Goal: Task Accomplishment & Management: Complete application form

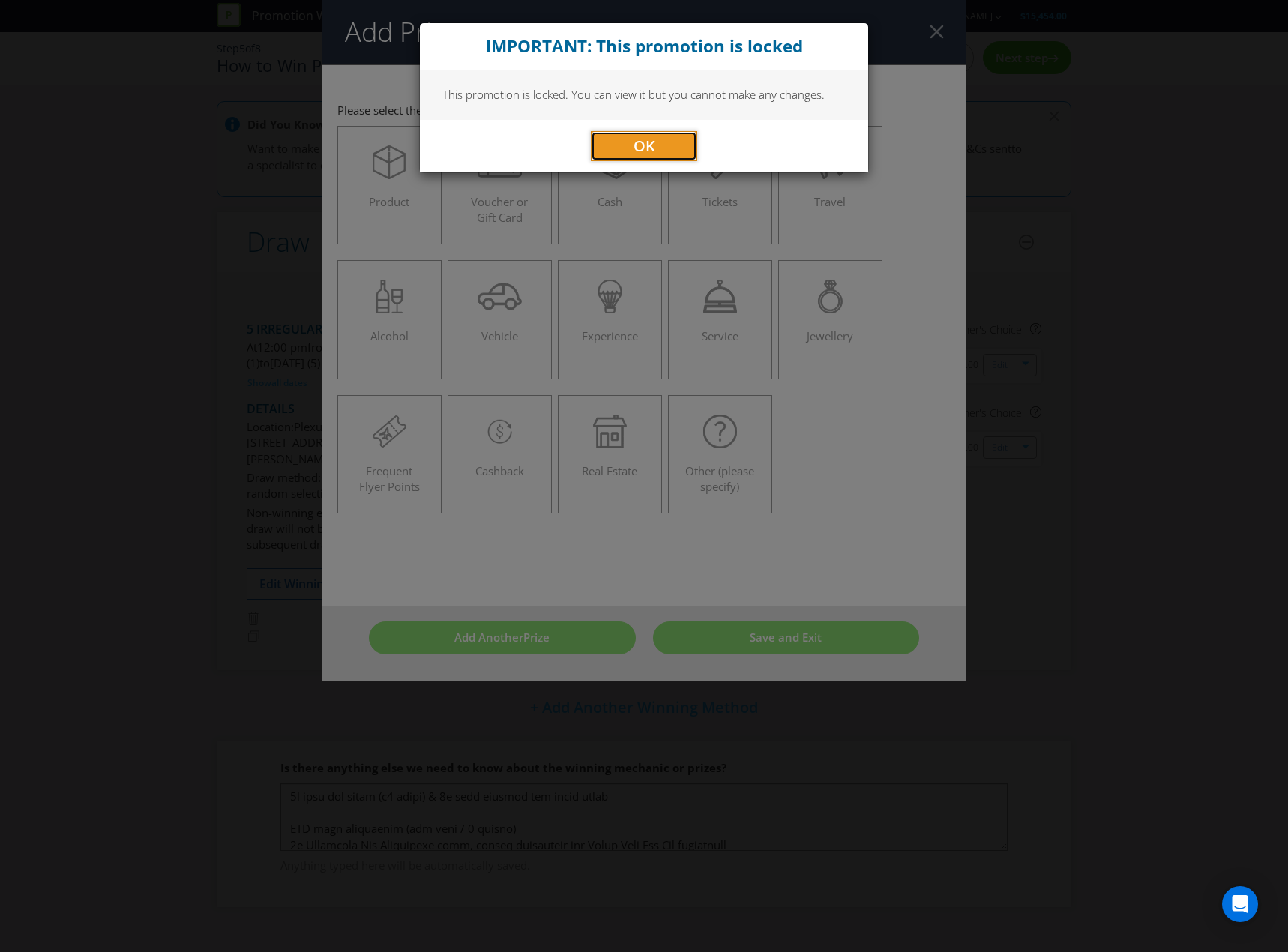
click at [646, 154] on span "OK" at bounding box center [644, 146] width 22 height 20
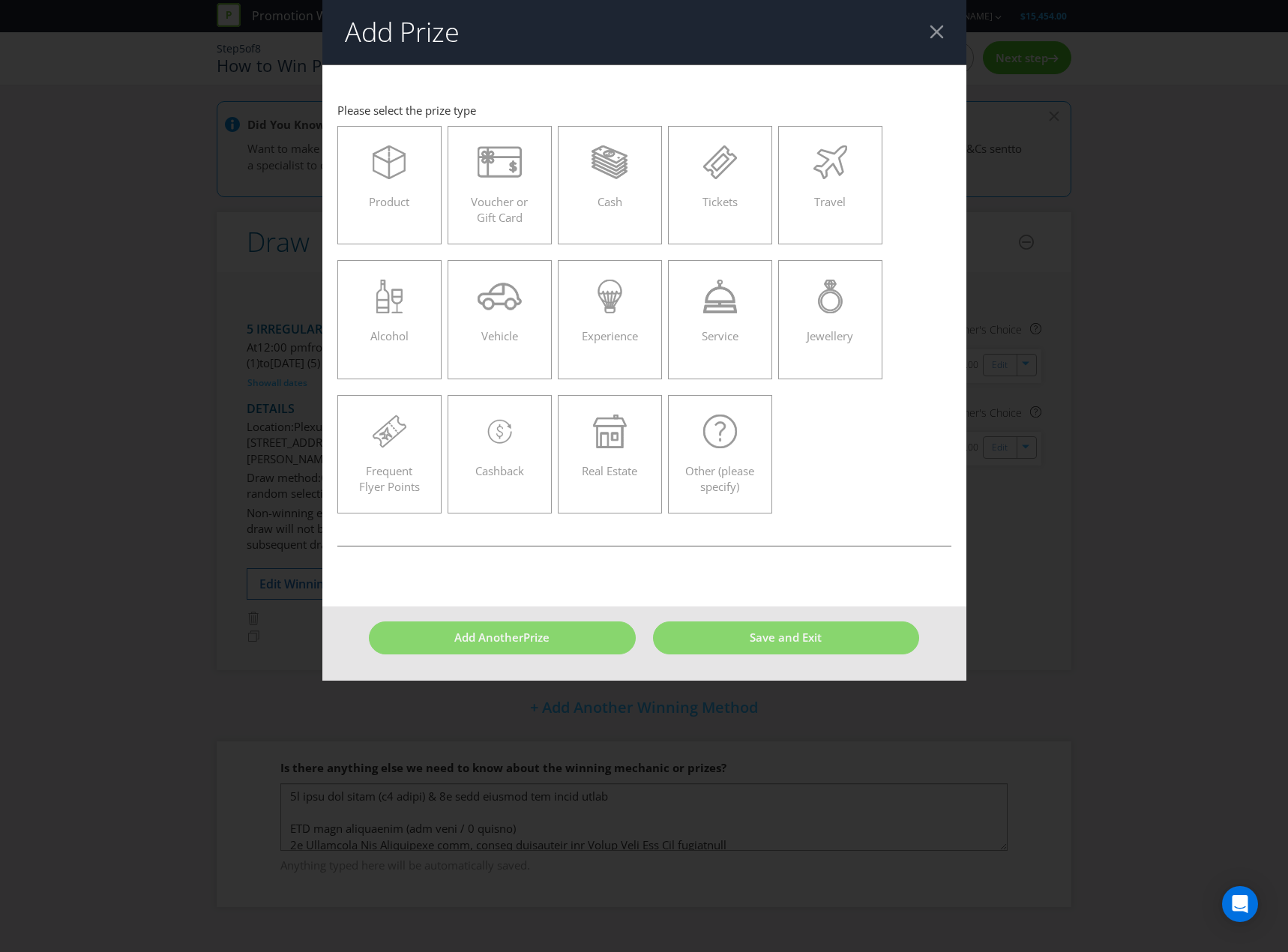
click at [923, 29] on header "Add Prize" at bounding box center [645, 32] width 644 height 65
click at [936, 25] on div at bounding box center [937, 32] width 15 height 15
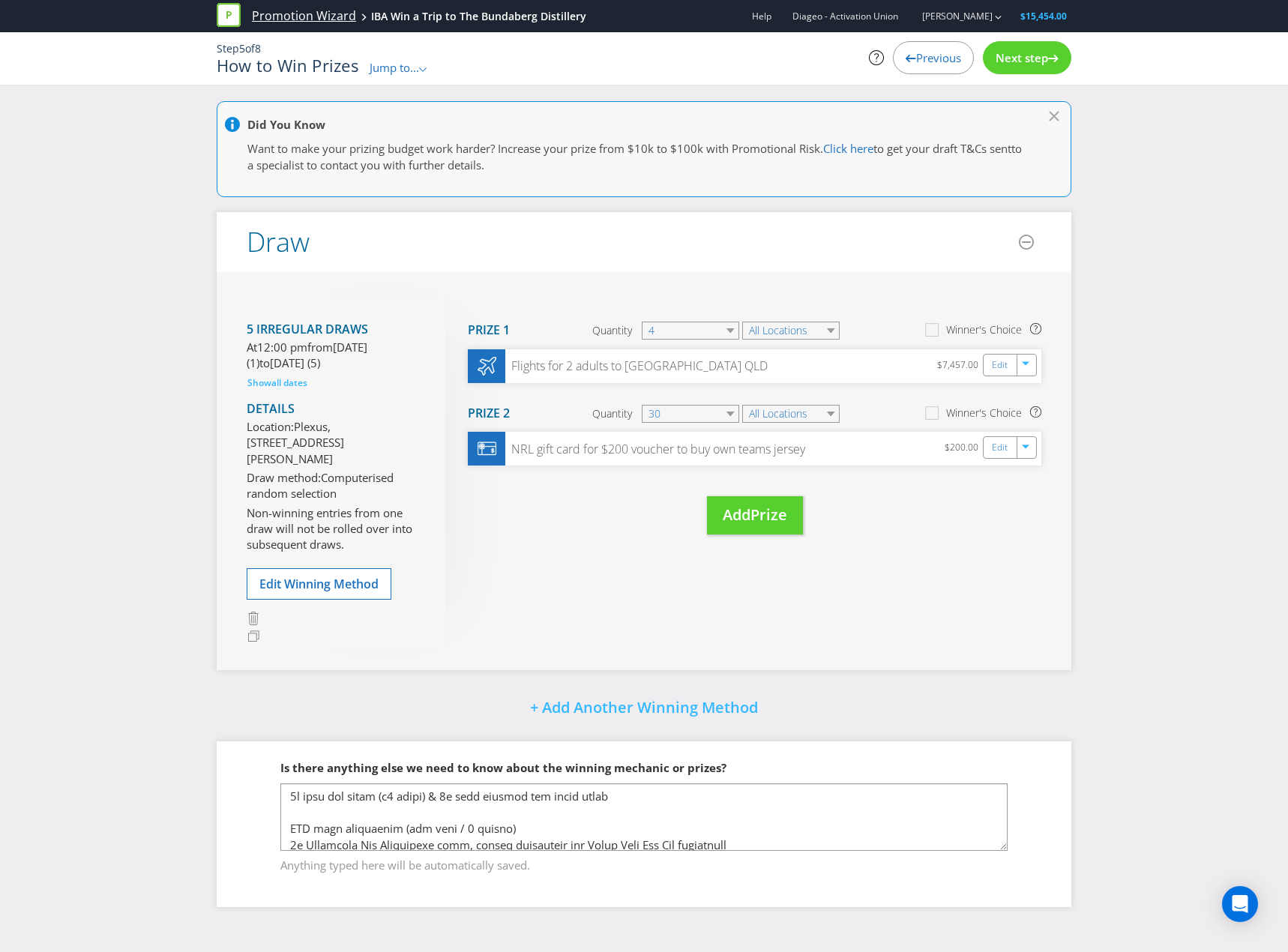
click at [321, 14] on link "Promotion Wizard" at bounding box center [304, 16] width 105 height 17
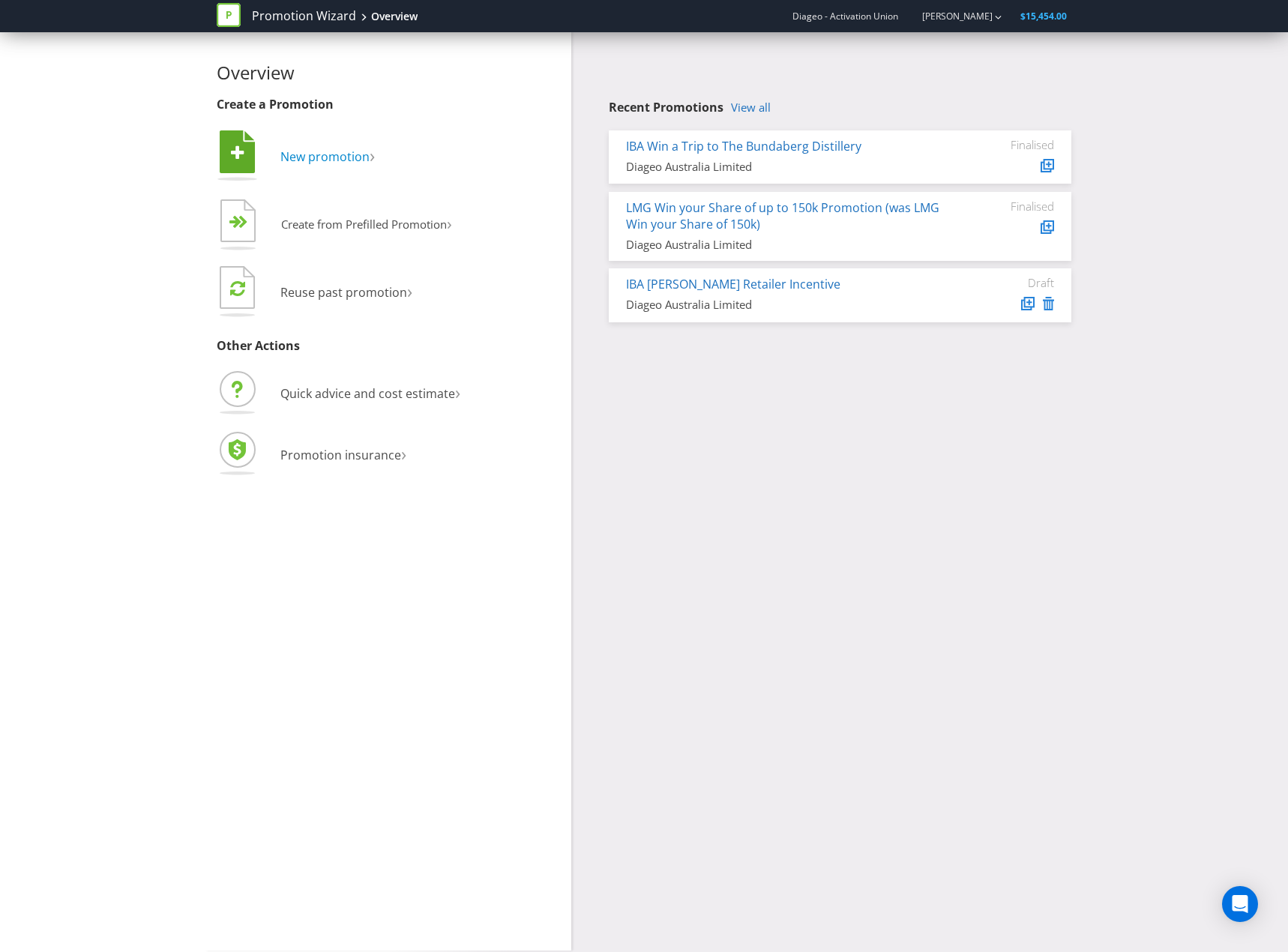
click at [347, 160] on span "New promotion" at bounding box center [325, 156] width 89 height 16
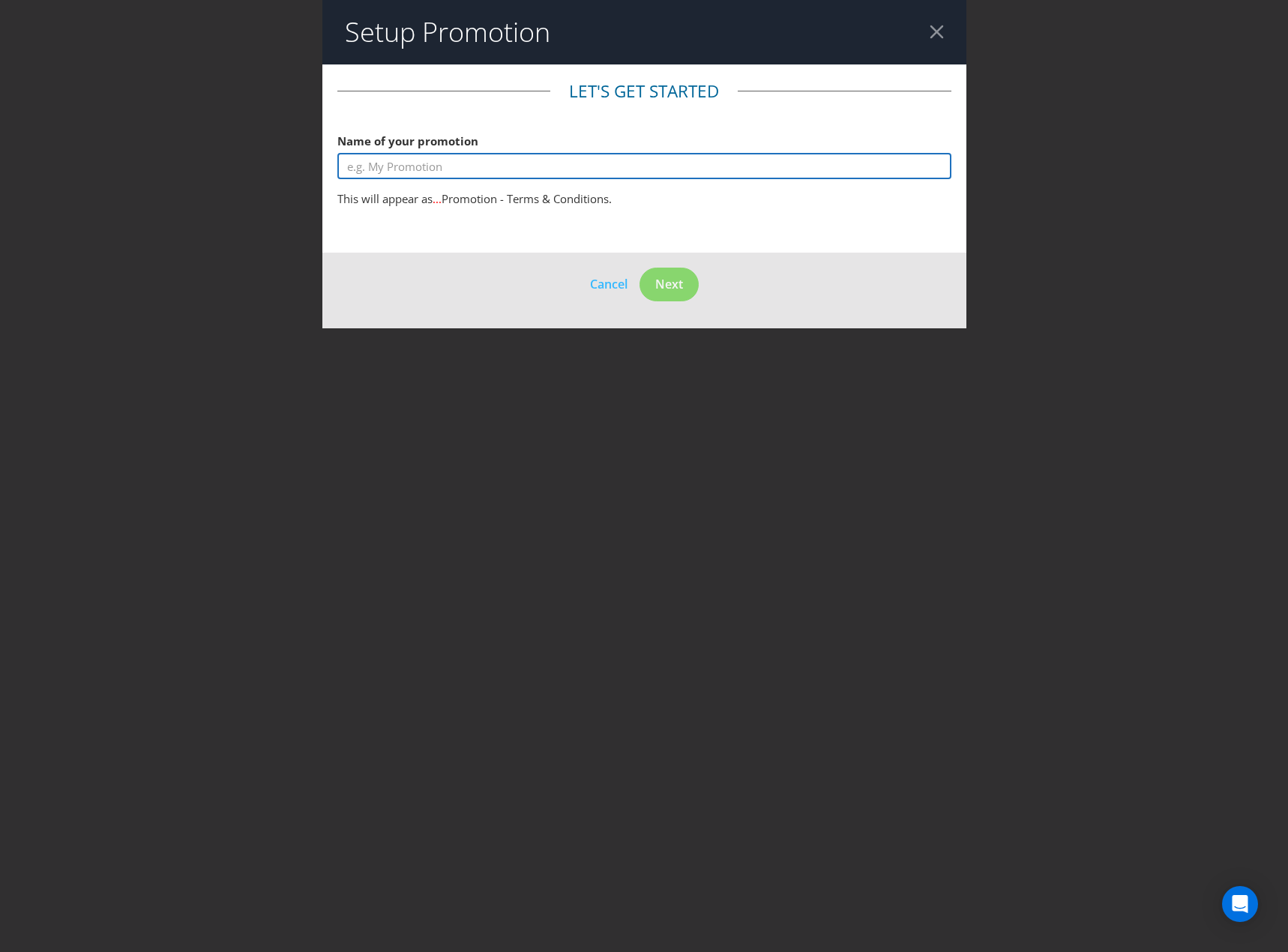
click at [409, 170] on input "text" at bounding box center [644, 166] width 614 height 26
type input "ILG Christmas - Win 1 of 4 $1,000 Gift Cards"
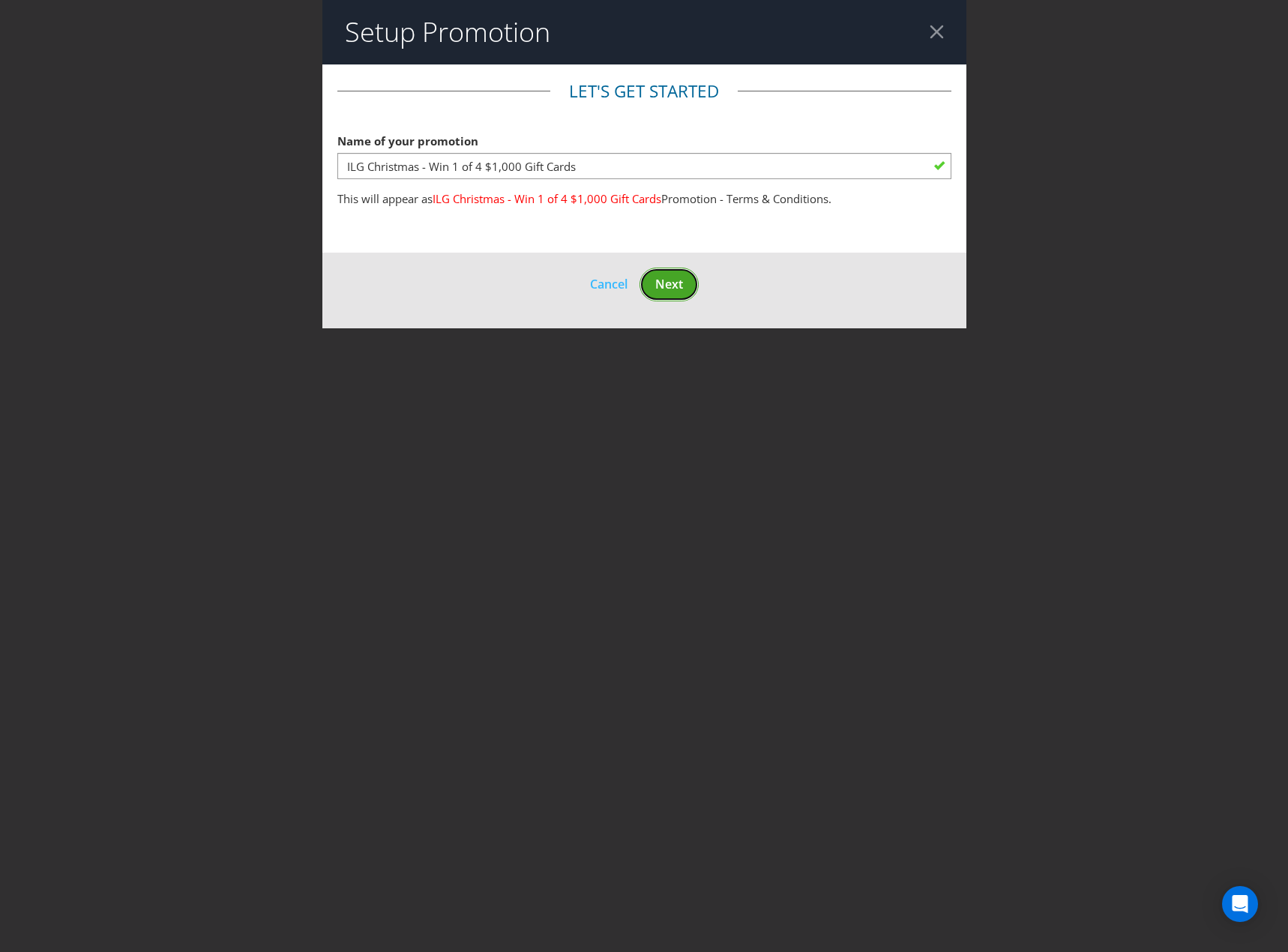
click at [666, 287] on span "Next" at bounding box center [669, 284] width 28 height 16
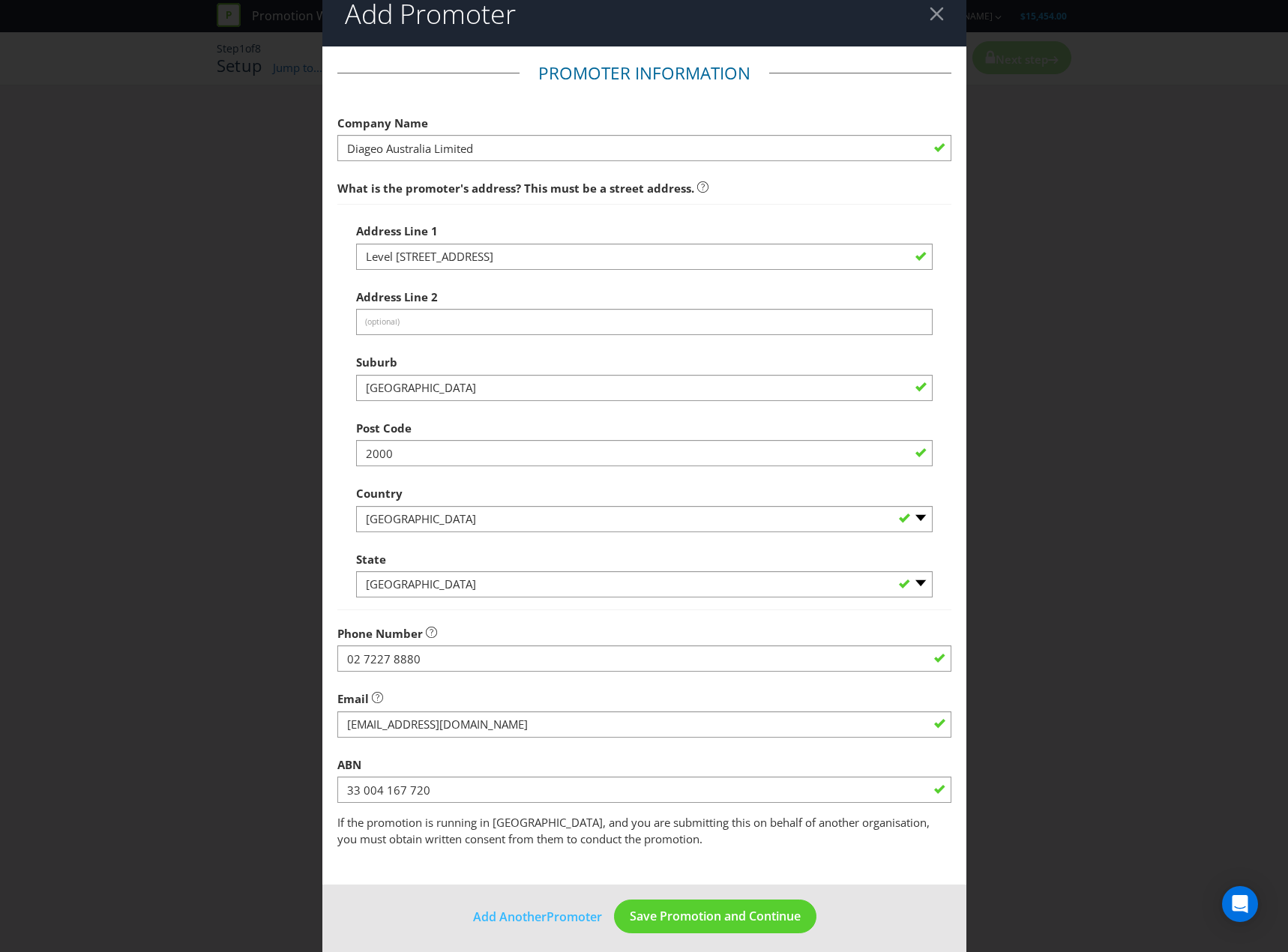
scroll to position [26, 0]
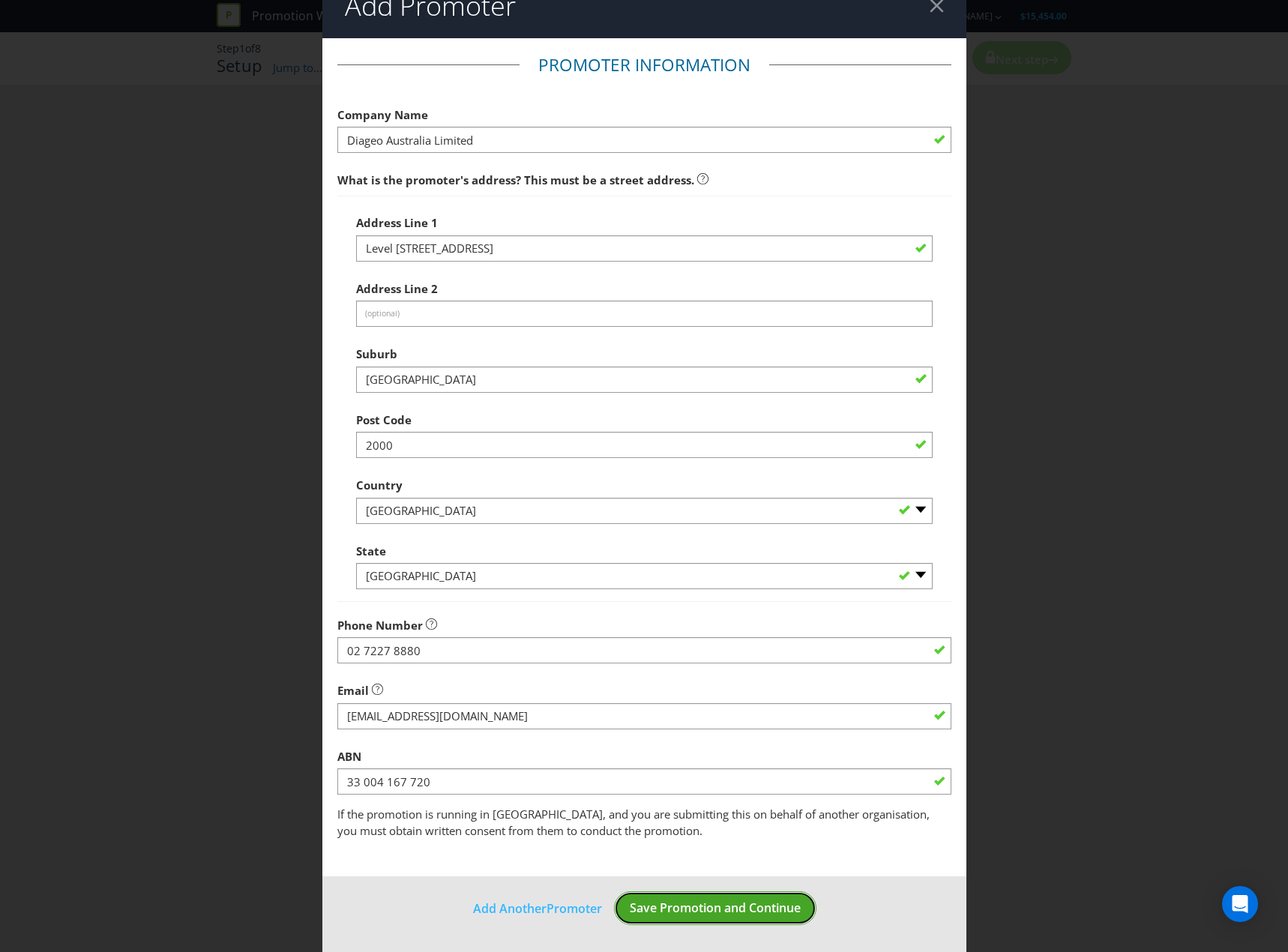
click at [717, 903] on span "Save Promotion and Continue" at bounding box center [715, 907] width 171 height 16
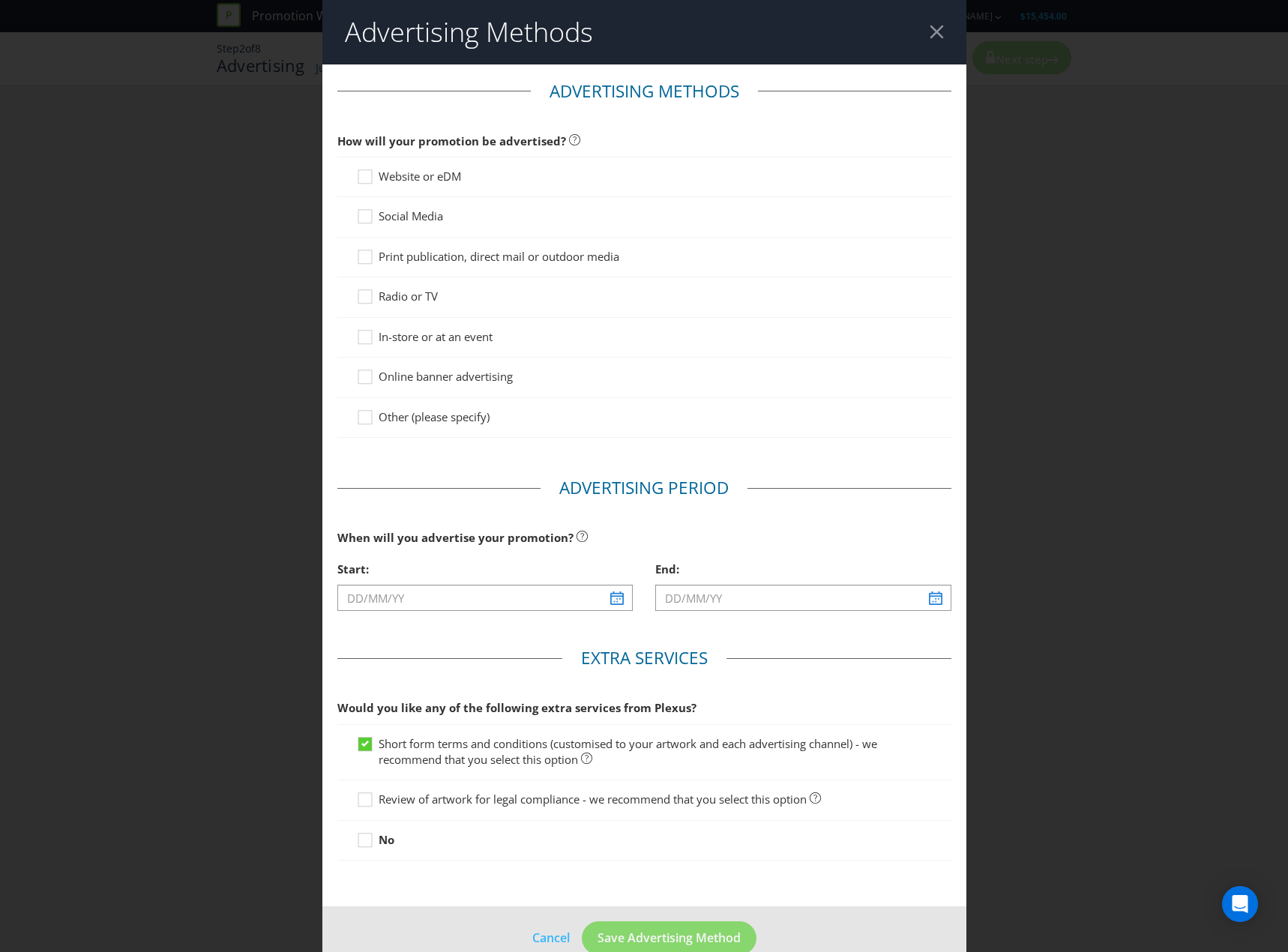
click at [446, 177] on span "Website or eDM" at bounding box center [420, 177] width 82 height 15
click at [0, 0] on input "Website or eDM" at bounding box center [0, 0] width 0 height 0
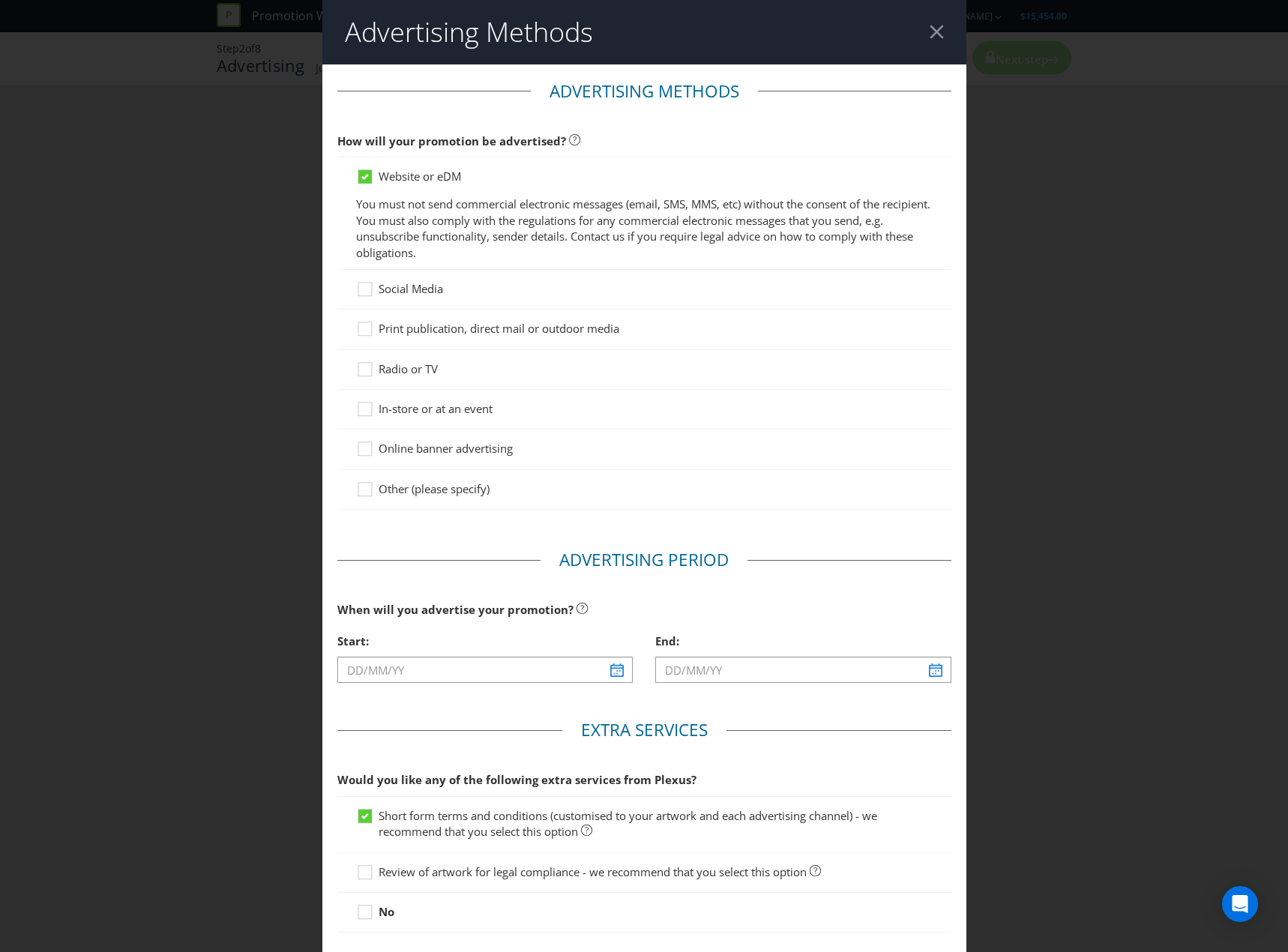
click at [390, 286] on span "Social Media" at bounding box center [411, 289] width 65 height 15
click at [0, 0] on input "Social Media" at bounding box center [0, 0] width 0 height 0
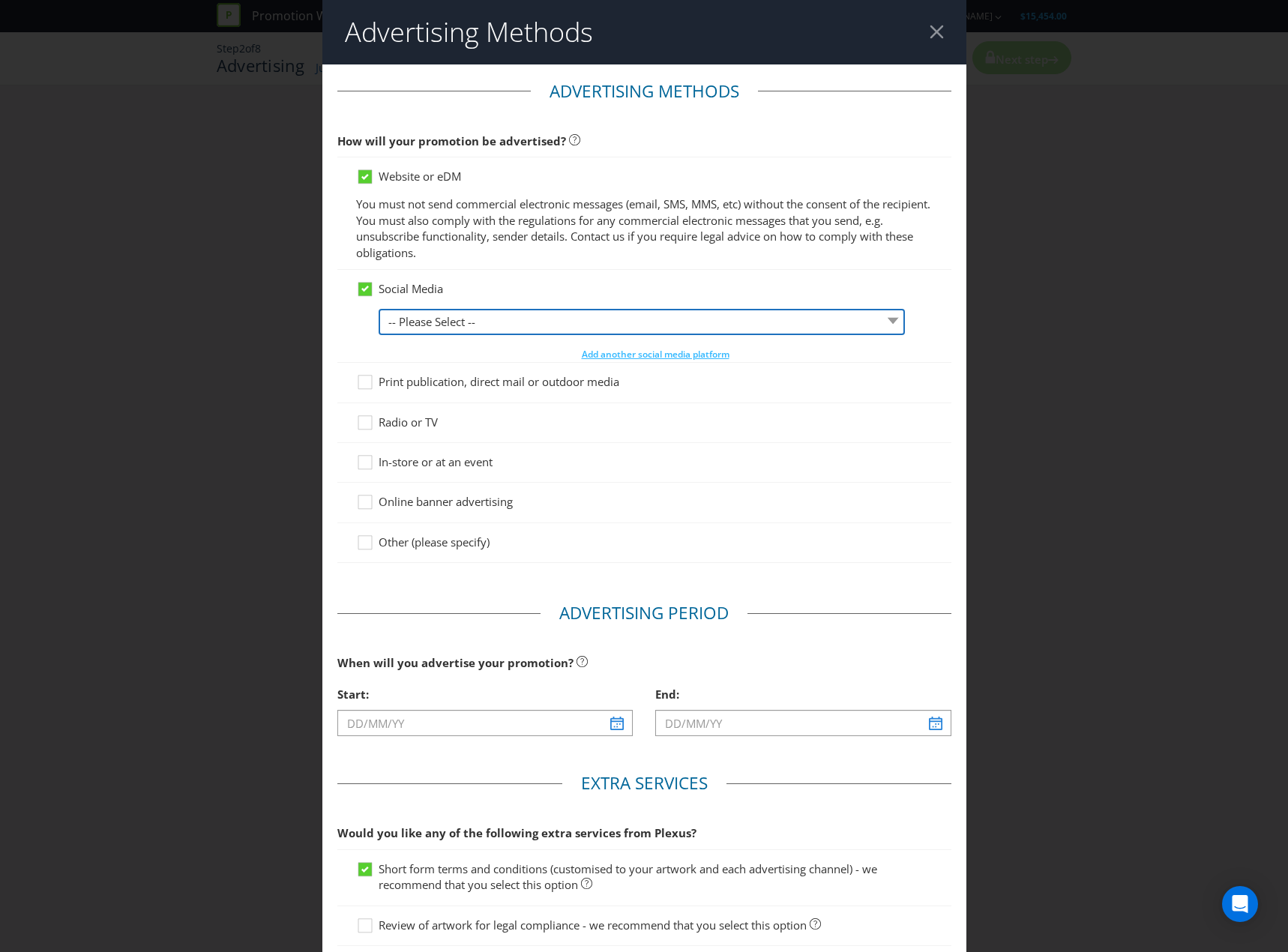
click at [626, 328] on select "-- Please Select -- Facebook X Instagram Snapchat LinkedIn Pinterest Tumblr You…" at bounding box center [642, 322] width 526 height 26
select select "FACEBOOK"
click at [379, 309] on select "-- Please Select -- Facebook X Instagram Snapchat LinkedIn Pinterest Tumblr You…" at bounding box center [642, 322] width 526 height 26
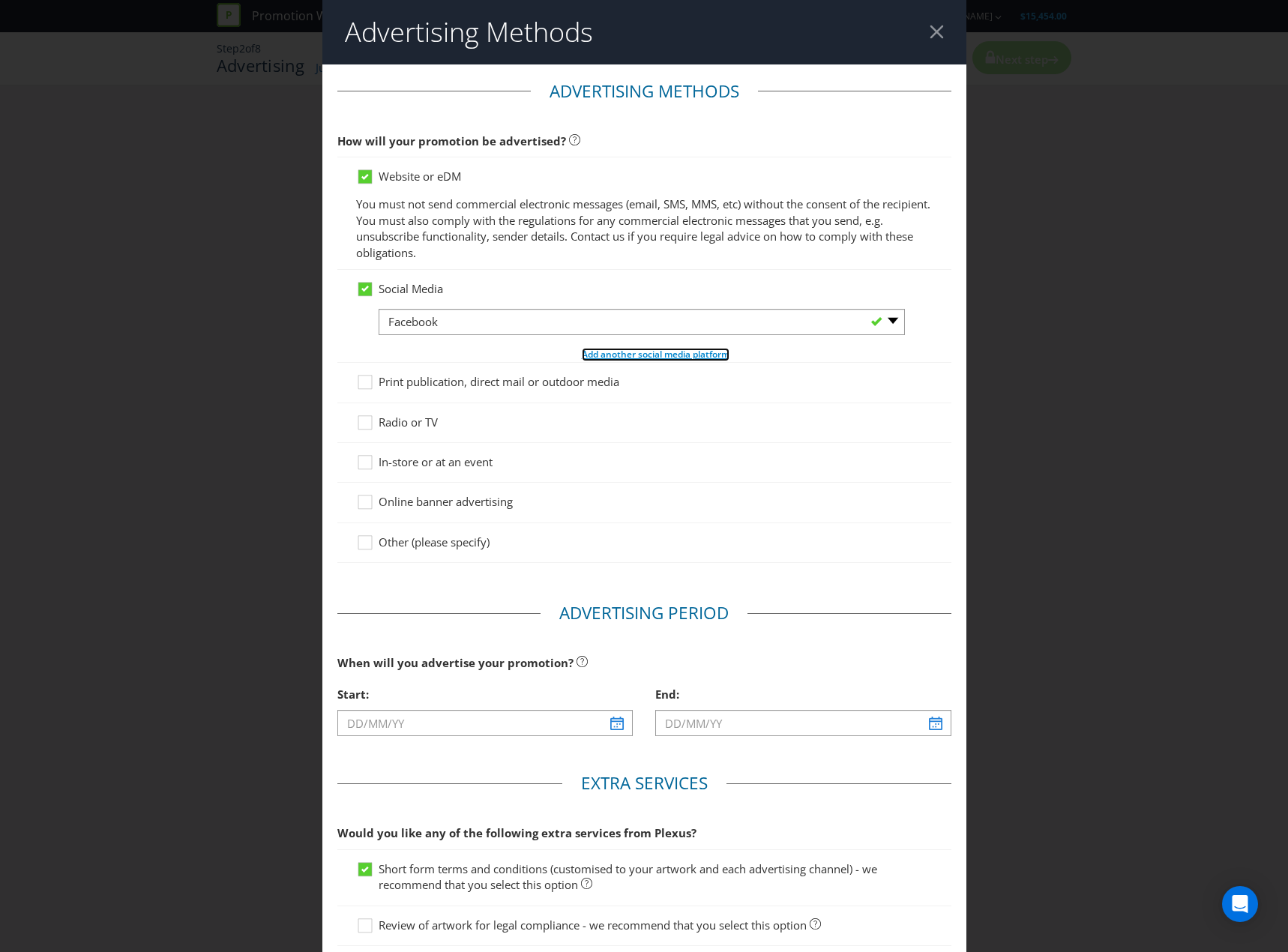
click at [617, 353] on span "Add another social media platform" at bounding box center [656, 354] width 148 height 13
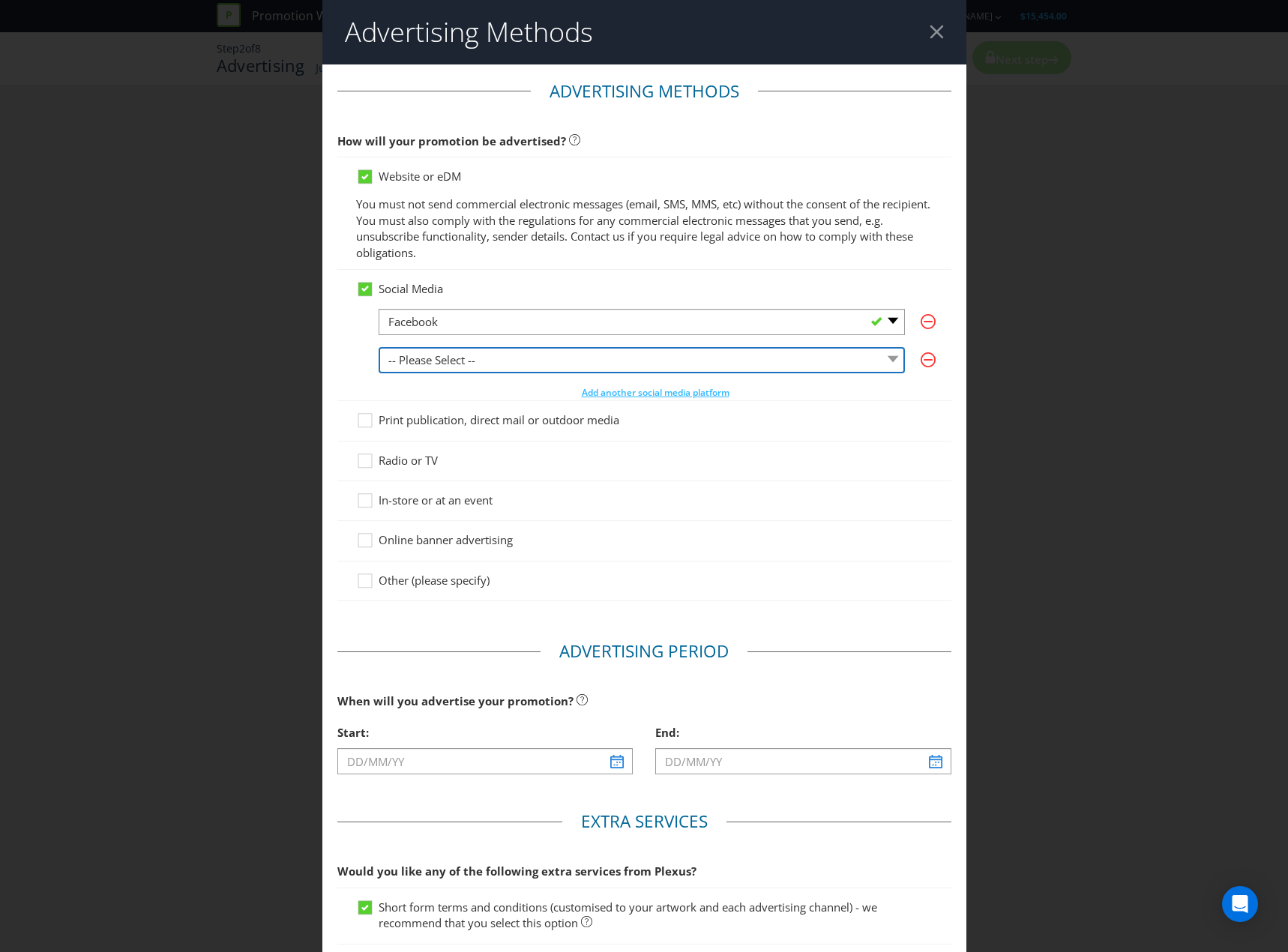
click at [601, 361] on select "-- Please Select -- Facebook X Instagram Snapchat LinkedIn Pinterest Tumblr You…" at bounding box center [642, 360] width 526 height 26
select select "INSTAGRAM"
click at [379, 347] on select "-- Please Select -- Facebook X Instagram Snapchat LinkedIn Pinterest Tumblr You…" at bounding box center [642, 360] width 526 height 26
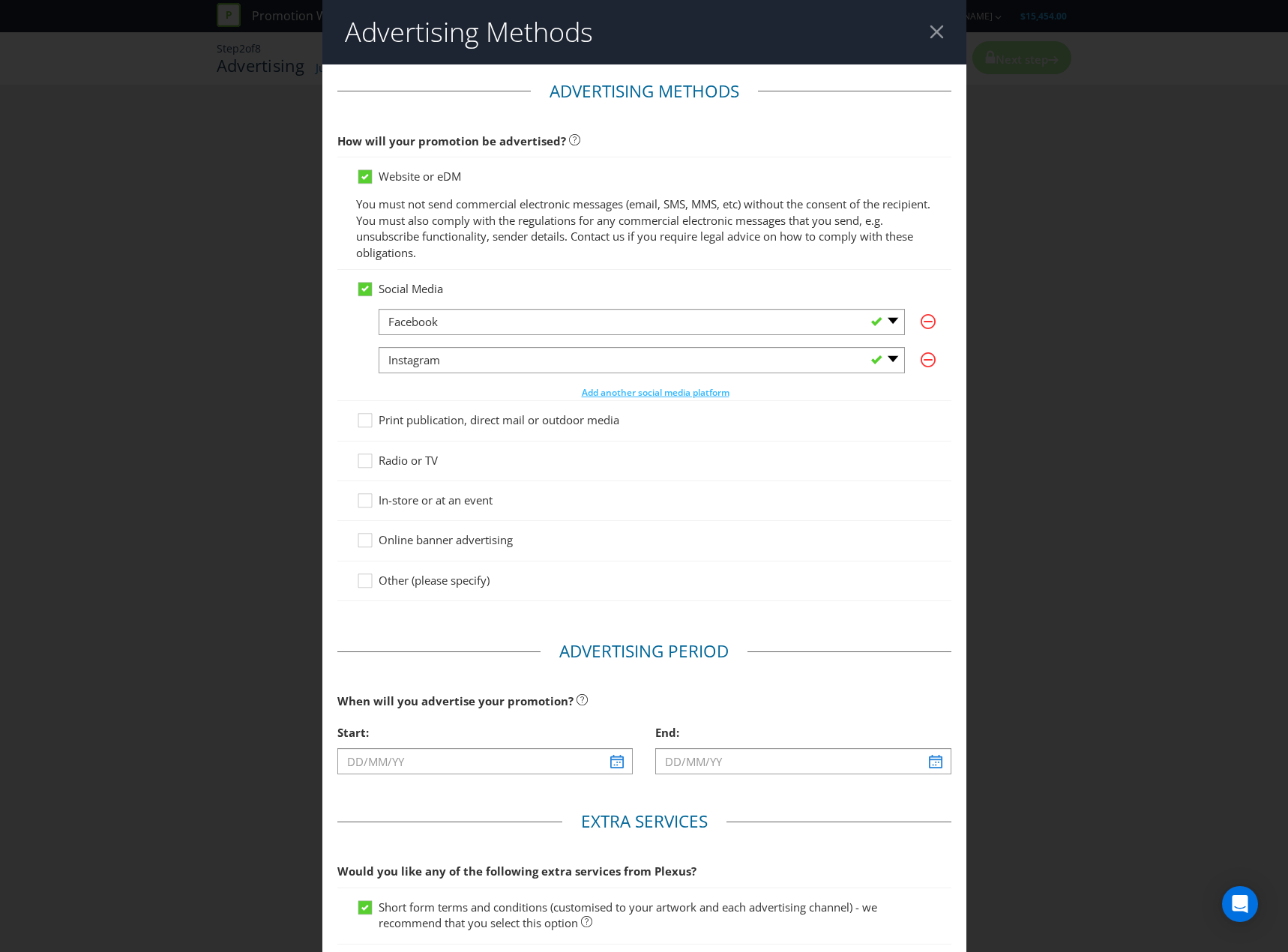
click at [471, 415] on span "Print publication, direct mail or outdoor media" at bounding box center [499, 420] width 241 height 15
click at [0, 0] on input "Print publication, direct mail or outdoor media" at bounding box center [0, 0] width 0 height 0
click at [410, 499] on span "In-store or at an event" at bounding box center [436, 500] width 114 height 15
click at [0, 0] on input "In-store or at an event" at bounding box center [0, 0] width 0 height 0
click at [417, 540] on span "Online banner advertising" at bounding box center [446, 540] width 134 height 15
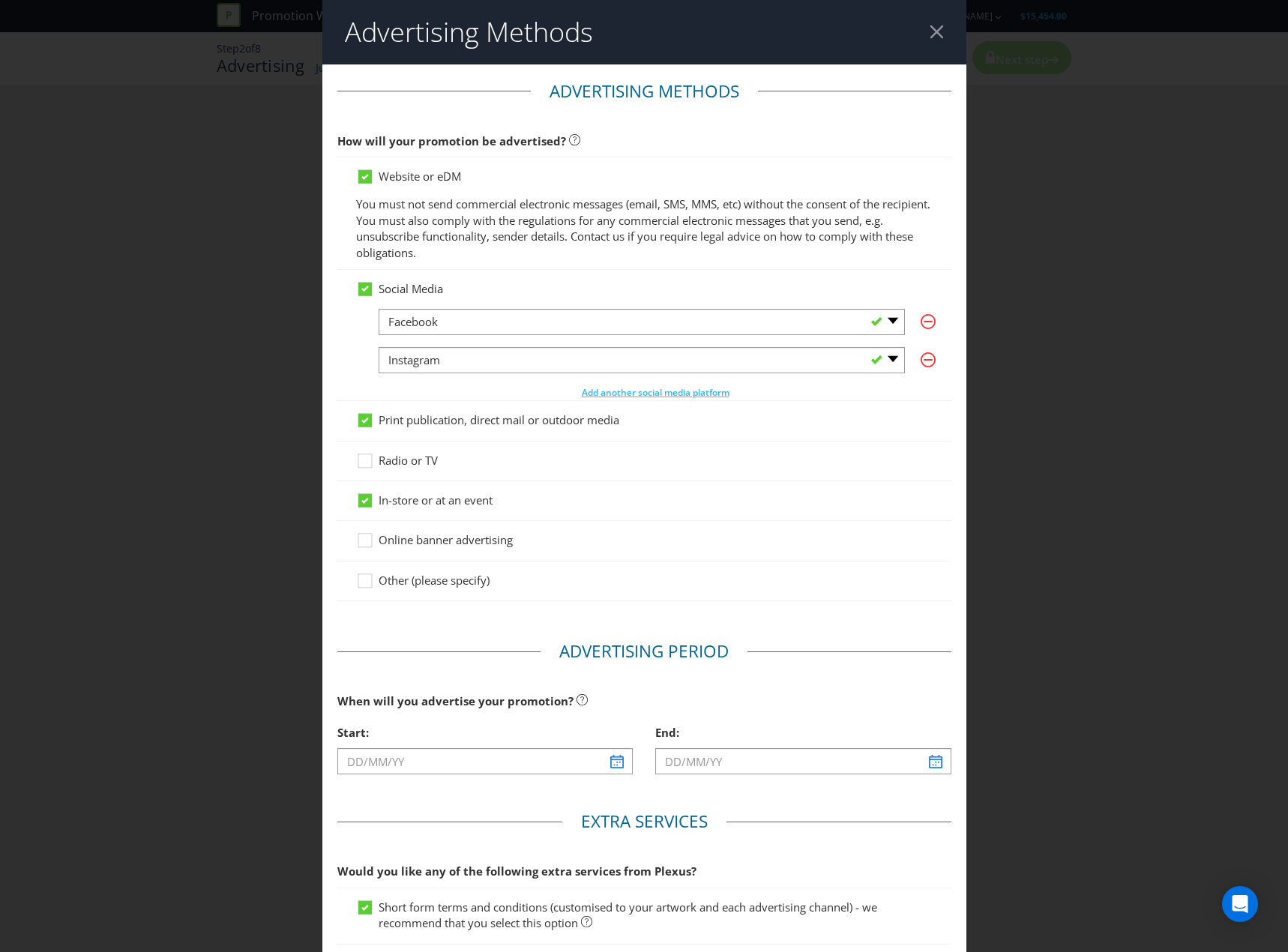
click at [0, 0] on input "Online banner advertising" at bounding box center [0, 0] width 0 height 0
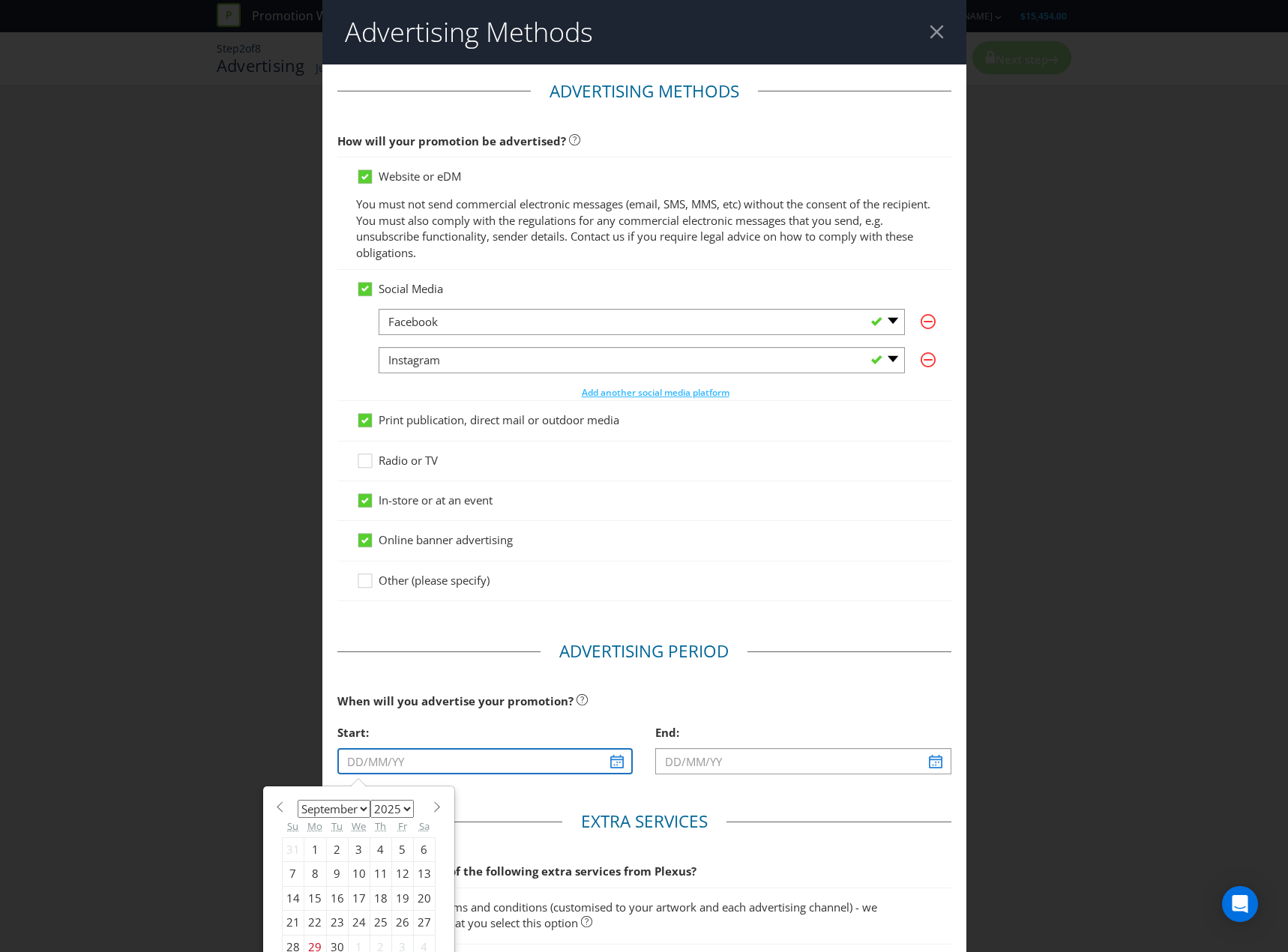
click at [523, 770] on input "text" at bounding box center [485, 761] width 296 height 26
click at [361, 811] on select "January February March April May June July August September October November De…" at bounding box center [334, 808] width 73 height 18
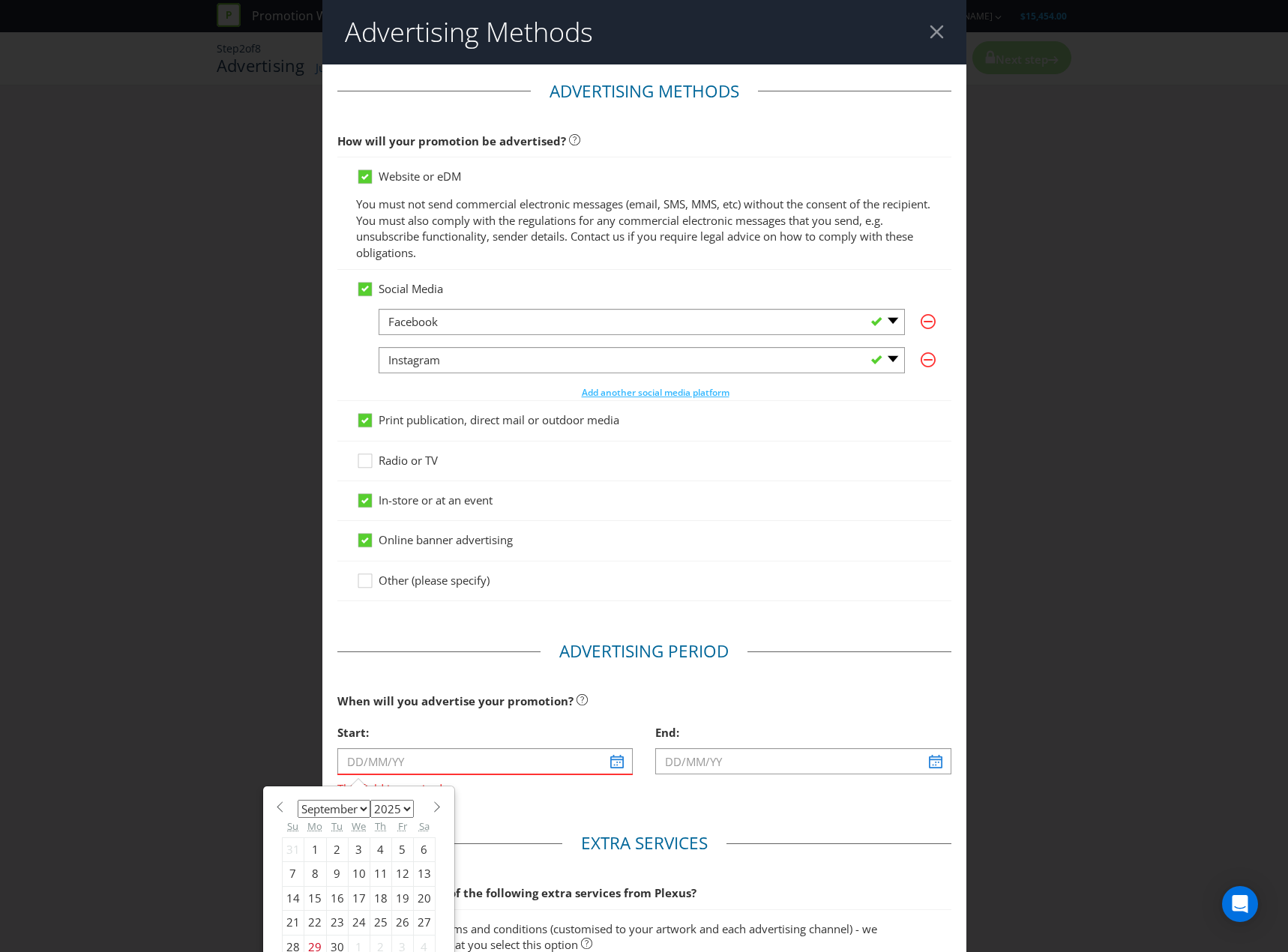
select select "9"
click at [297, 800] on select "January February March April May June July August September October November De…" at bounding box center [334, 808] width 73 height 18
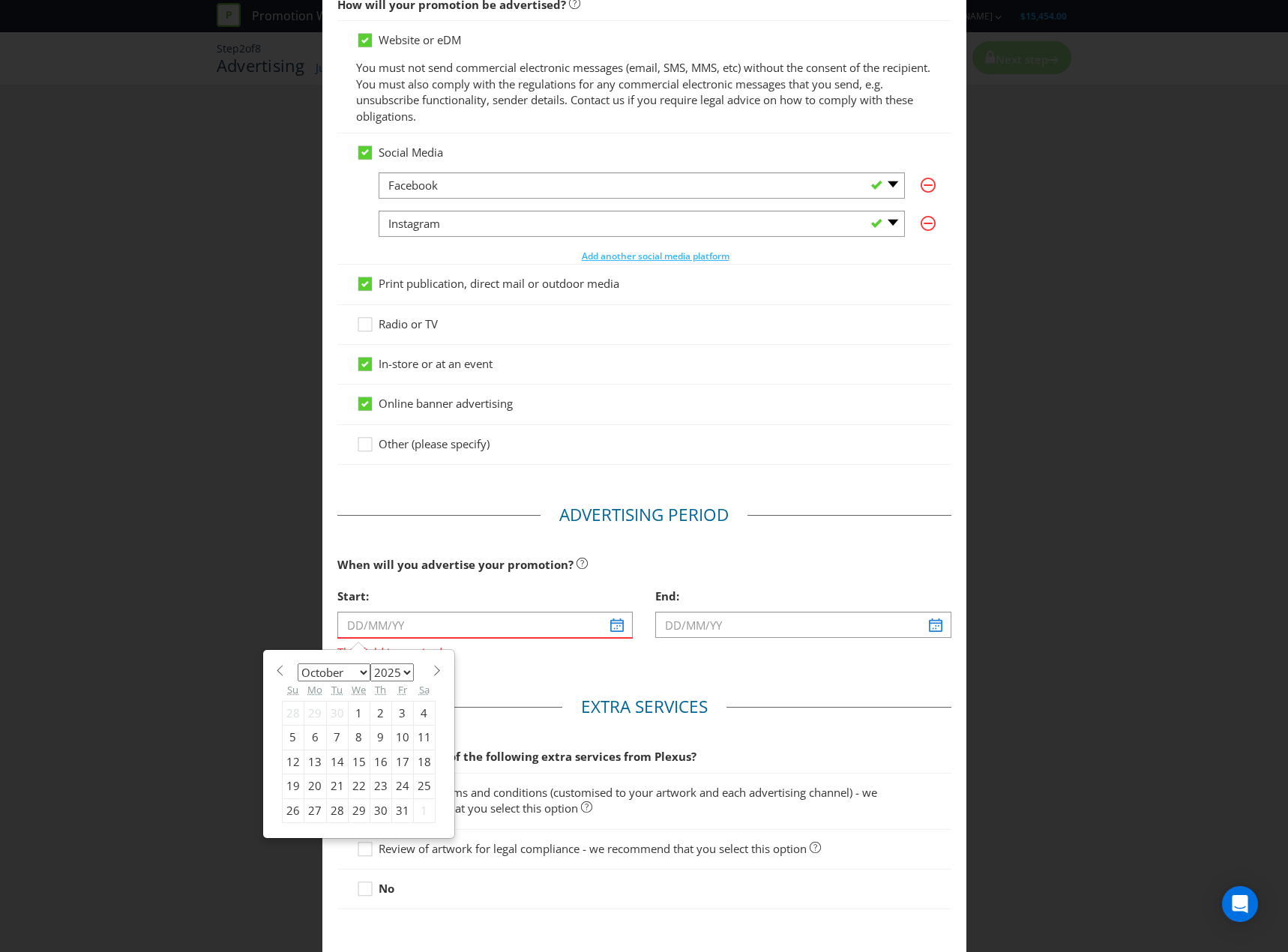
scroll to position [150, 0]
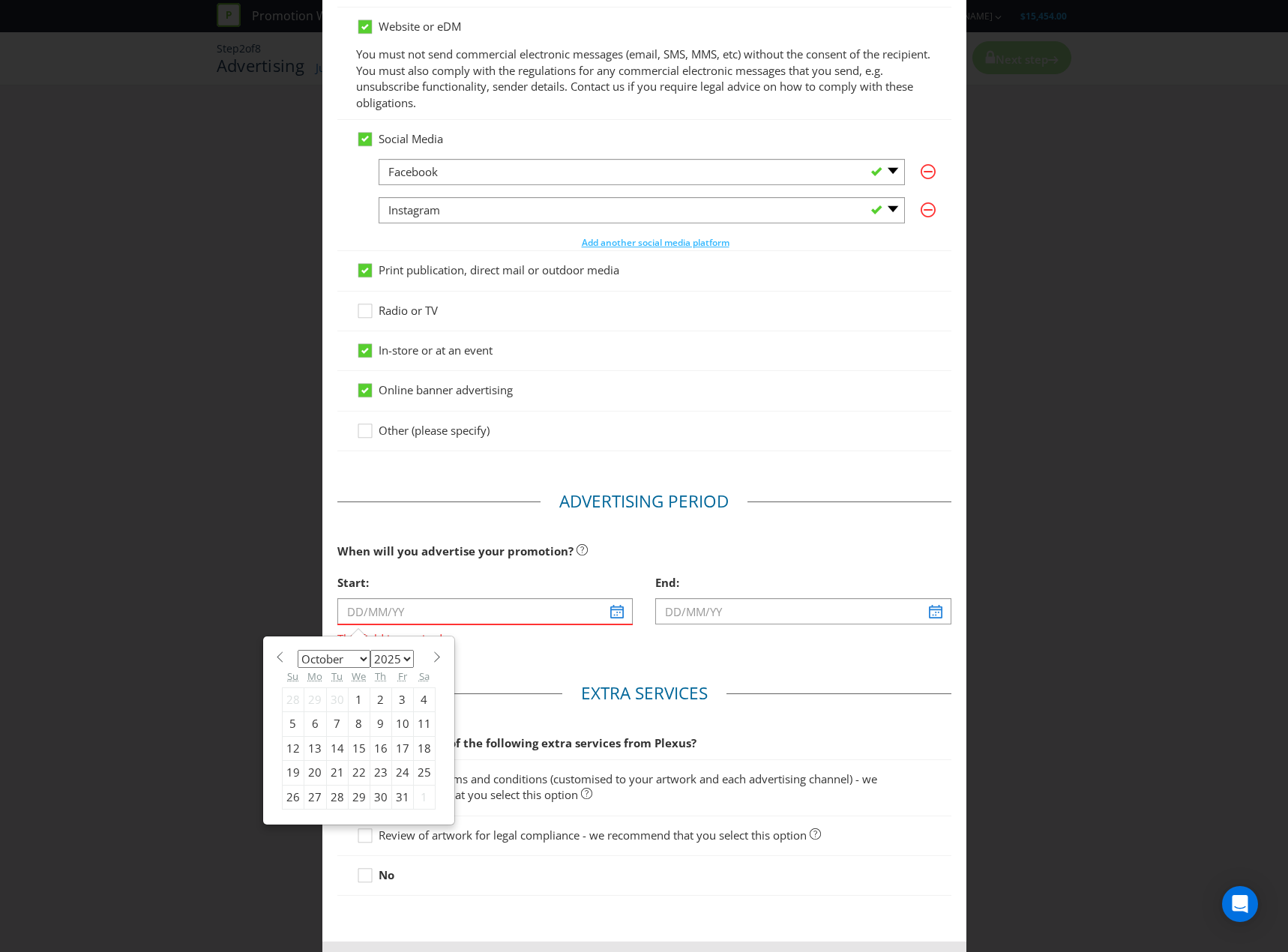
click at [354, 797] on div "29" at bounding box center [359, 796] width 22 height 24
type input "[DATE]"
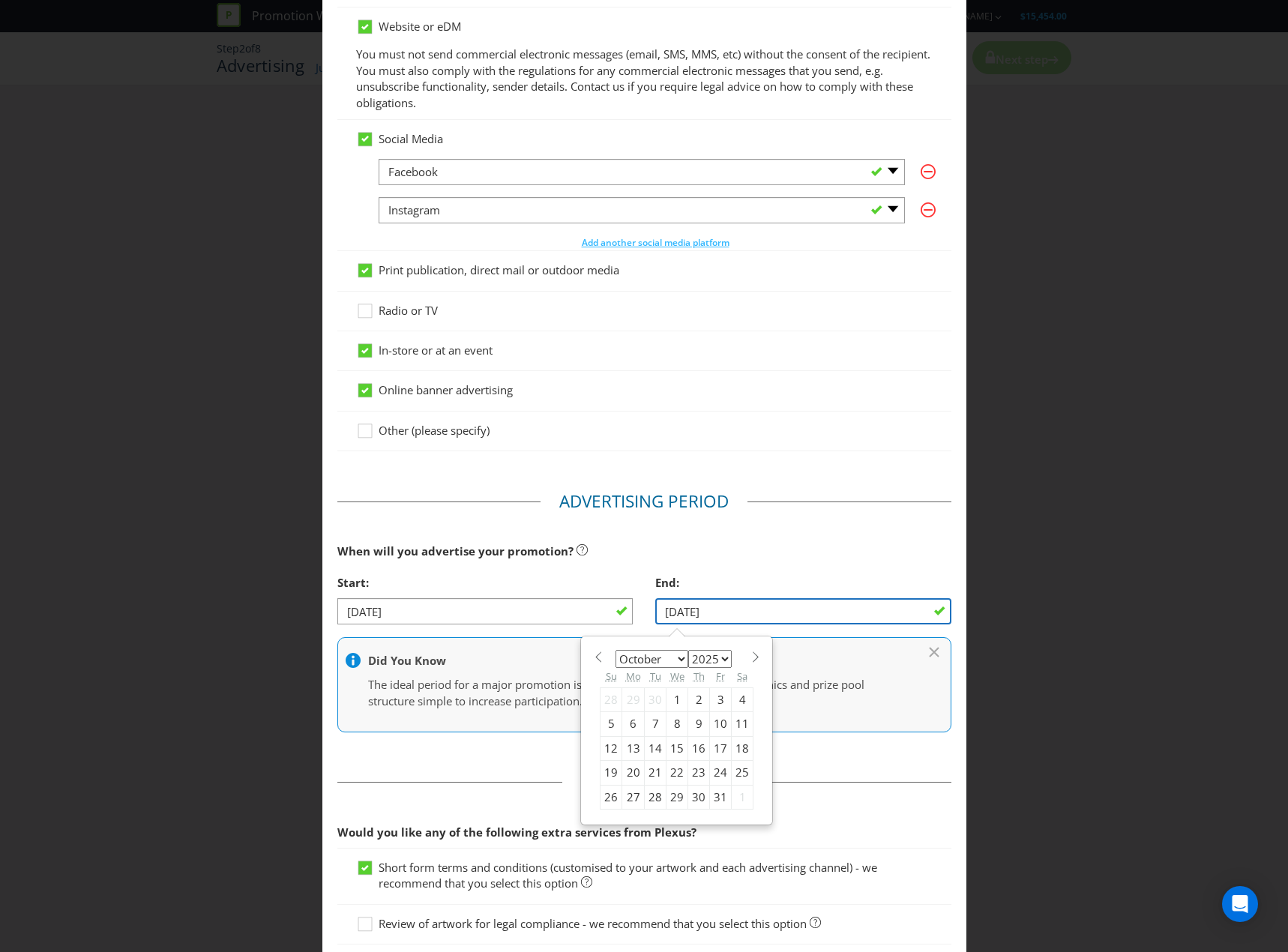
click at [815, 602] on input "[DATE]" at bounding box center [803, 612] width 296 height 26
click at [750, 652] on span at bounding box center [755, 657] width 12 height 12
select select "11"
click at [651, 802] on div "30" at bounding box center [656, 796] width 22 height 24
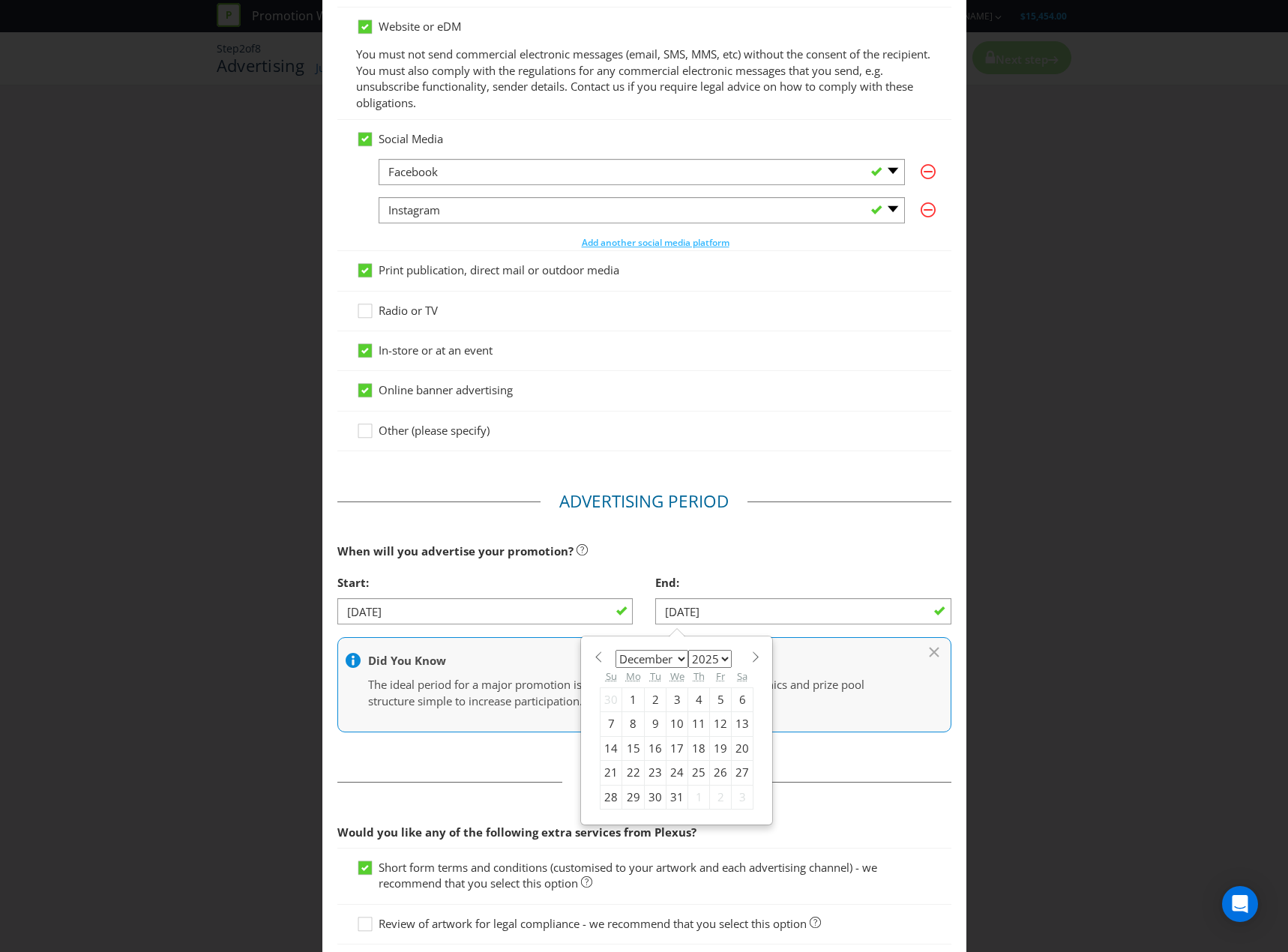
type input "[DATE]"
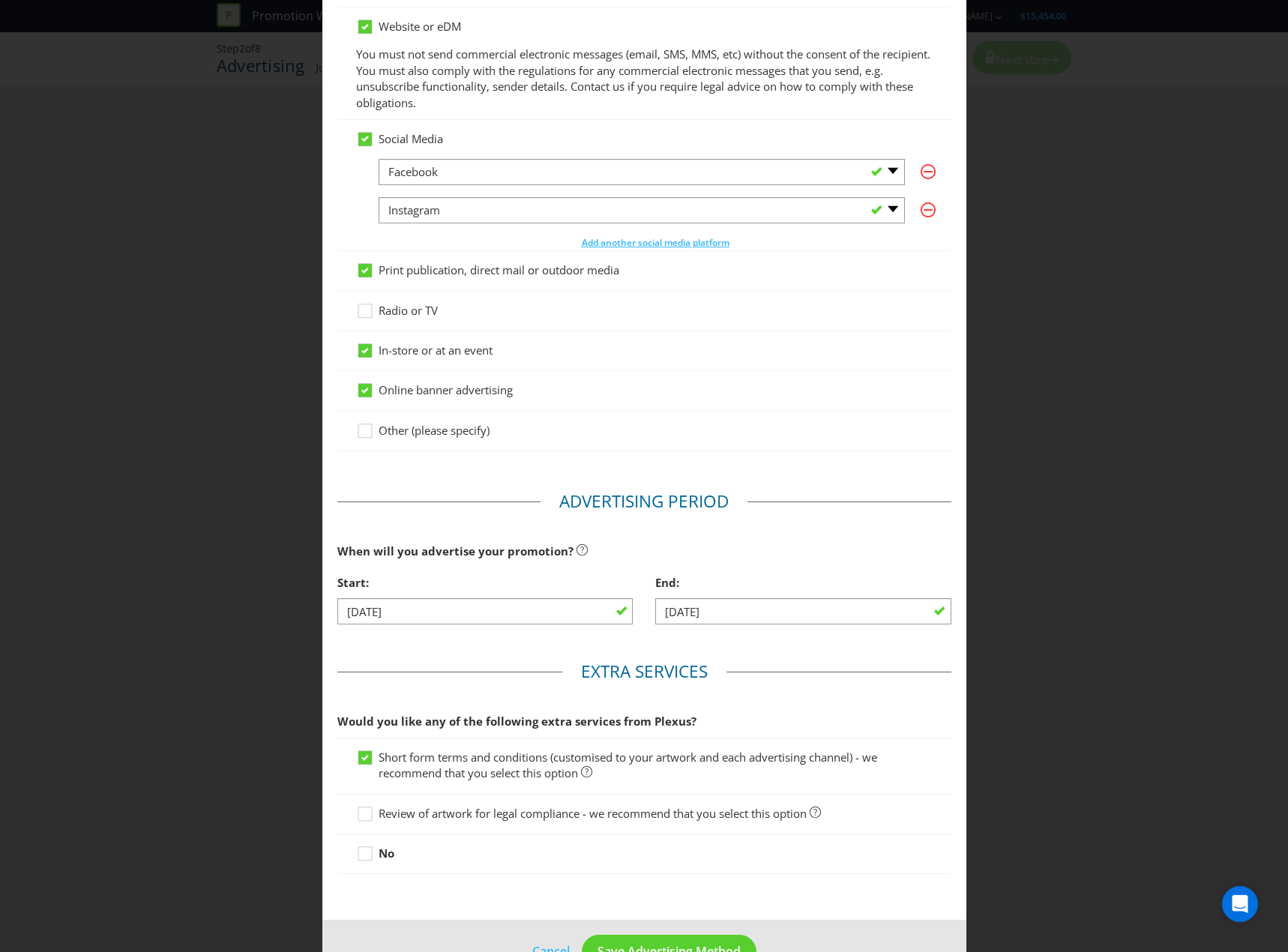
scroll to position [194, 0]
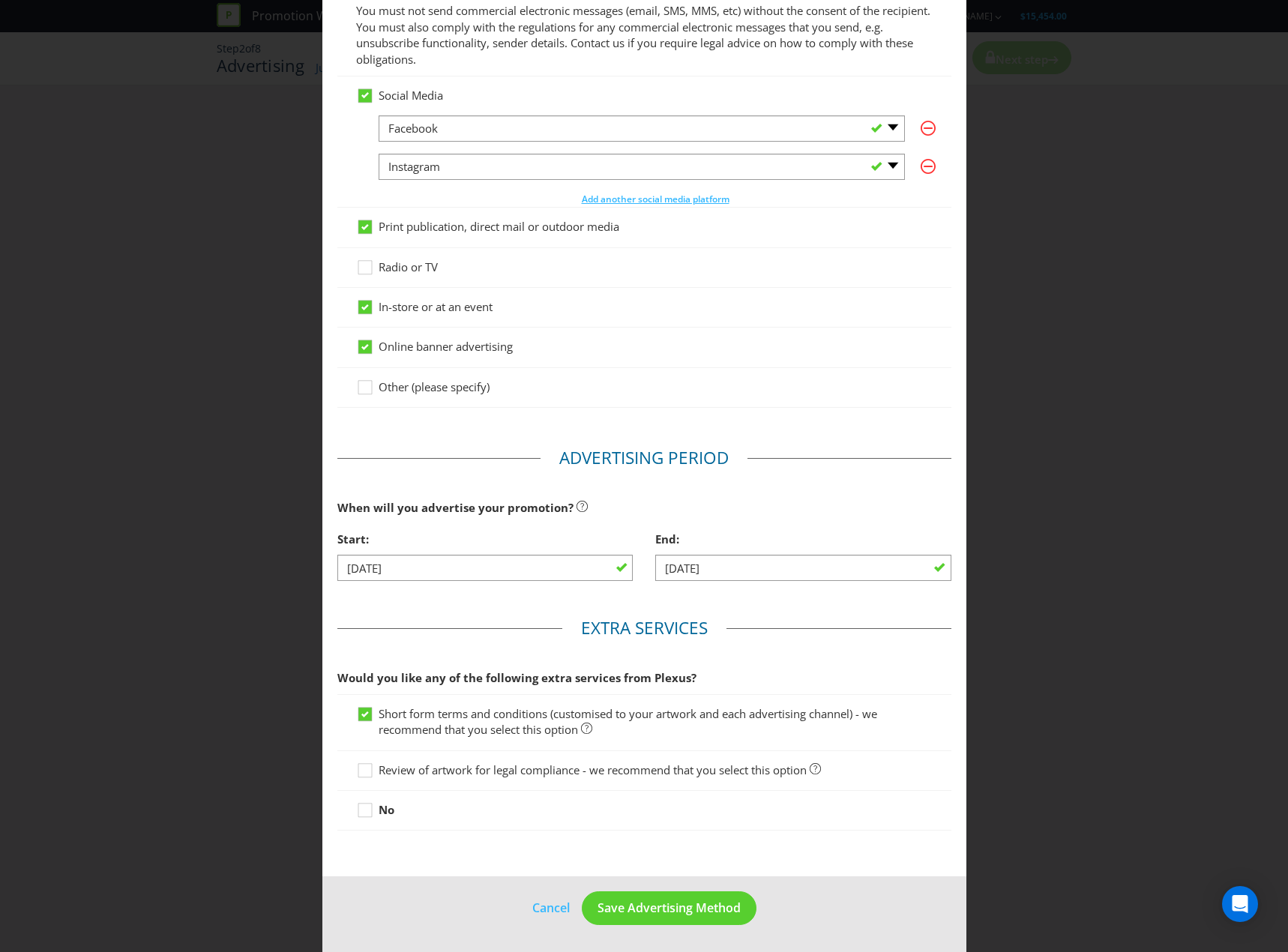
click at [466, 775] on span "Review of artwork for legal compliance - we recommend that you select this opti…" at bounding box center [593, 770] width 428 height 15
click at [0, 0] on input "Review of artwork for legal compliance - we recommend that you select this opti…" at bounding box center [0, 0] width 0 height 0
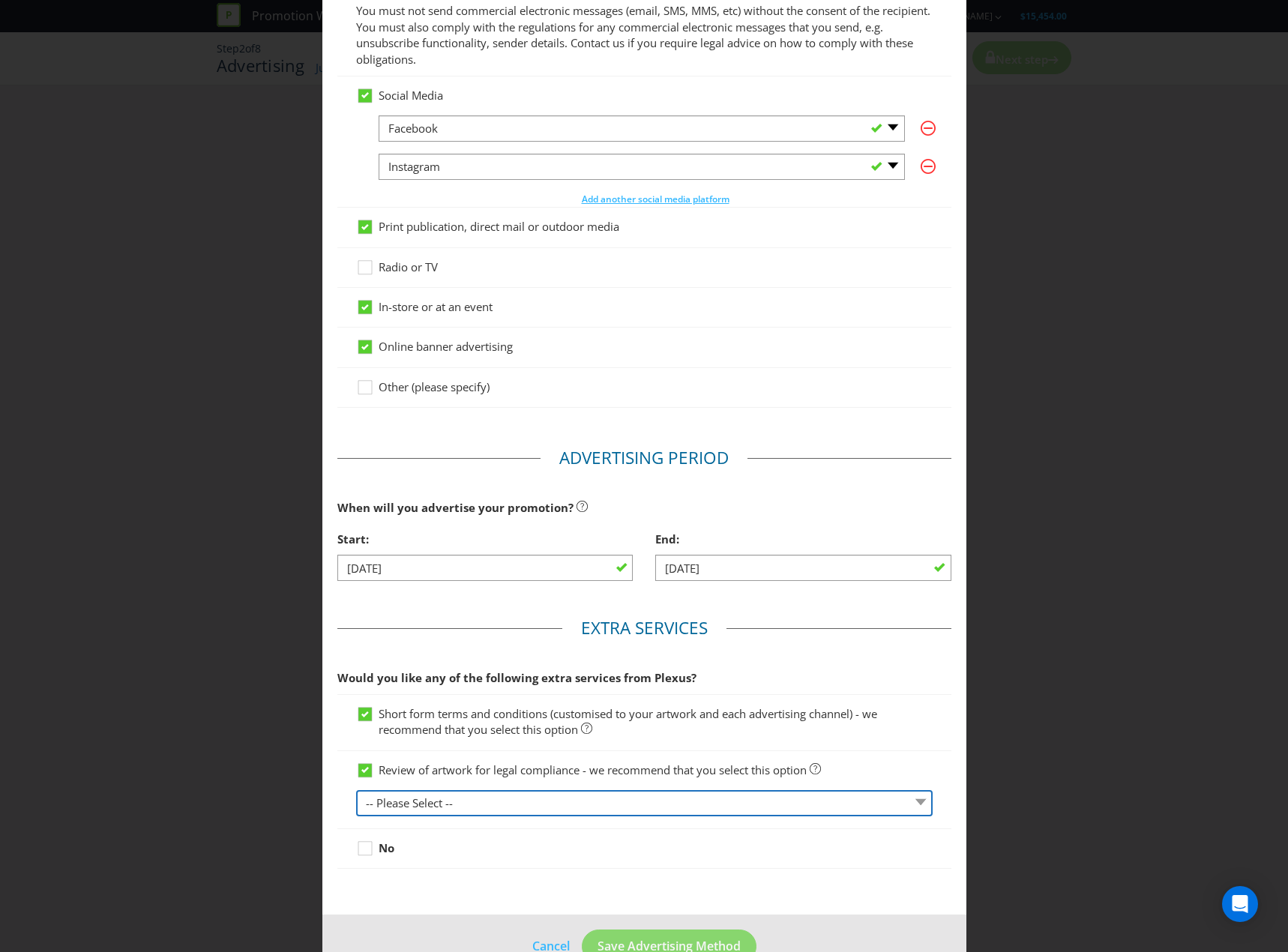
click at [455, 808] on select "-- Please Select -- 1 piece 2-4 pieces (provided at same time) 5-7 pieces (prov…" at bounding box center [644, 803] width 576 height 26
select select "MARKETING_REVIEW_1"
click at [356, 790] on select "-- Please Select -- 1 piece 2-4 pieces (provided at same time) 5-7 pieces (prov…" at bounding box center [644, 803] width 576 height 26
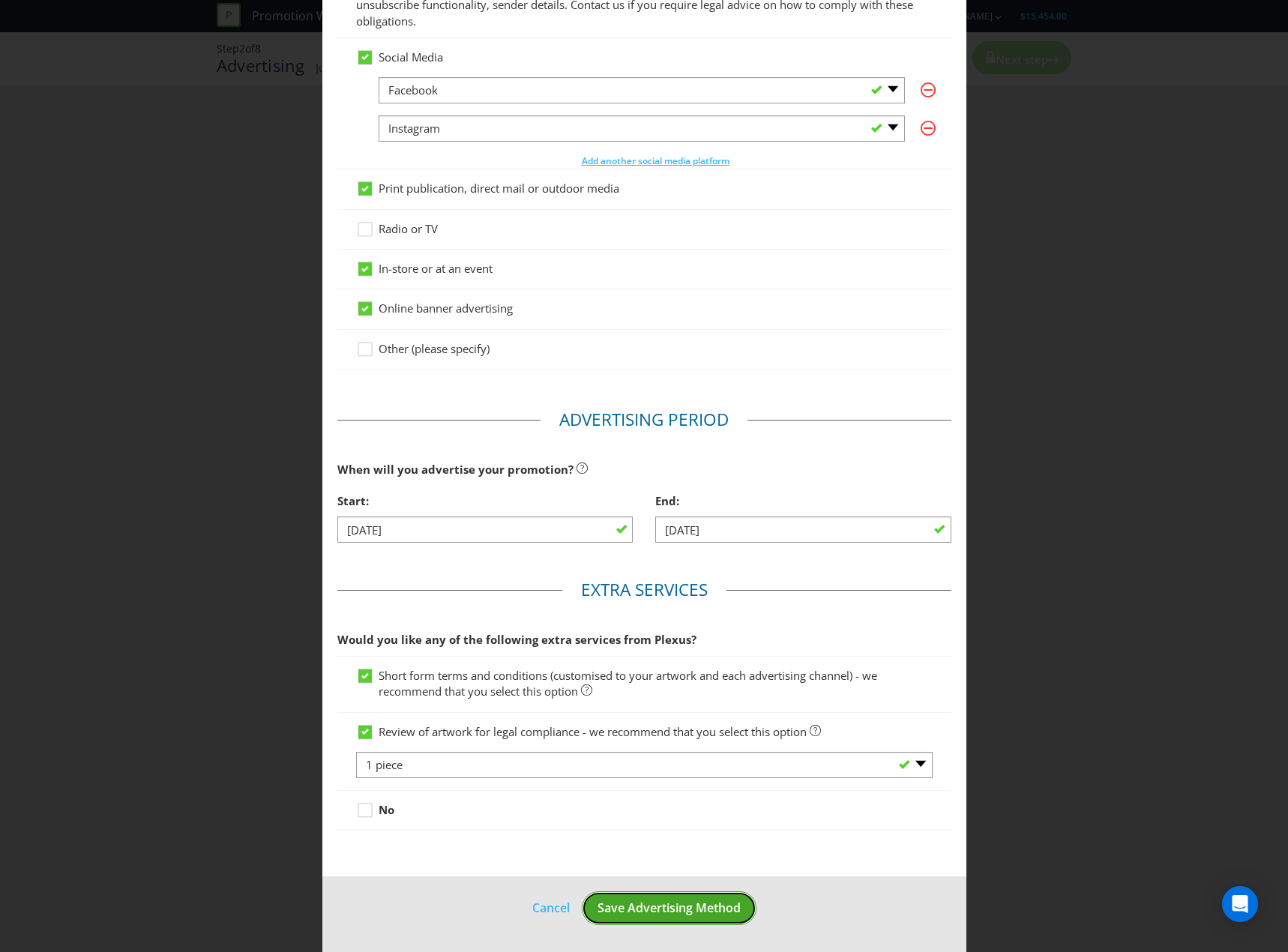
click at [692, 905] on span "Save Advertising Method" at bounding box center [669, 907] width 143 height 16
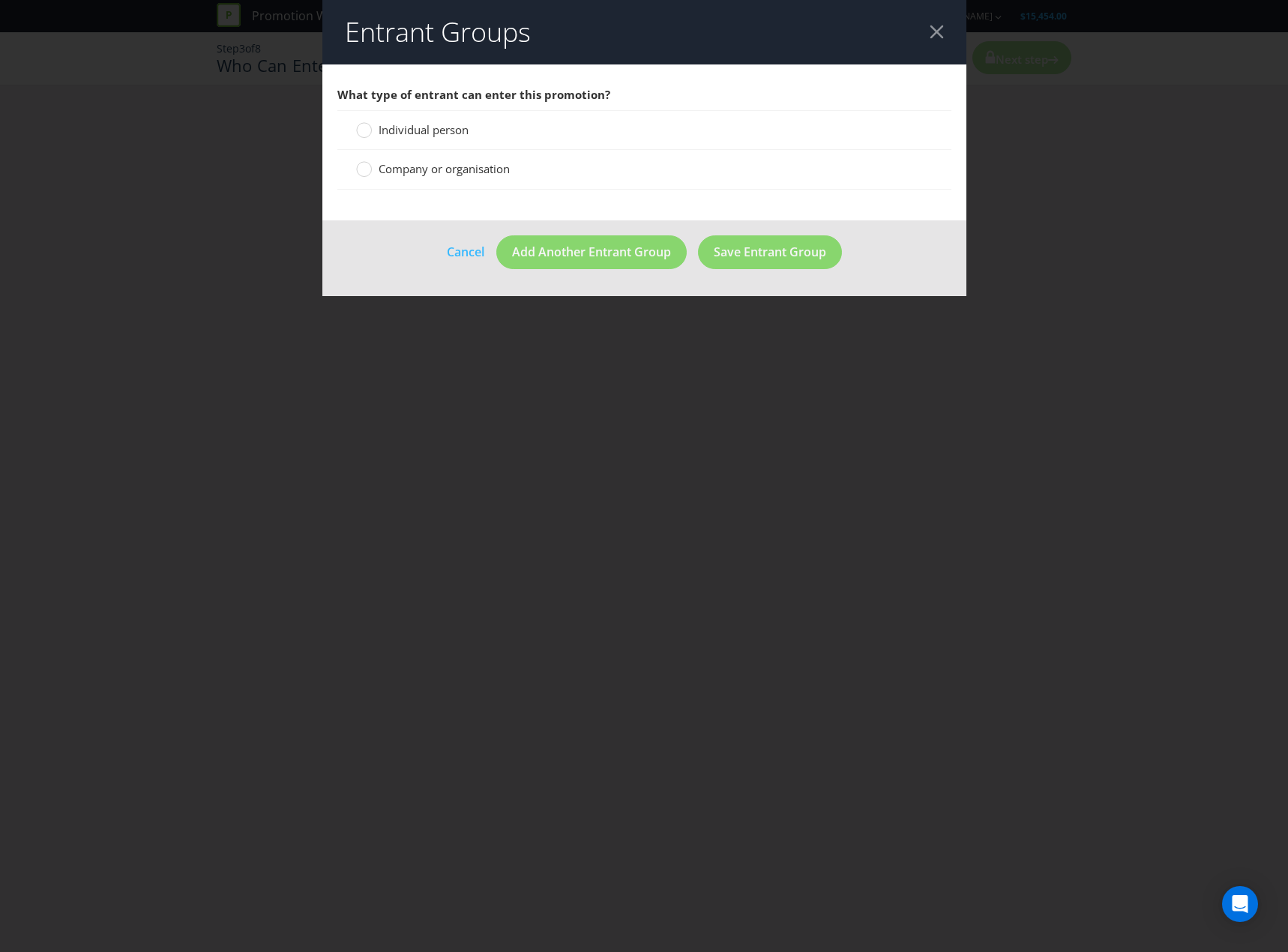
click at [464, 132] on span "Individual person" at bounding box center [423, 130] width 90 height 15
click at [0, 0] on input "Individual person" at bounding box center [0, 0] width 0 height 0
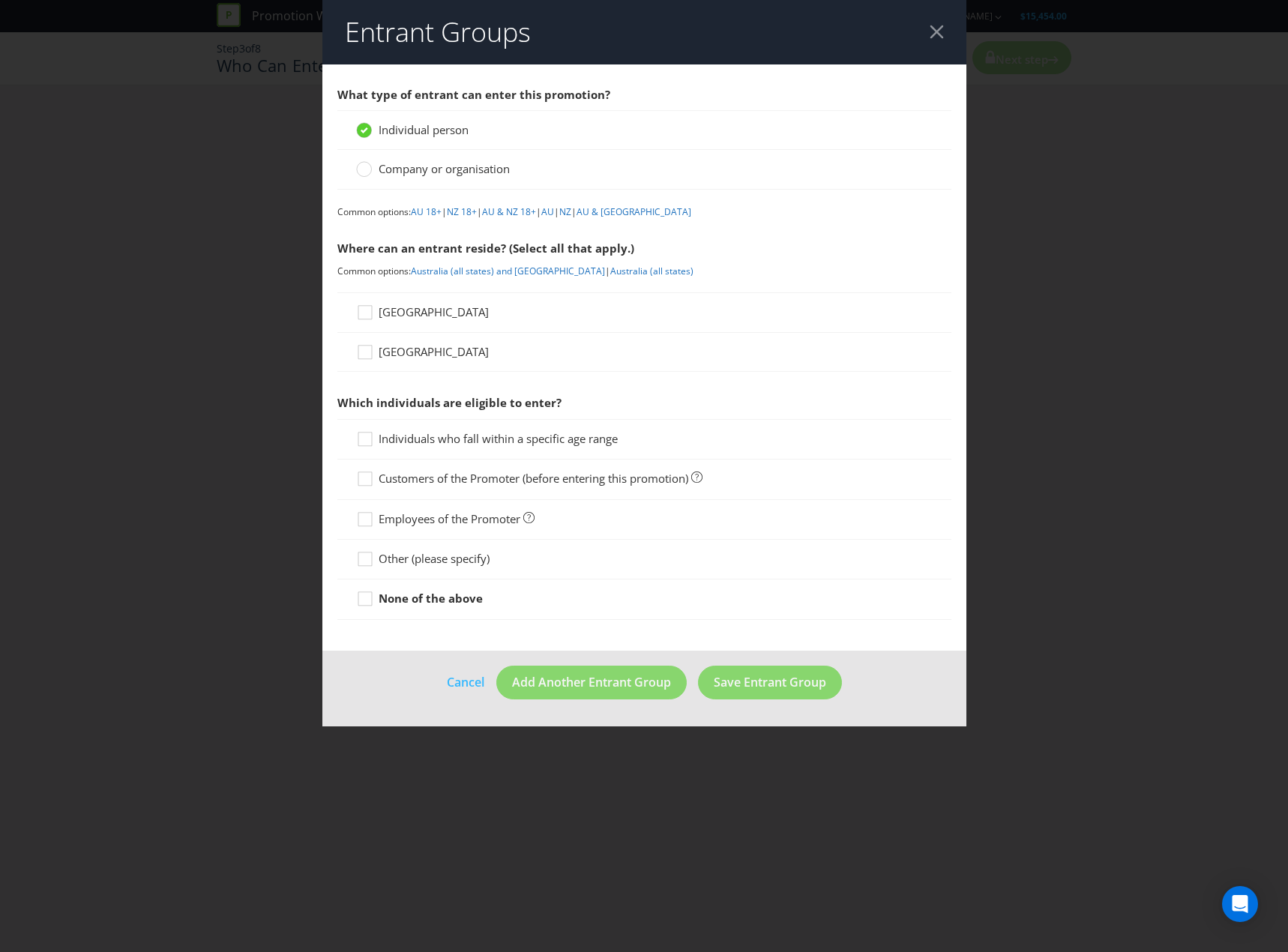
click at [419, 310] on span "[GEOGRAPHIC_DATA]" at bounding box center [433, 312] width 110 height 15
click at [0, 0] on input "[GEOGRAPHIC_DATA]" at bounding box center [0, 0] width 0 height 0
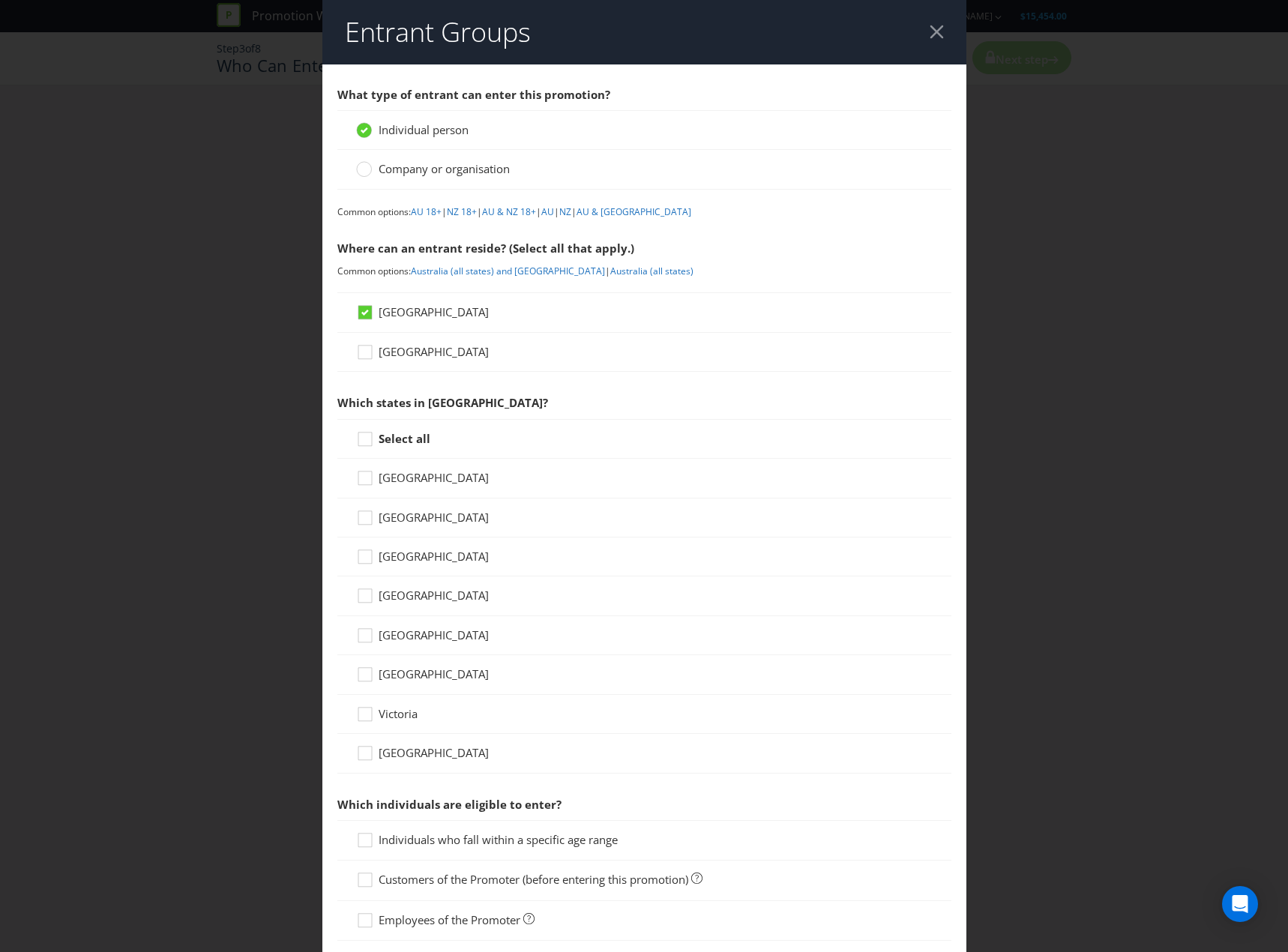
click at [454, 476] on span "[GEOGRAPHIC_DATA]" at bounding box center [433, 478] width 110 height 15
click at [0, 0] on input "[GEOGRAPHIC_DATA]" at bounding box center [0, 0] width 0 height 0
click at [443, 520] on span "[GEOGRAPHIC_DATA]" at bounding box center [433, 517] width 110 height 15
click at [0, 0] on input "[GEOGRAPHIC_DATA]" at bounding box center [0, 0] width 0 height 0
click at [404, 714] on span "Victoria" at bounding box center [398, 714] width 39 height 15
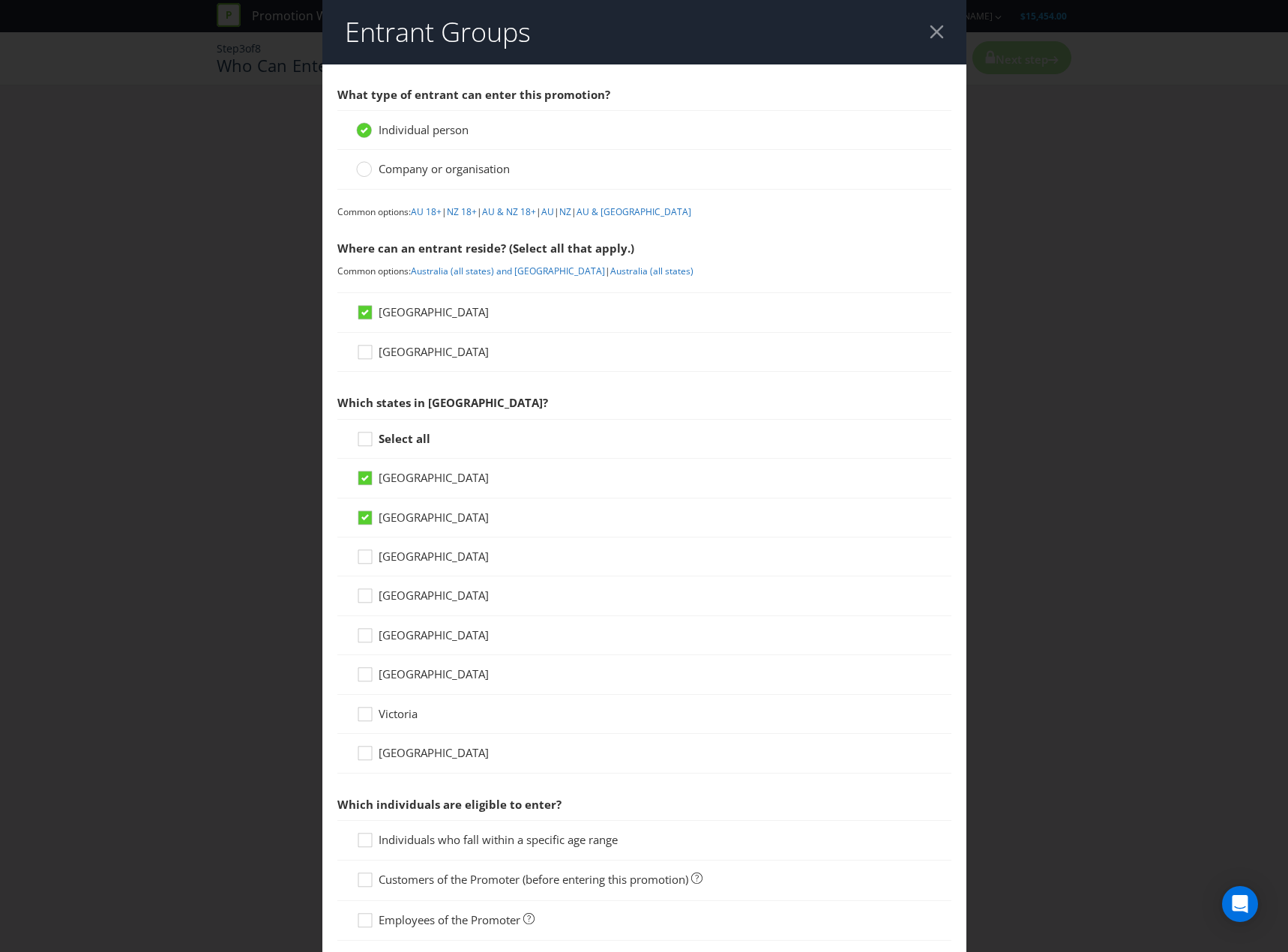
click at [0, 0] on input "Victoria" at bounding box center [0, 0] width 0 height 0
click at [394, 600] on span "[GEOGRAPHIC_DATA]" at bounding box center [433, 595] width 110 height 15
click at [0, 0] on input "[GEOGRAPHIC_DATA]" at bounding box center [0, 0] width 0 height 0
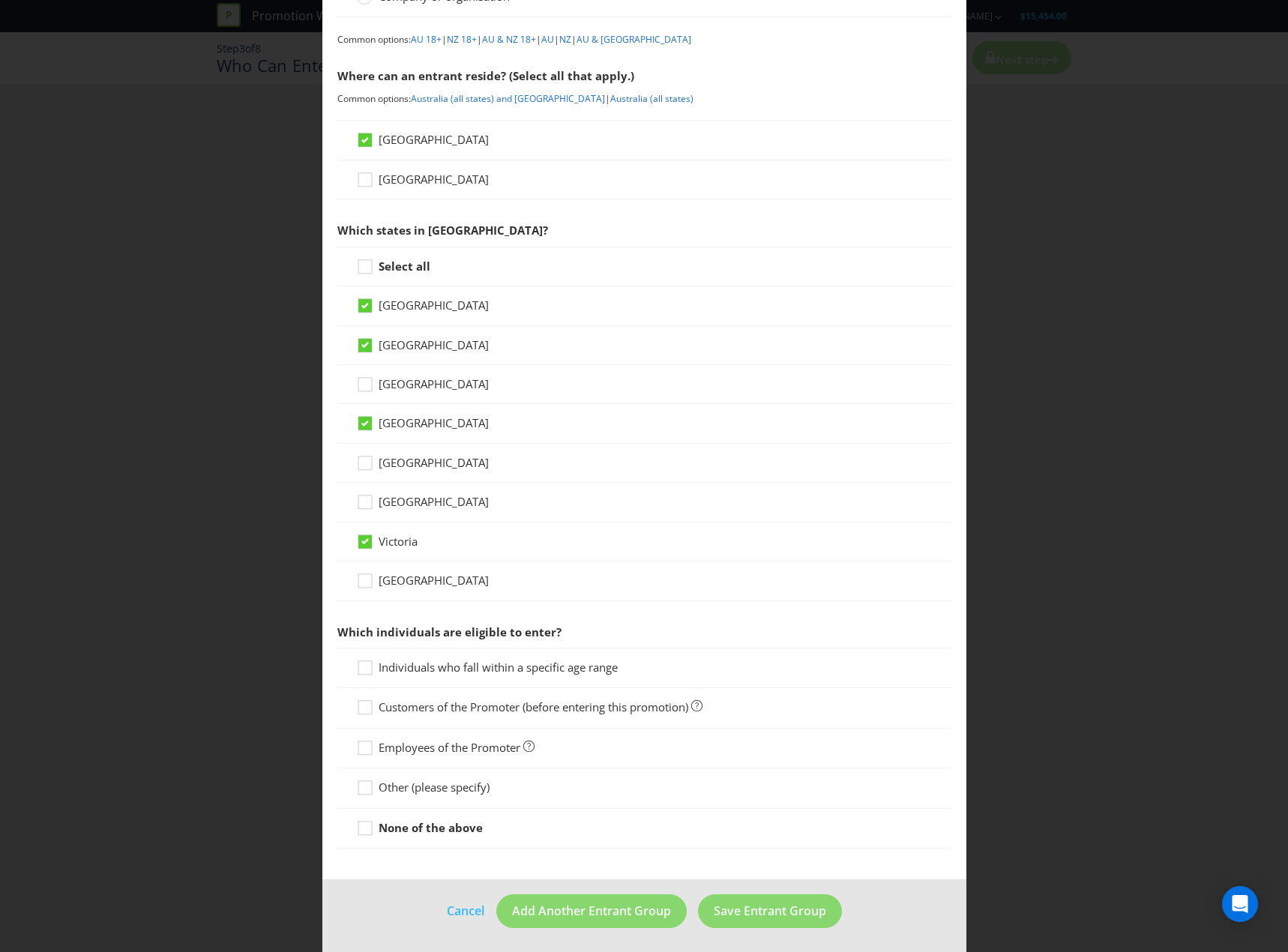
scroll to position [175, 0]
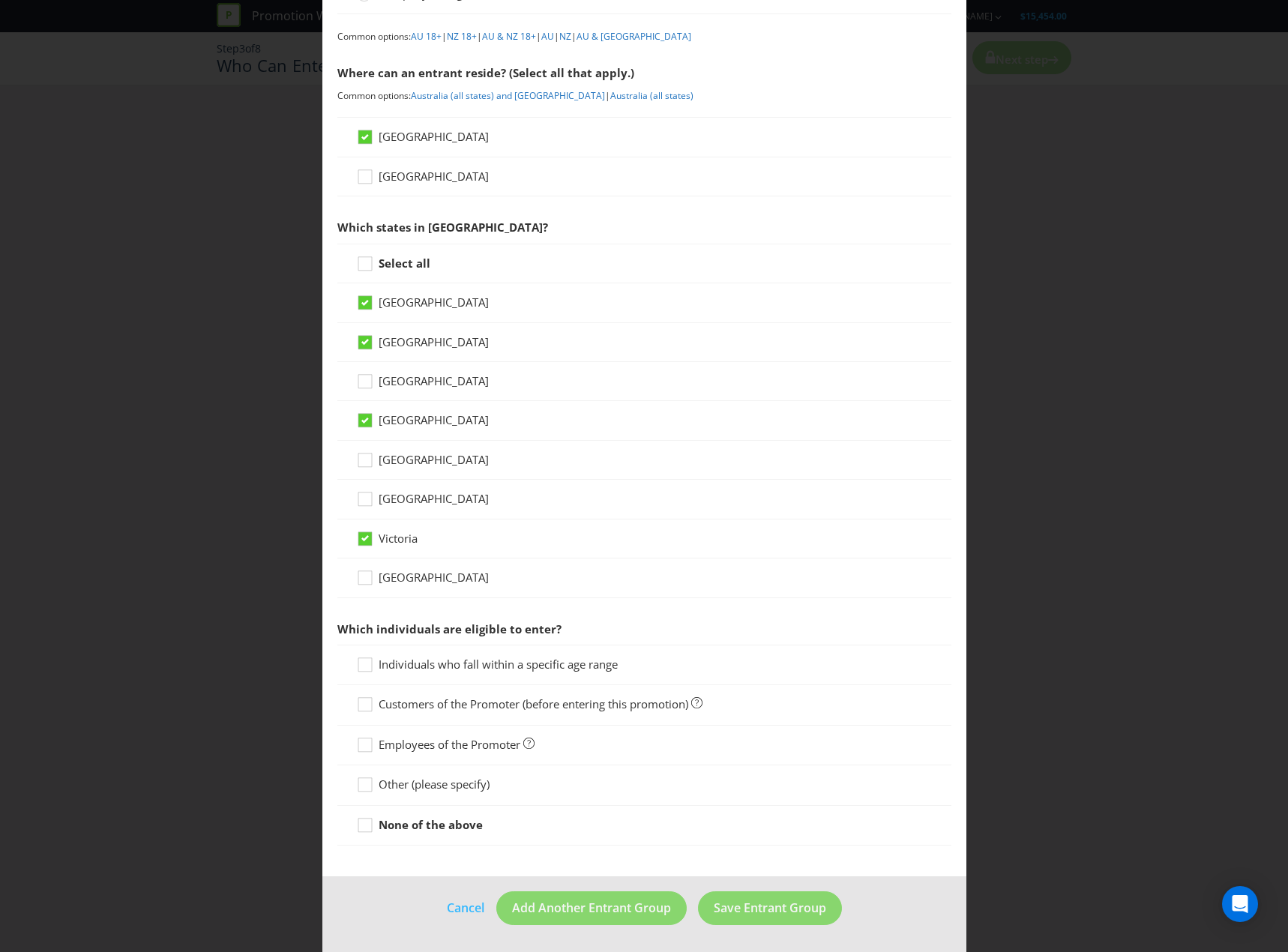
click at [549, 658] on span "Individuals who fall within a specific age range" at bounding box center [498, 665] width 239 height 15
click at [0, 0] on input "Individuals who fall within a specific age range" at bounding box center [0, 0] width 0 height 0
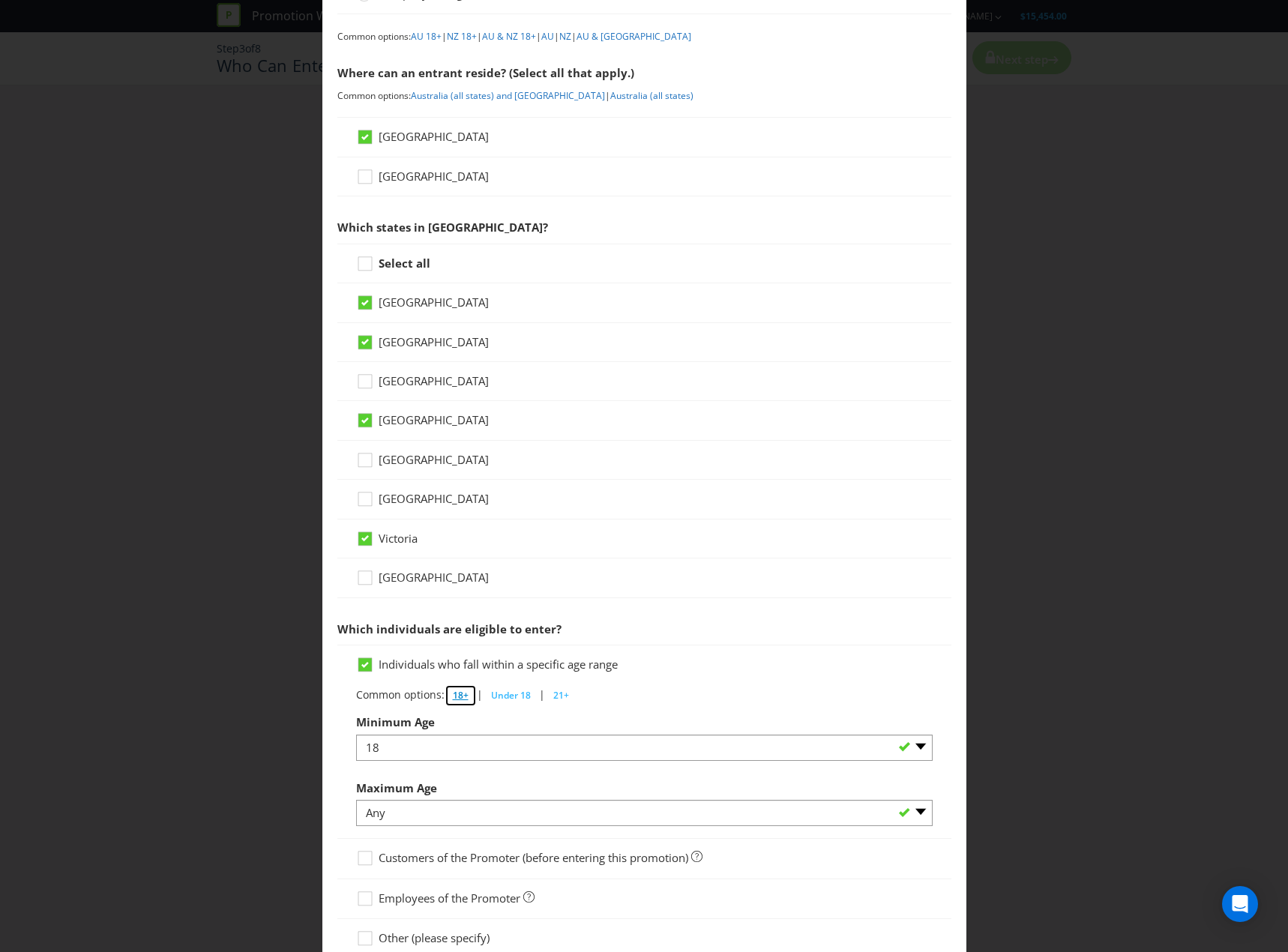
click at [464, 695] on span "18+" at bounding box center [460, 695] width 15 height 13
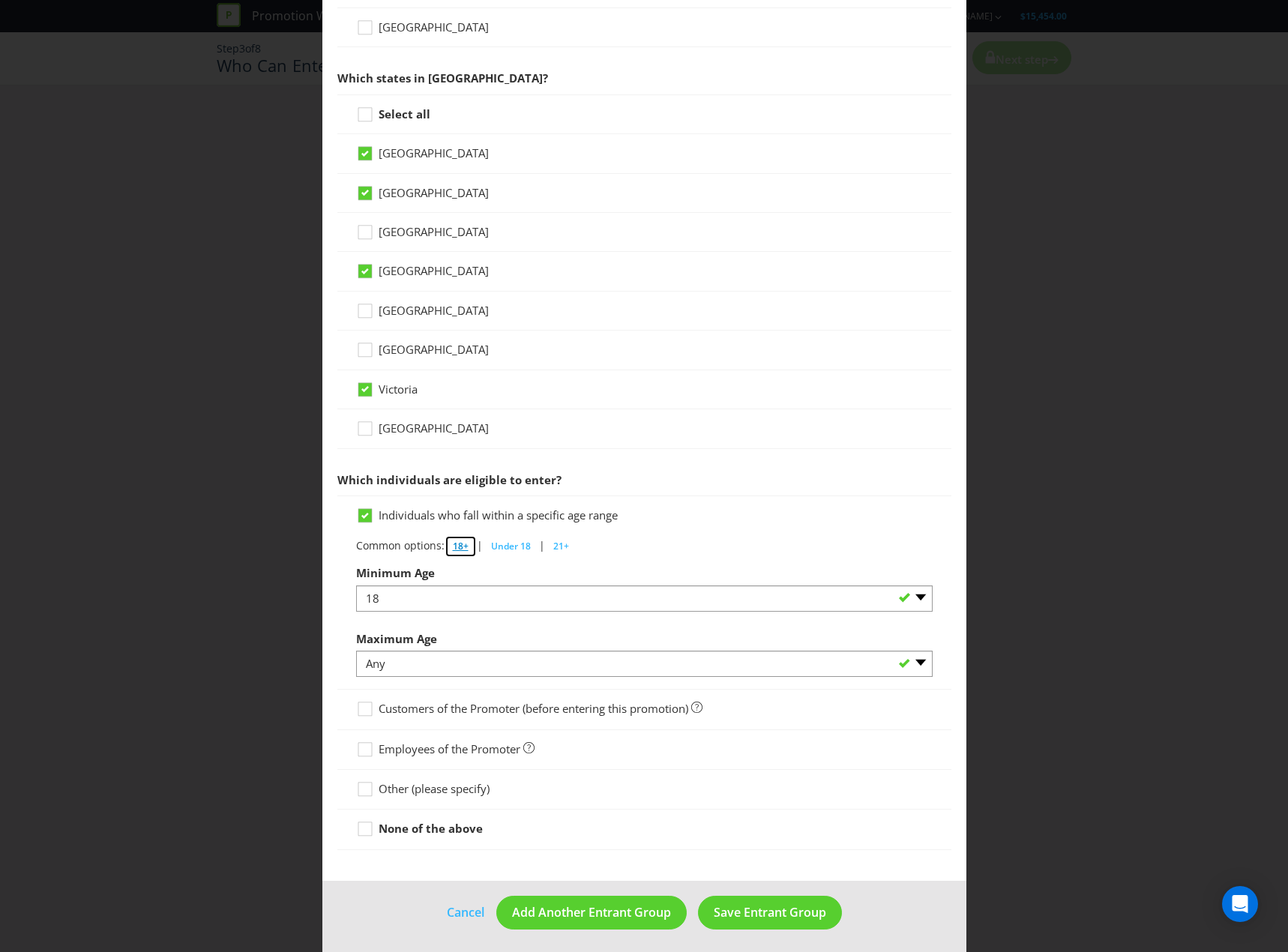
scroll to position [325, 0]
click at [756, 922] on button "Save Entrant Group" at bounding box center [769, 912] width 144 height 34
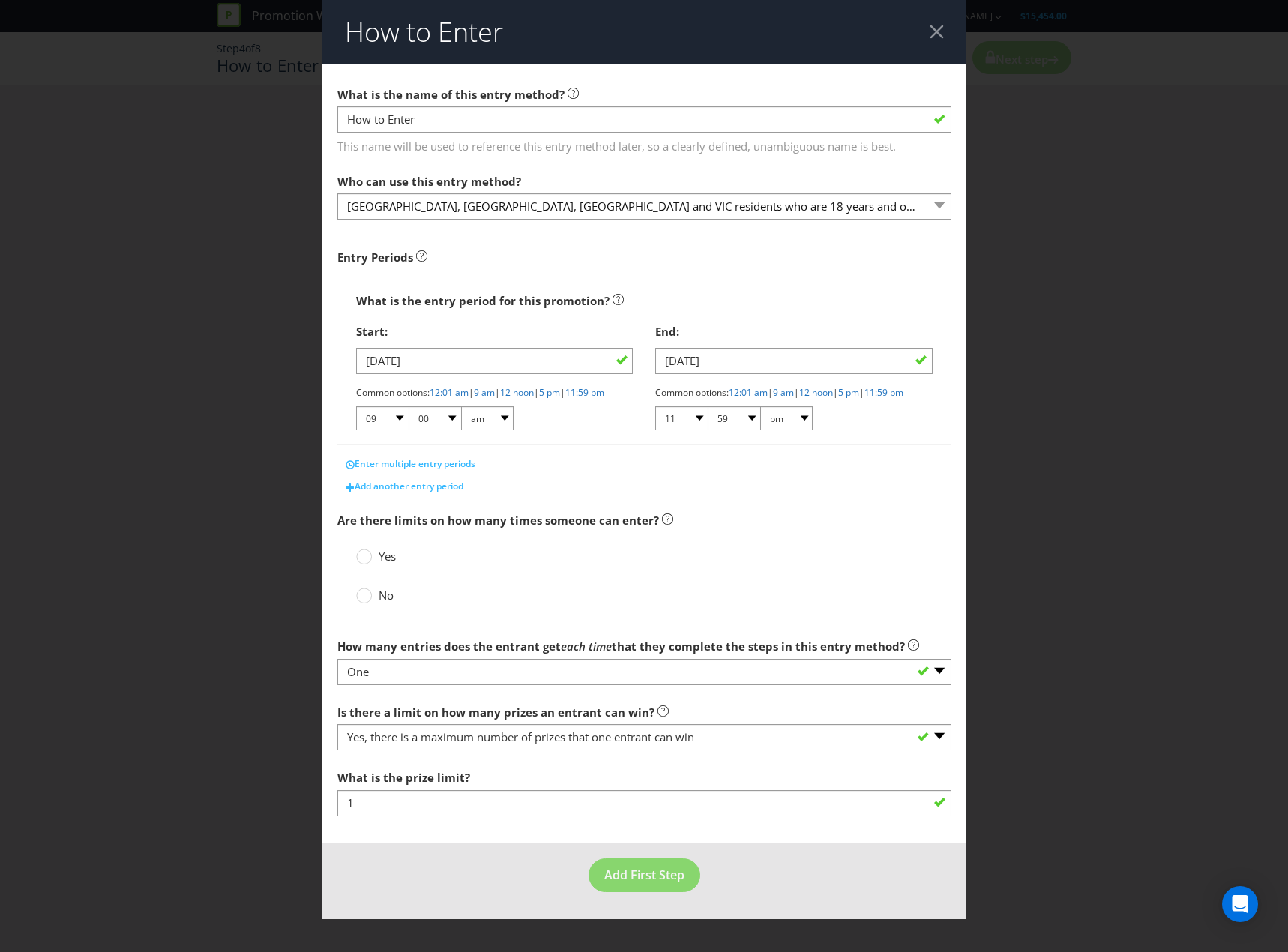
click at [384, 602] on span "No" at bounding box center [387, 595] width 15 height 15
click at [0, 0] on input "No" at bounding box center [0, 0] width 0 height 0
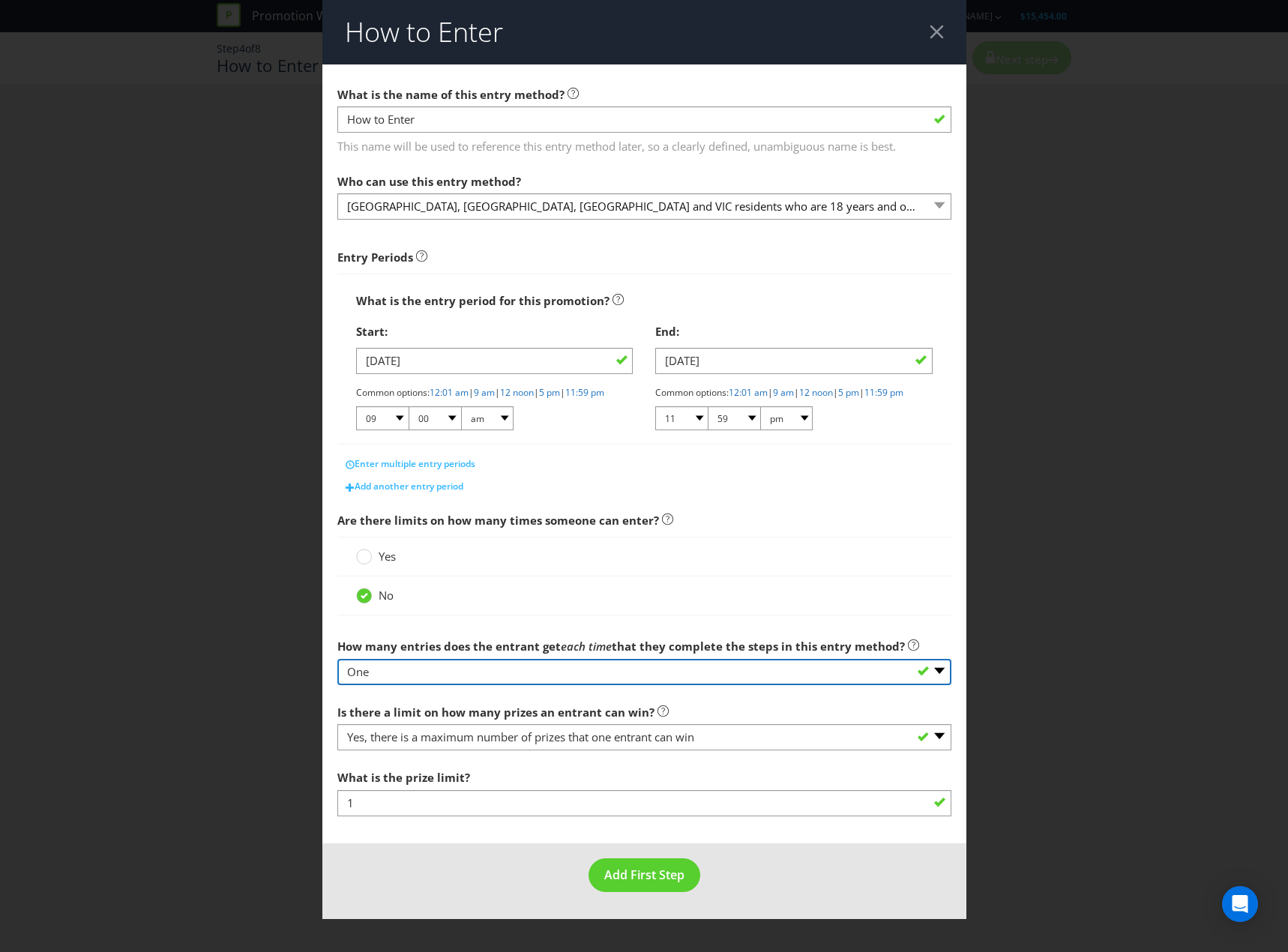
click at [415, 681] on select "-- Please select -- One More than one Other (please specify) Not applicable - g…" at bounding box center [644, 672] width 614 height 26
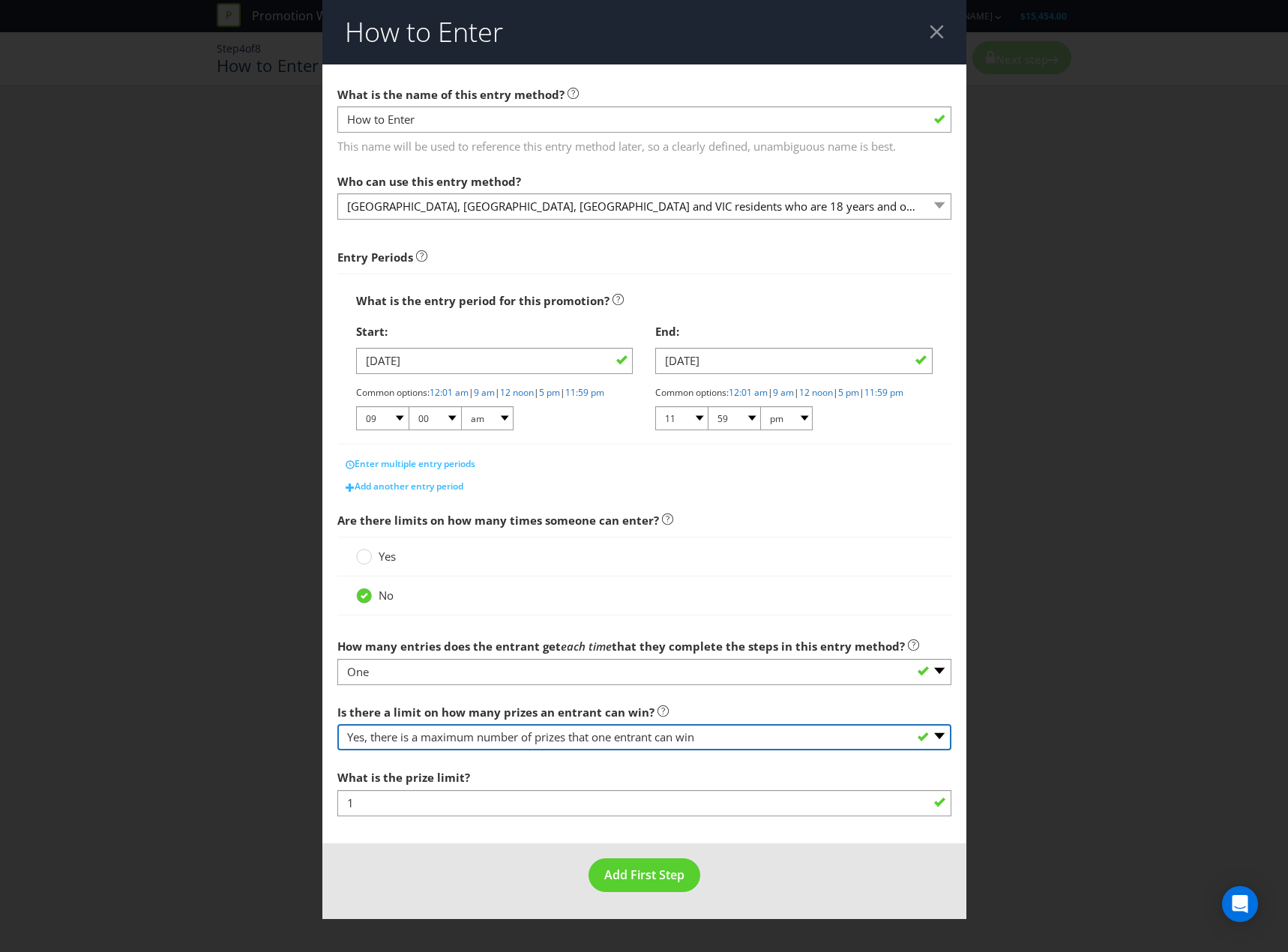
click at [446, 751] on select "-- Please select -- Yes, there is a maximum number of prizes that one entrant c…" at bounding box center [644, 737] width 614 height 26
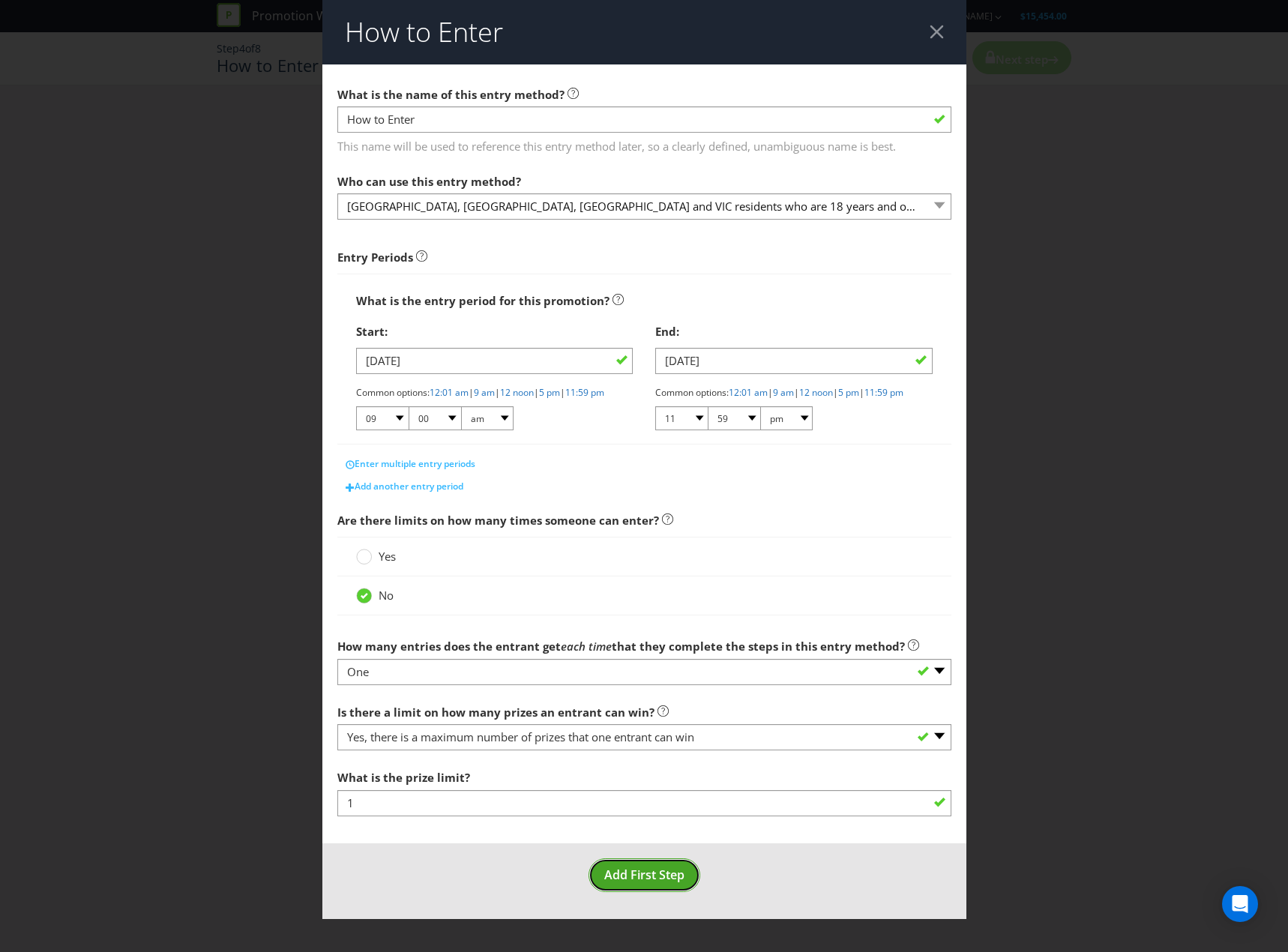
click at [662, 883] on span "Add First Step" at bounding box center [644, 874] width 80 height 16
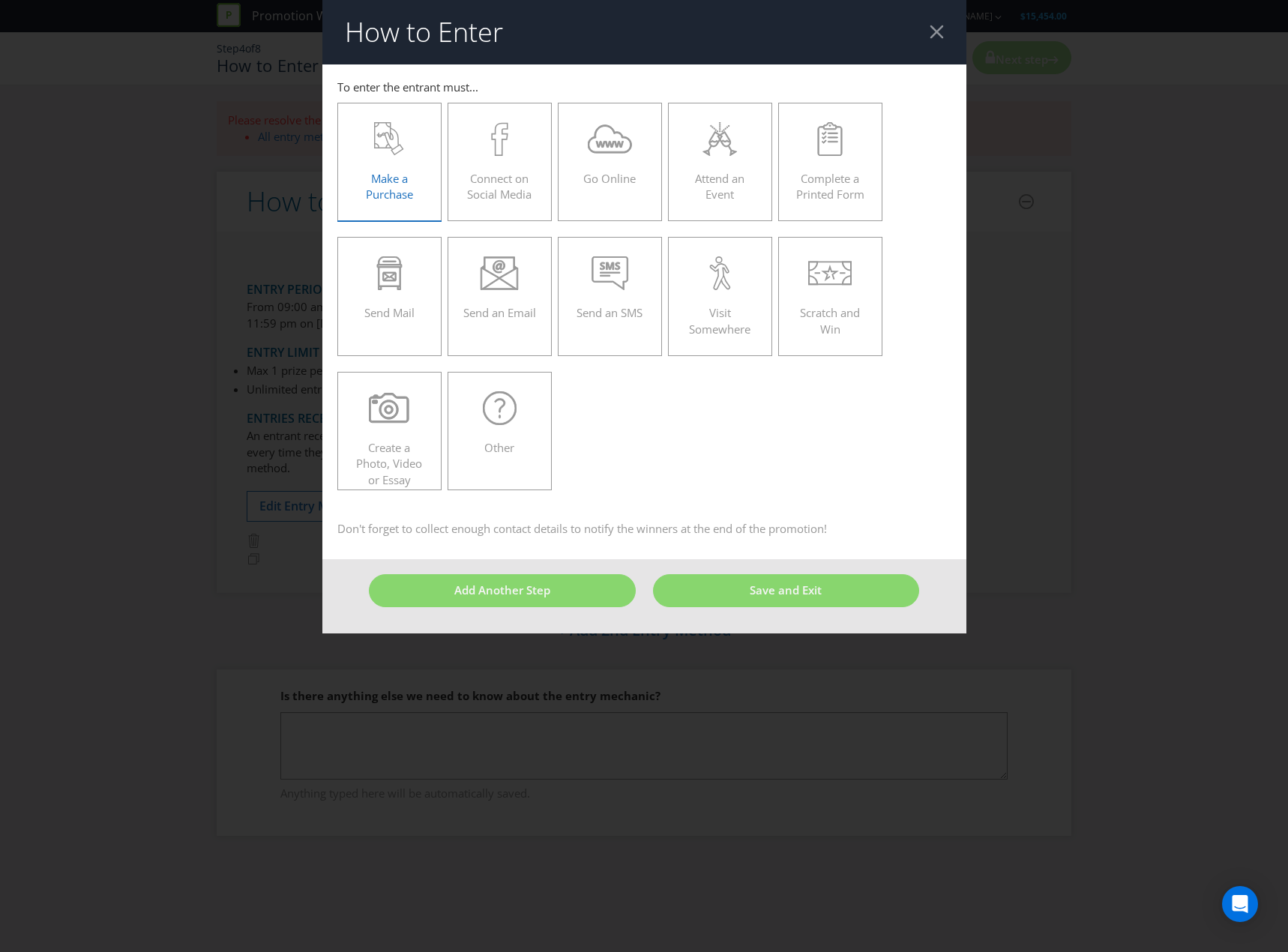
click at [416, 184] on div "Make a Purchase" at bounding box center [390, 156] width 74 height 68
click at [0, 0] on input "Make a Purchase" at bounding box center [0, 0] width 0 height 0
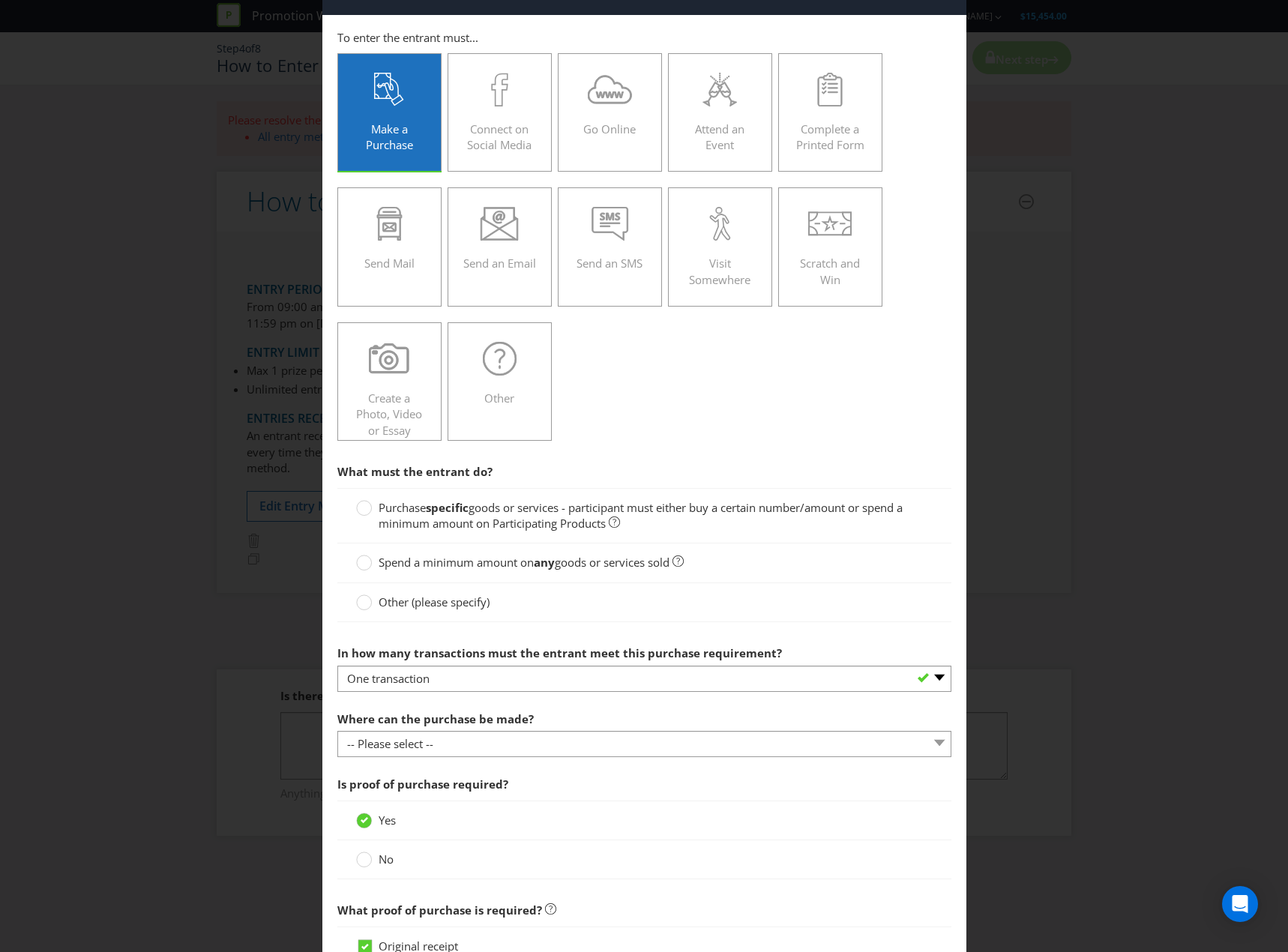
scroll to position [75, 0]
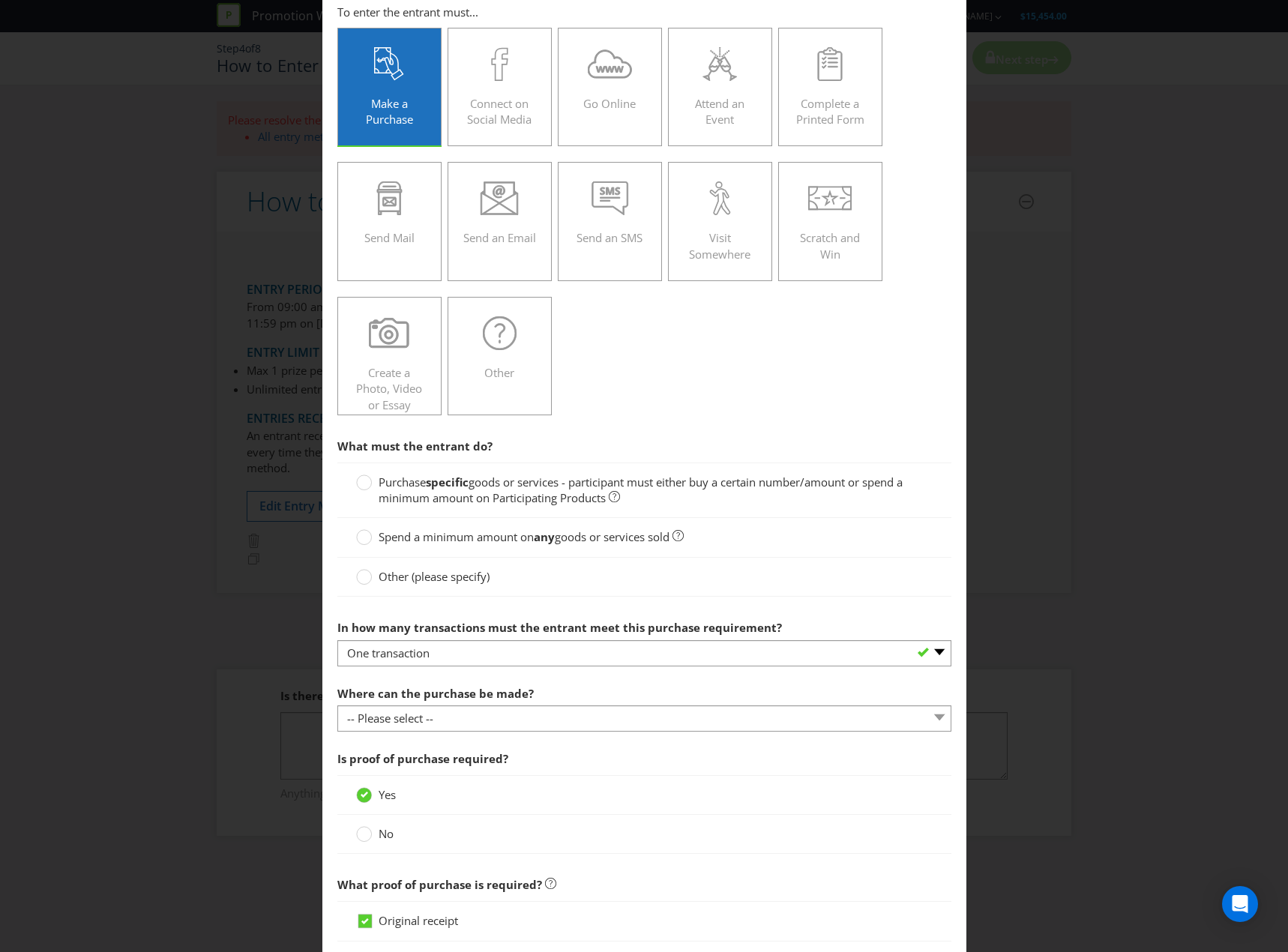
click at [487, 488] on span "goods or services - participant must either buy a certain number/amount or spen…" at bounding box center [641, 490] width 524 height 31
click at [0, 0] on input "Purchase specific goods or services - participant must either buy a certain num…" at bounding box center [0, 0] width 0 height 0
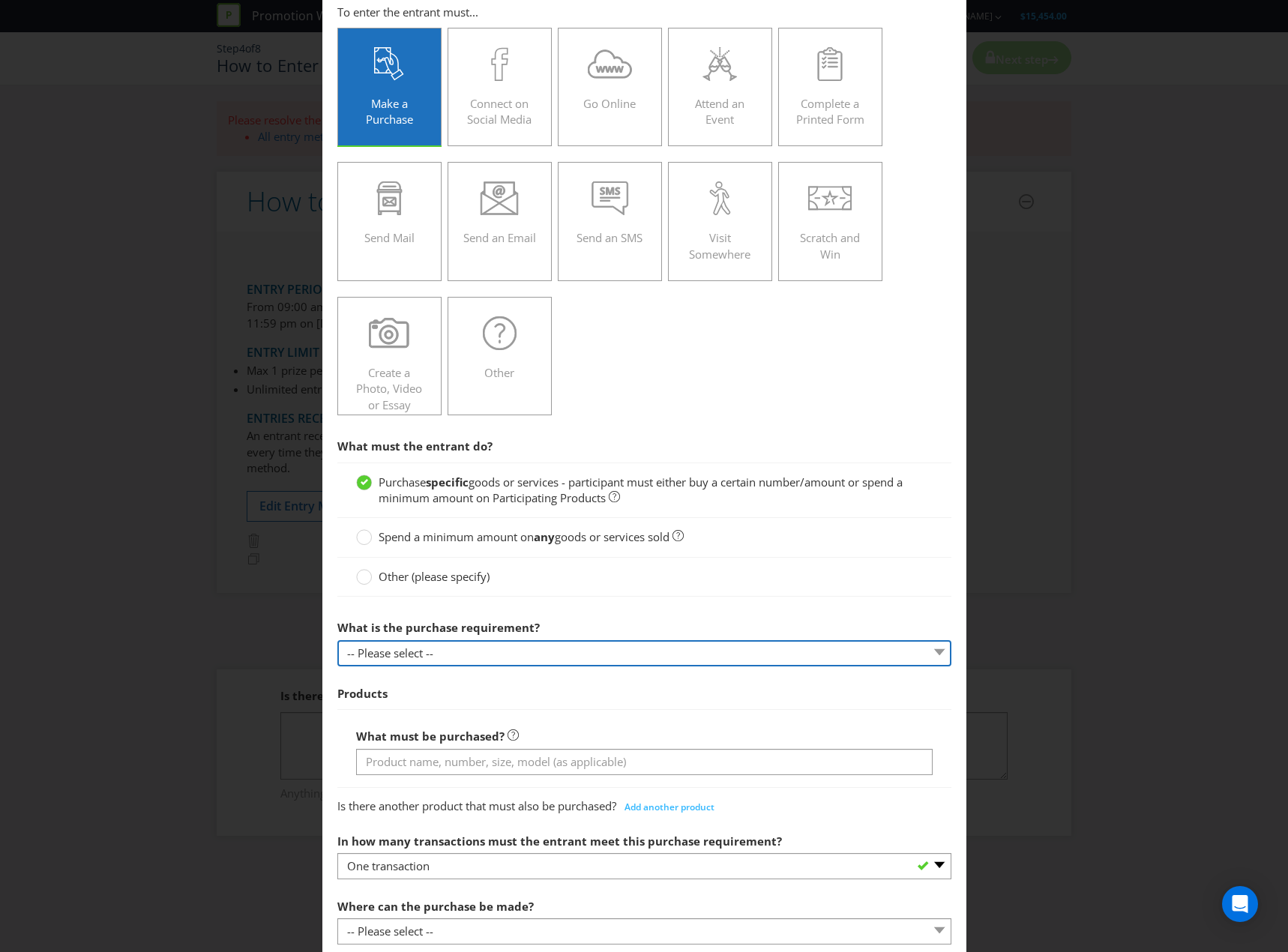
click at [549, 652] on select "-- Please select -- Buy a certain number of these products or services Spend a …" at bounding box center [644, 653] width 614 height 26
select select "MINIMUM_SPEND_AMOUNT"
click at [337, 640] on select "-- Please select -- Buy a certain number of these products or services Spend a …" at bounding box center [644, 653] width 614 height 26
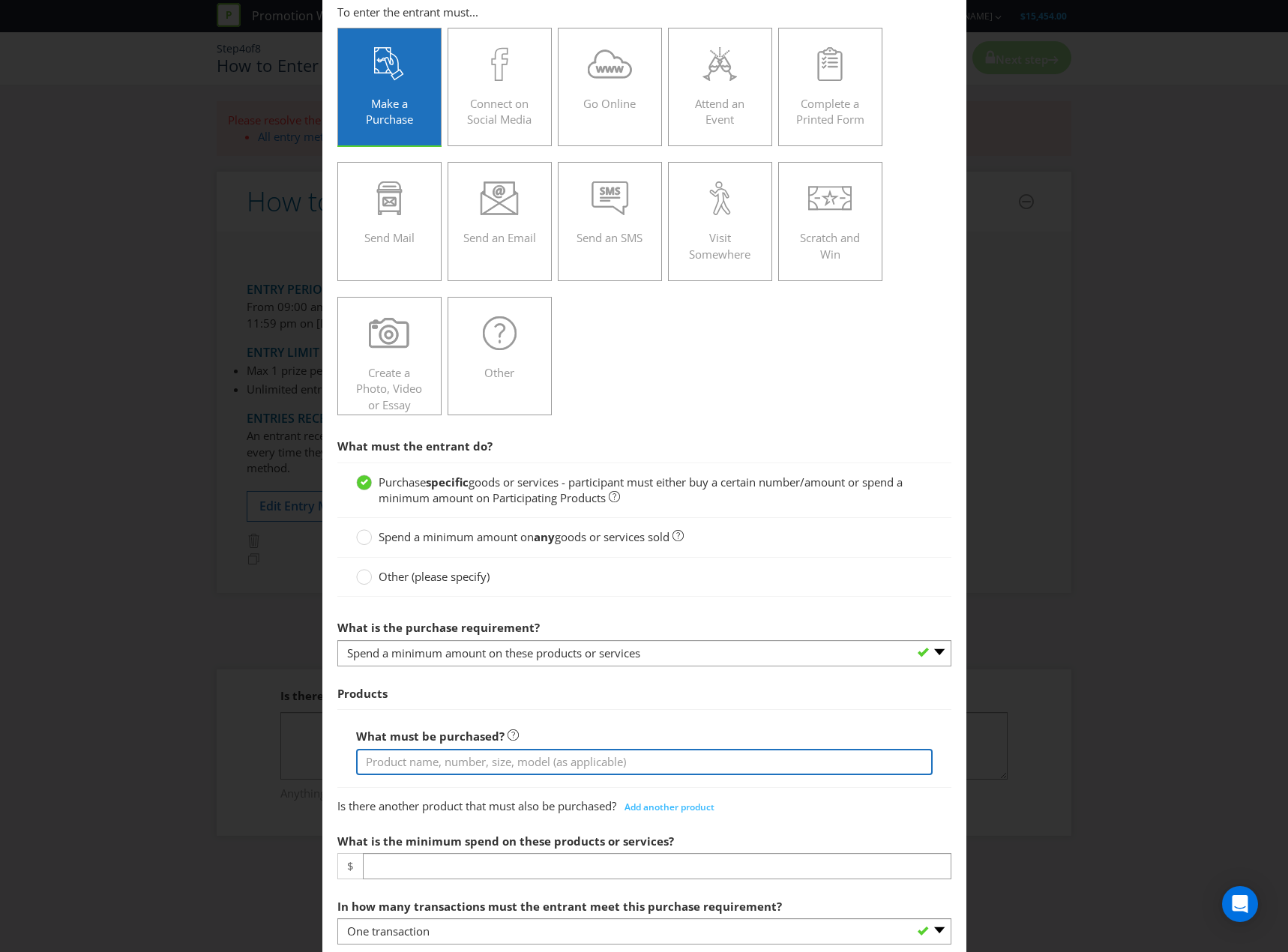
click at [507, 750] on input "text" at bounding box center [644, 762] width 576 height 26
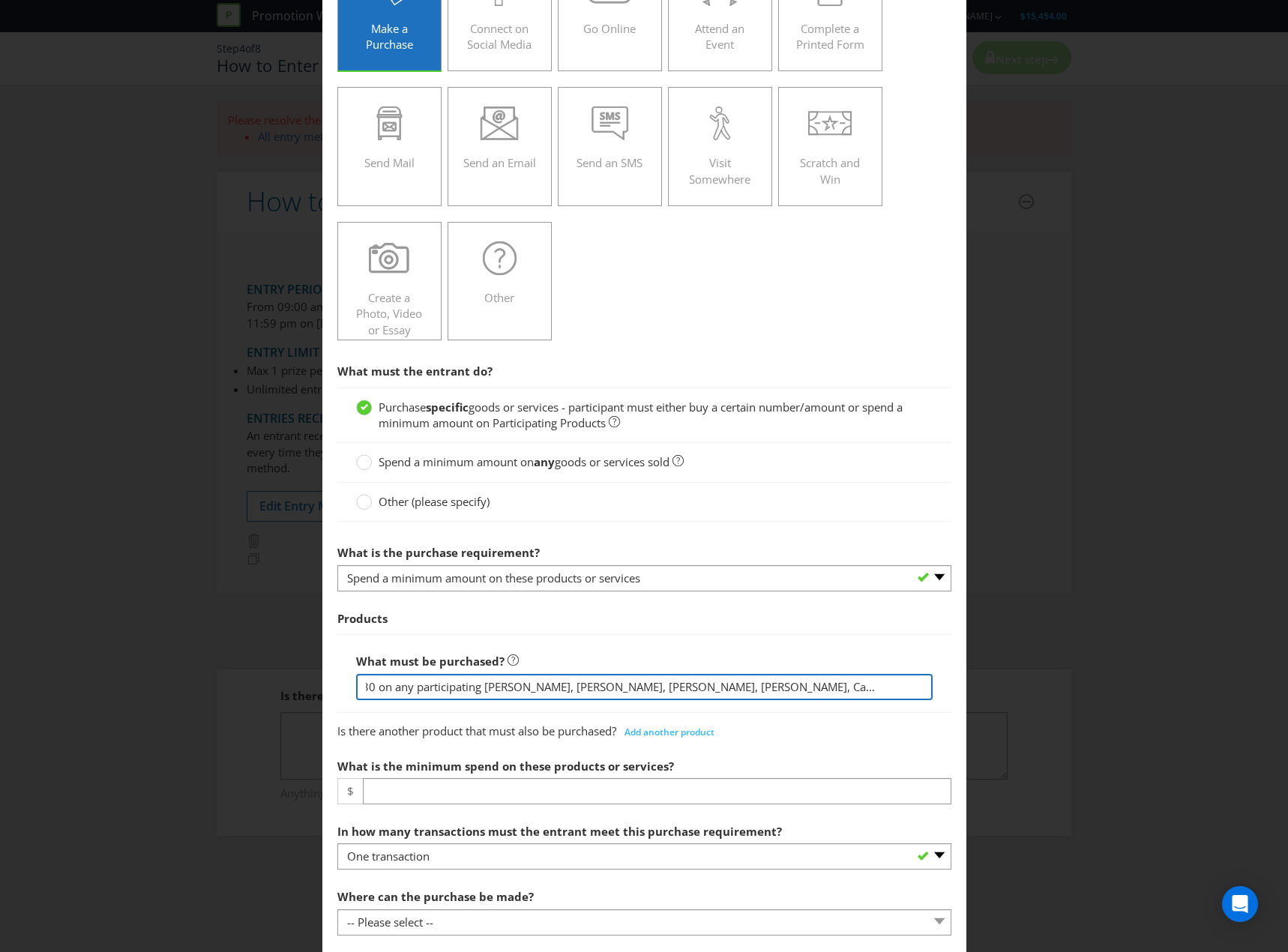
type input "Spend $30 on any participating [PERSON_NAME], [PERSON_NAME], [PERSON_NAME], [PE…"
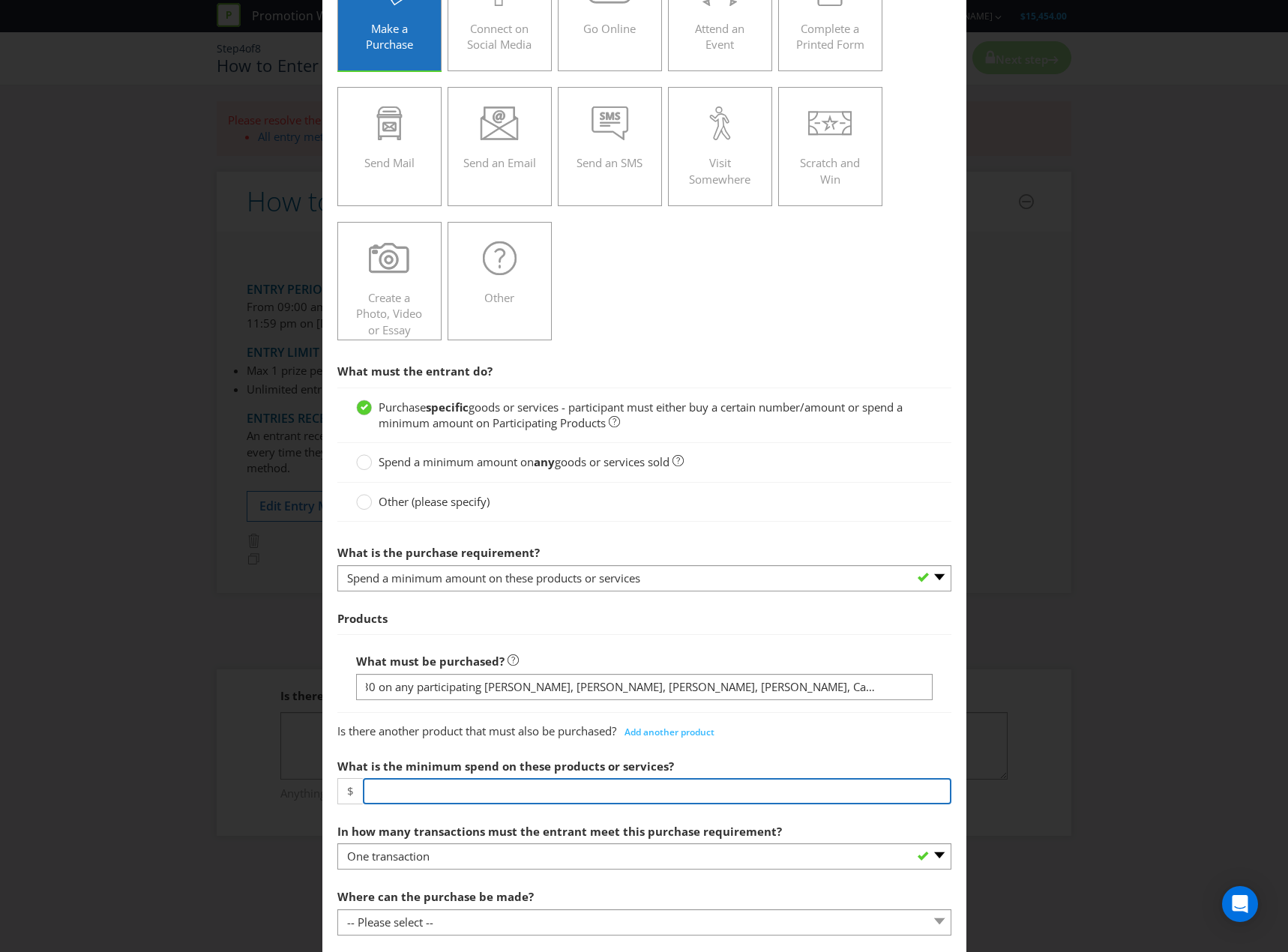
click at [543, 785] on input "number" at bounding box center [657, 791] width 589 height 26
type input "30"
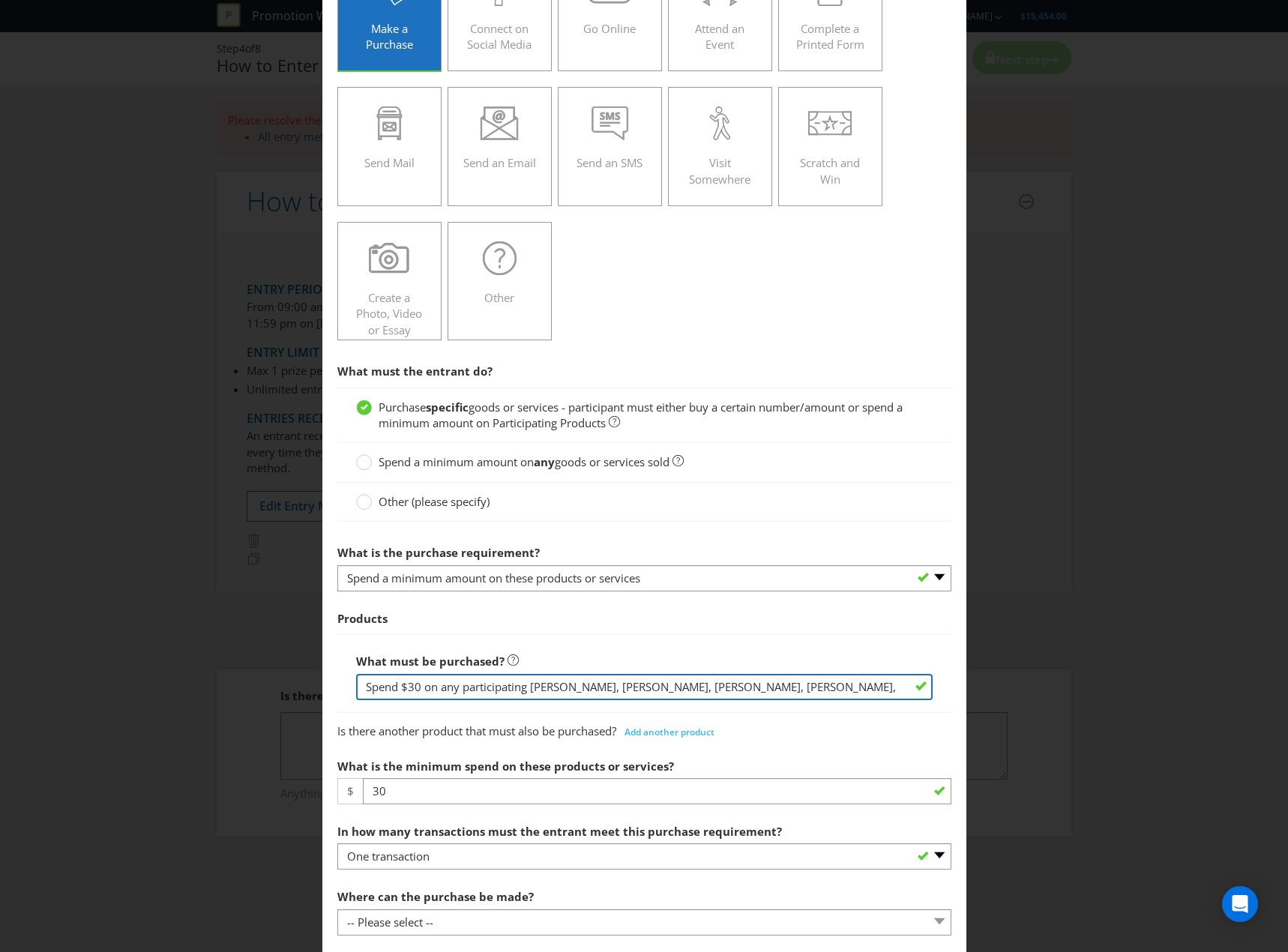
drag, startPoint x: 443, startPoint y: 689, endPoint x: 317, endPoint y: 687, distance: 126.0
click at [317, 687] on div "How to Enter To enter the entrant must... Make a Purchase Connect on Social Med…" at bounding box center [644, 476] width 1288 height 952
type input "Any participating [PERSON_NAME], [PERSON_NAME], [PERSON_NAME], [PERSON_NAME], C…"
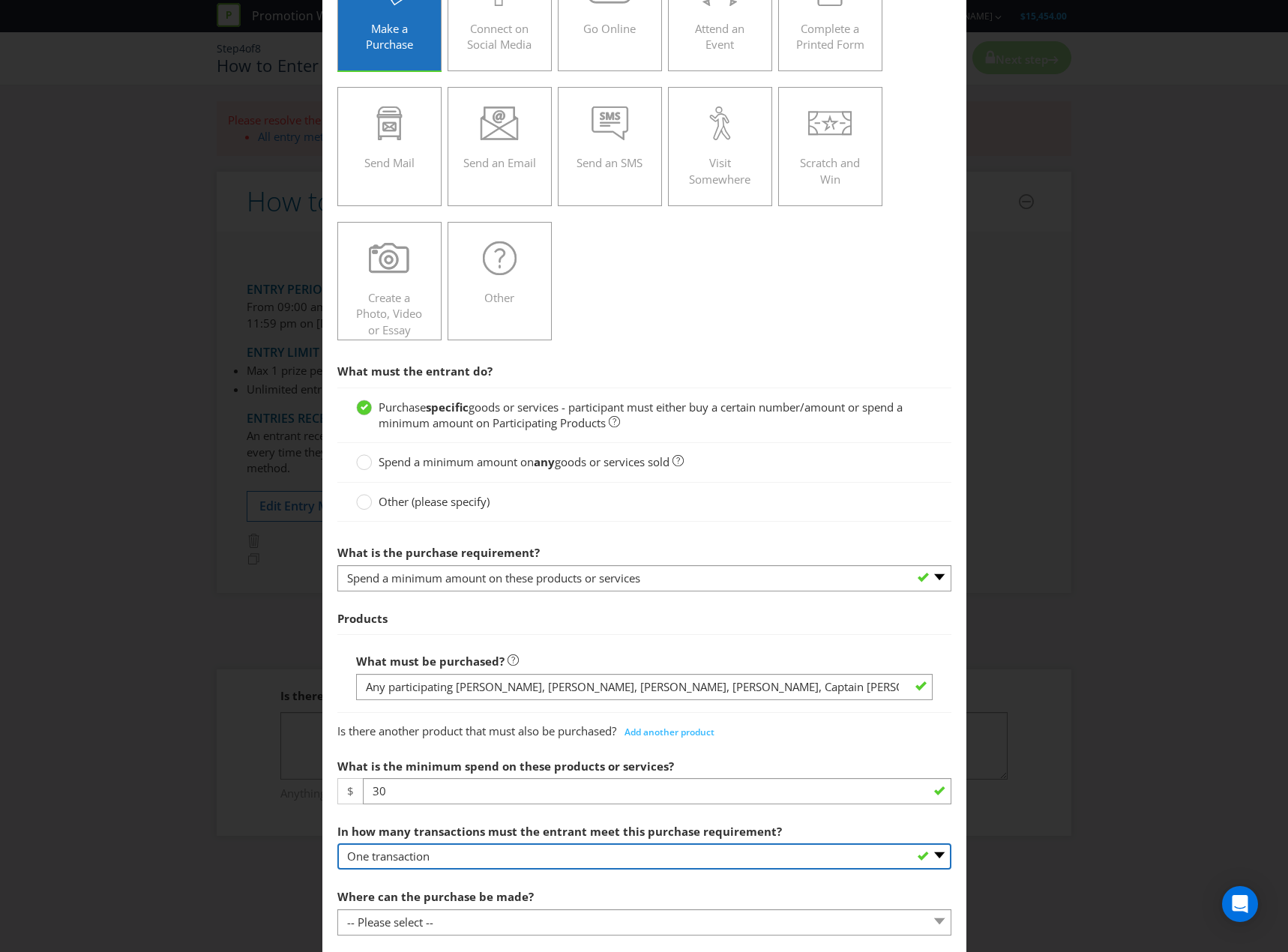
click at [596, 861] on select "-- Please select -- One transaction A specific number of transactions Any numbe…" at bounding box center [644, 857] width 614 height 26
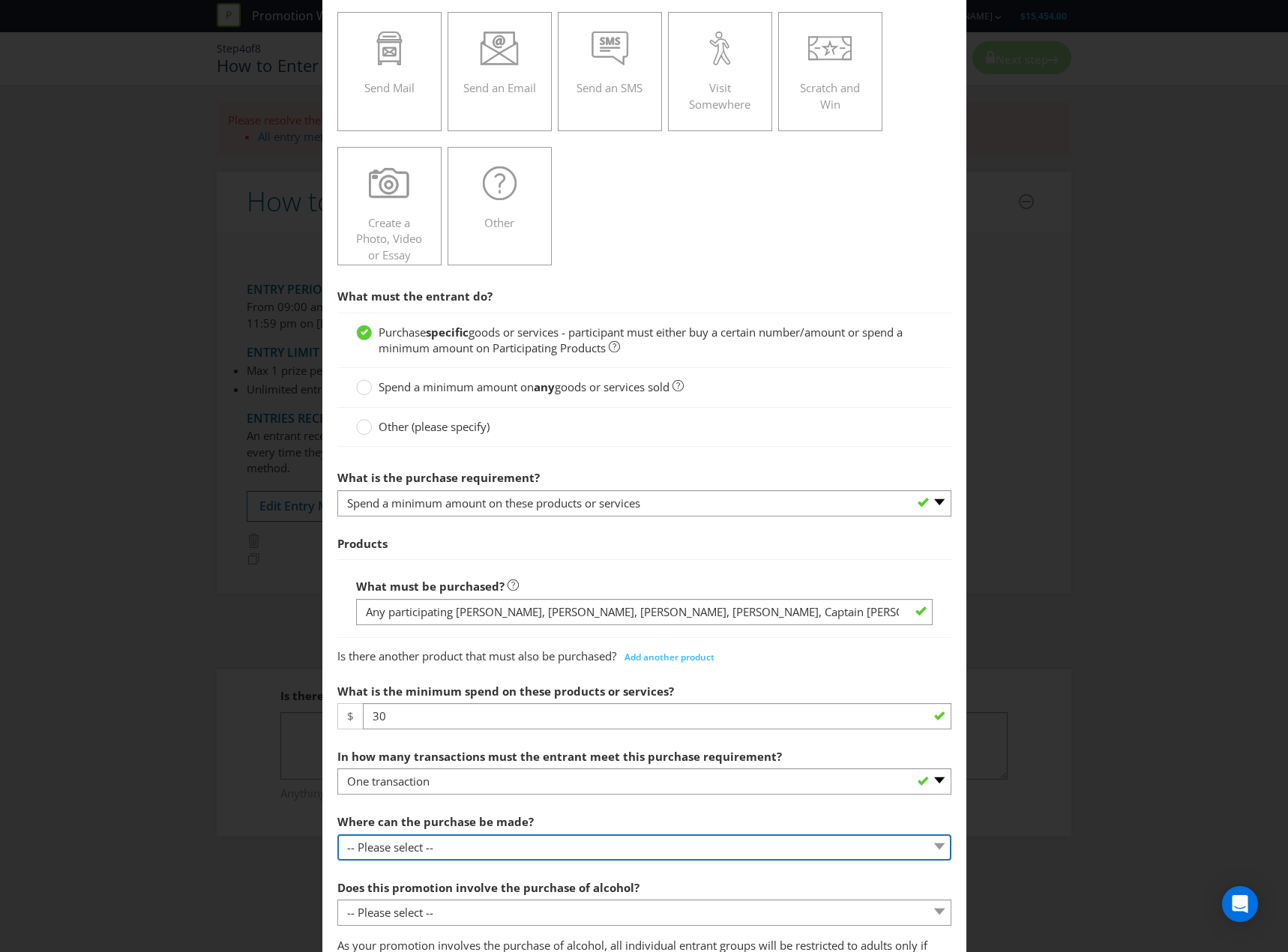
click at [619, 846] on select "-- Please select -- Any stores displaying promotional material (including onlin…" at bounding box center [644, 848] width 614 height 26
select select "ANY_DISPLAYING_PROMOTIONAL_MATERIAL"
click at [337, 834] on select "-- Please select -- Any stores displaying promotional material (including onlin…" at bounding box center [644, 848] width 614 height 26
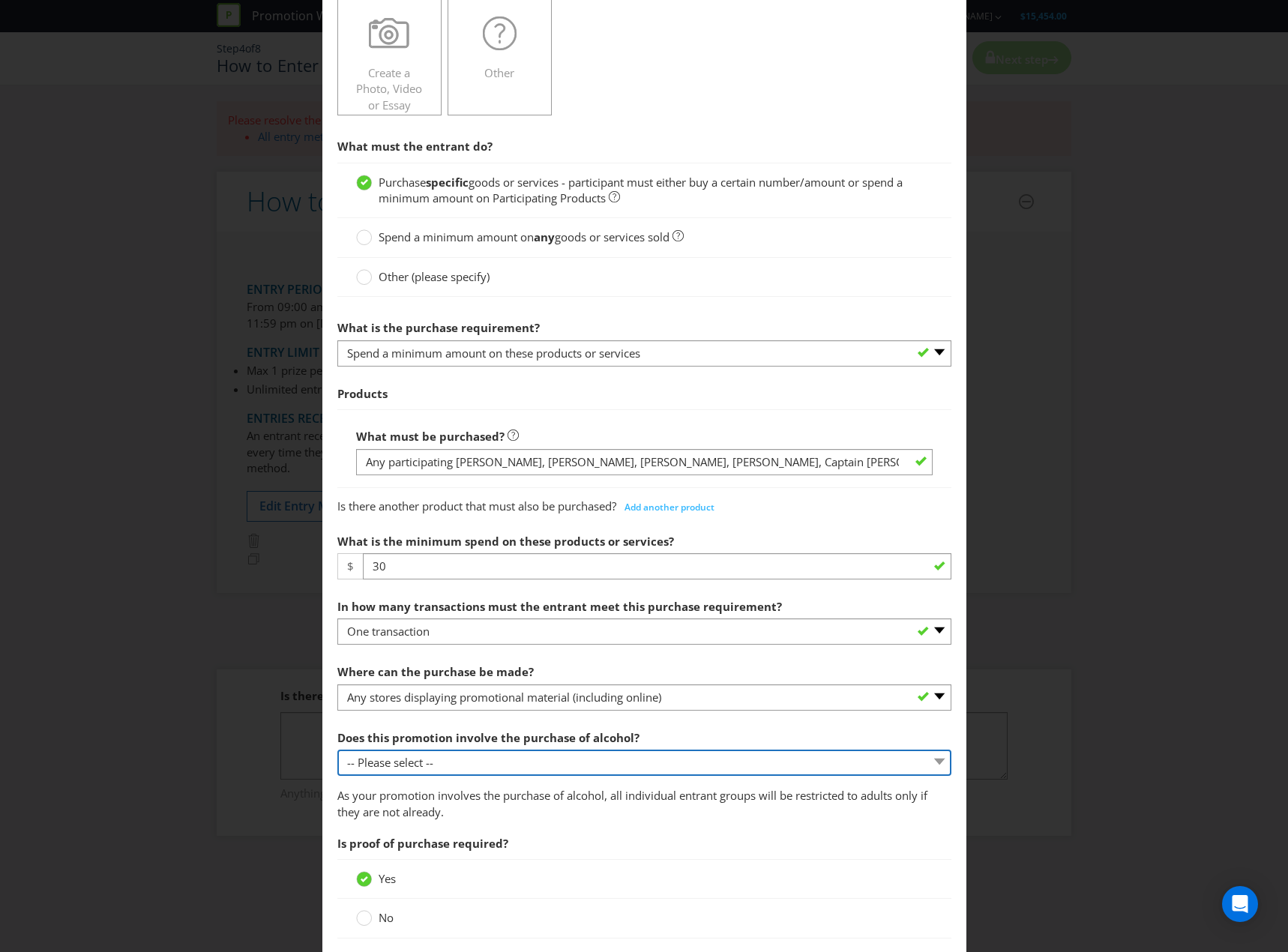
click at [619, 763] on select "-- Please select -- Yes, for on-premises consumption Yes, for off-premises cons…" at bounding box center [644, 763] width 614 height 26
select select "YES_OFF_PREMISES"
click at [337, 750] on select "-- Please select -- Yes, for on-premises consumption Yes, for off-premises cons…" at bounding box center [644, 763] width 614 height 26
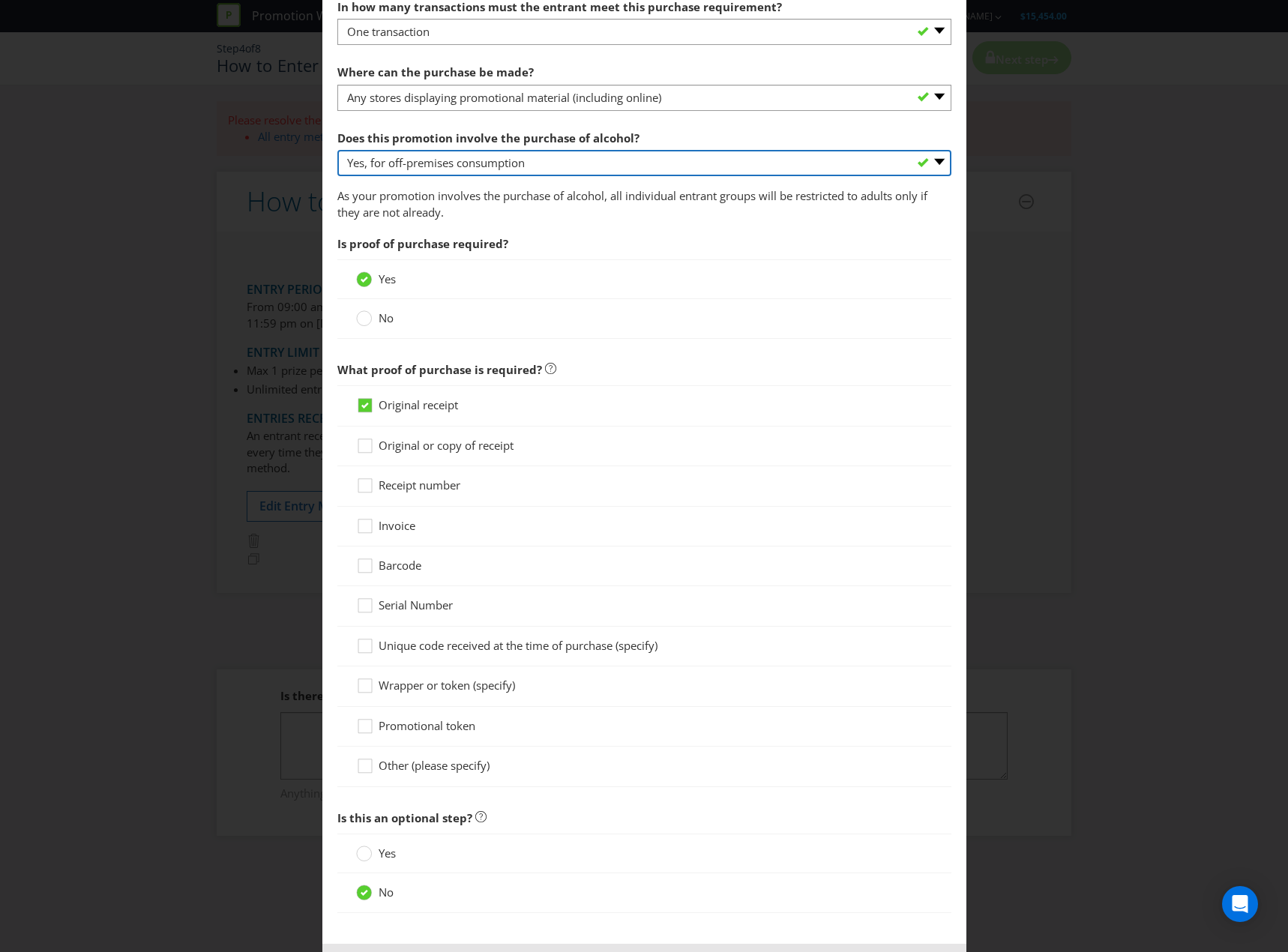
scroll to position [1040, 0]
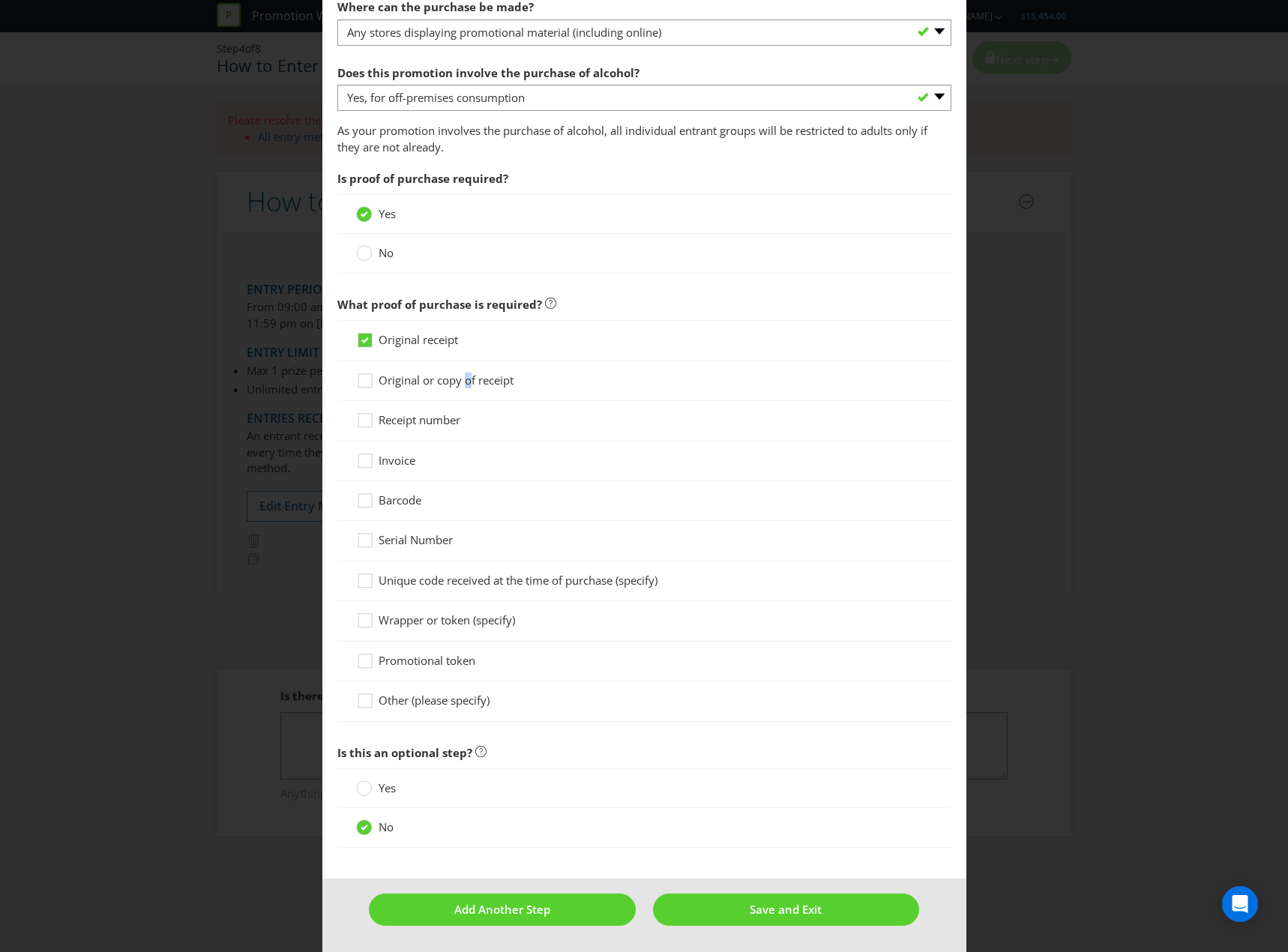
click at [465, 385] on span "Original or copy of receipt" at bounding box center [446, 380] width 135 height 15
click at [472, 379] on span "Original or copy of receipt" at bounding box center [446, 380] width 135 height 15
click at [0, 0] on input "Original or copy of receipt" at bounding box center [0, 0] width 0 height 0
click at [605, 907] on button "Add Another Step" at bounding box center [502, 910] width 266 height 32
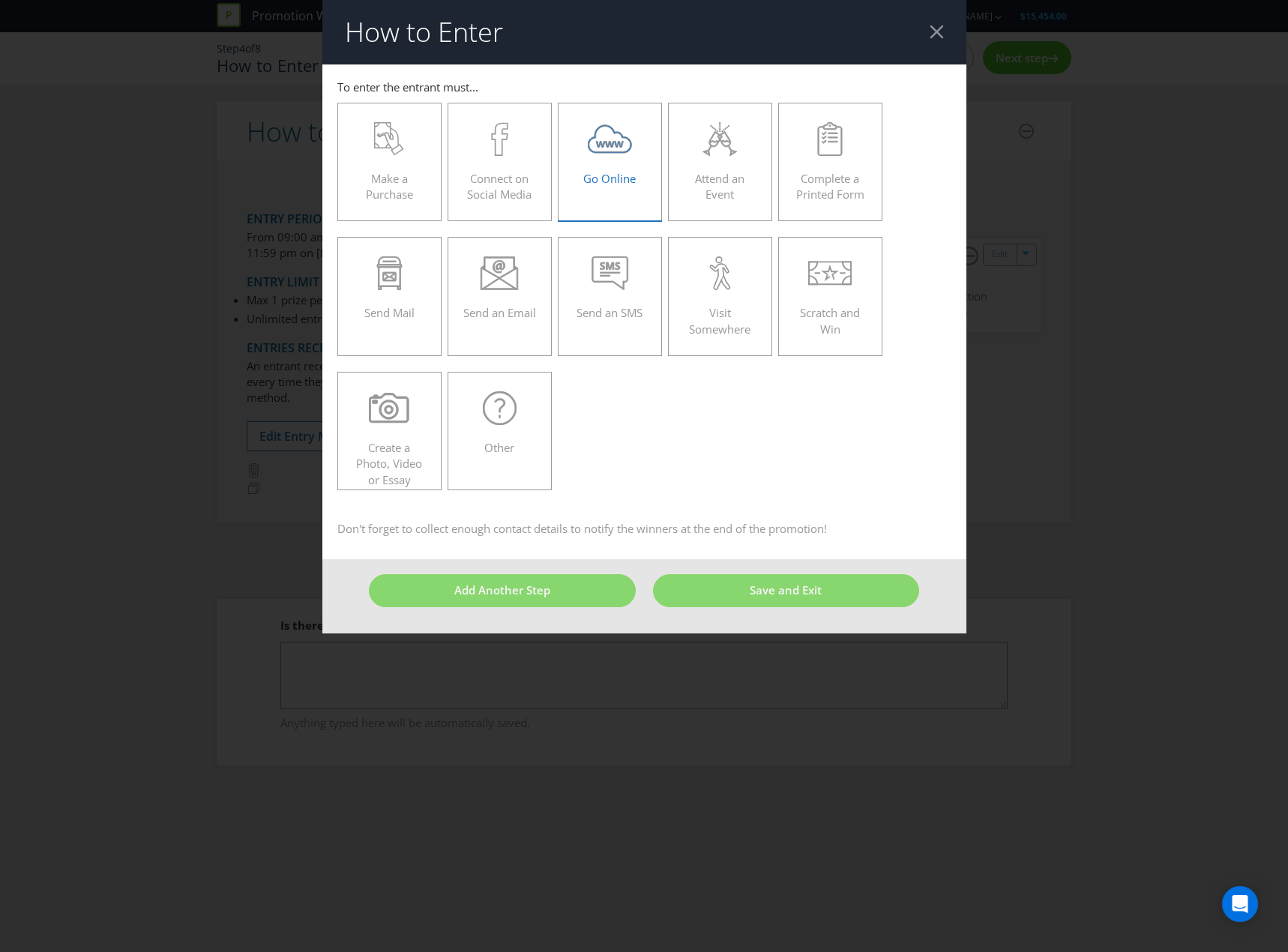
click at [629, 134] on icon at bounding box center [610, 139] width 45 height 34
click at [0, 0] on input "Go Online" at bounding box center [0, 0] width 0 height 0
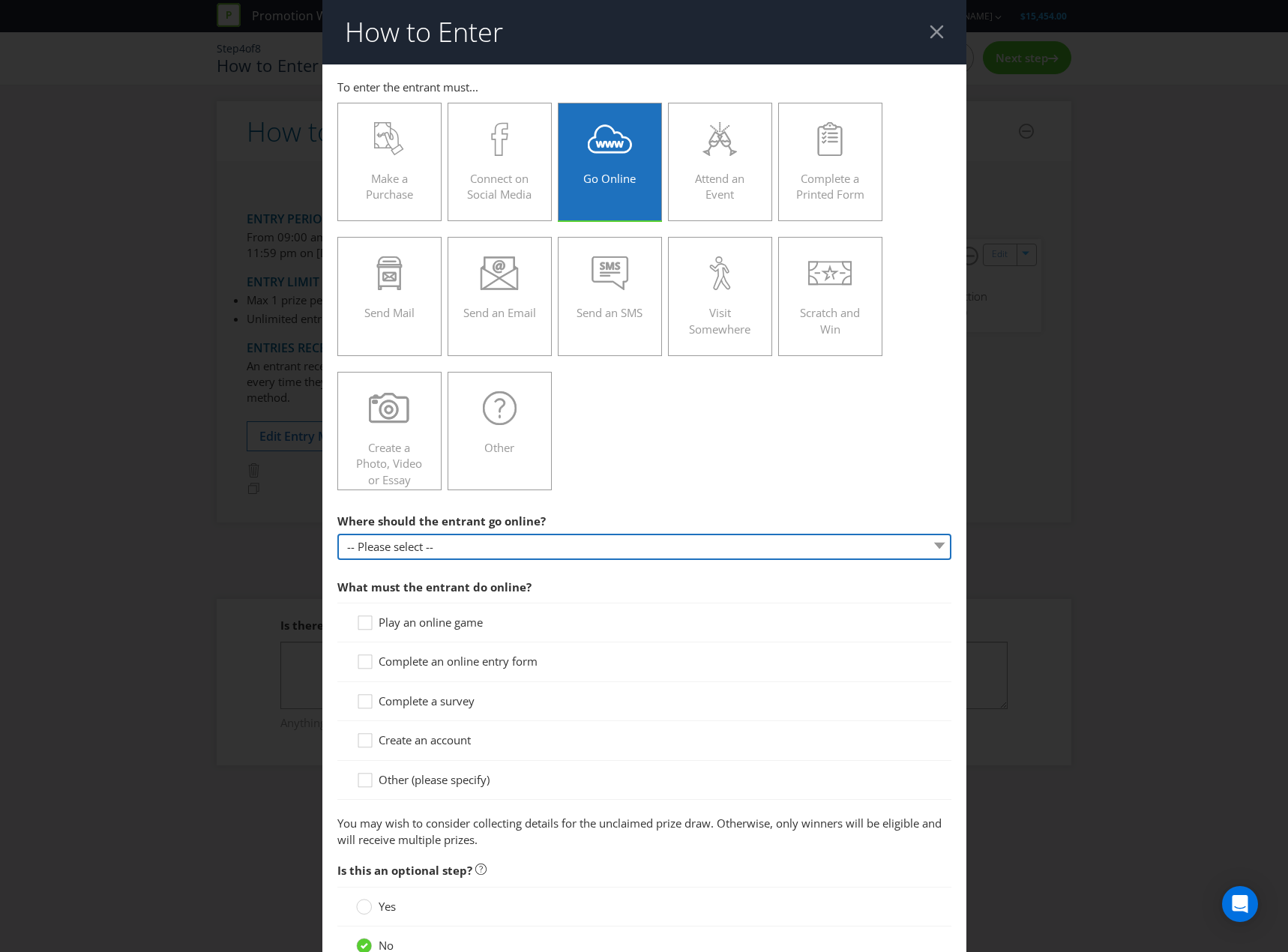
click at [609, 542] on select "-- Please select -- At a specific URL Using a direct link sent to the entrant b…" at bounding box center [644, 547] width 614 height 26
select select "SPECIFIC_URL"
click at [337, 534] on select "-- Please select -- At a specific URL Using a direct link sent to the entrant b…" at bounding box center [644, 547] width 614 height 26
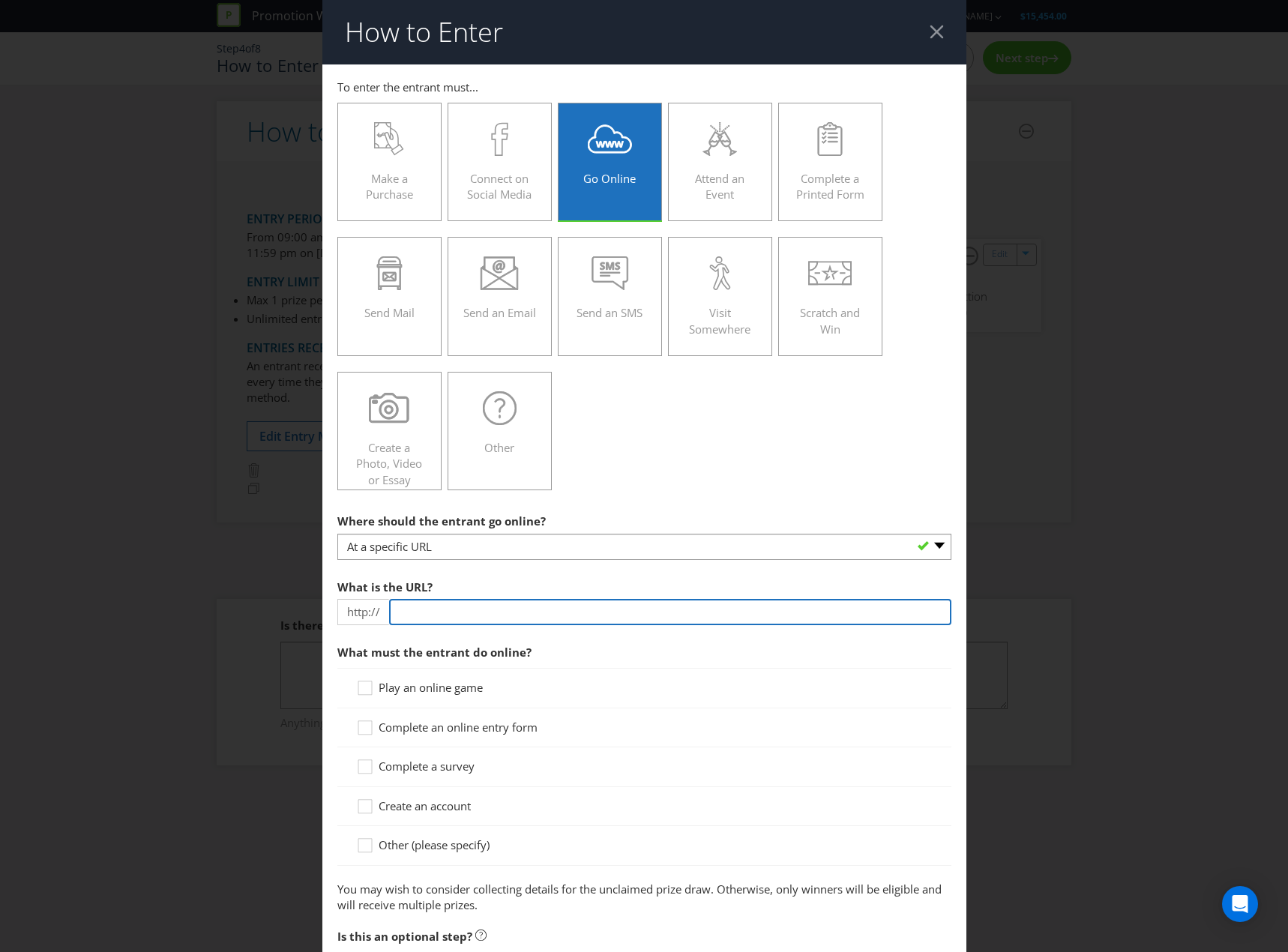
click at [592, 610] on input "text" at bounding box center [670, 612] width 563 height 26
type input "[DOMAIN_NAME]"
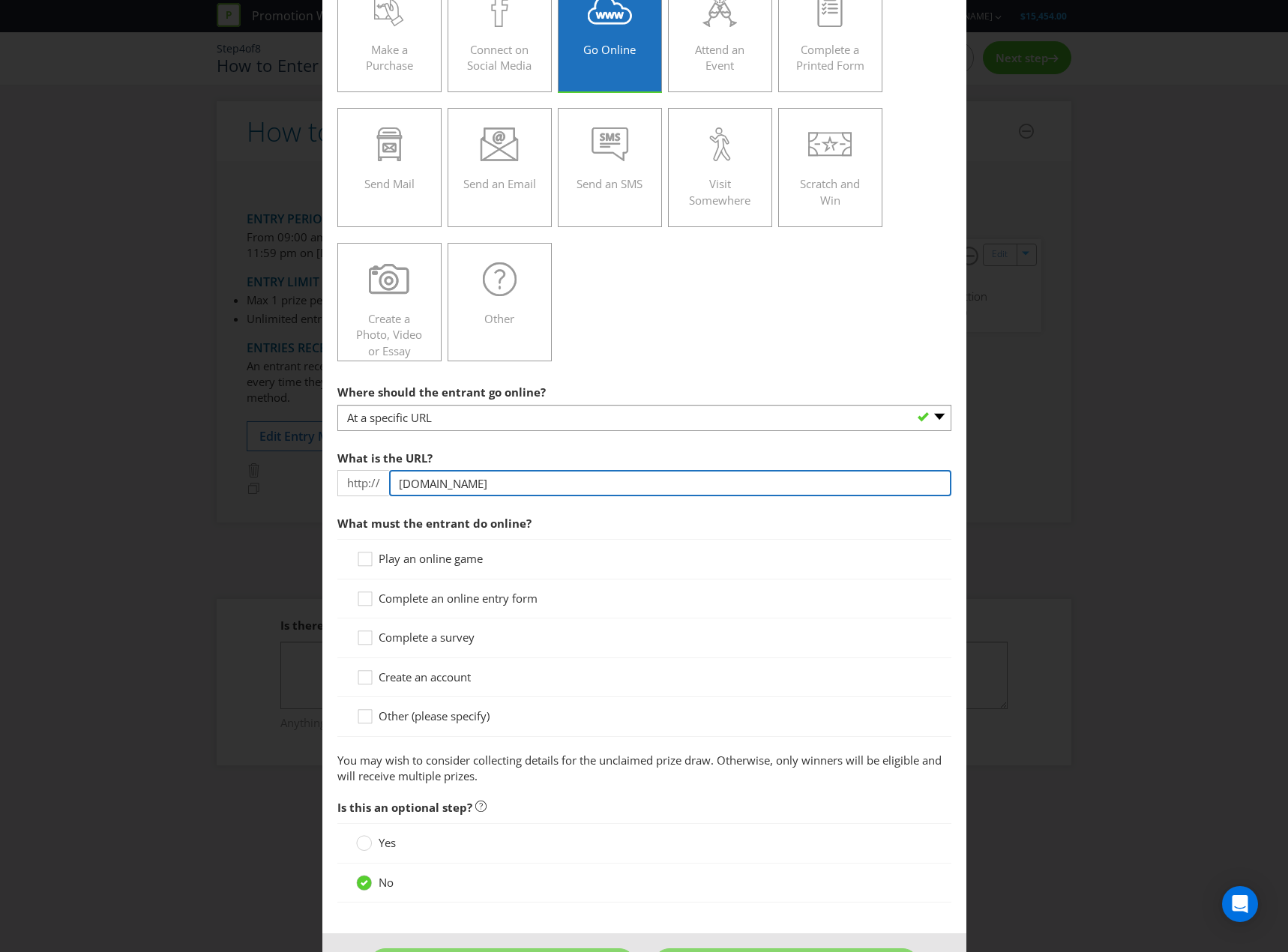
scroll to position [150, 0]
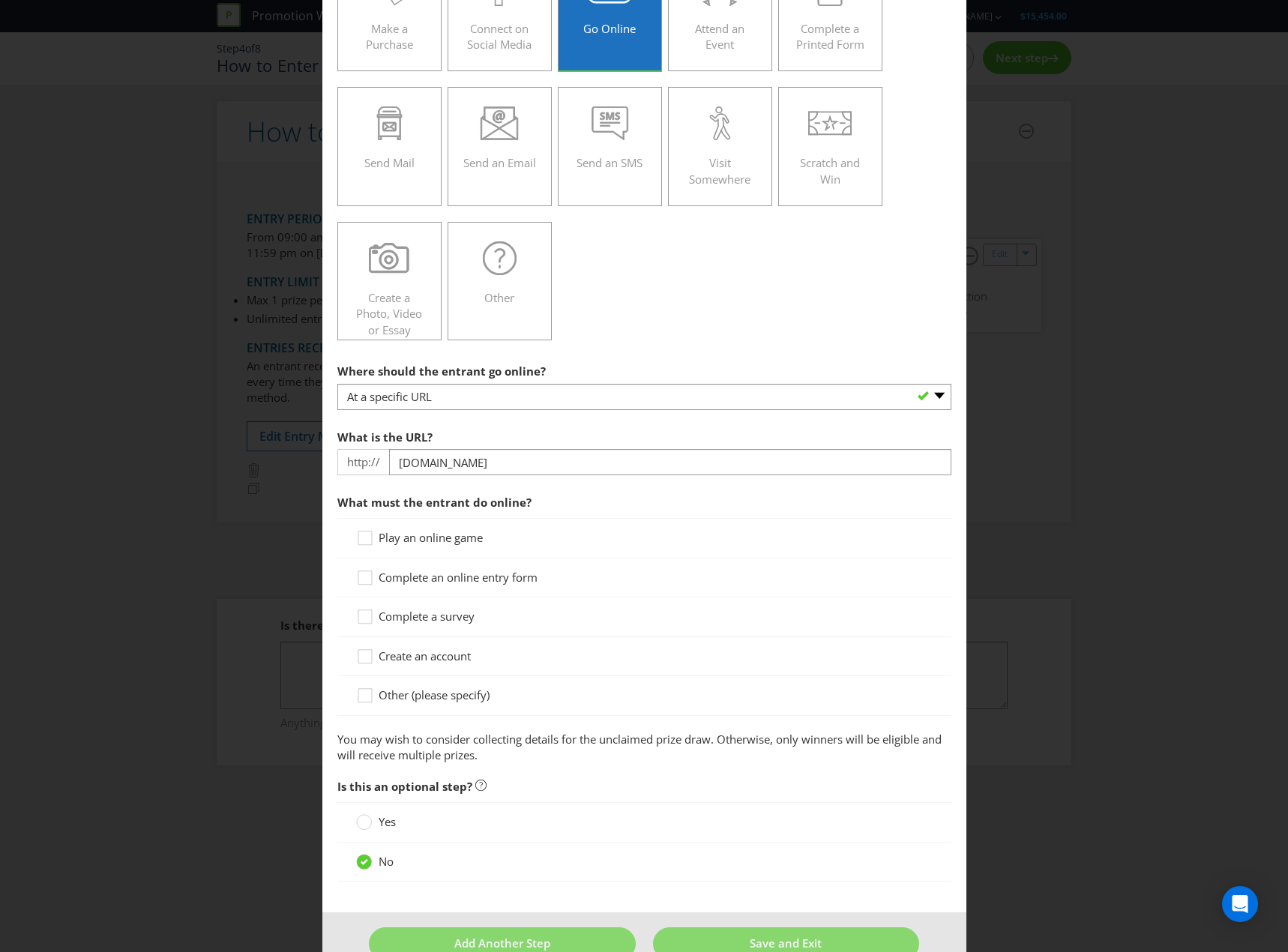
click at [460, 576] on span "Complete an online entry form" at bounding box center [458, 577] width 159 height 15
click at [0, 0] on input "Complete an online entry form" at bounding box center [0, 0] width 0 height 0
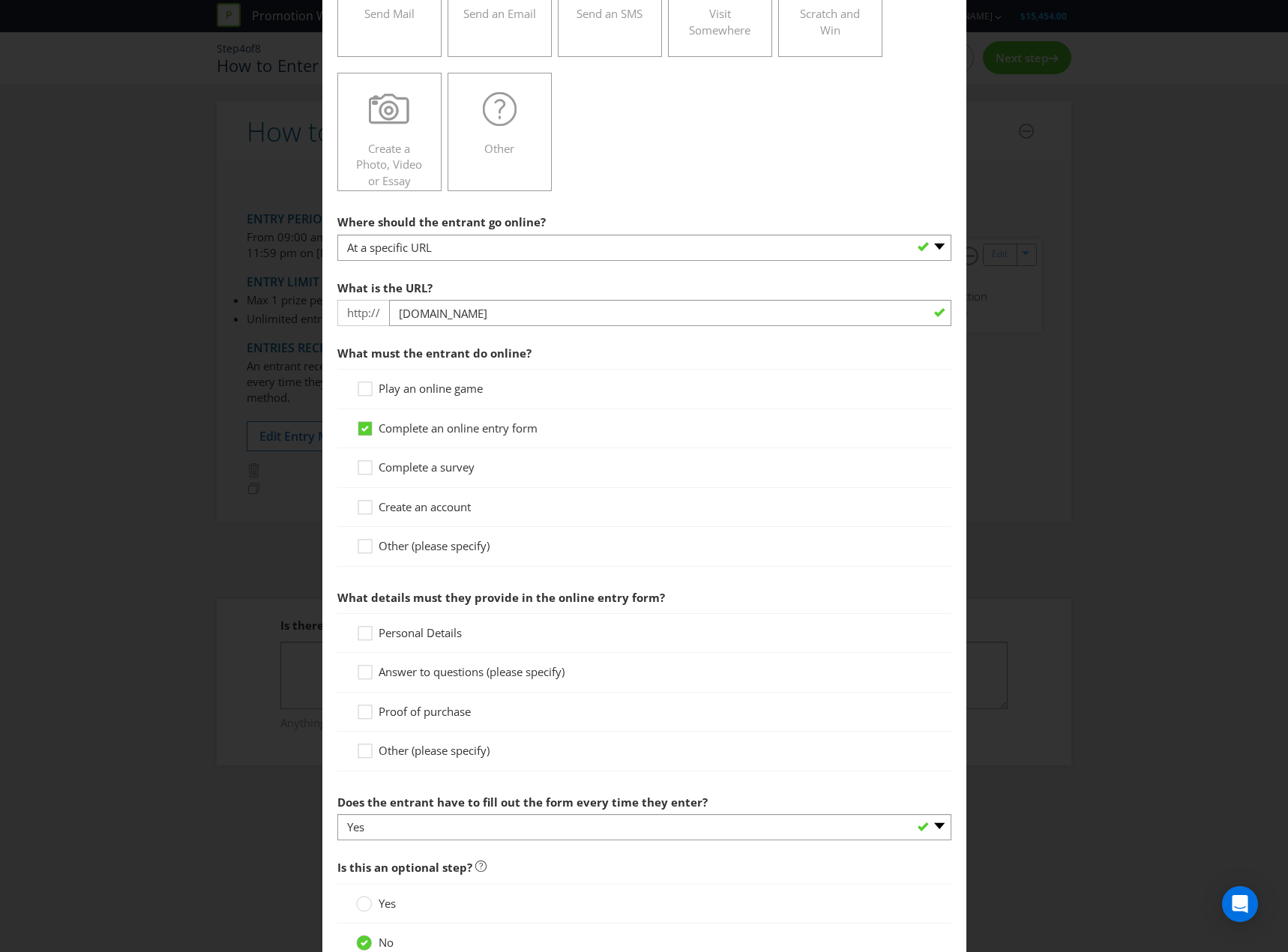
scroll to position [300, 0]
click at [393, 628] on span "Personal Details" at bounding box center [420, 632] width 83 height 15
click at [0, 0] on input "Personal Details" at bounding box center [0, 0] width 0 height 0
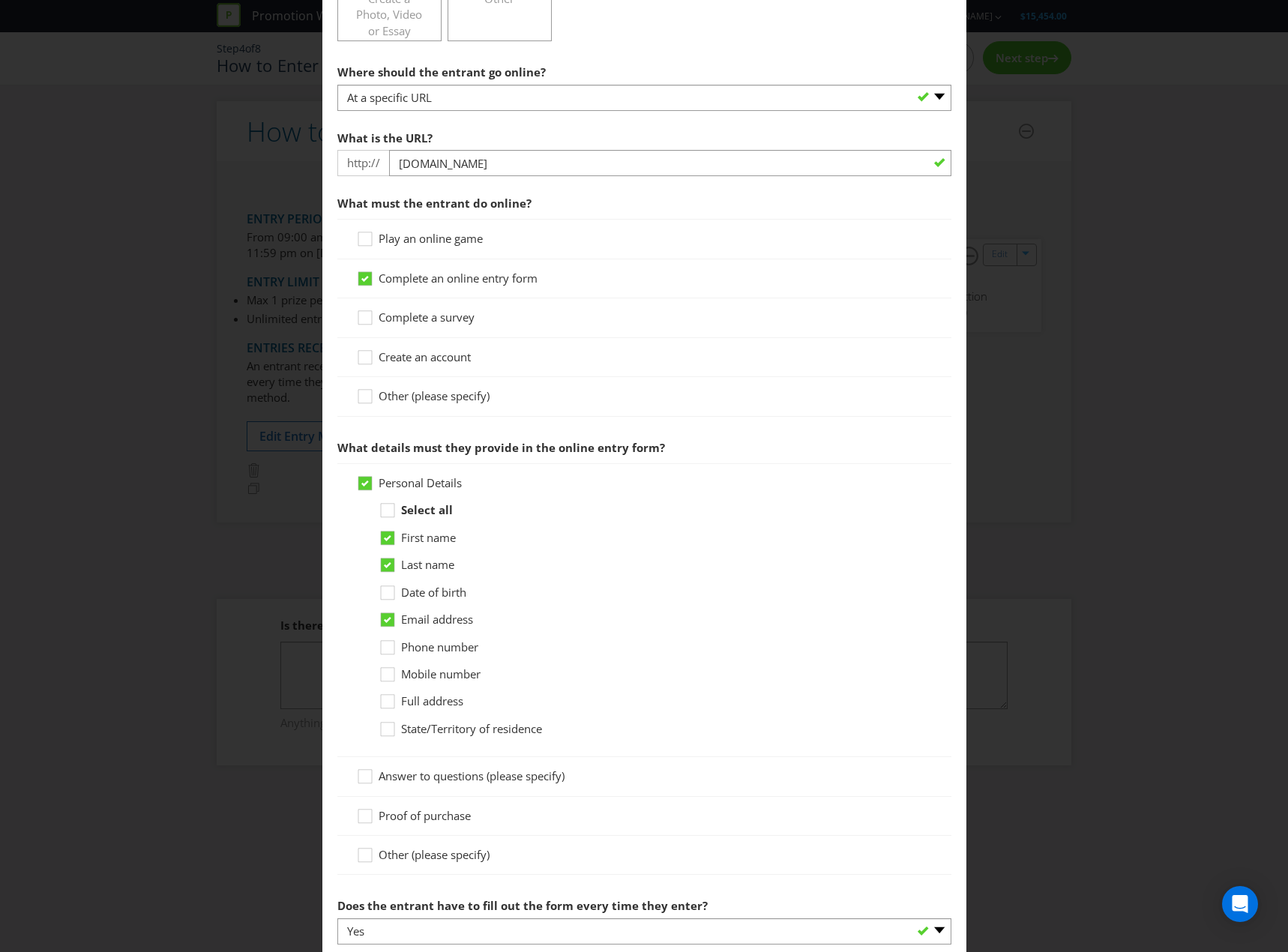
scroll to position [449, 0]
click at [430, 592] on span "Date of birth" at bounding box center [433, 592] width 65 height 15
click at [0, 0] on input "Date of birth" at bounding box center [0, 0] width 0 height 0
click at [448, 700] on span "Full address" at bounding box center [432, 700] width 62 height 15
click at [0, 0] on input "Full address" at bounding box center [0, 0] width 0 height 0
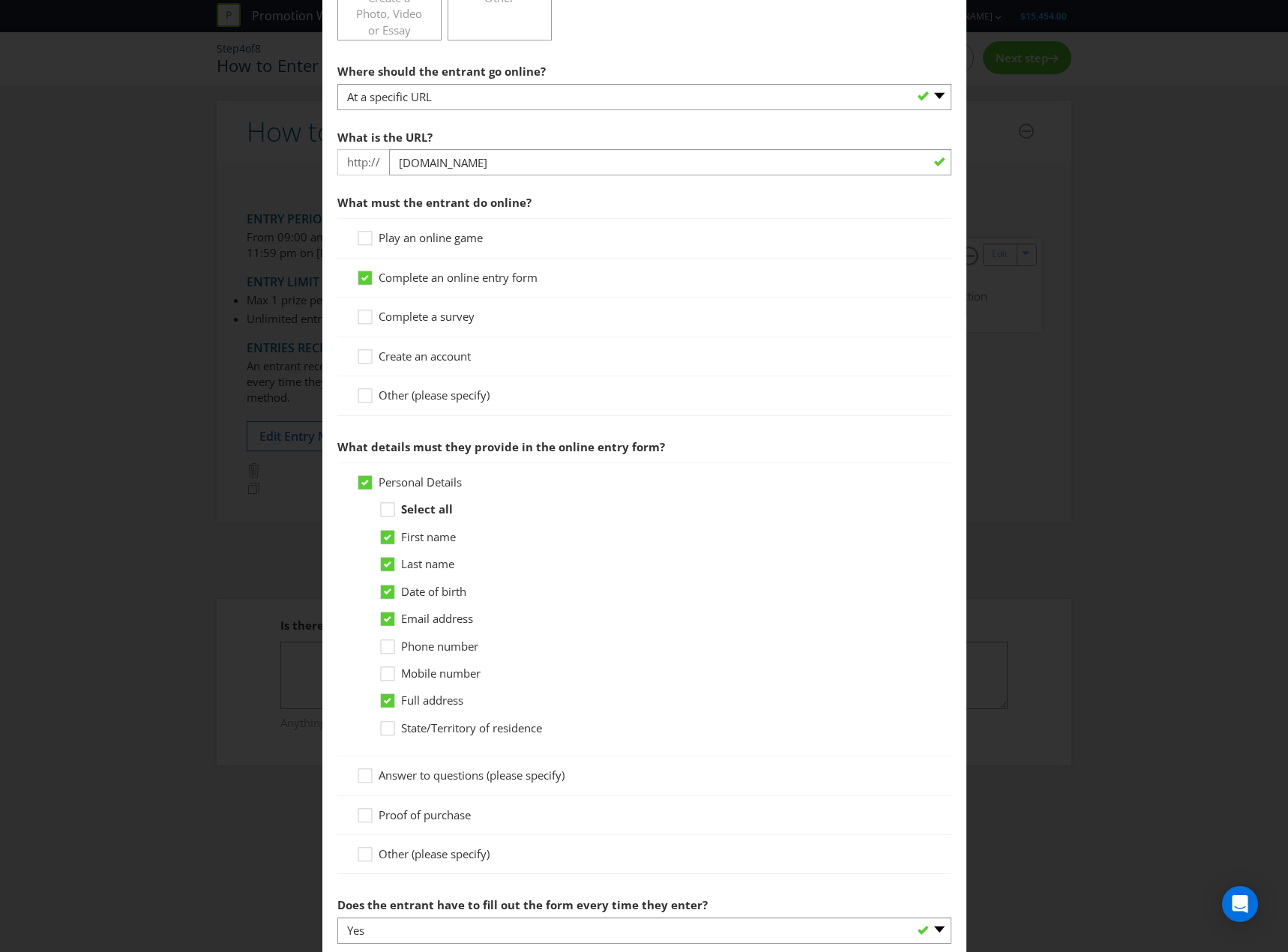
click at [450, 700] on span "Full address" at bounding box center [432, 700] width 62 height 15
click at [0, 0] on input "Full address" at bounding box center [0, 0] width 0 height 0
click at [447, 699] on span "Full address" at bounding box center [432, 700] width 62 height 15
click at [0, 0] on input "Full address" at bounding box center [0, 0] width 0 height 0
click at [459, 644] on span "Phone number" at bounding box center [440, 646] width 77 height 15
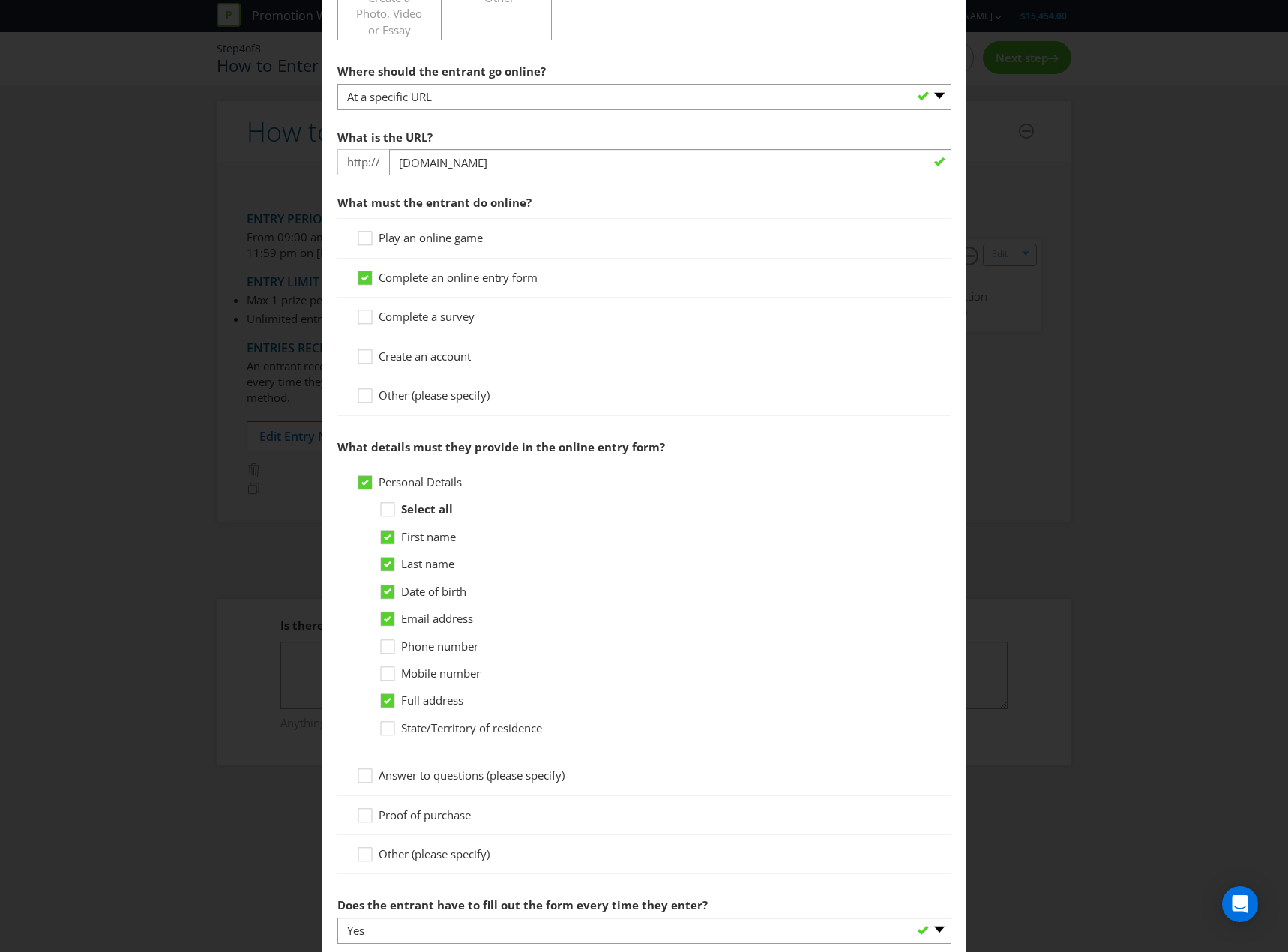
click at [0, 0] on input "Phone number" at bounding box center [0, 0] width 0 height 0
click at [466, 724] on span "State/Territory of residence" at bounding box center [471, 728] width 141 height 15
click at [0, 0] on input "State/Territory of residence" at bounding box center [0, 0] width 0 height 0
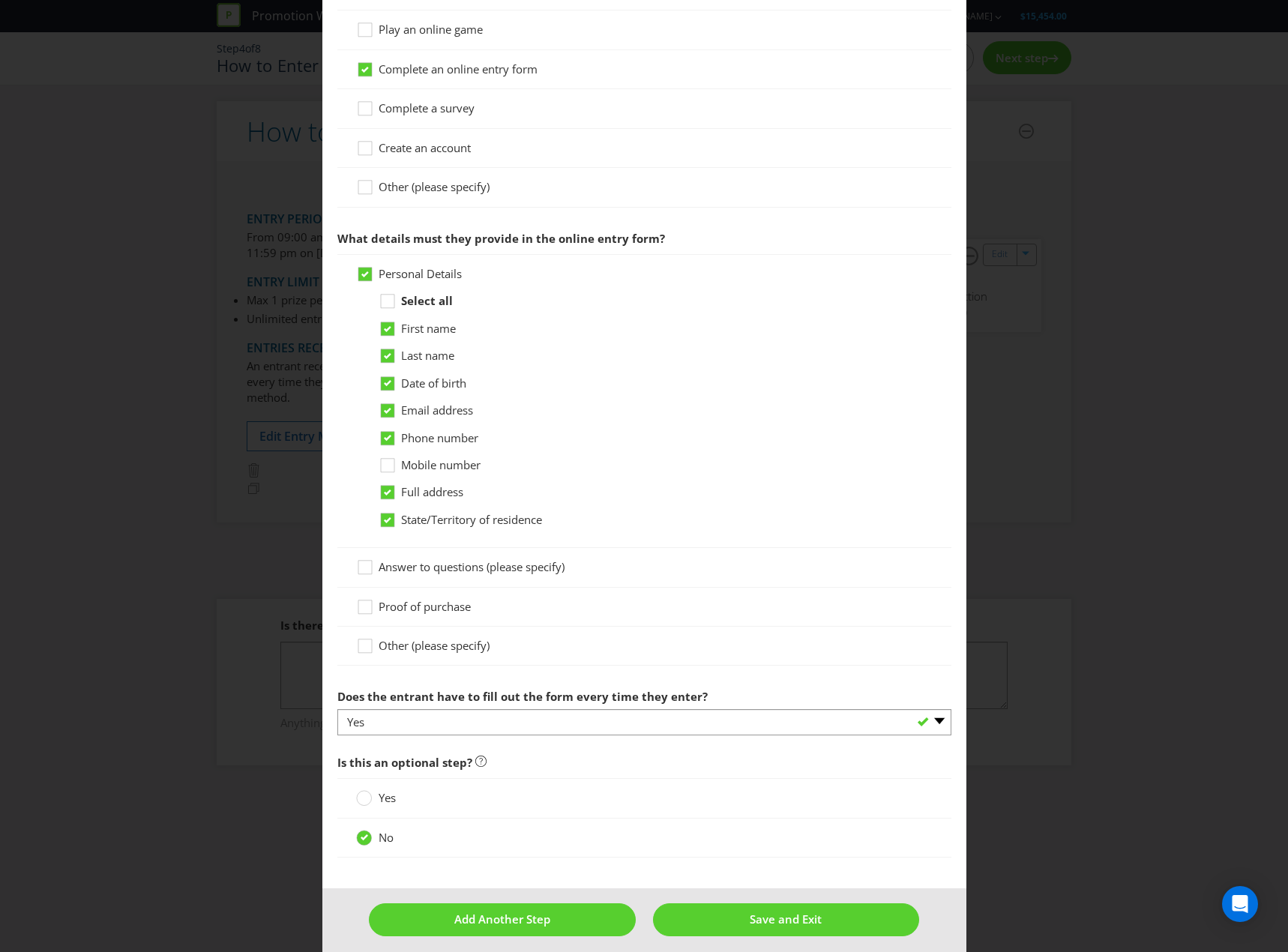
scroll to position [668, 0]
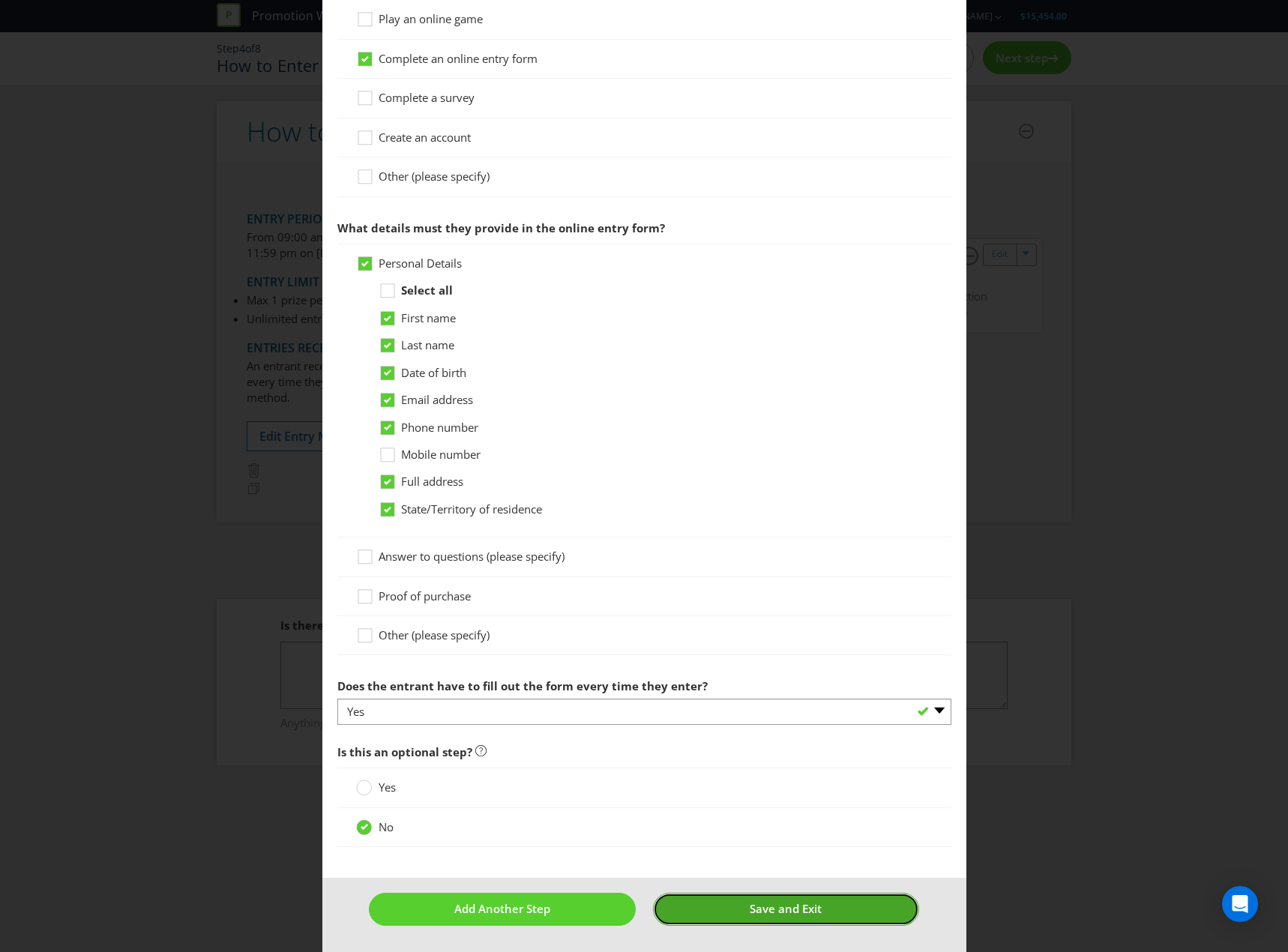
click at [784, 921] on button "Save and Exit" at bounding box center [786, 909] width 266 height 32
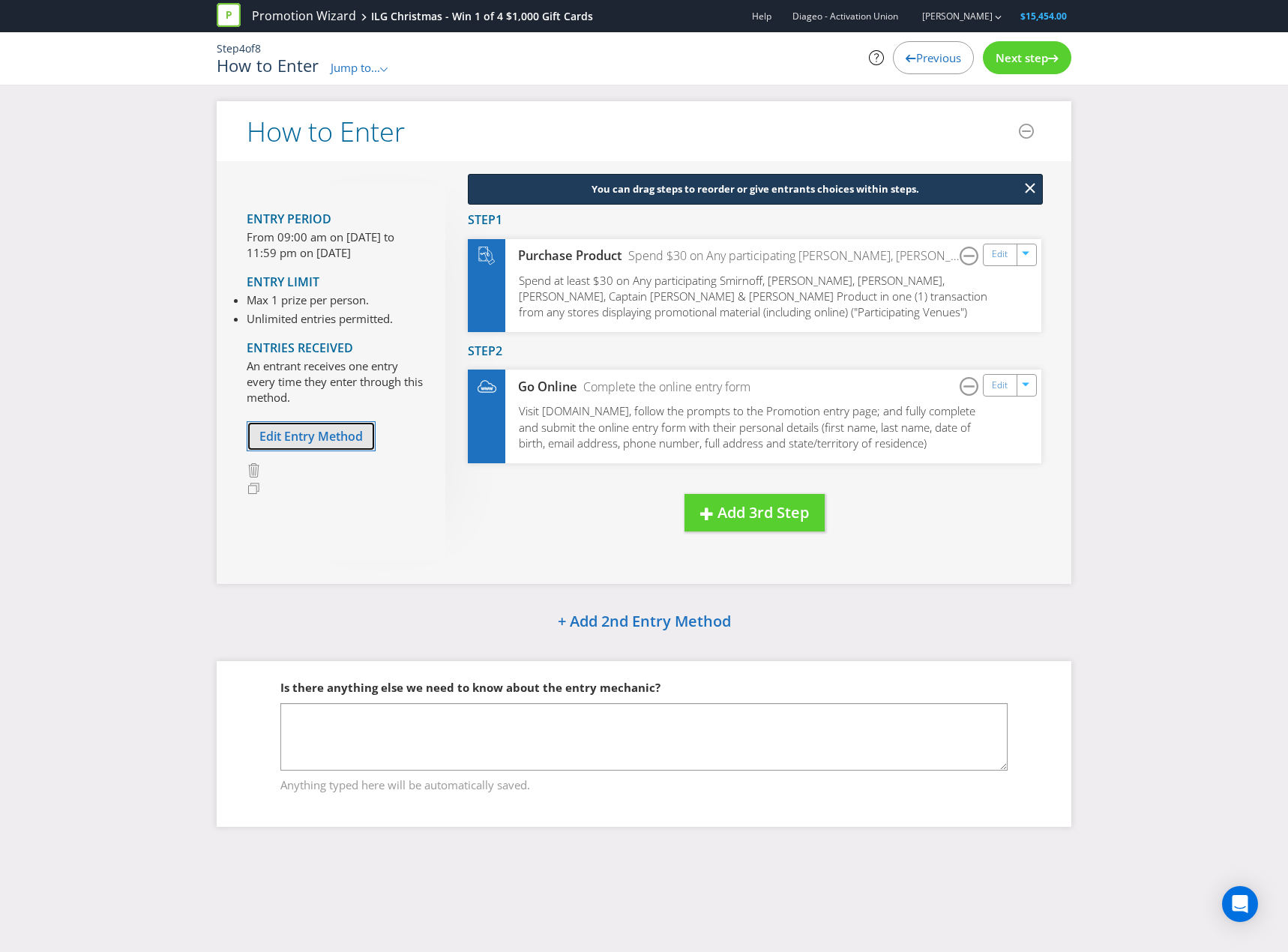
click at [344, 438] on span "Edit Entry Method" at bounding box center [311, 436] width 104 height 16
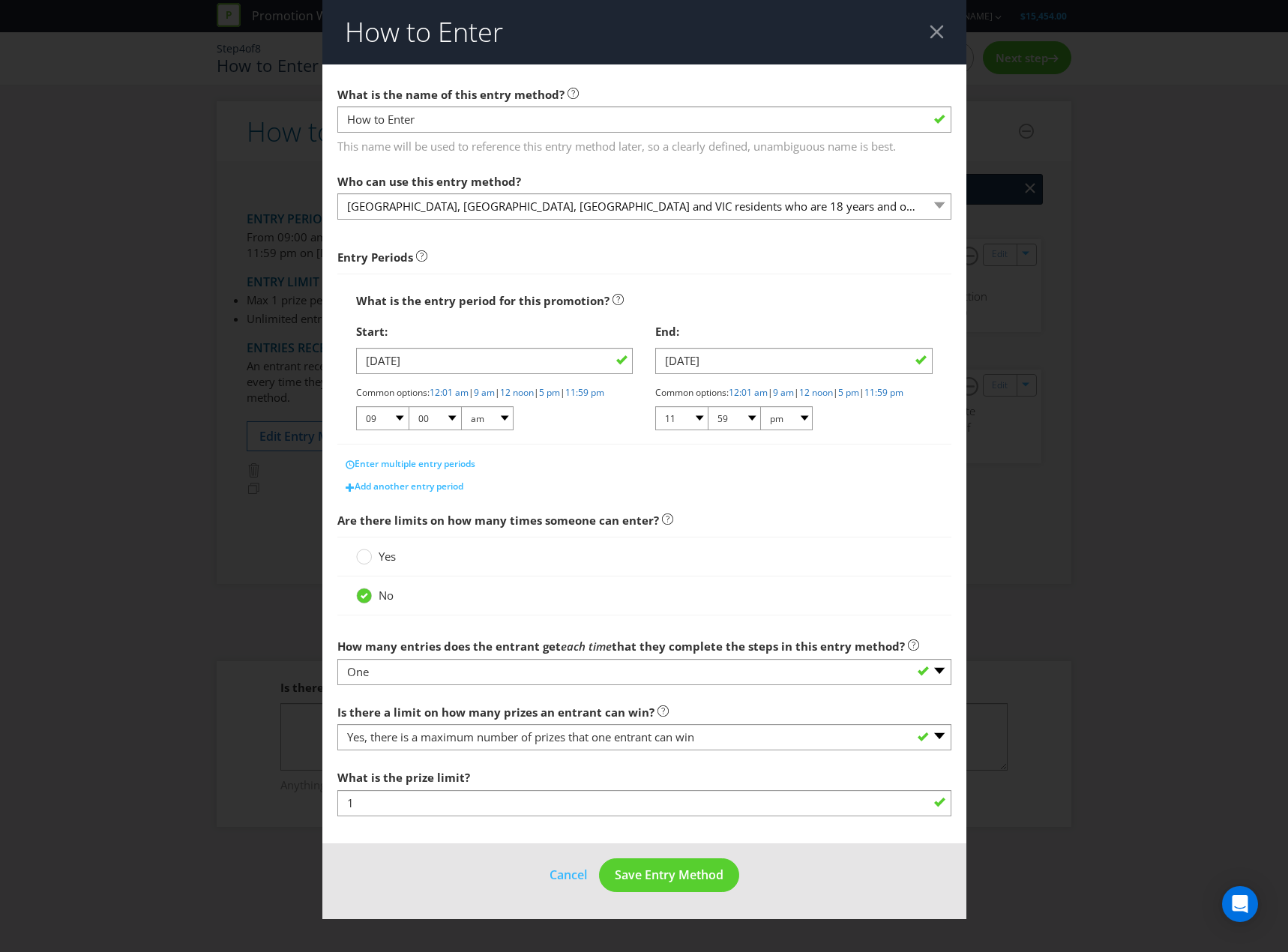
click at [387, 564] on span "Yes" at bounding box center [387, 556] width 17 height 15
click at [0, 0] on input "Yes" at bounding box center [0, 0] width 0 height 0
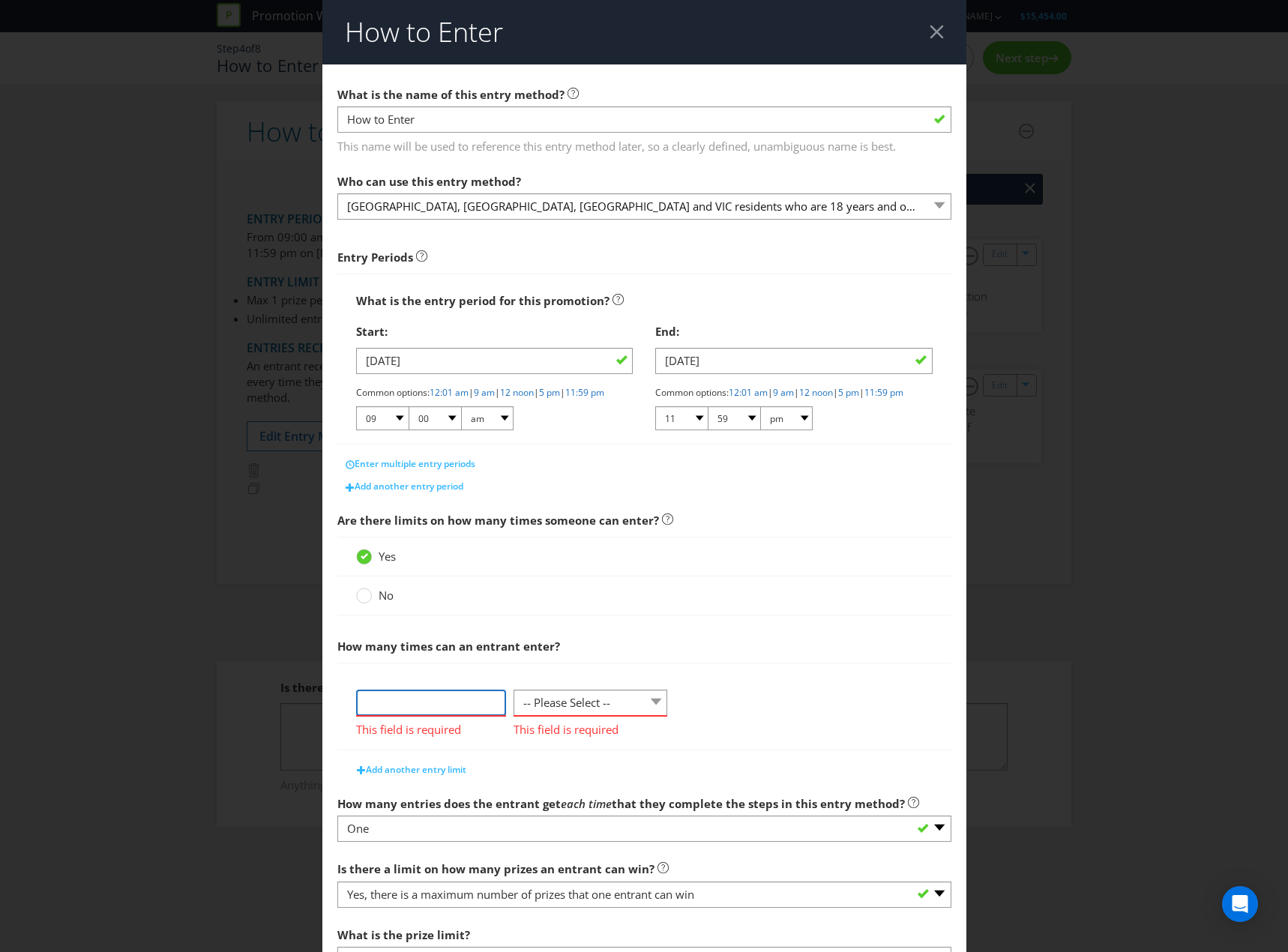
click at [426, 716] on input "number" at bounding box center [430, 703] width 150 height 26
click at [572, 716] on select "-- Please Select -- per person per day per purchase per transaction Other (plea…" at bounding box center [590, 703] width 154 height 26
click at [435, 711] on input "number" at bounding box center [430, 703] width 150 height 26
click at [446, 711] on input "number" at bounding box center [430, 703] width 150 height 26
type input "1"
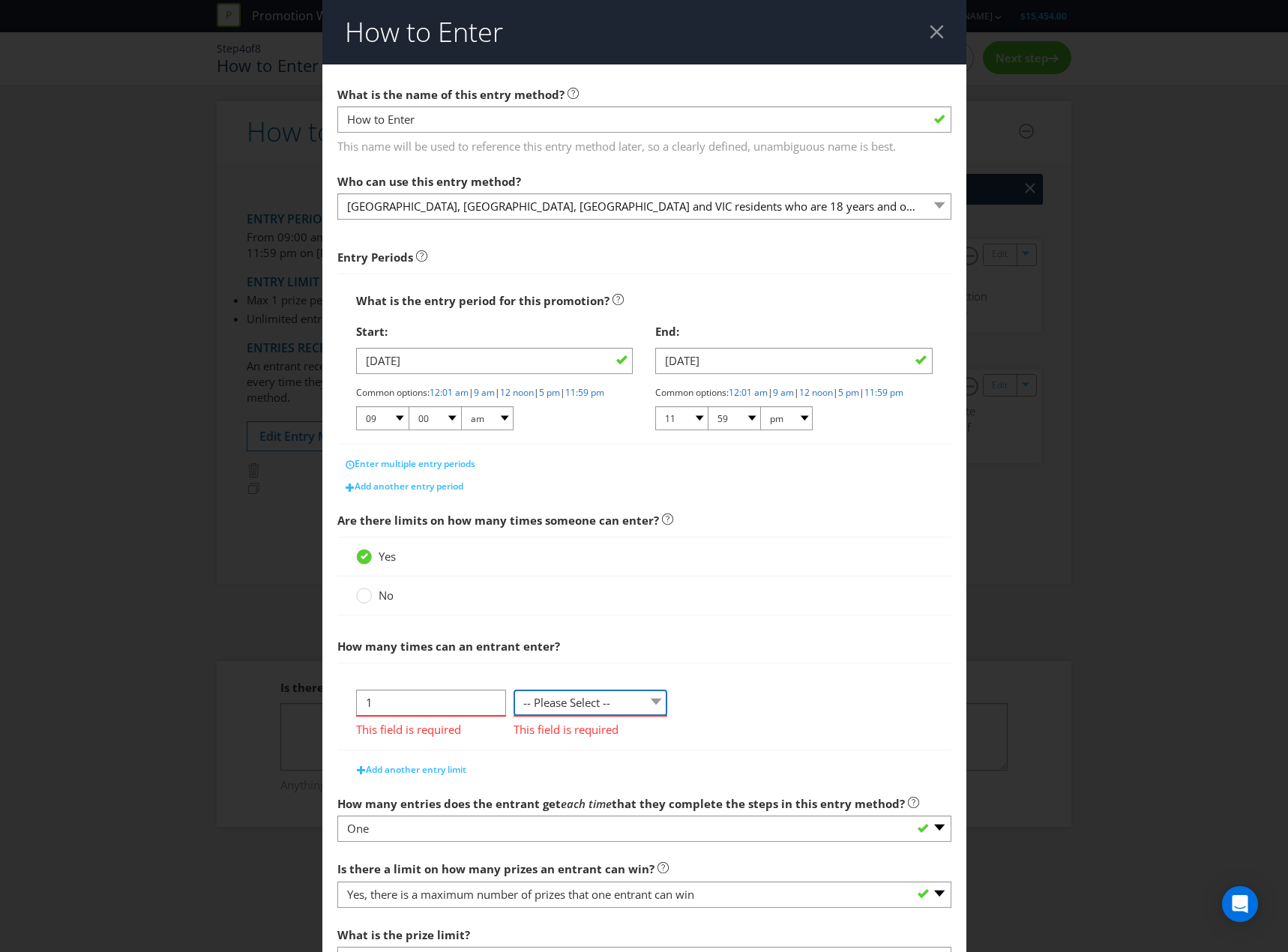
click at [596, 716] on select "-- Please Select -- per person per day per purchase per transaction Other (plea…" at bounding box center [590, 703] width 154 height 26
select select "PER_PERSON"
click at [537, 702] on select "-- Please Select -- per person per day per purchase per transaction Other (plea…" at bounding box center [614, 703] width 154 height 26
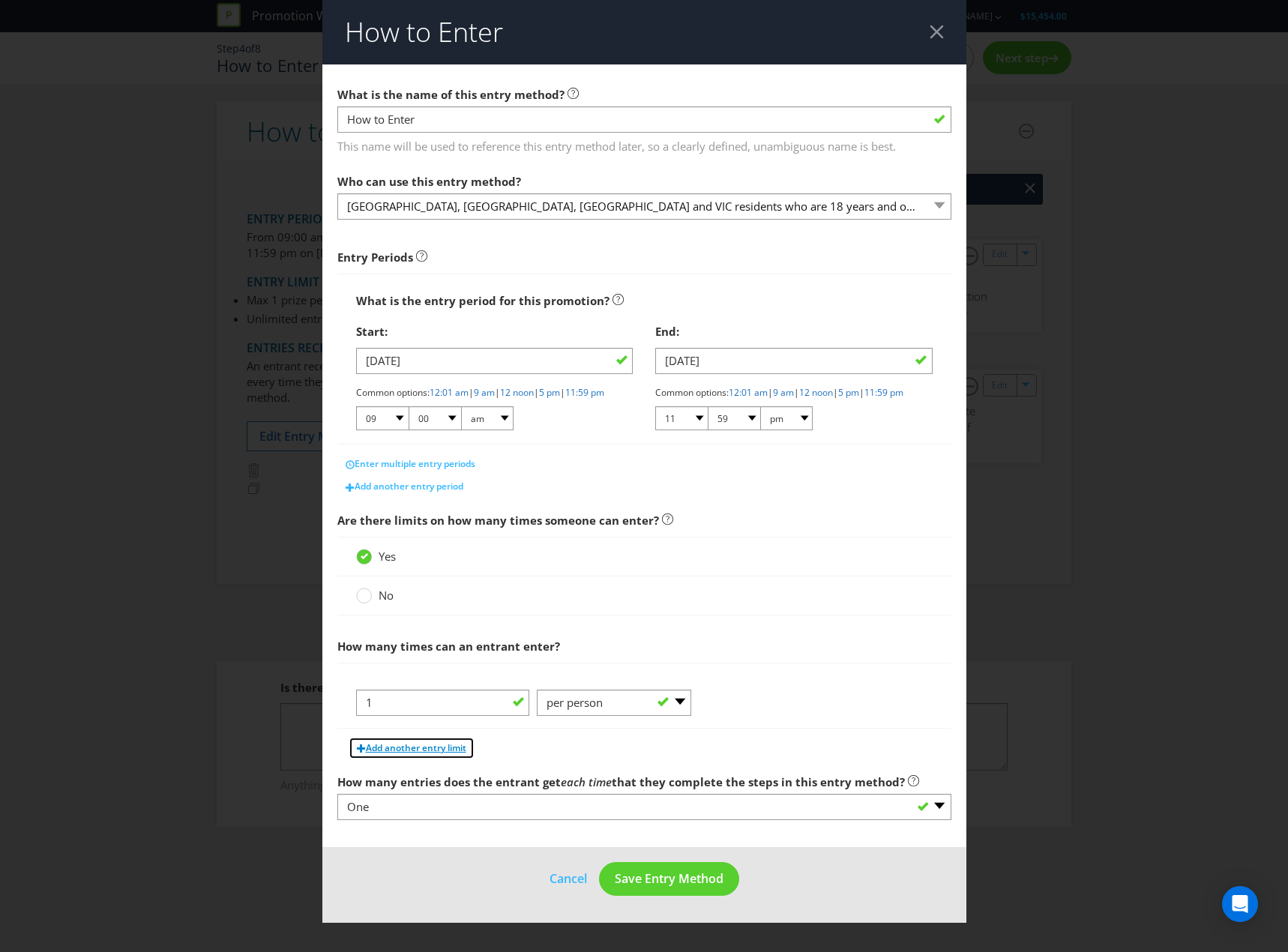
click at [466, 754] on span "Add another entry limit" at bounding box center [416, 748] width 101 height 13
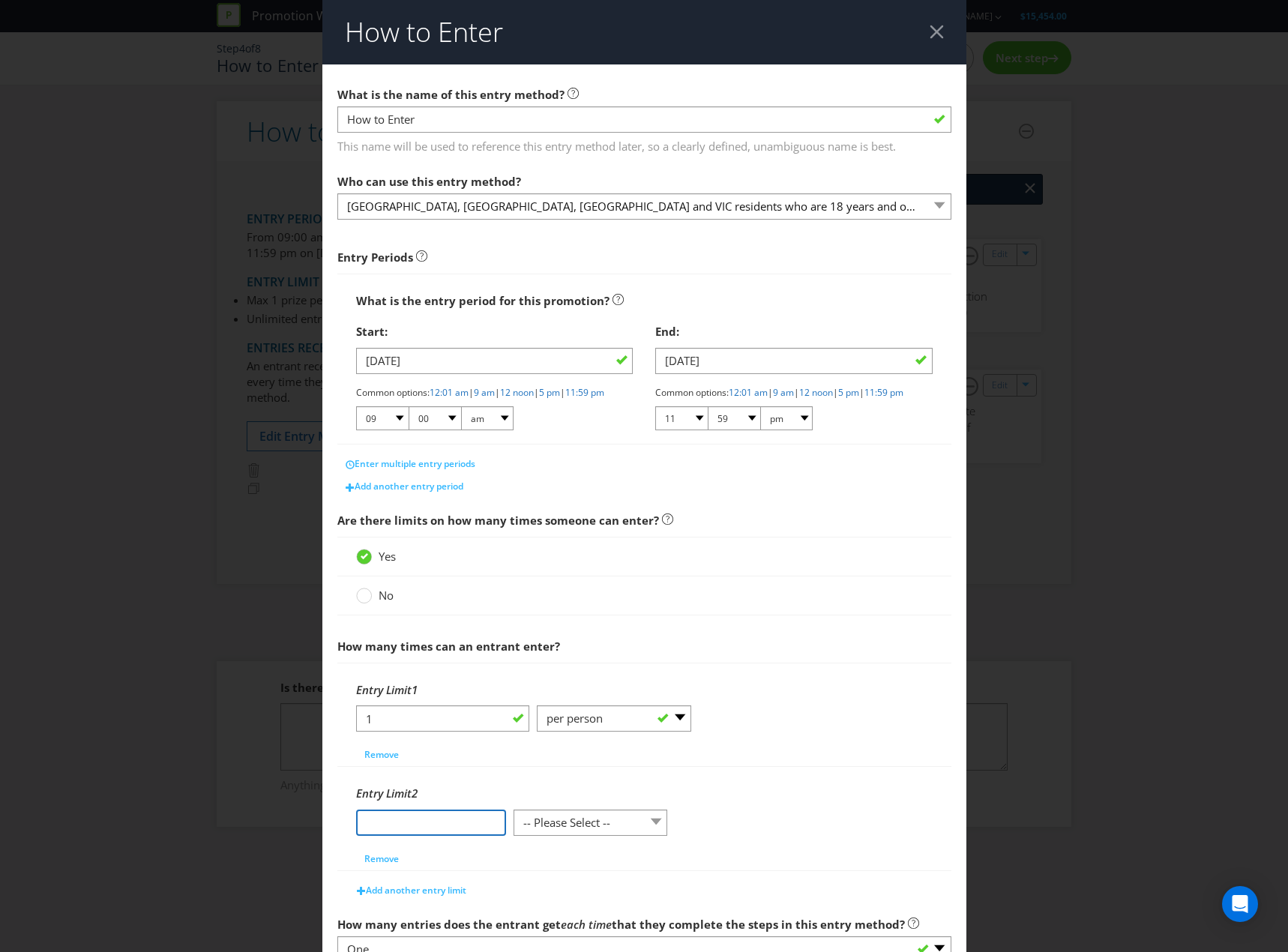
click at [431, 827] on input "number" at bounding box center [430, 823] width 150 height 26
type input "1"
click at [539, 832] on select "-- Please Select -- per person per day per purchase per transaction Other (plea…" at bounding box center [590, 823] width 154 height 26
select select "PER_TRANSACTION"
click at [537, 821] on select "-- Please Select -- per person per day per purchase per transaction Other (plea…" at bounding box center [614, 823] width 154 height 26
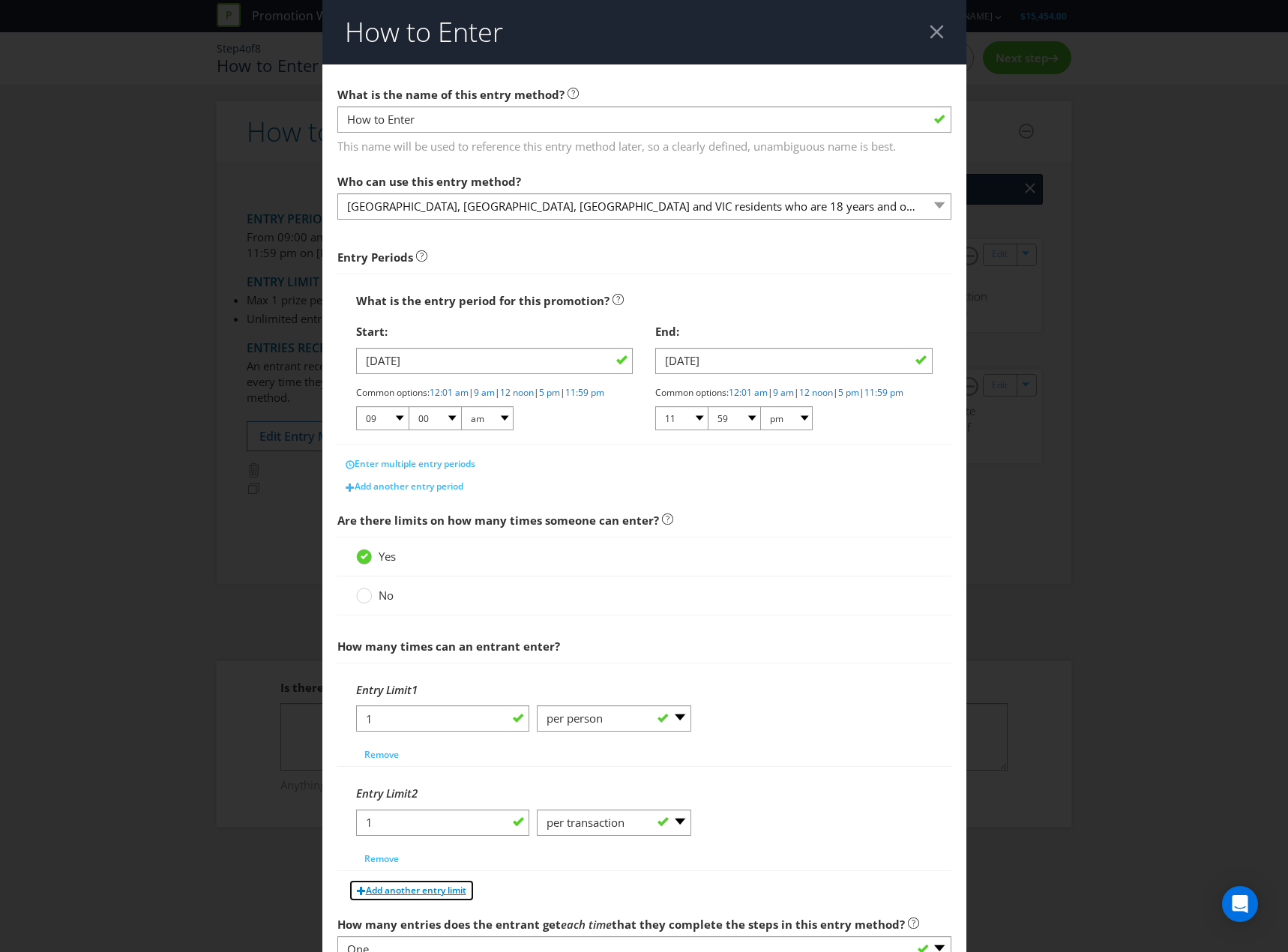
click at [421, 897] on span "Add another entry limit" at bounding box center [416, 890] width 101 height 13
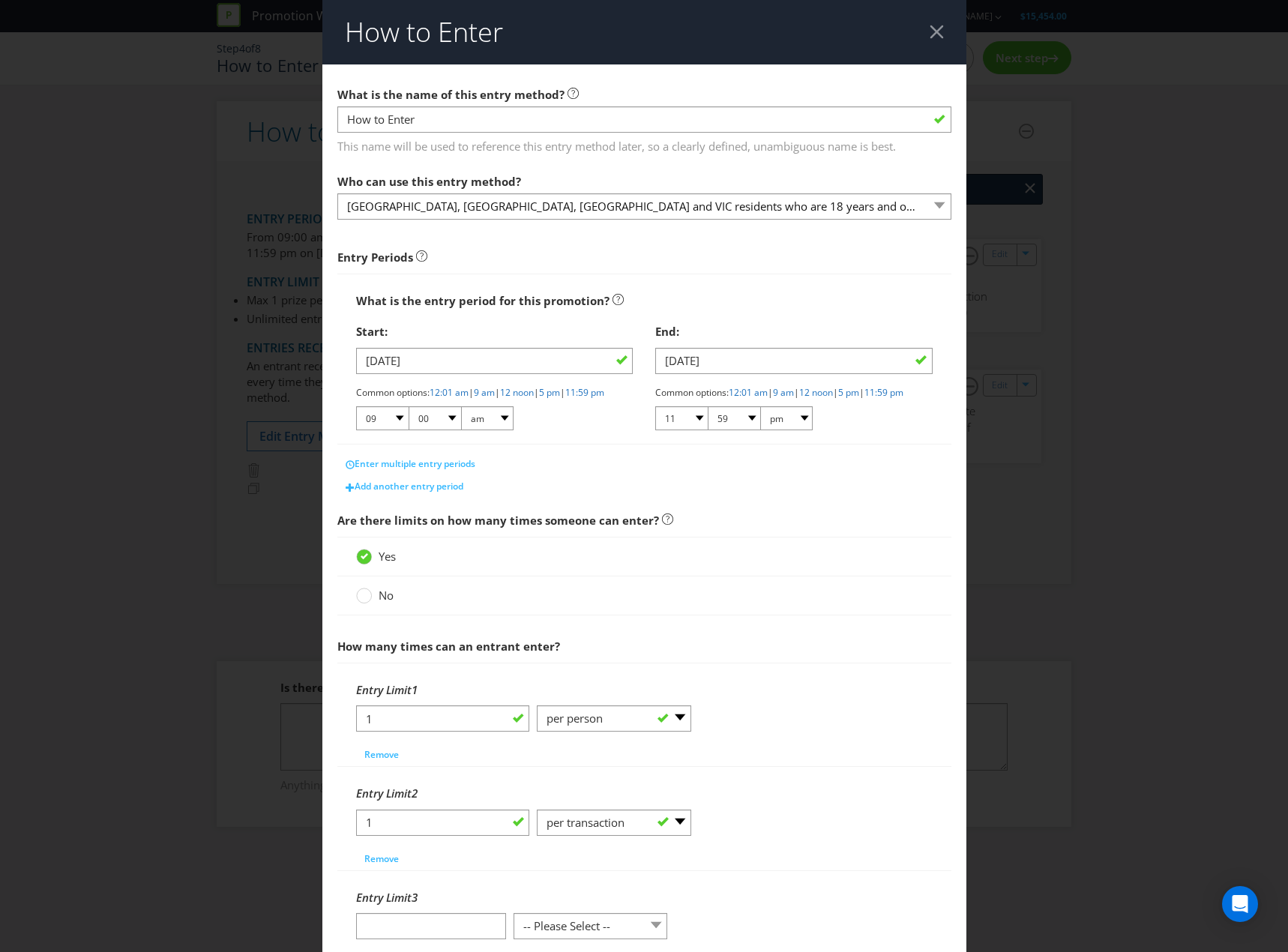
click at [427, 913] on div "Entry Limit 3" at bounding box center [644, 897] width 576 height 31
click at [428, 937] on input "number" at bounding box center [430, 926] width 150 height 26
type input "1"
click at [542, 939] on select "-- Please Select -- per person per day per purchase per transaction Other (plea…" at bounding box center [590, 926] width 154 height 26
select select "PER_DAY"
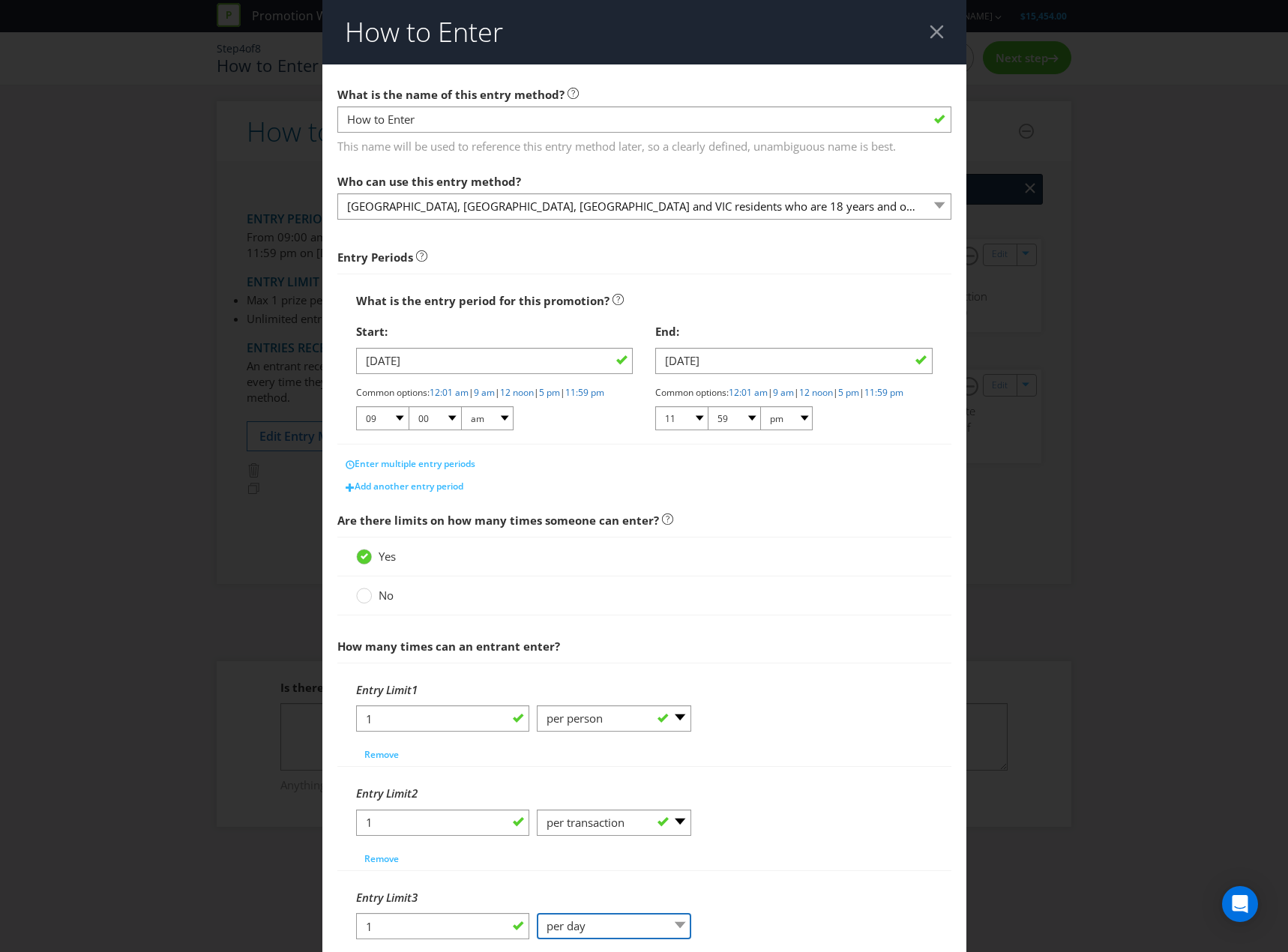
click at [537, 926] on select "-- Please Select -- per person per day per purchase per transaction Other (plea…" at bounding box center [614, 926] width 154 height 26
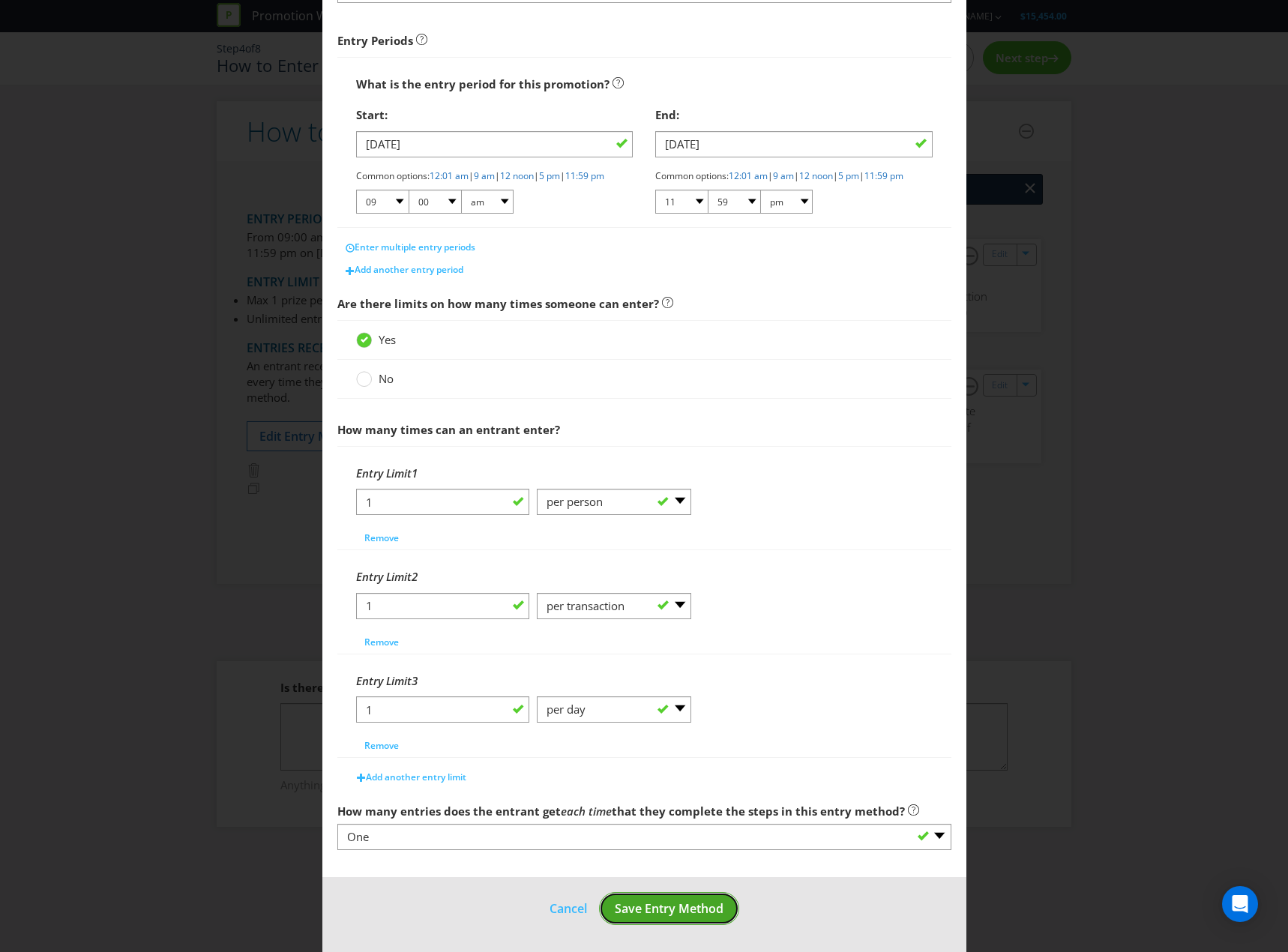
click at [682, 914] on span "Save Entry Method" at bounding box center [669, 908] width 108 height 16
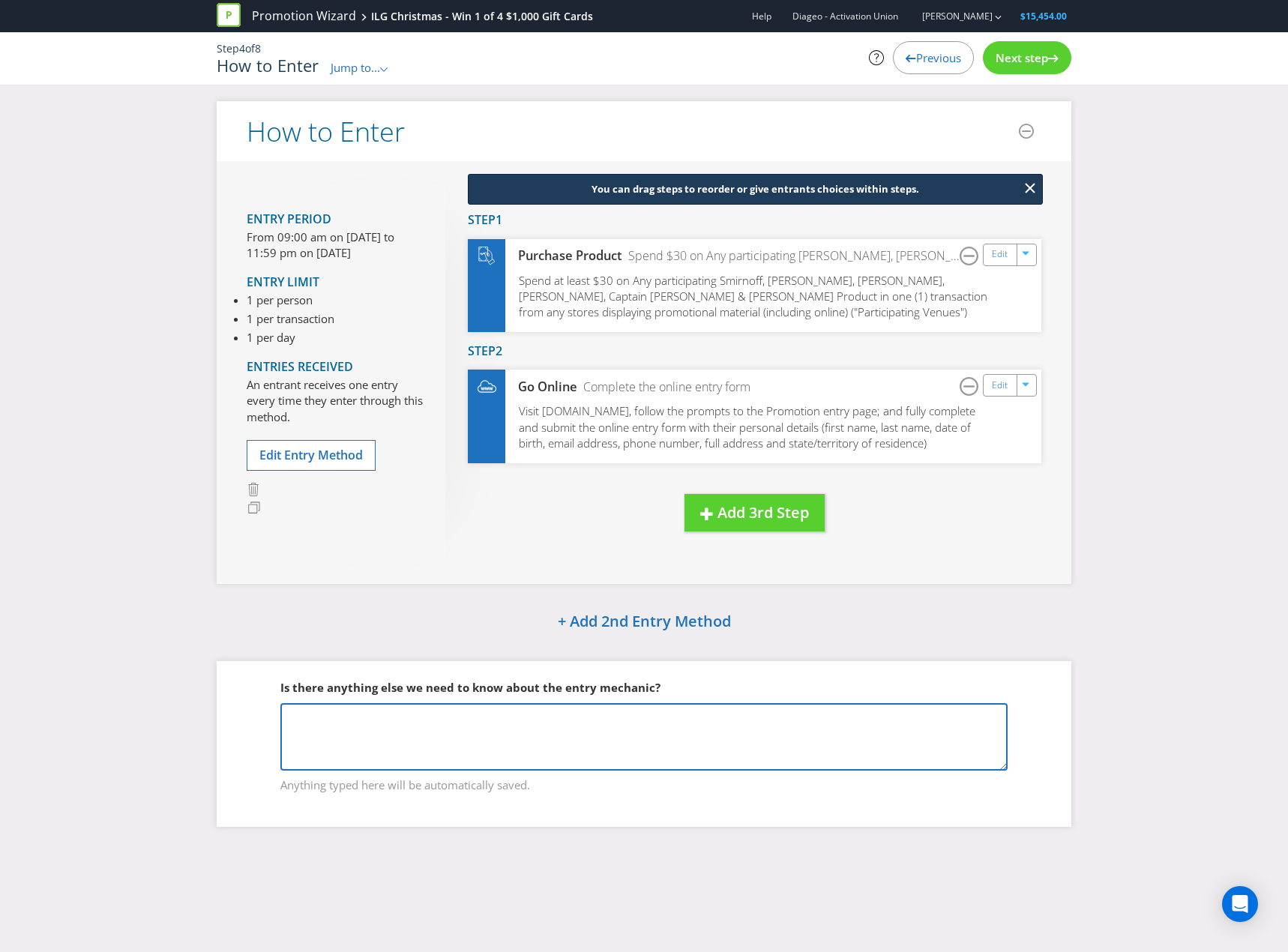
click at [715, 730] on textarea at bounding box center [644, 737] width 727 height 68
drag, startPoint x: 362, startPoint y: 762, endPoint x: 213, endPoint y: 635, distance: 195.8
click at [214, 638] on div "How to Enter Entry Period From 09:00 am on [DATE] to 11:59 pm on [DATE] Entry L…" at bounding box center [643, 476] width 877 height 748
click at [453, 736] on textarea "ILG retailers include: * Bottler * Supercellars * [GEOGRAPHIC_DATA]" at bounding box center [644, 737] width 727 height 68
type textarea "ILG retailers include: * Bottler * Supercellars * [GEOGRAPHIC_DATA]"
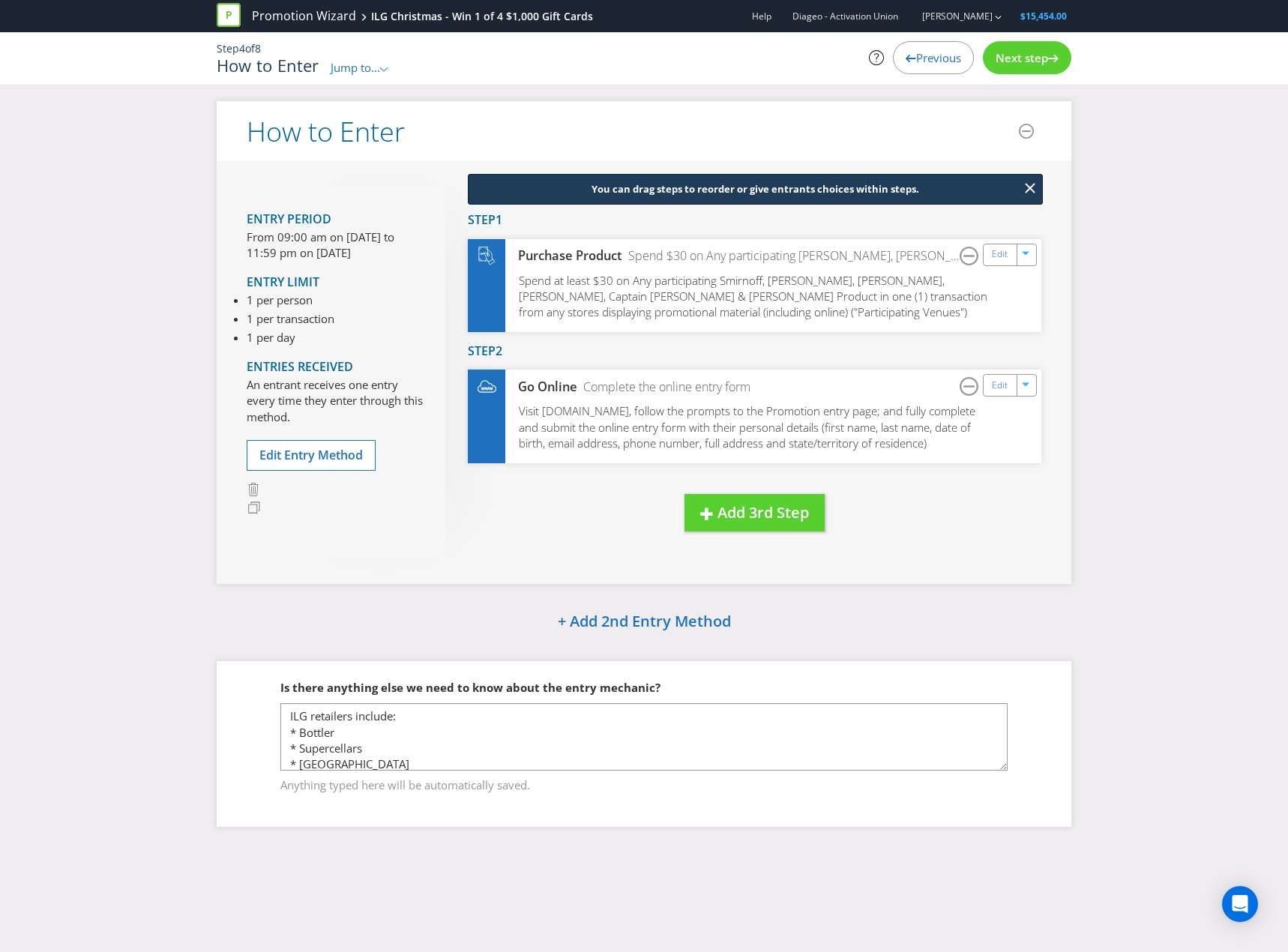
click at [1031, 60] on span "Next step" at bounding box center [1022, 58] width 52 height 15
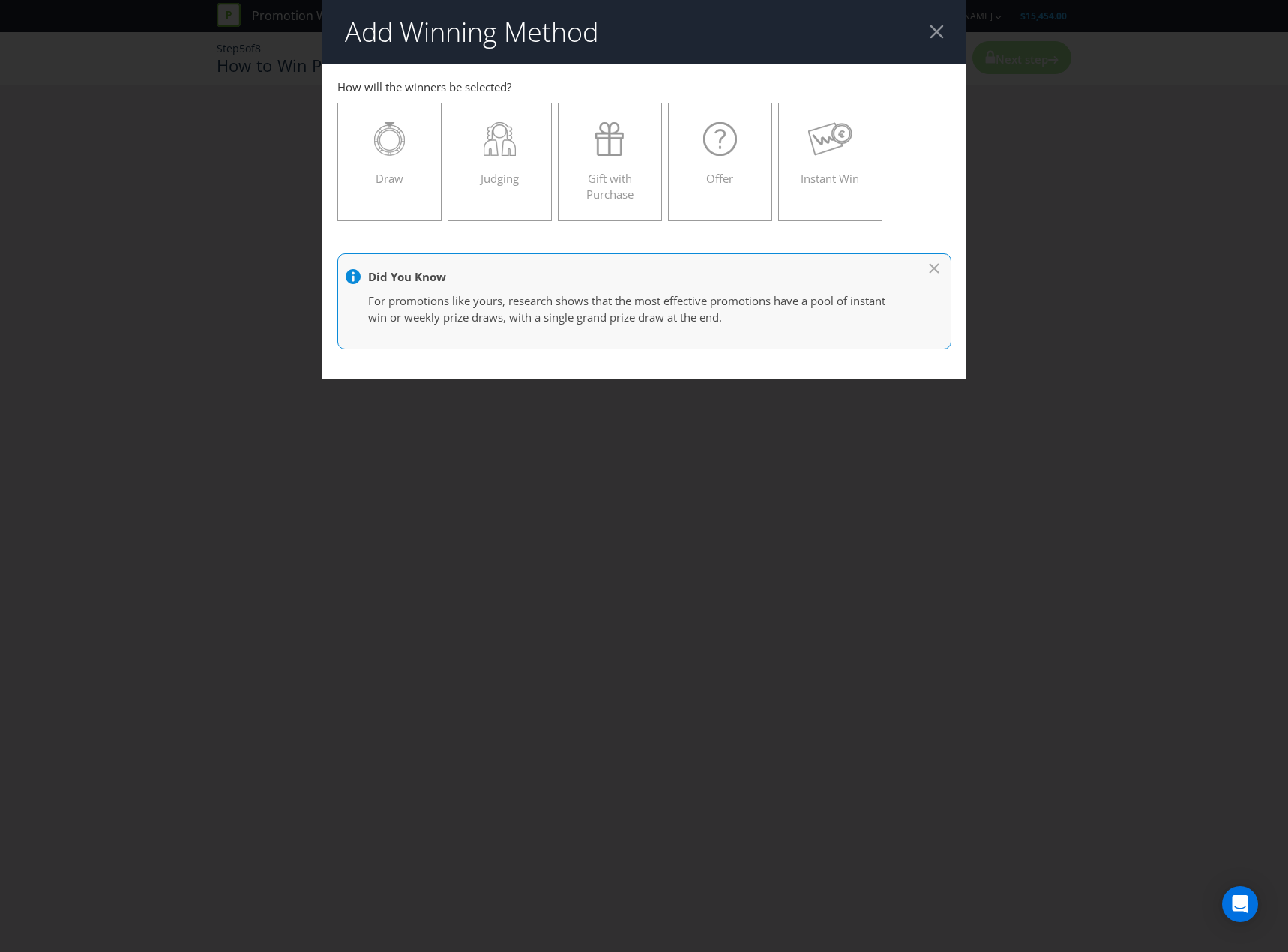
click at [553, 472] on div "Add Winning Method How to Enter How will the winners be selected? Draw Judging …" at bounding box center [644, 476] width 1288 height 952
click at [933, 25] on div at bounding box center [937, 32] width 15 height 15
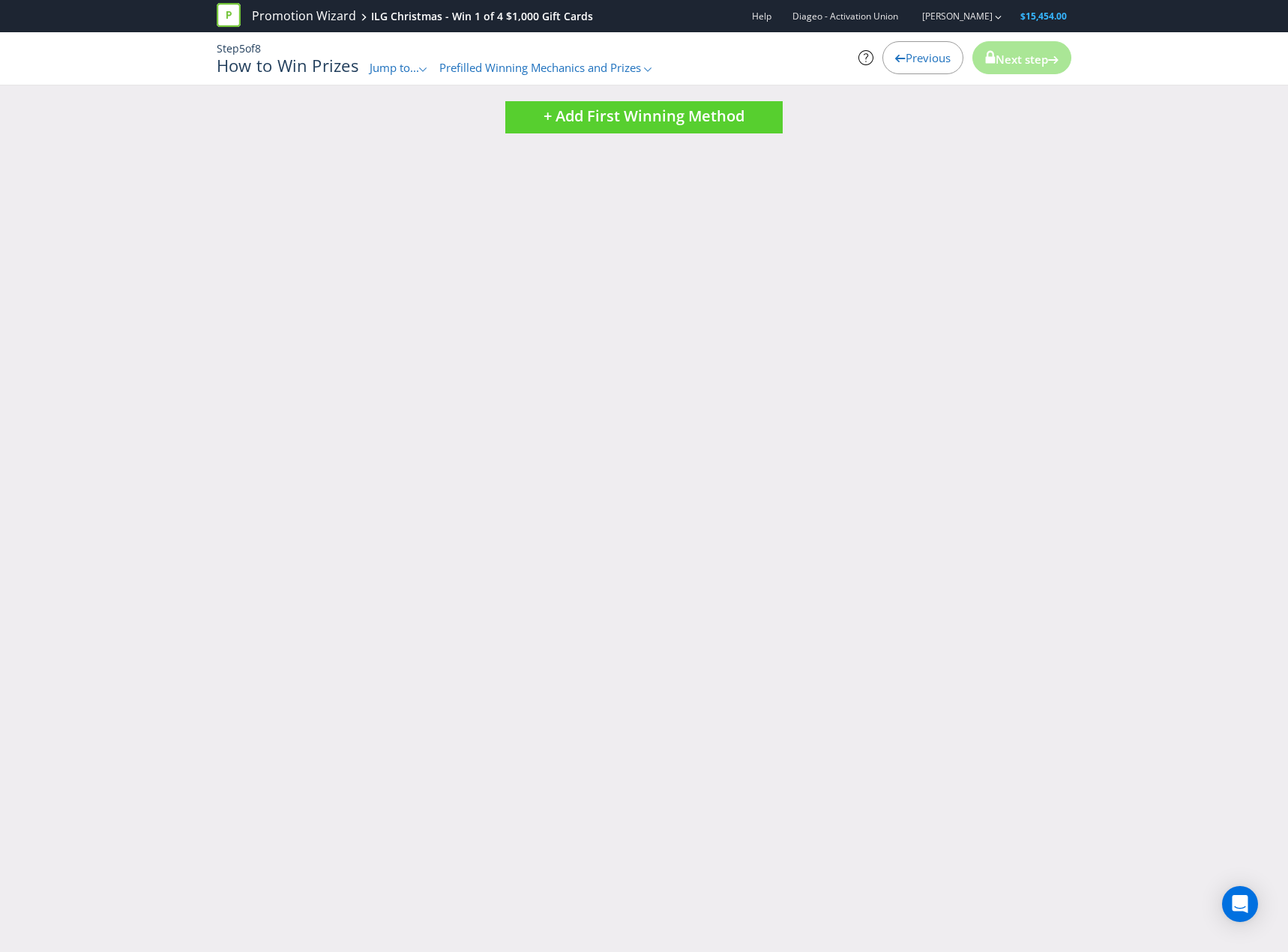
click at [895, 53] on div at bounding box center [901, 55] width 11 height 11
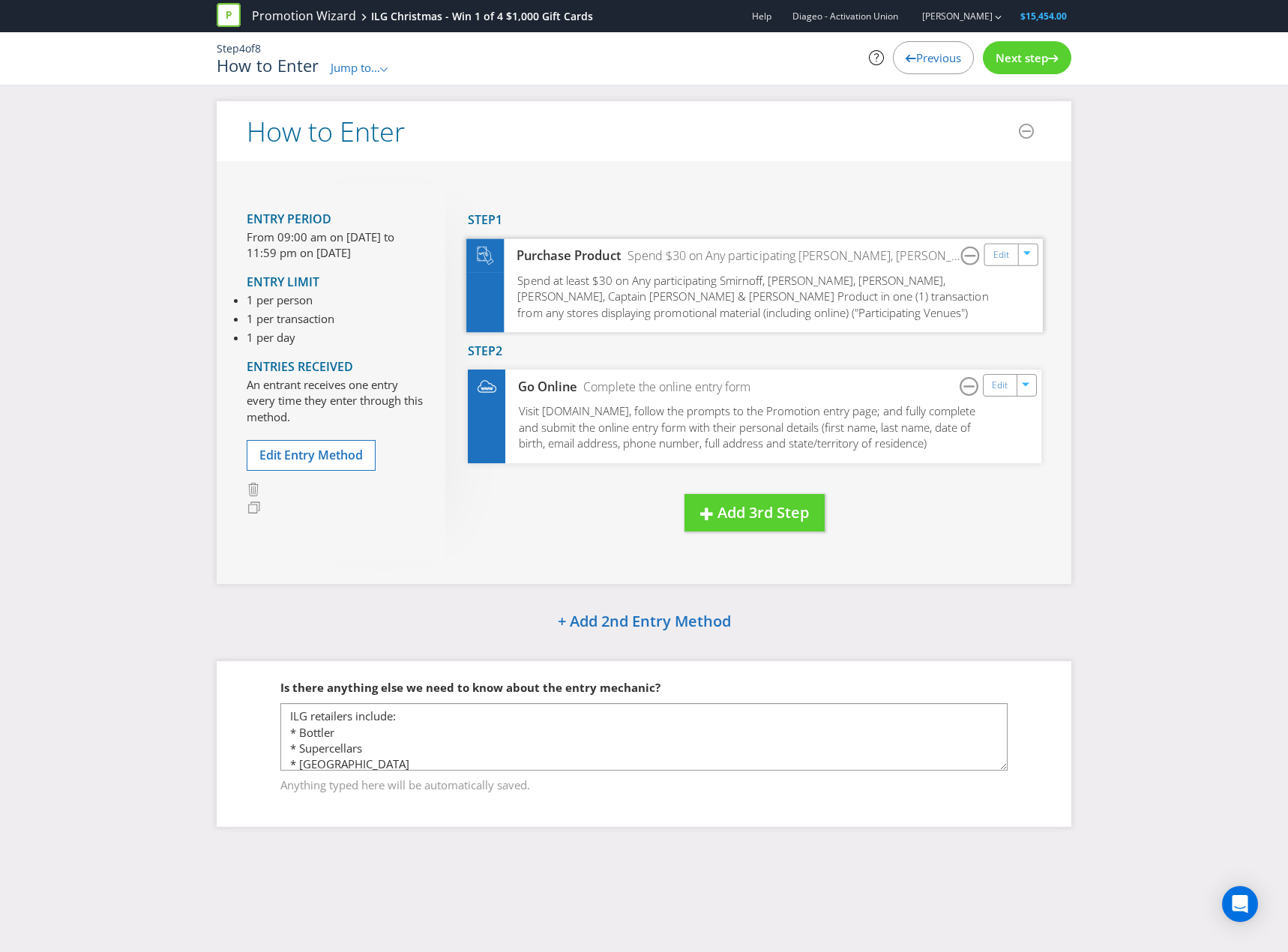
click at [801, 308] on span "Spend at least $30 on Any participating Smirnoff, [PERSON_NAME], [PERSON_NAME],…" at bounding box center [752, 295] width 471 height 47
click at [988, 253] on div "Edit" at bounding box center [1002, 254] width 34 height 21
click at [1007, 385] on link "Edit" at bounding box center [1001, 386] width 15 height 17
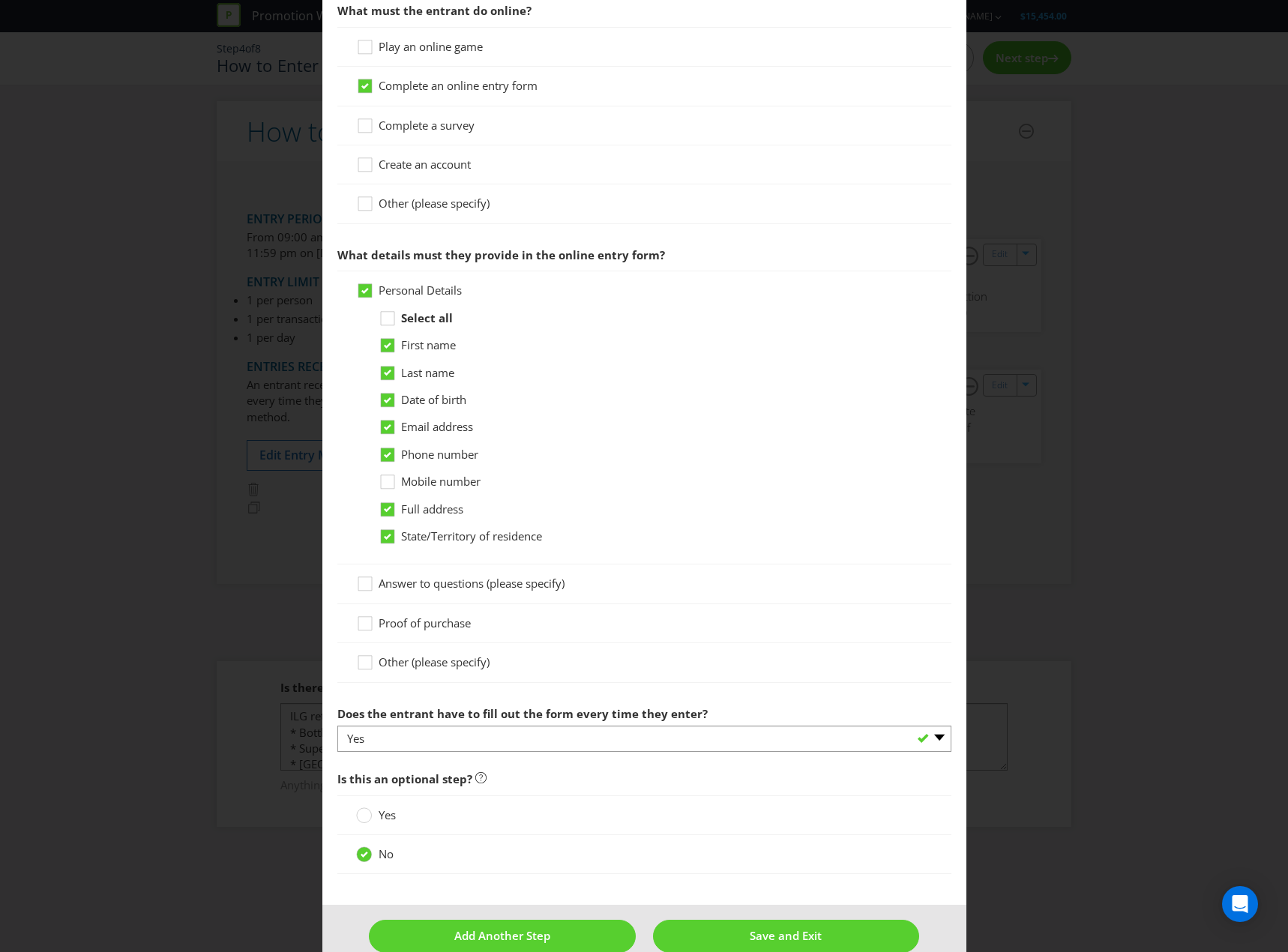
scroll to position [779, 0]
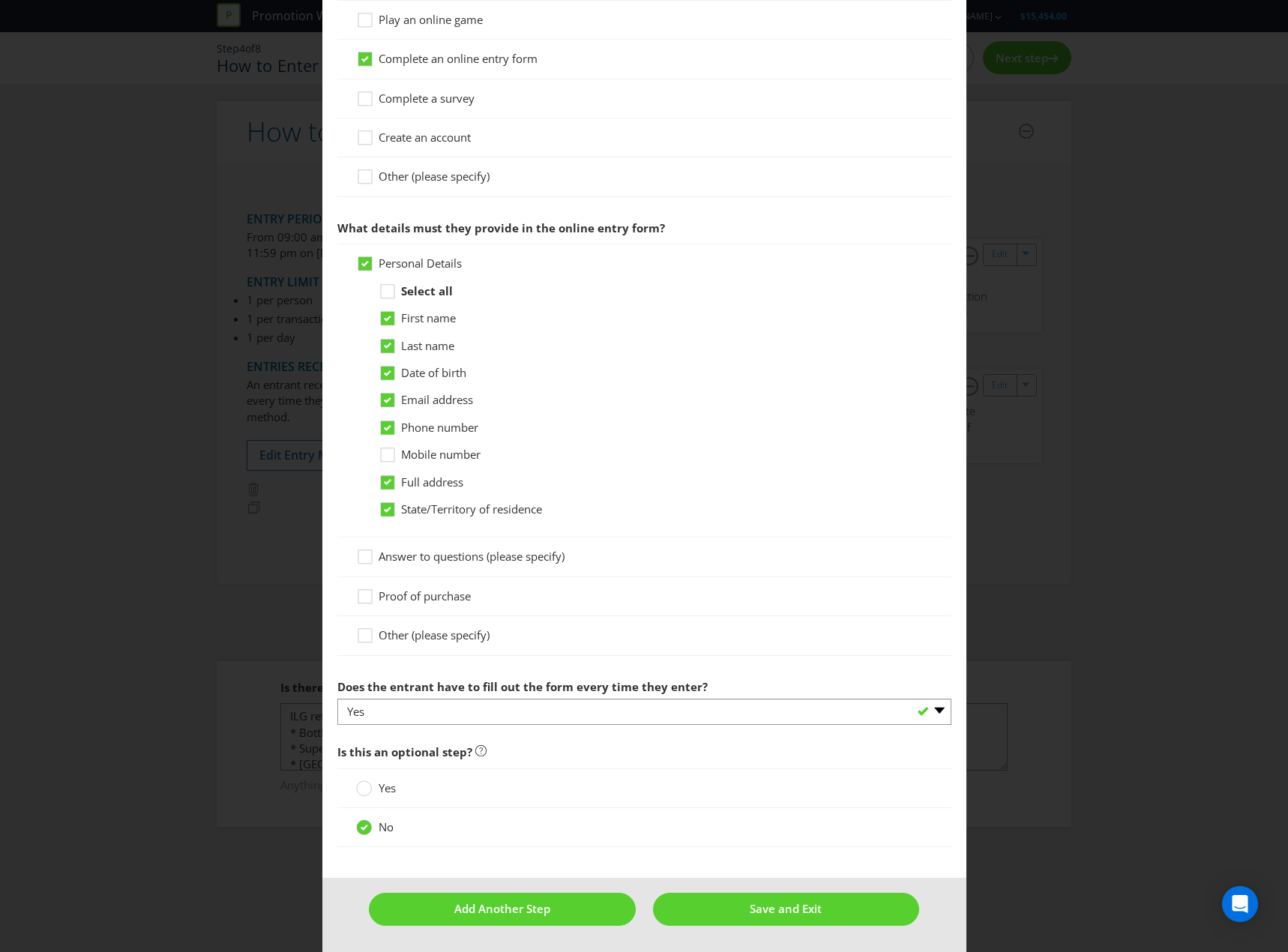
click at [839, 927] on footer "Add Another Step Save and Exit" at bounding box center [645, 914] width 644 height 74
click at [840, 911] on button "Save and Exit" at bounding box center [786, 909] width 266 height 32
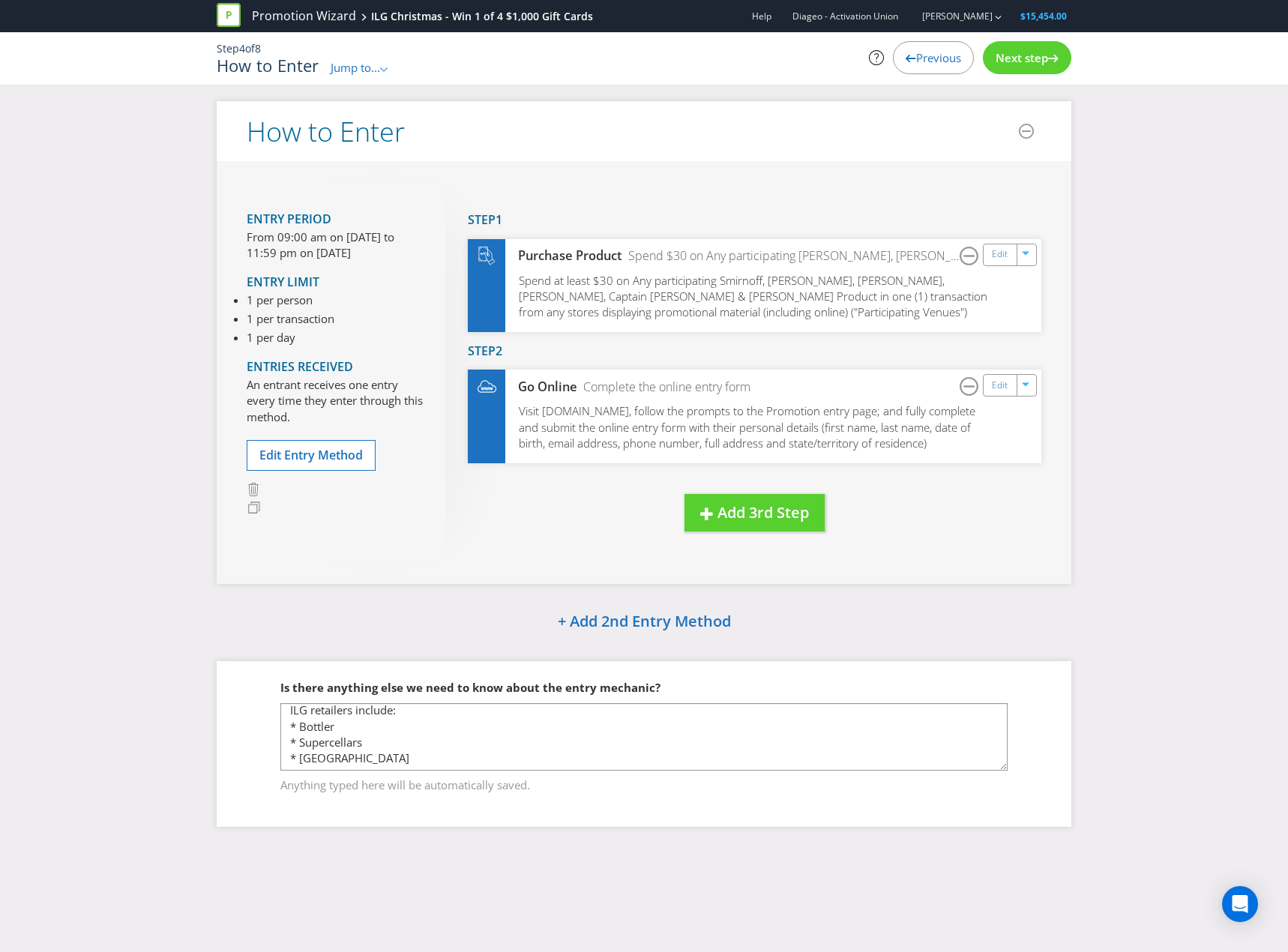
scroll to position [8, 0]
click at [400, 771] on span "Anything typed here will be automatically saved." at bounding box center [644, 782] width 727 height 22
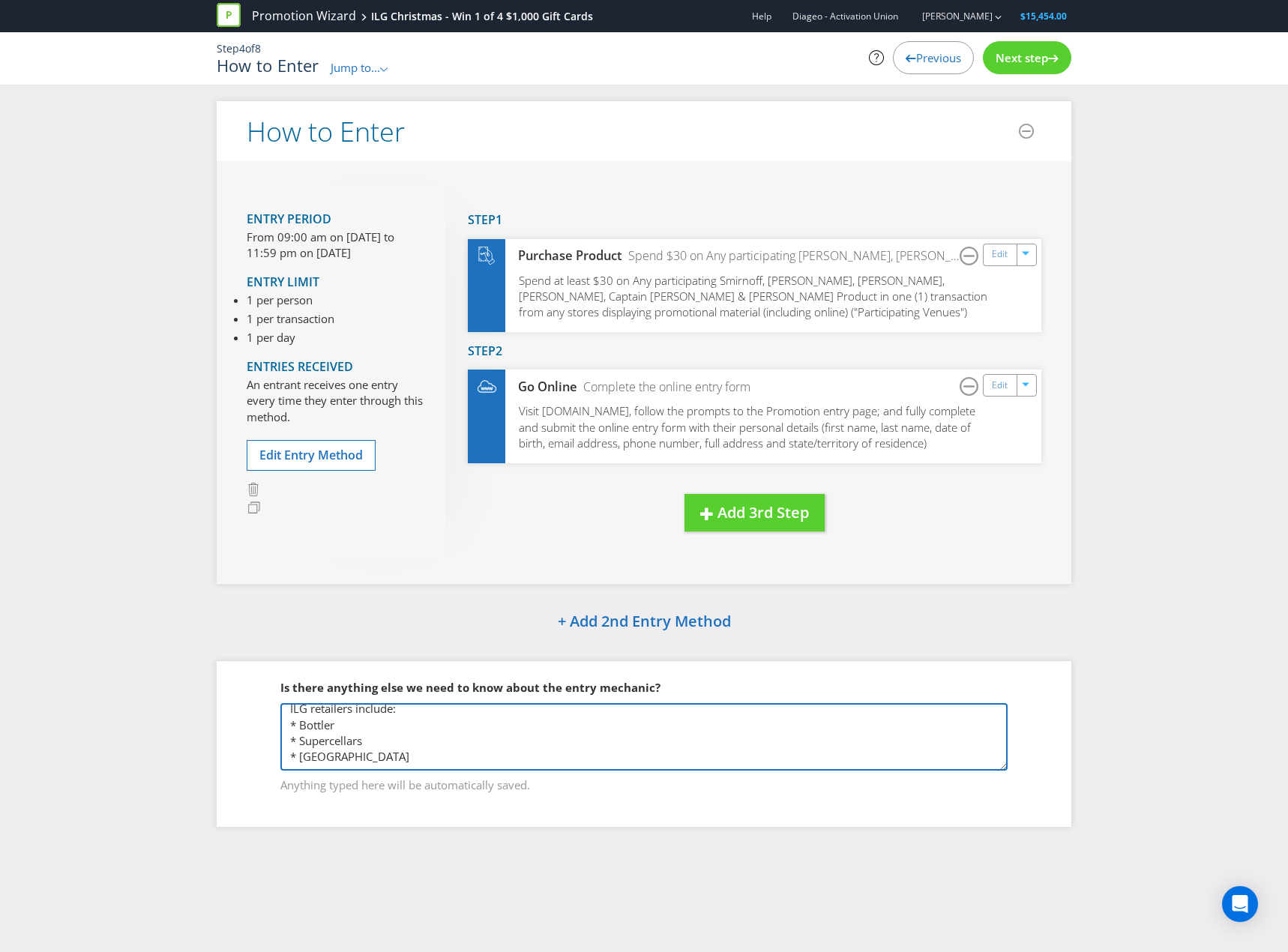
click at [397, 764] on textarea "ILG retailers include: * Bottler * Supercellars * [GEOGRAPHIC_DATA]" at bounding box center [644, 737] width 727 height 68
click at [483, 755] on textarea "ILG retailers include: * Bottler * Supercellars * [GEOGRAPHIC_DATA]" at bounding box center [644, 737] width 727 height 68
type textarea "ILG retailers include: * Bottler * Supercellars * [GEOGRAPHIC_DATA] Consumers c…"
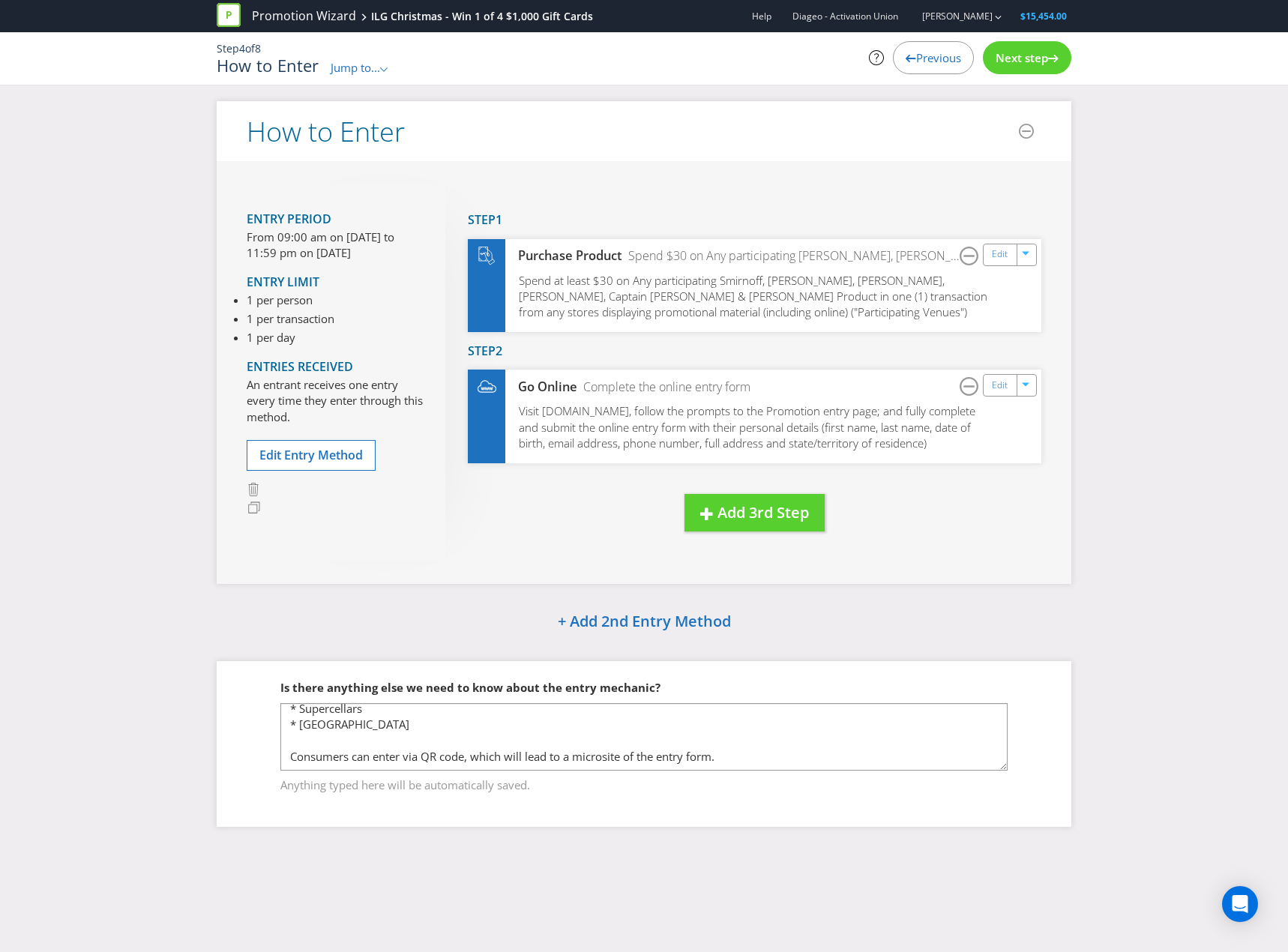
click at [1025, 68] on div "Next step" at bounding box center [1027, 58] width 88 height 33
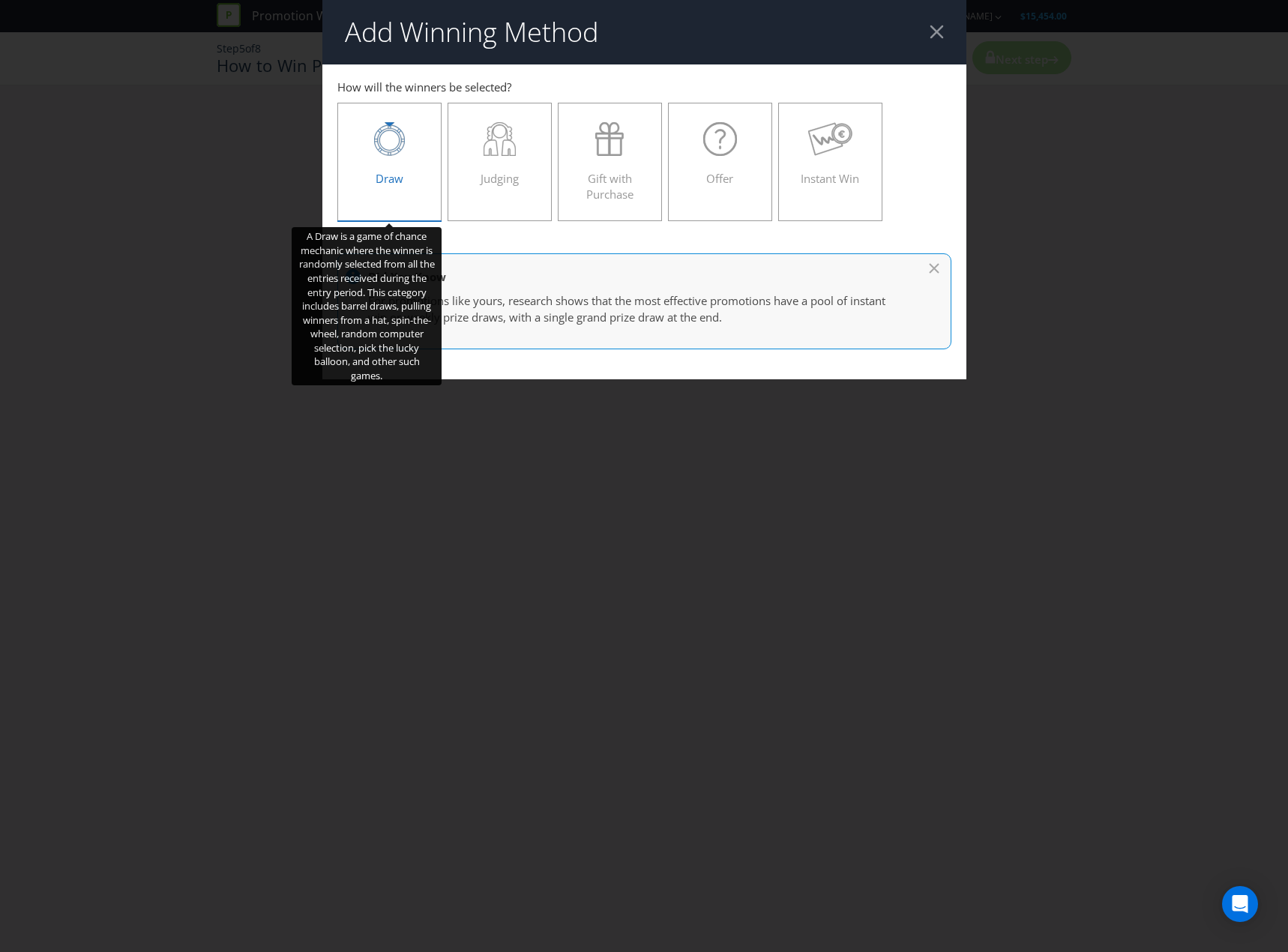
click at [431, 170] on label "Draw" at bounding box center [390, 162] width 105 height 118
click at [0, 0] on input "Draw" at bounding box center [0, 0] width 0 height 0
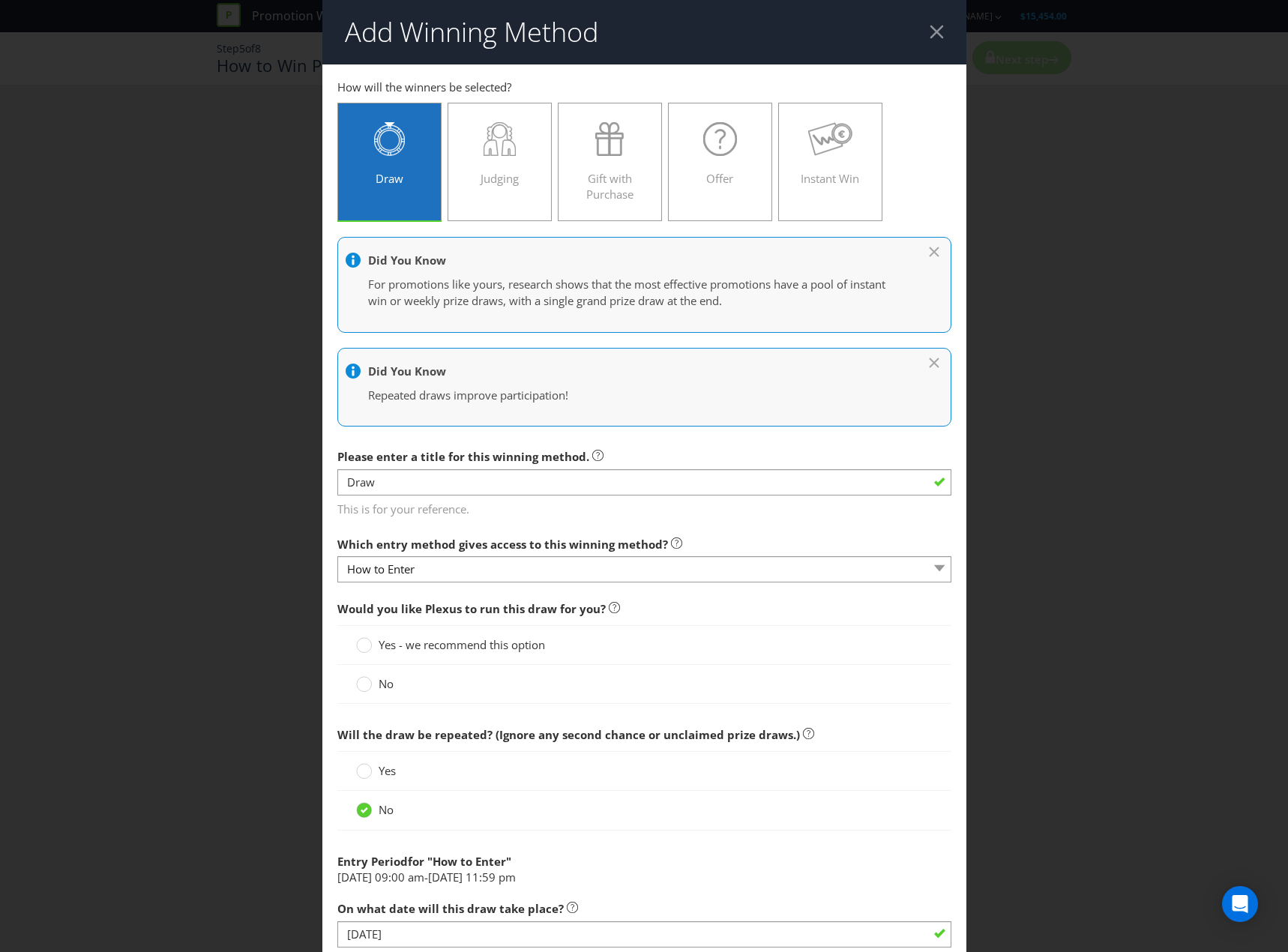
click at [384, 644] on span "Yes - we recommend this option" at bounding box center [462, 645] width 167 height 15
click at [0, 0] on input "Yes - we recommend this option" at bounding box center [0, 0] width 0 height 0
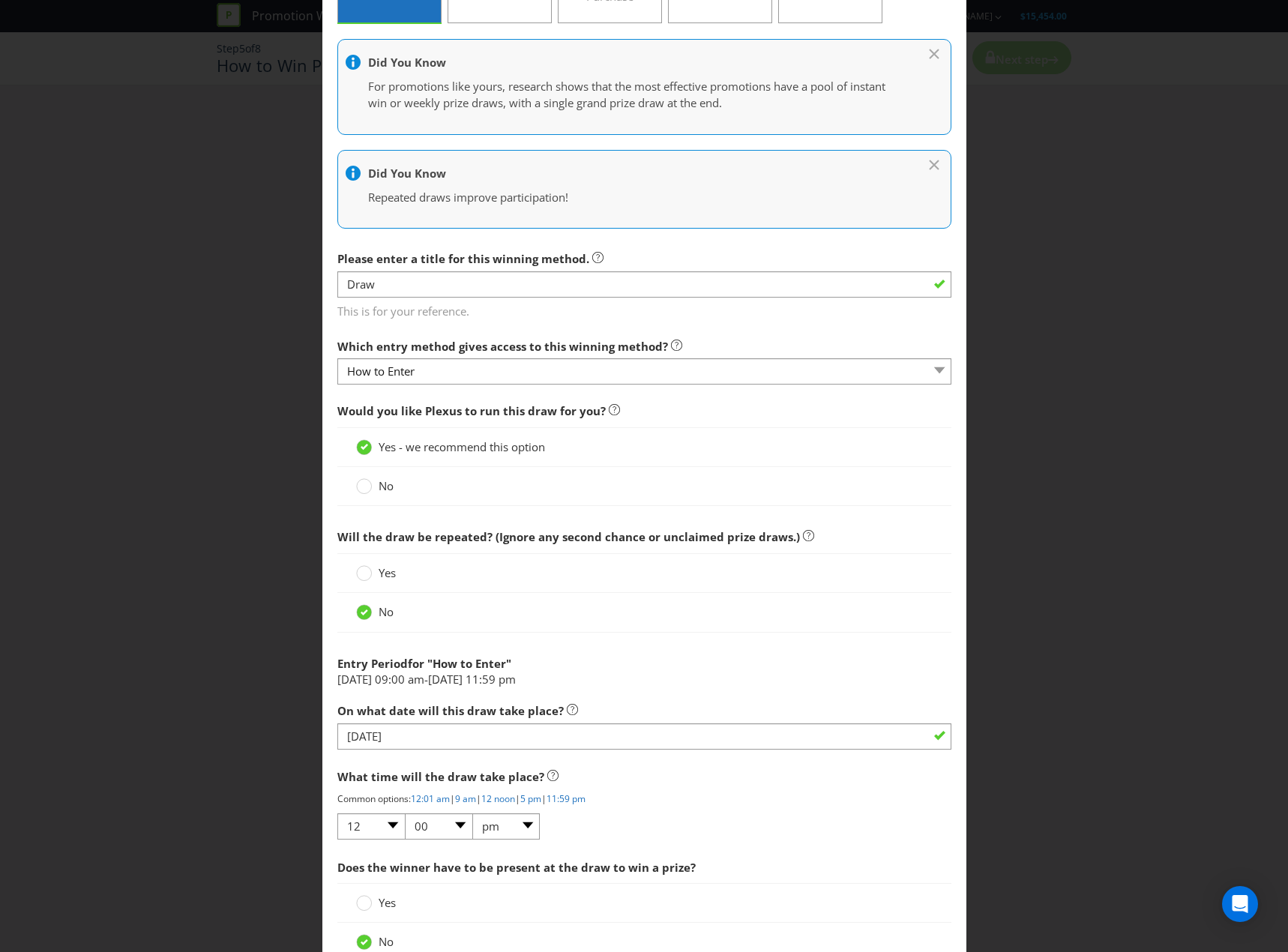
scroll to position [225, 0]
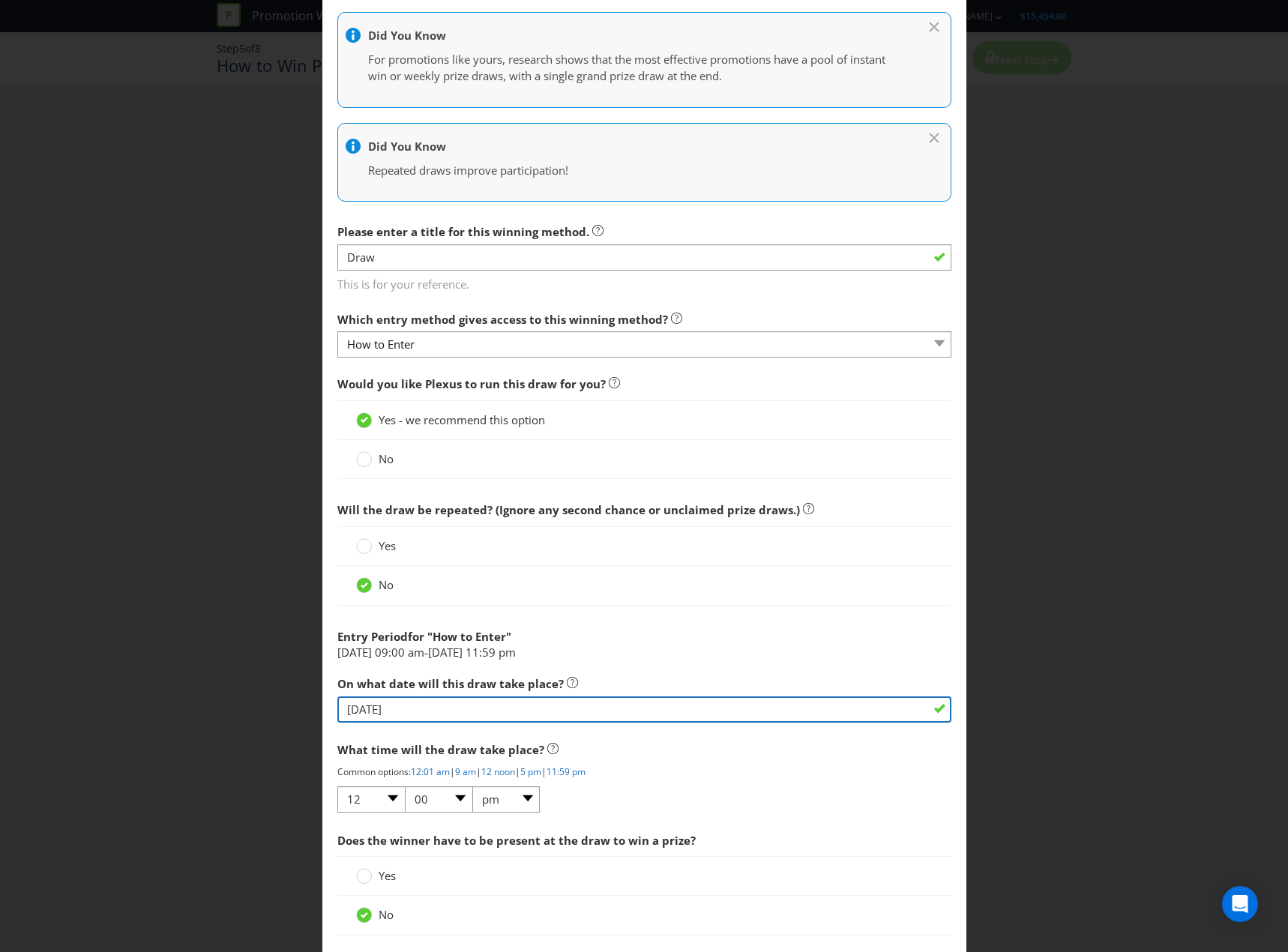
click at [545, 705] on input "[DATE]" at bounding box center [644, 709] width 614 height 26
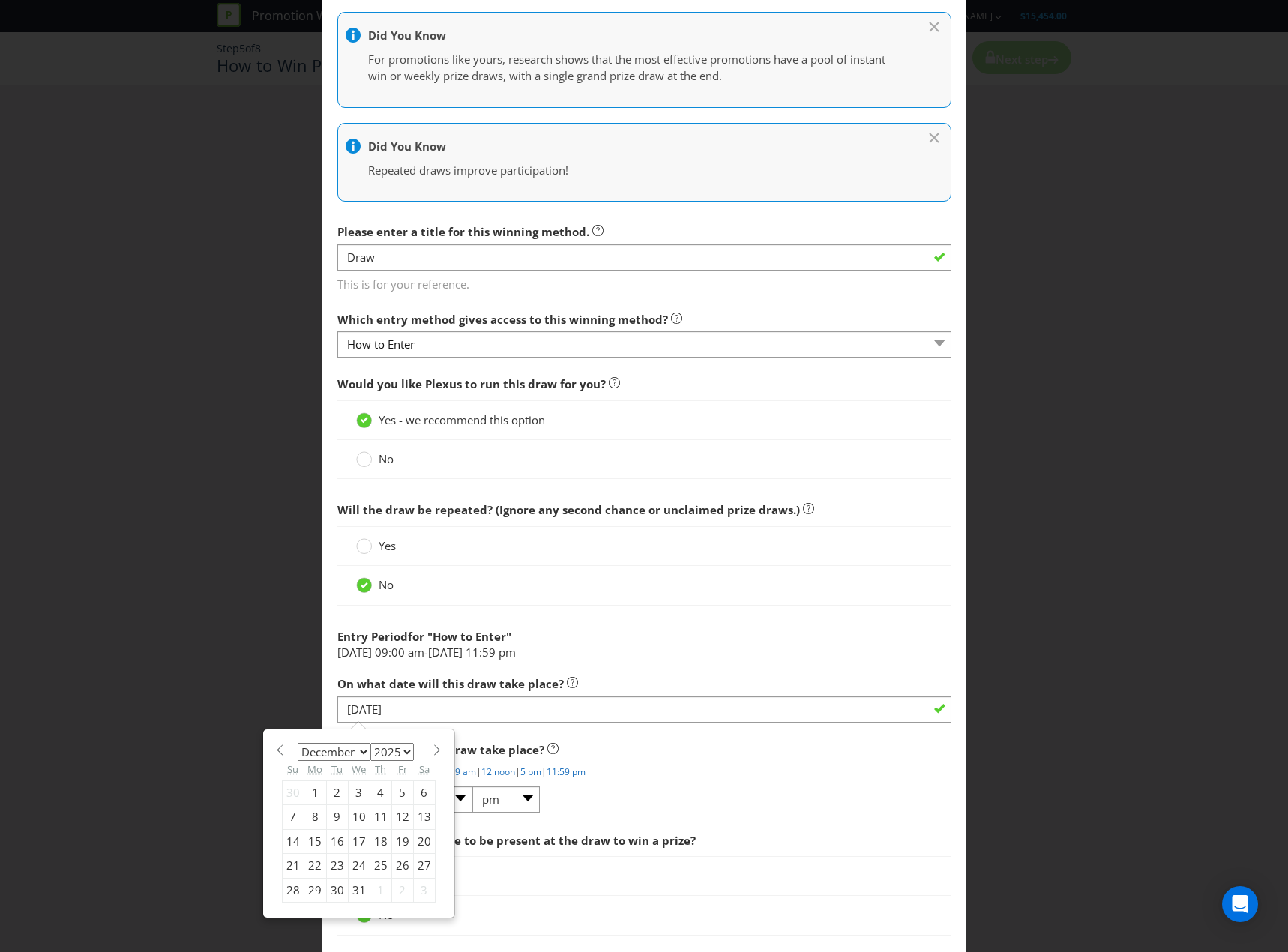
click at [430, 744] on div "January February March April May June July August September October November [D…" at bounding box center [359, 823] width 169 height 173
click at [432, 751] on span at bounding box center [437, 750] width 12 height 12
select select "0"
select select "2026"
click at [398, 845] on div "16" at bounding box center [402, 841] width 22 height 24
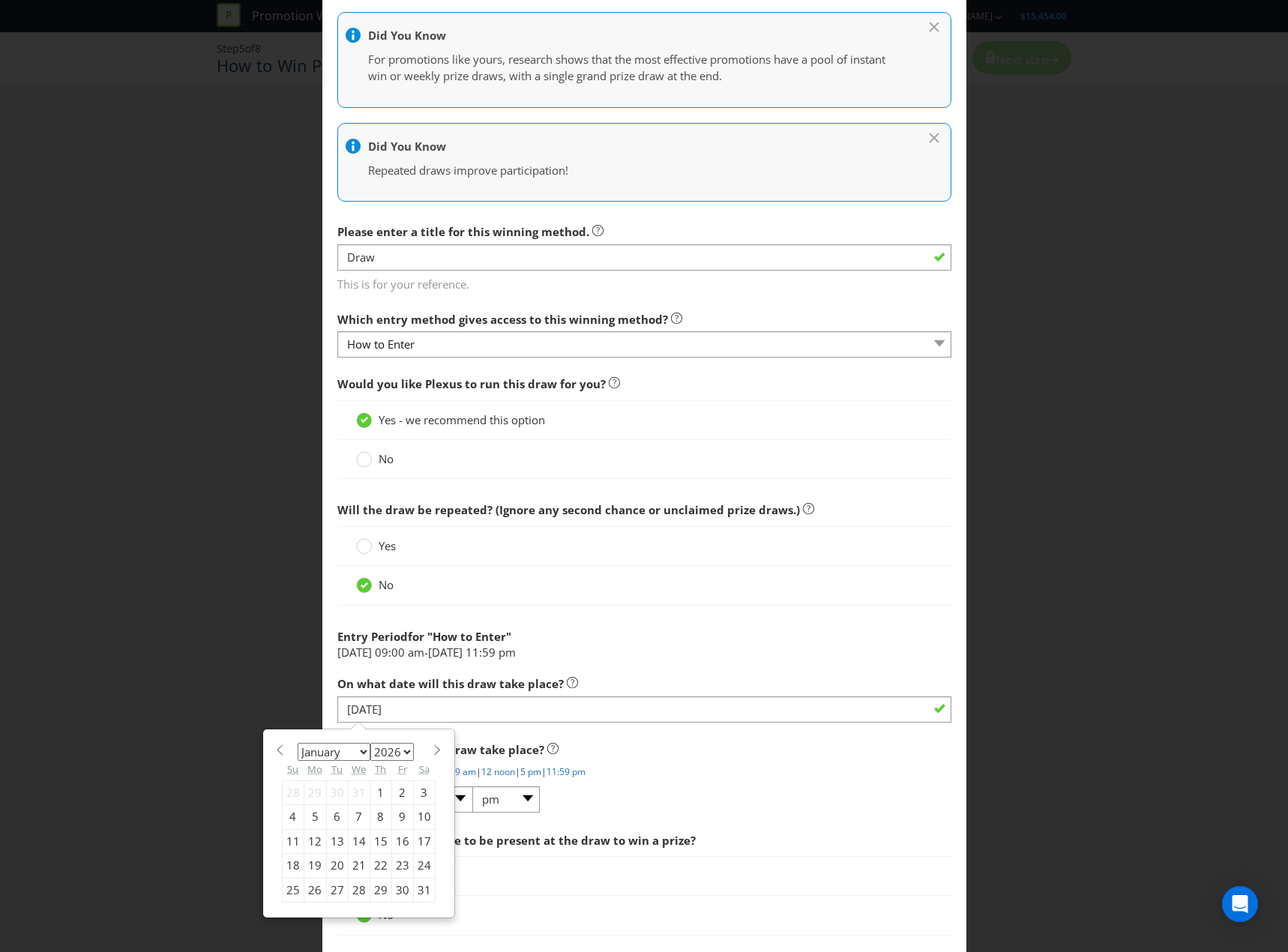
type input "[DATE]"
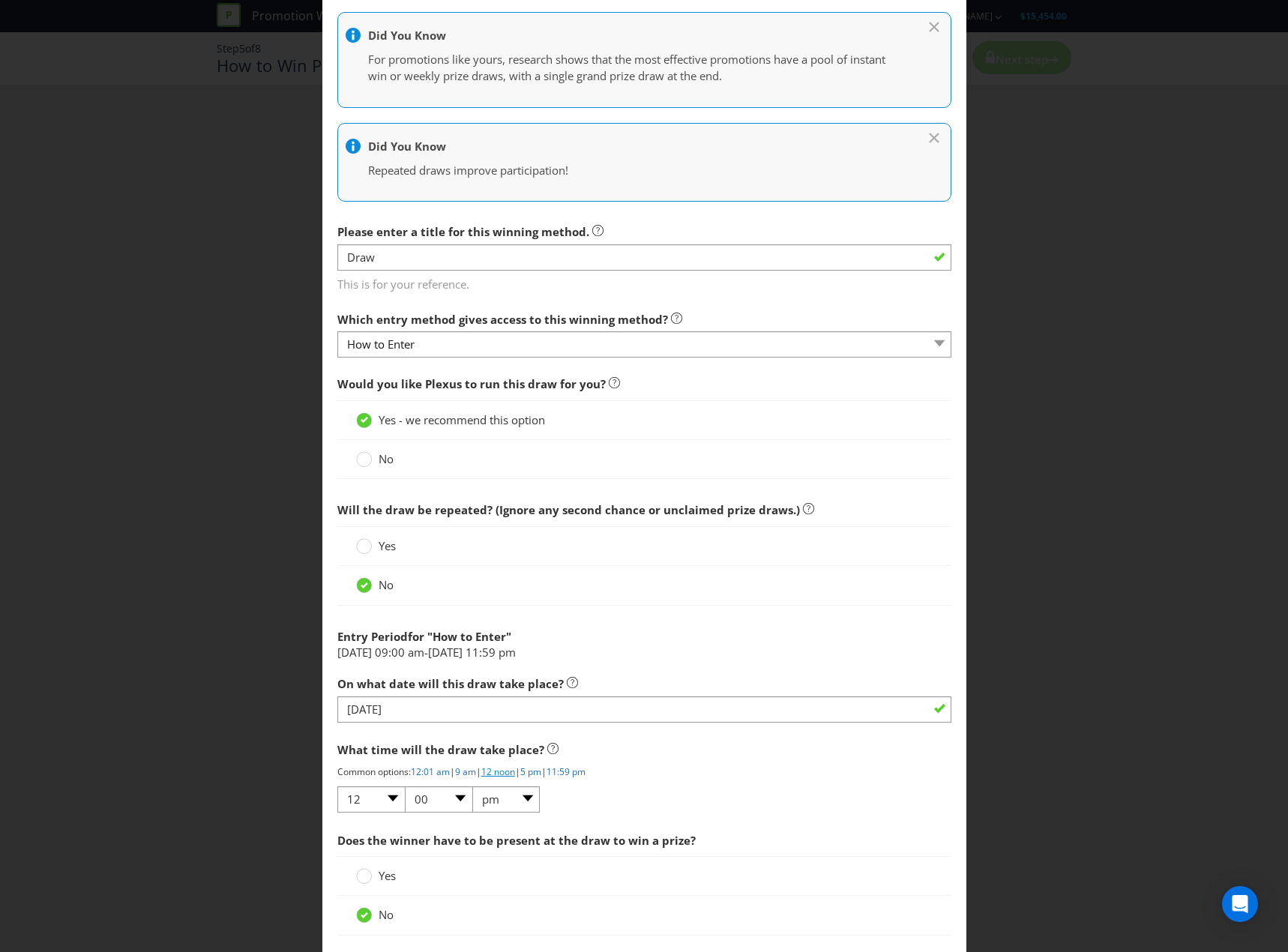
click at [511, 771] on link "12 noon" at bounding box center [498, 771] width 34 height 13
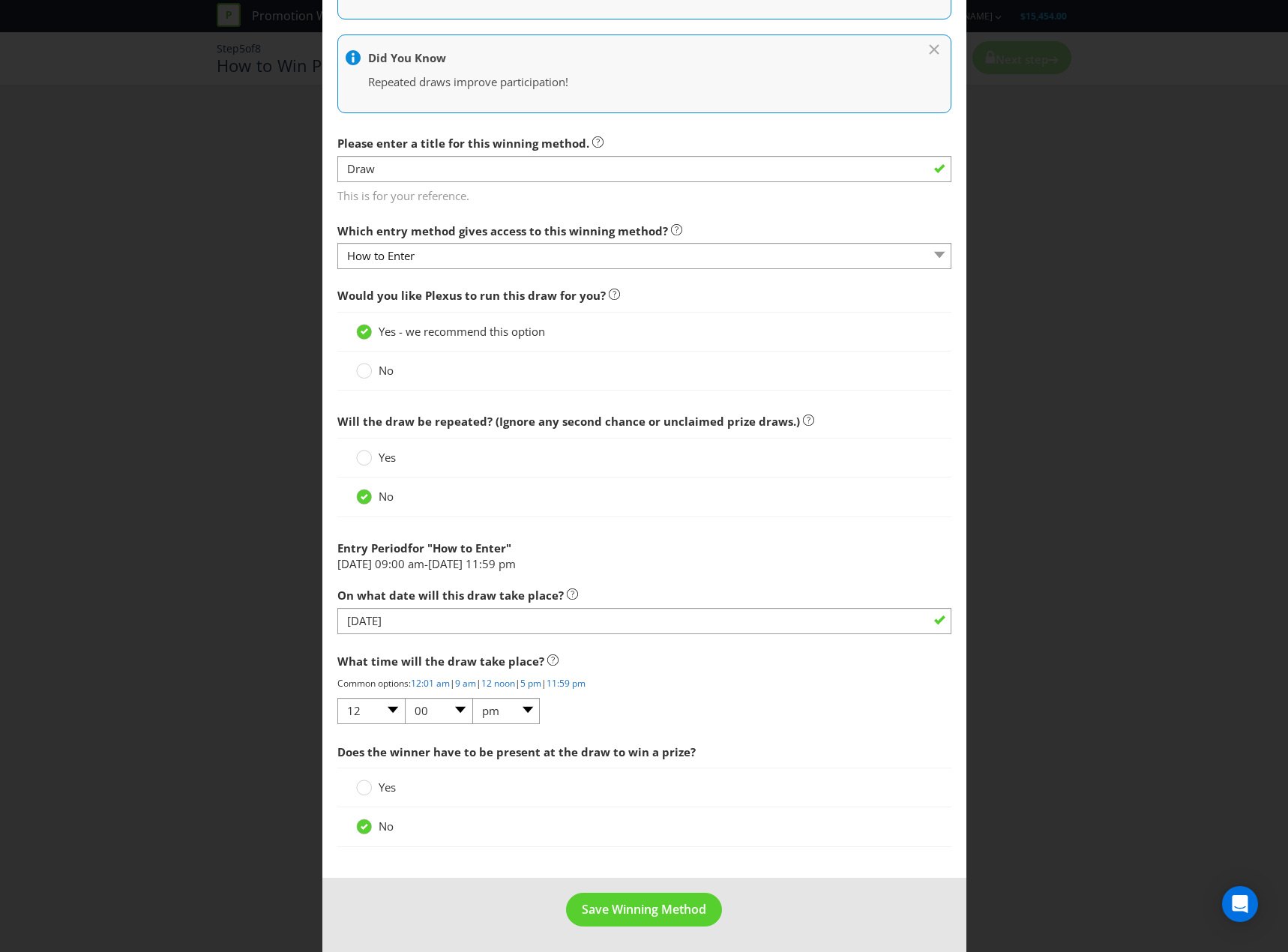
scroll to position [315, 0]
click at [616, 917] on button "Save Winning Method" at bounding box center [644, 908] width 156 height 34
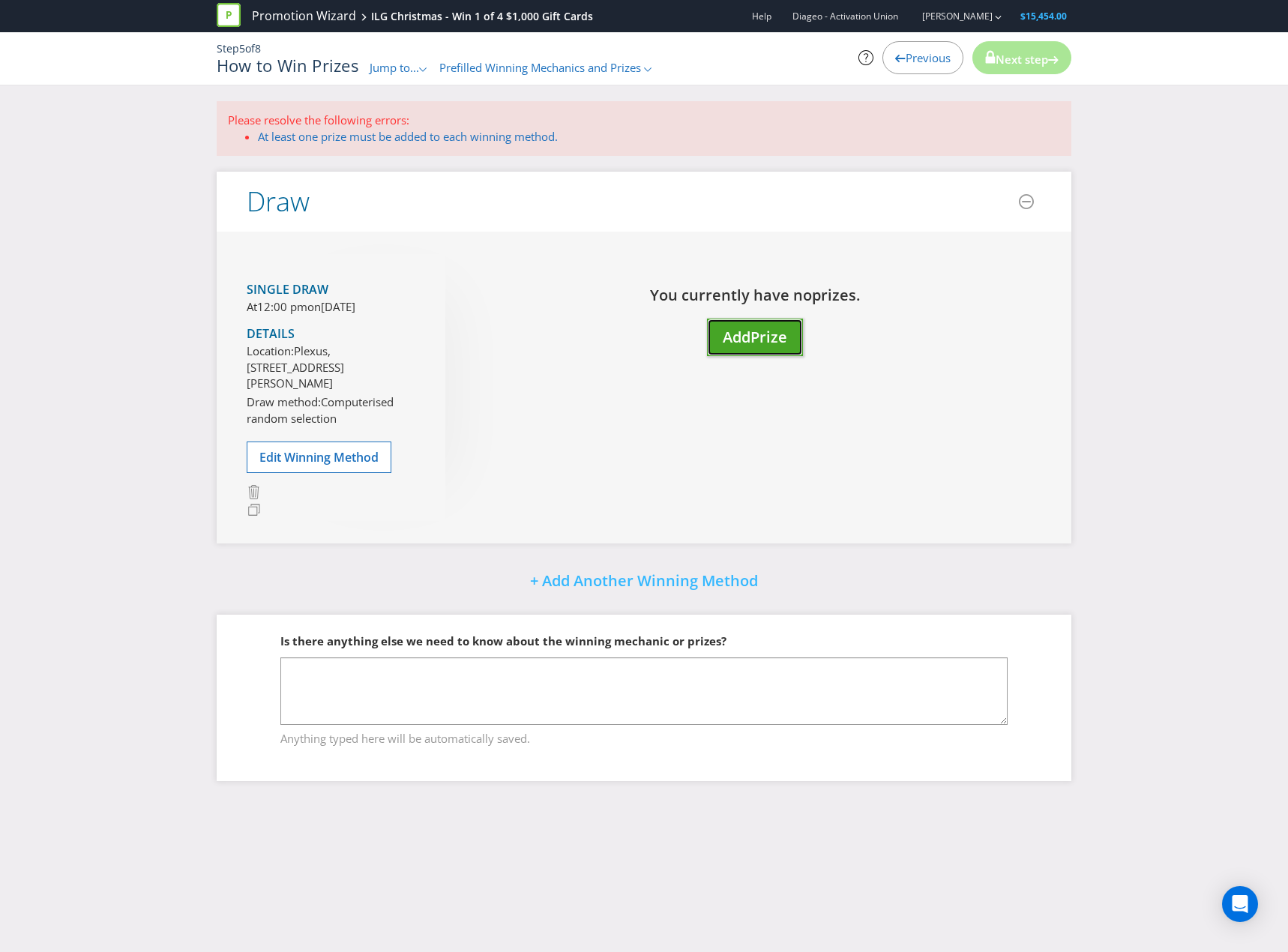
click at [795, 350] on button "Add Prize" at bounding box center [755, 338] width 96 height 38
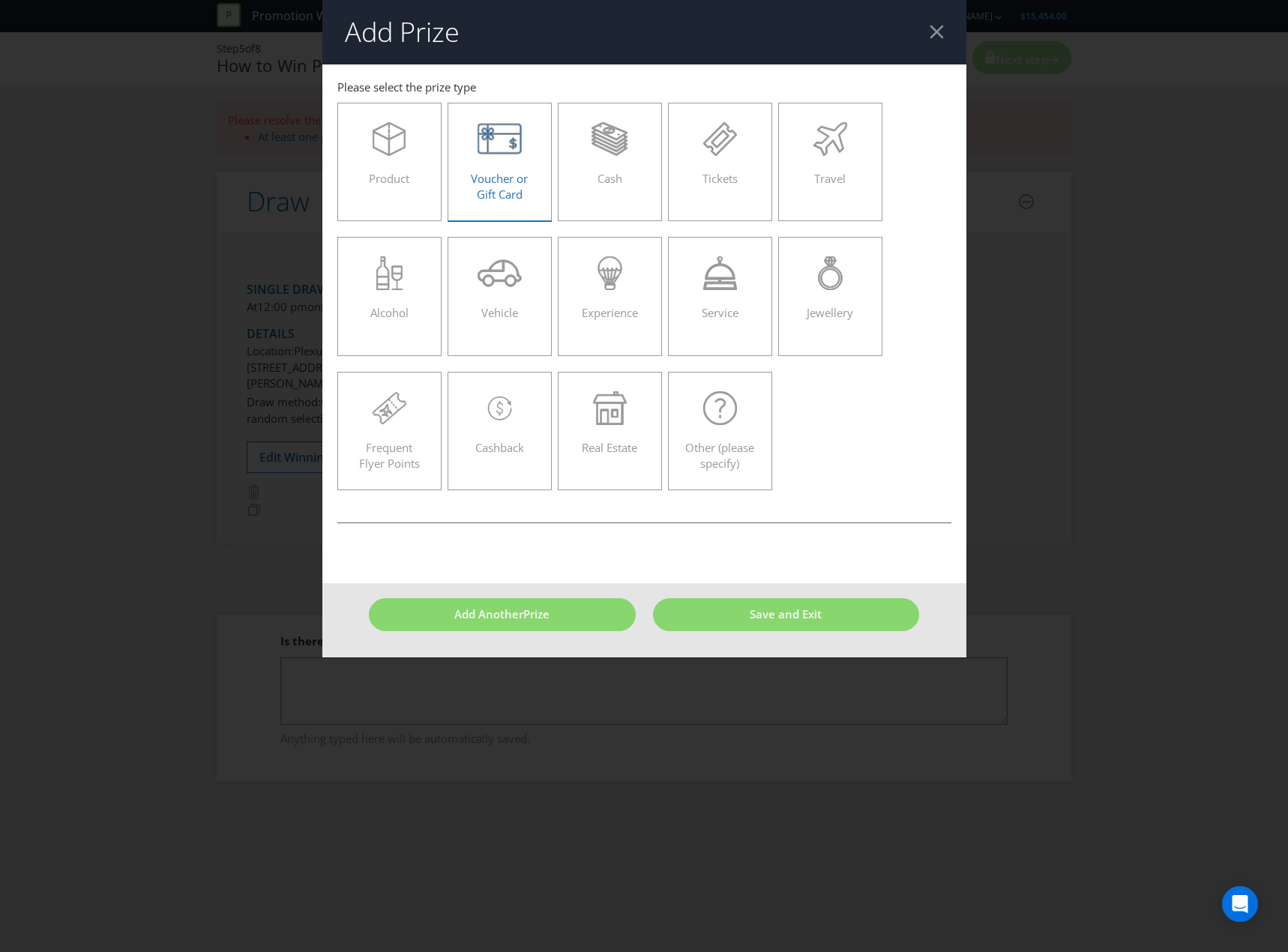
click at [510, 176] on span "Voucher or Gift Card" at bounding box center [500, 186] width 57 height 31
click at [0, 0] on input "Voucher or Gift Card" at bounding box center [0, 0] width 0 height 0
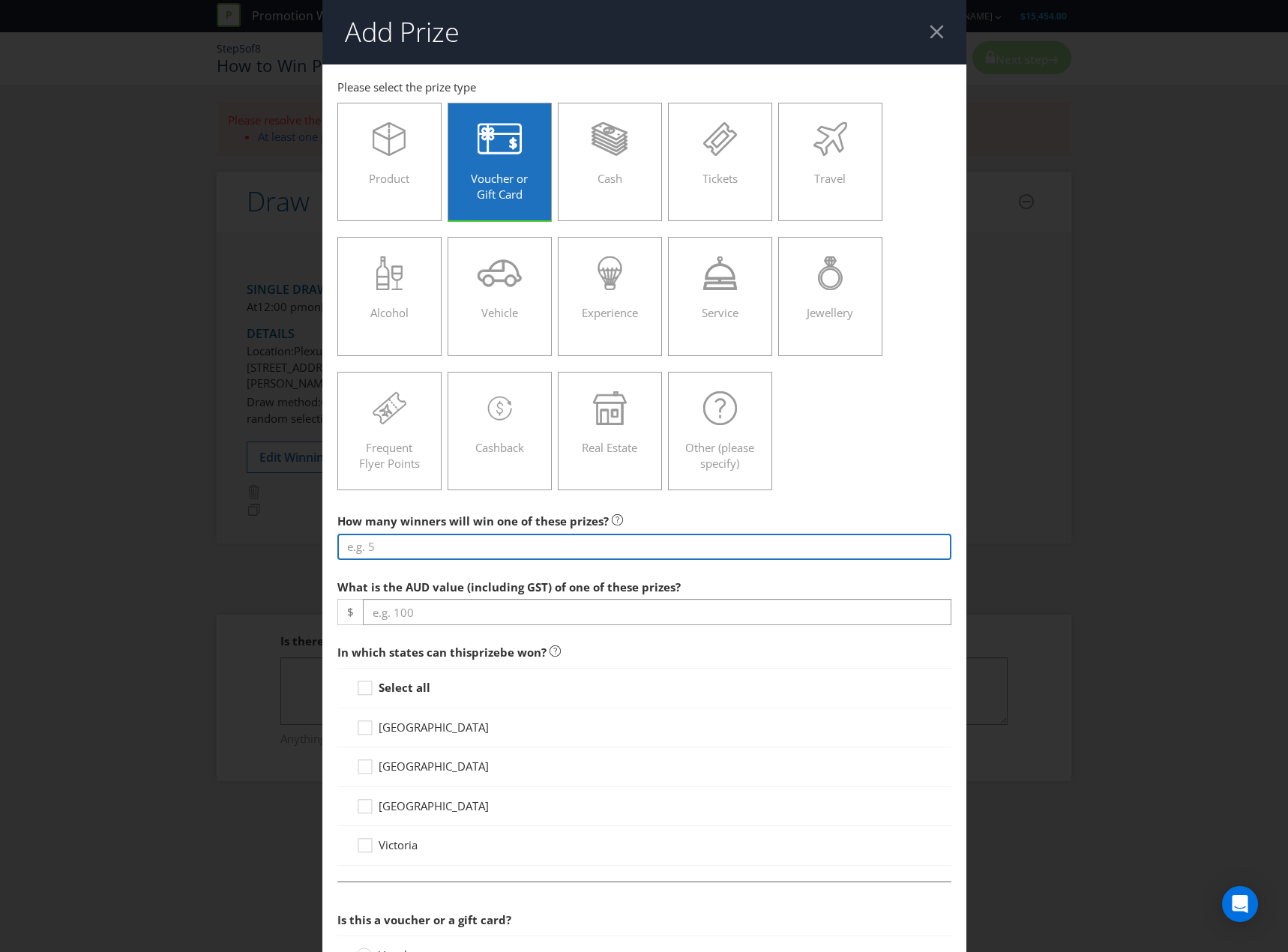
click at [513, 539] on input "number" at bounding box center [644, 547] width 614 height 26
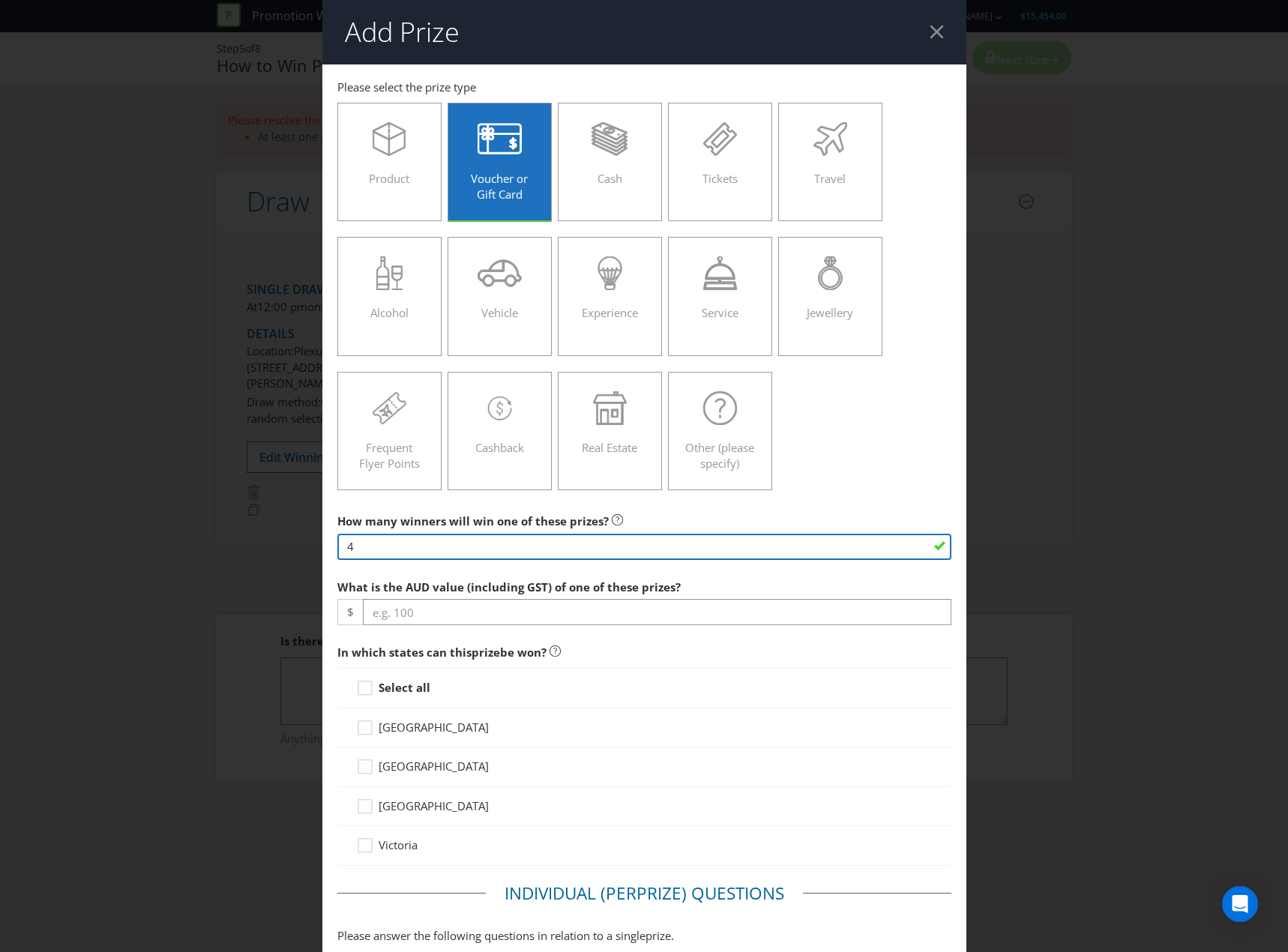
type input "4"
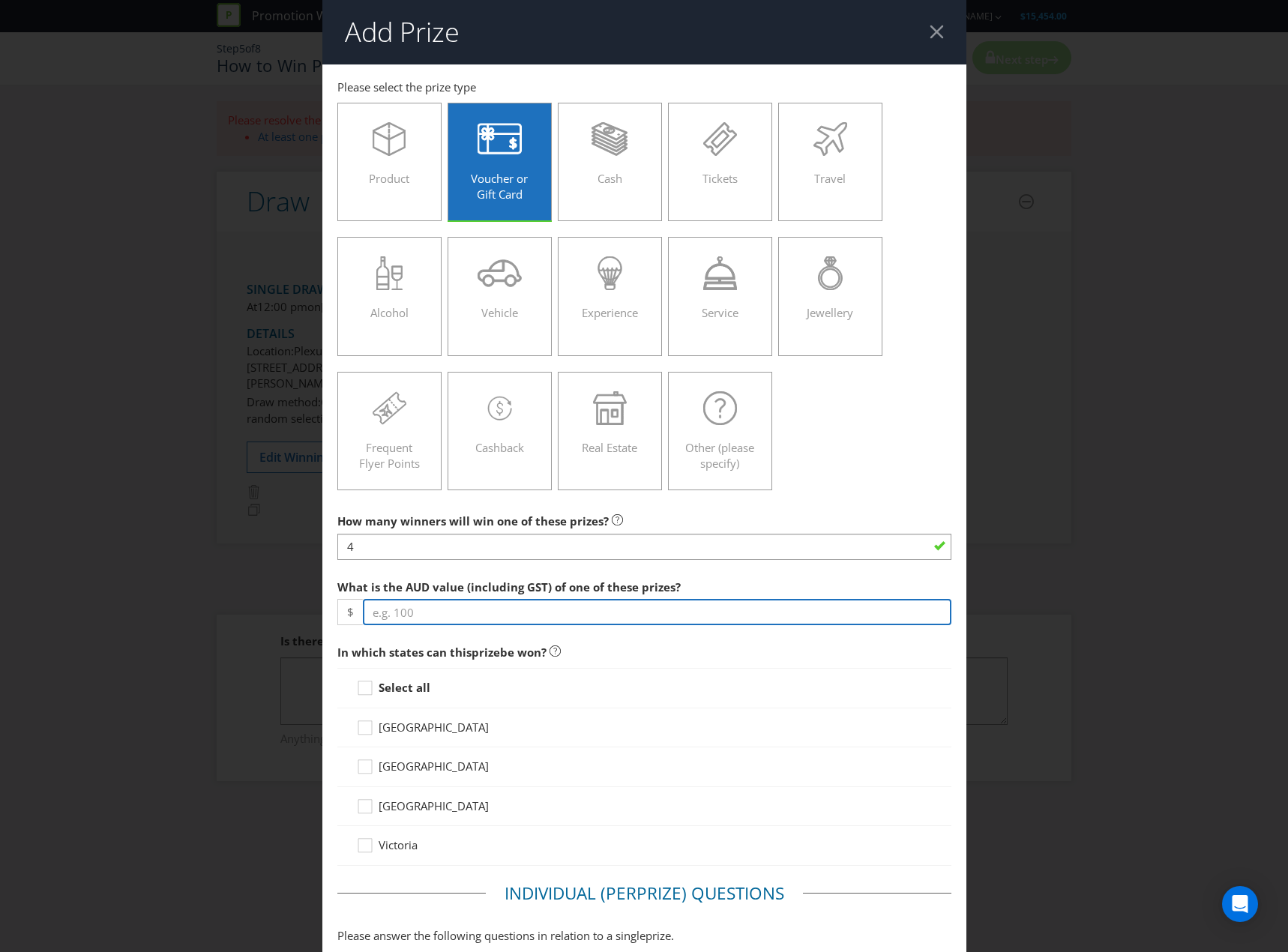
click at [481, 618] on input "number" at bounding box center [657, 612] width 589 height 26
type input "1000"
click at [402, 688] on strong "Select all" at bounding box center [404, 688] width 51 height 15
click at [0, 0] on input "Select all" at bounding box center [0, 0] width 0 height 0
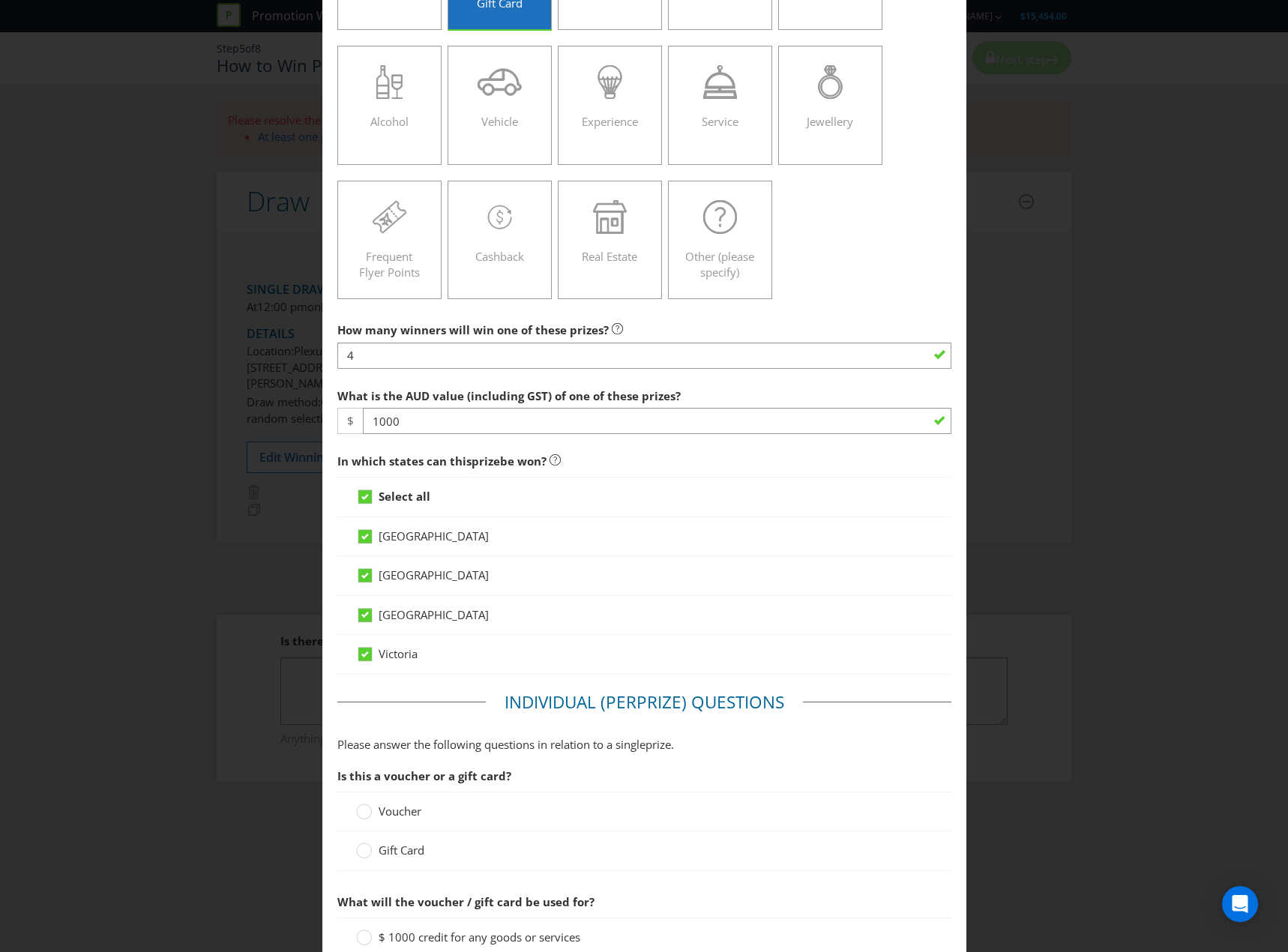
scroll to position [225, 0]
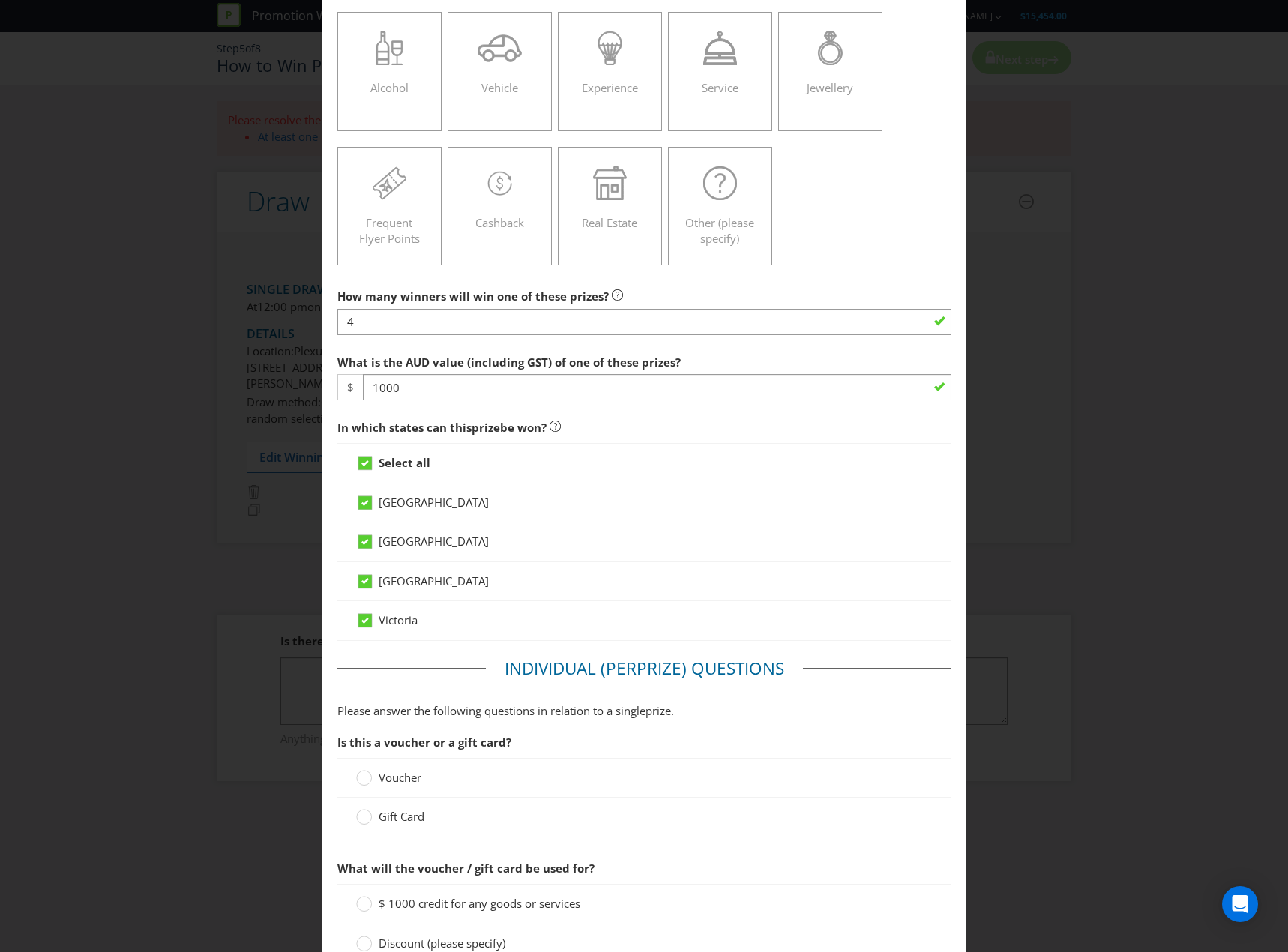
click at [409, 808] on div "Gift Card" at bounding box center [644, 817] width 614 height 39
click at [411, 816] on span "Gift Card" at bounding box center [402, 817] width 46 height 15
click at [0, 0] on input "Gift Card" at bounding box center [0, 0] width 0 height 0
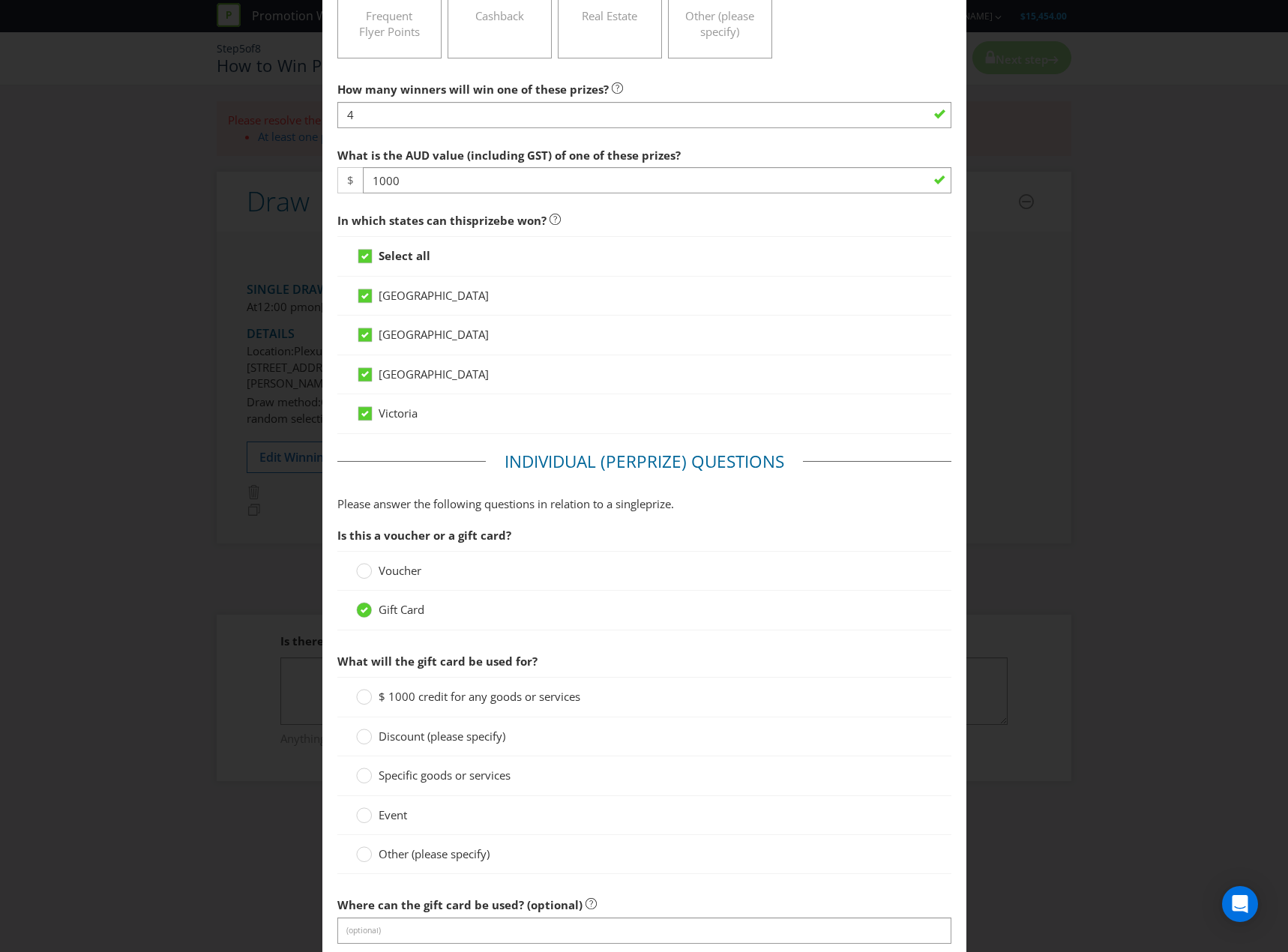
scroll to position [449, 0]
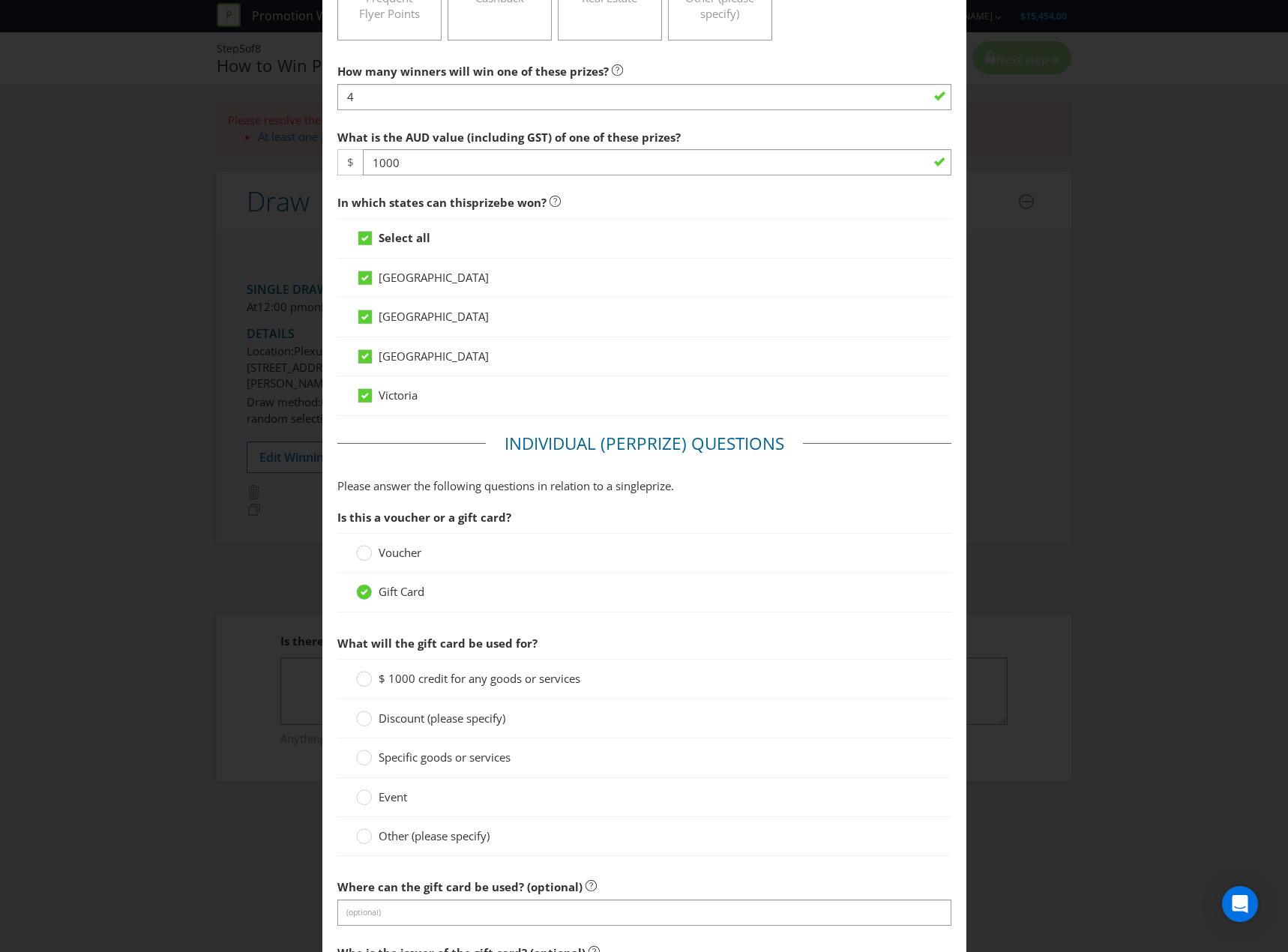
click at [475, 675] on span "$ 1000 credit for any goods or services" at bounding box center [480, 678] width 201 height 15
click at [0, 0] on input "$ 1000 credit for any goods or services" at bounding box center [0, 0] width 0 height 0
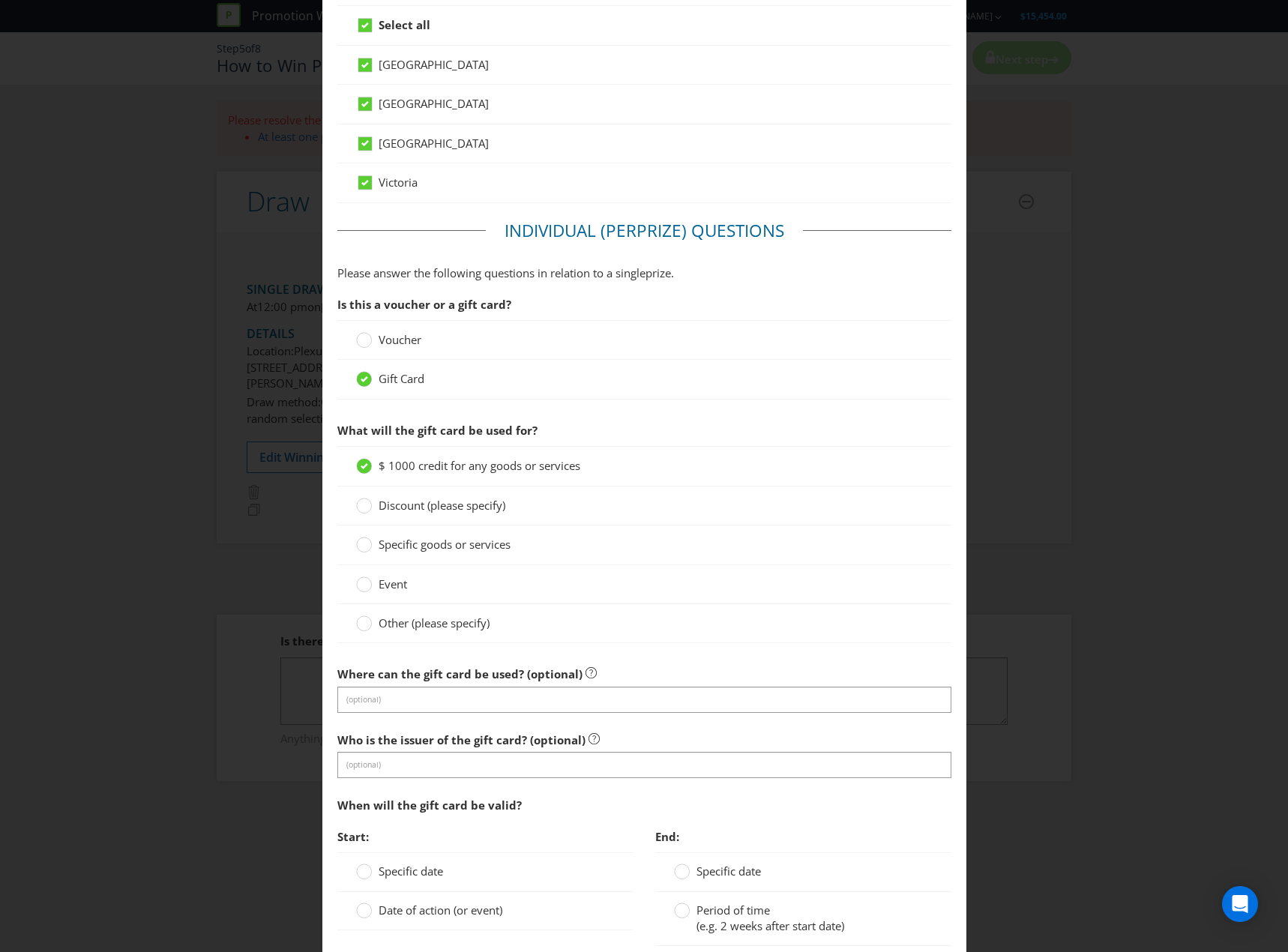
scroll to position [675, 0]
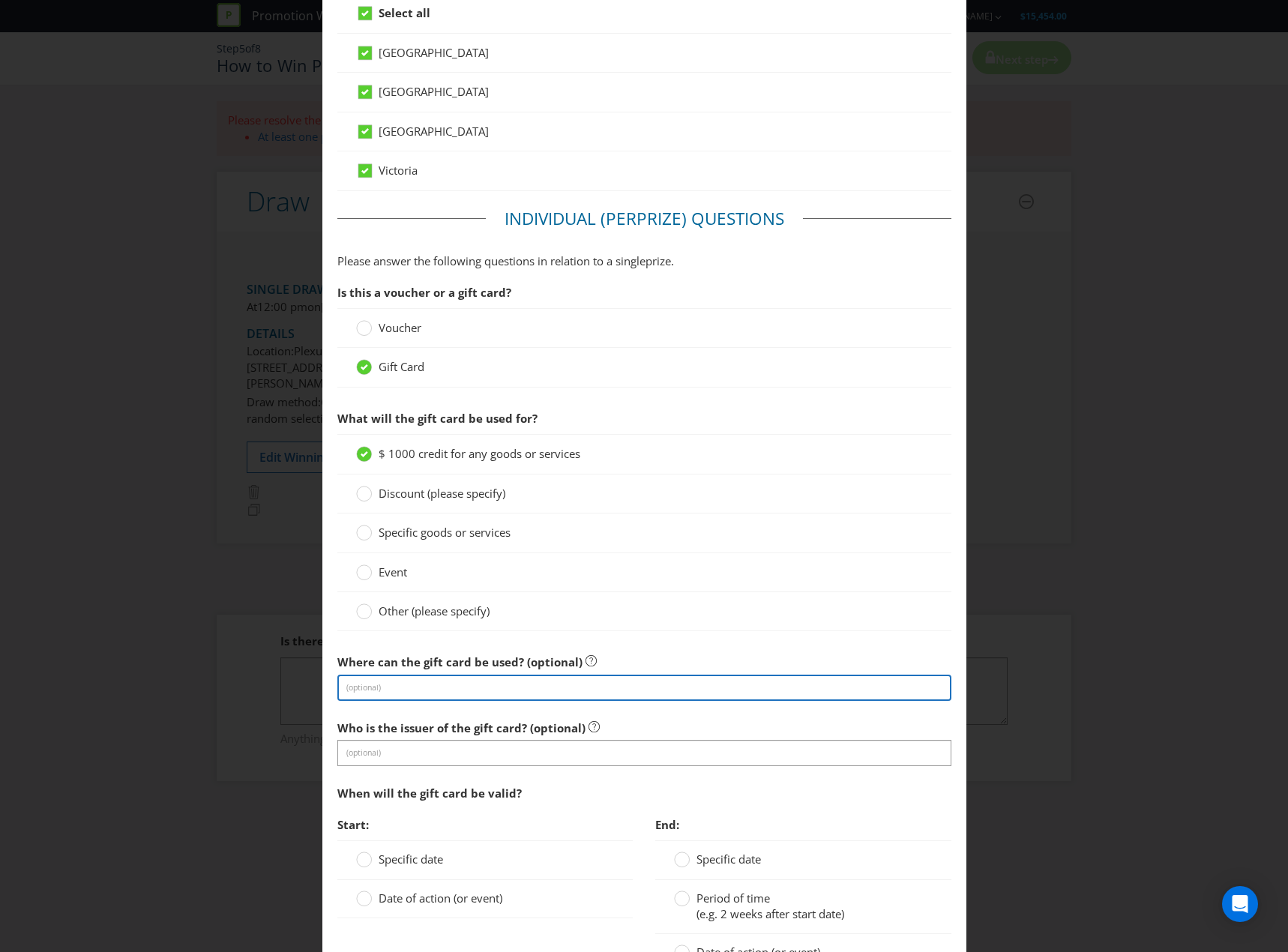
click at [493, 691] on input "text" at bounding box center [644, 688] width 614 height 26
type input "TBC"
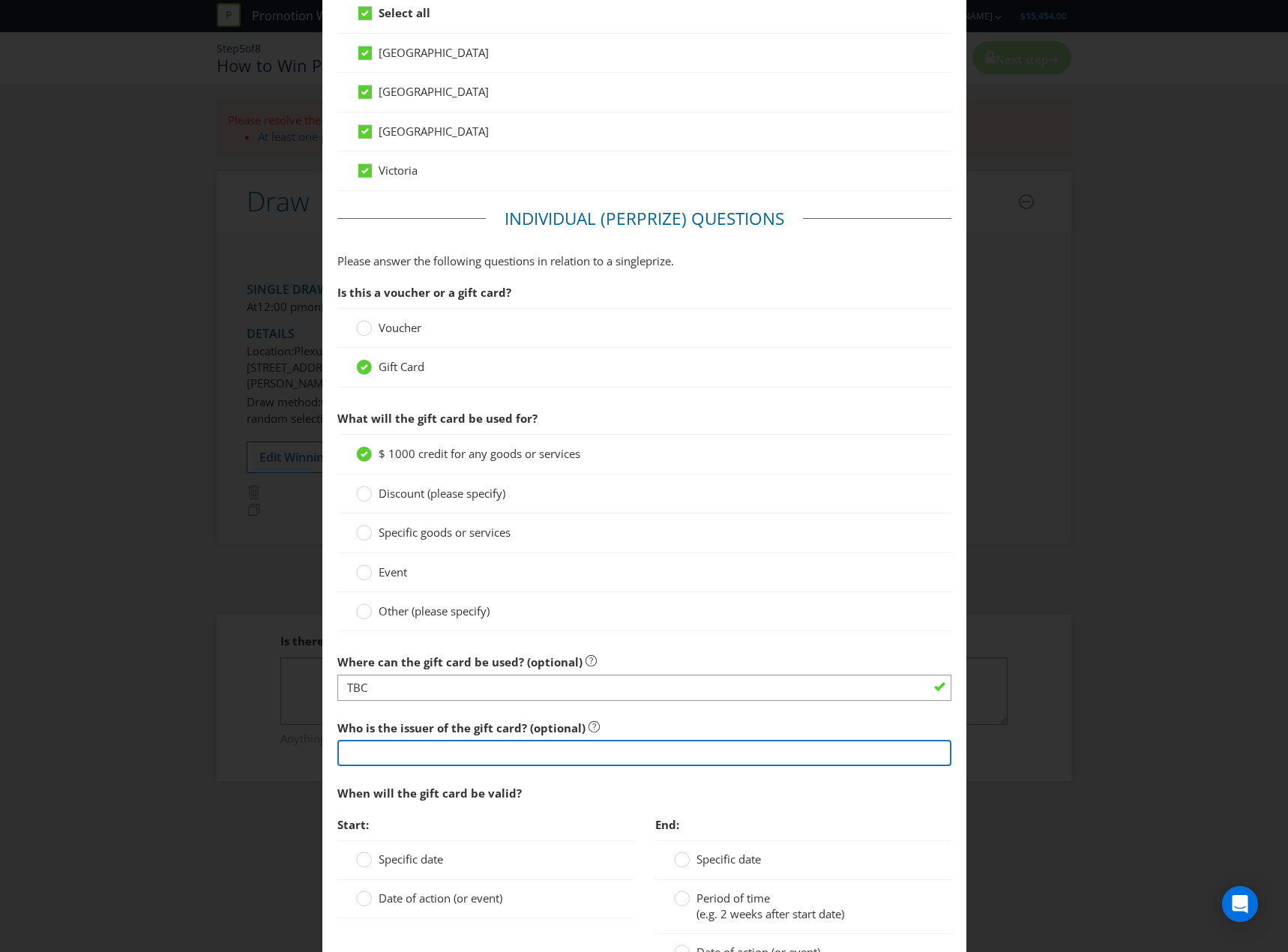
click at [502, 749] on input "text" at bounding box center [644, 753] width 614 height 26
type input "t"
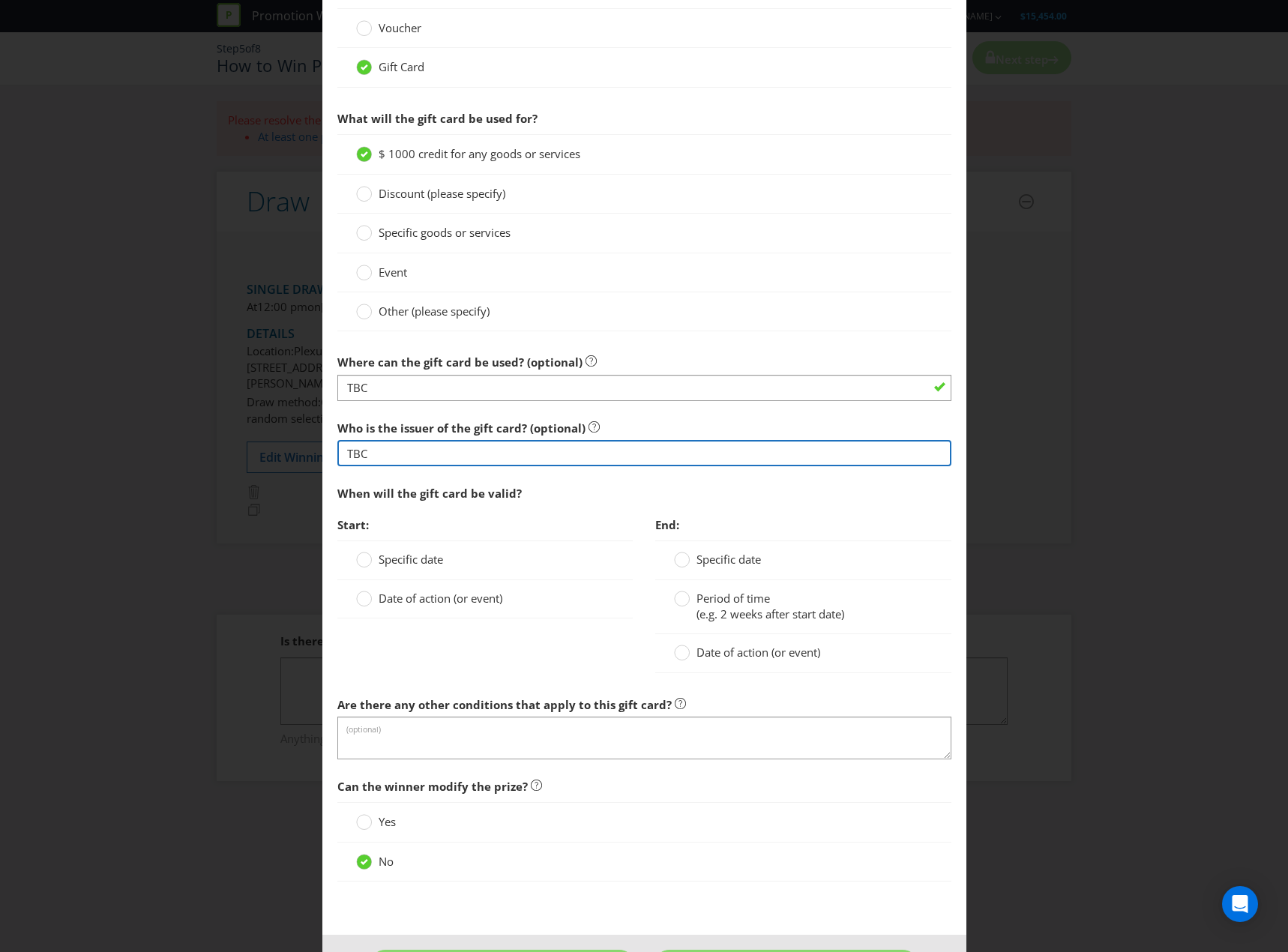
scroll to position [1031, 0]
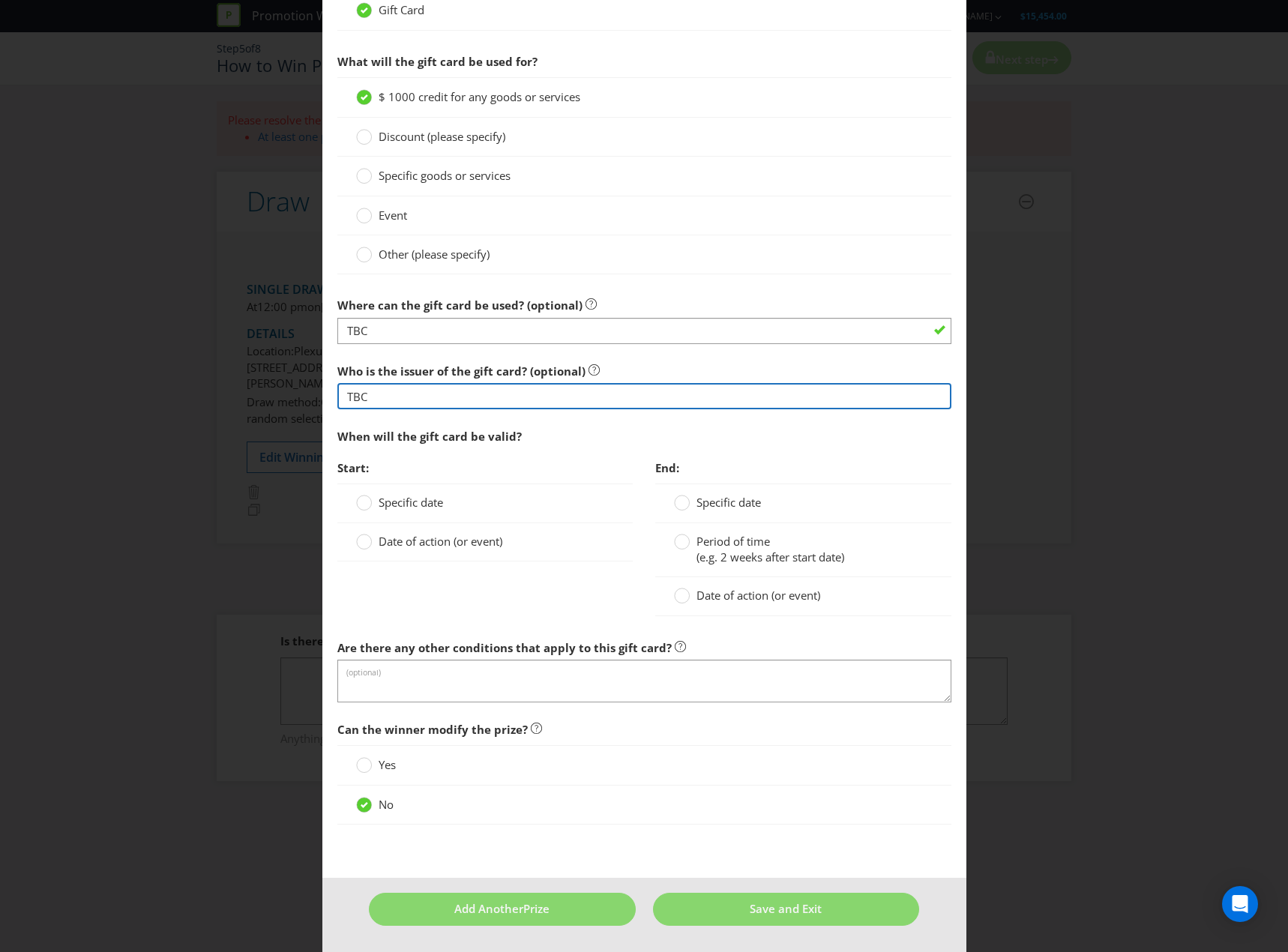
type input "TBC"
click at [403, 502] on span "Specific date" at bounding box center [411, 503] width 65 height 15
click at [0, 0] on input "Specific date" at bounding box center [0, 0] width 0 height 0
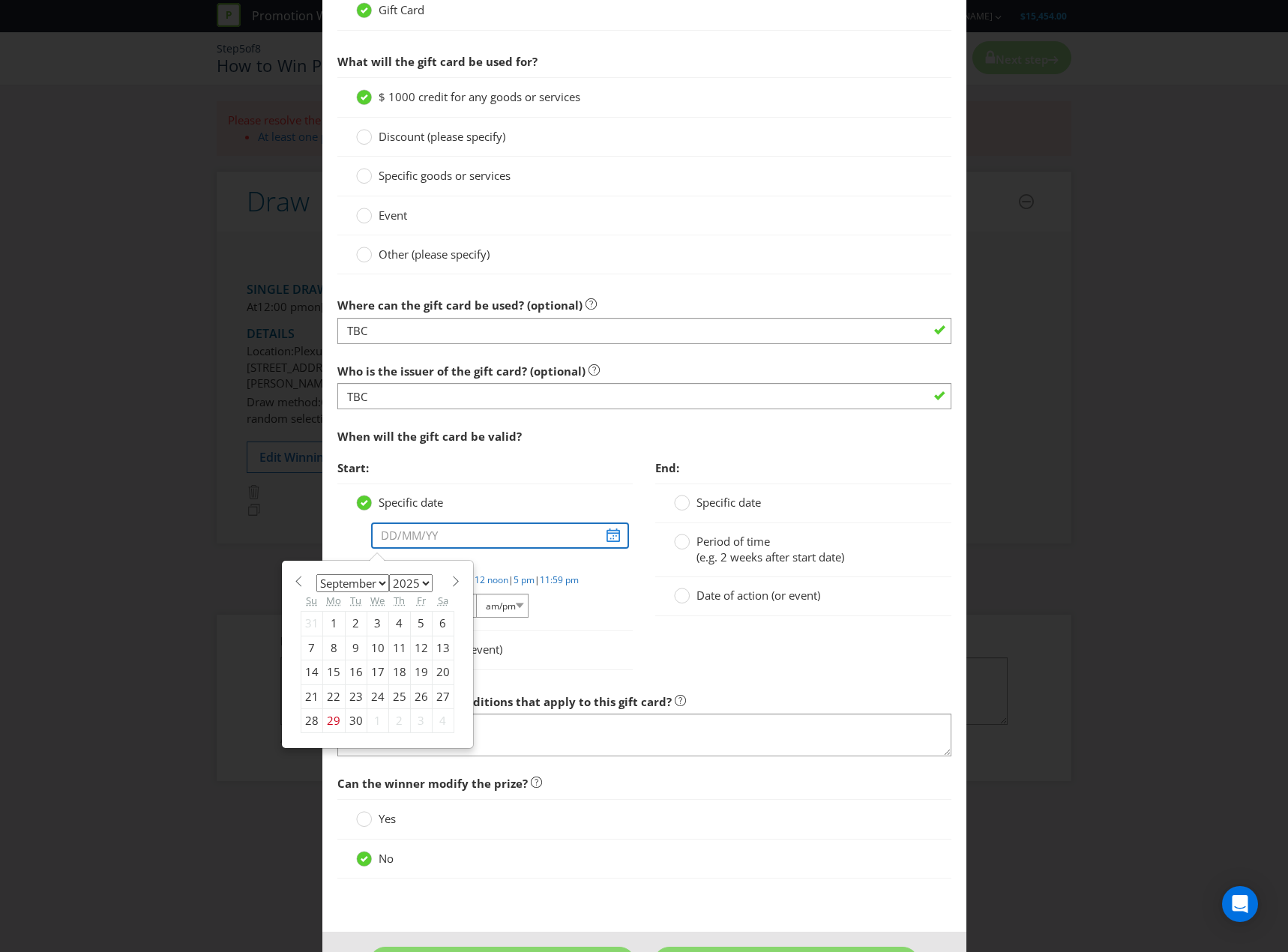
click at [613, 535] on input "text" at bounding box center [500, 536] width 259 height 26
click at [430, 576] on section "January February March April May June July August September October November [D…" at bounding box center [377, 579] width 154 height 12
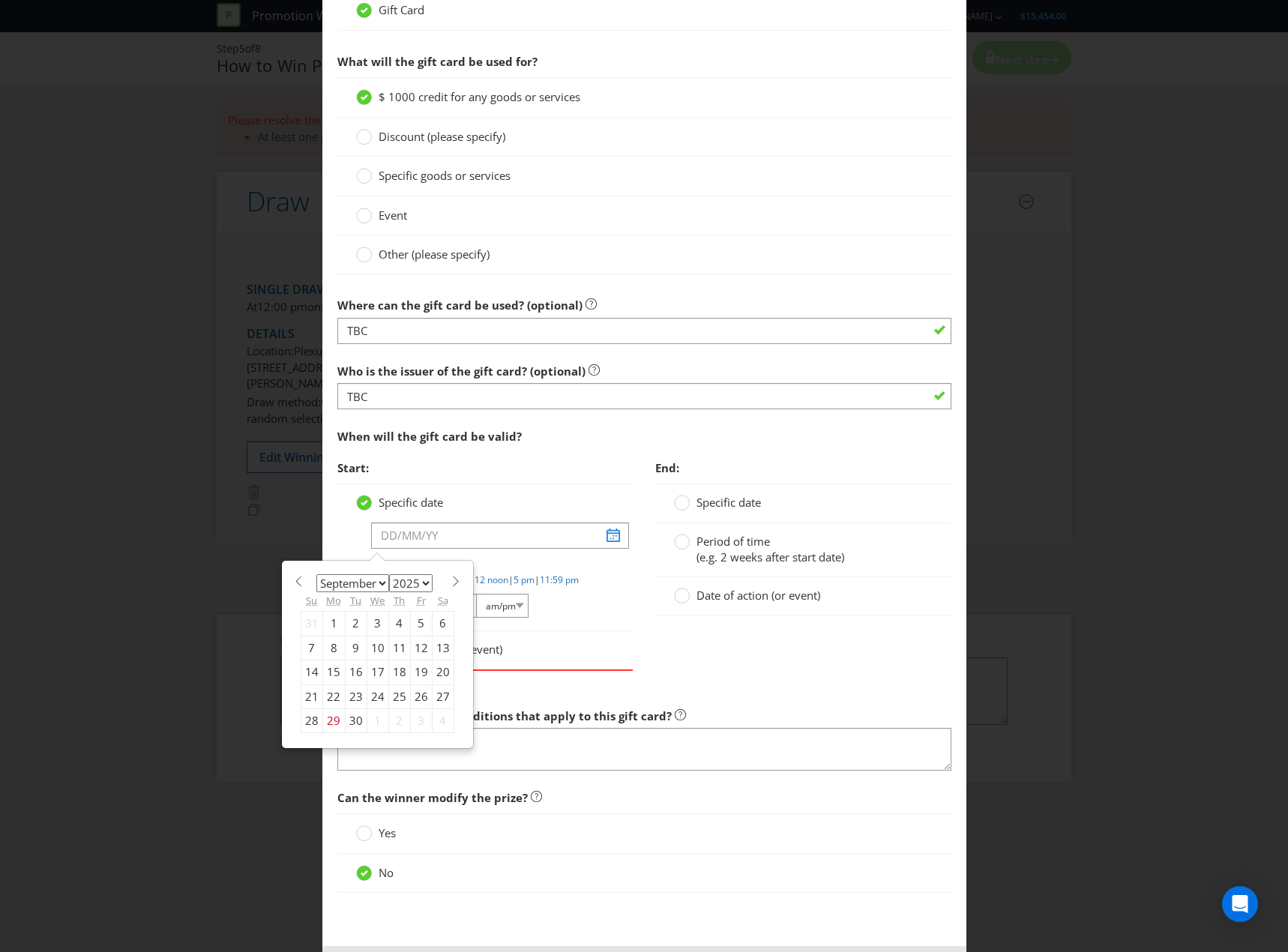
click at [420, 580] on select "2025 2026 2027 2028 2029 2030 2031 2032 2033 2034 2035" at bounding box center [410, 582] width 44 height 18
select select "2026"
click at [389, 574] on select "2025 2026 2027 2028 2029 2030 2031 2032 2033 2034 2035" at bounding box center [410, 582] width 44 height 18
click at [382, 583] on select "January February March April May June July August September October November De…" at bounding box center [353, 582] width 73 height 18
click at [317, 574] on select "January February March April May June July August September October November De…" at bounding box center [353, 582] width 73 height 18
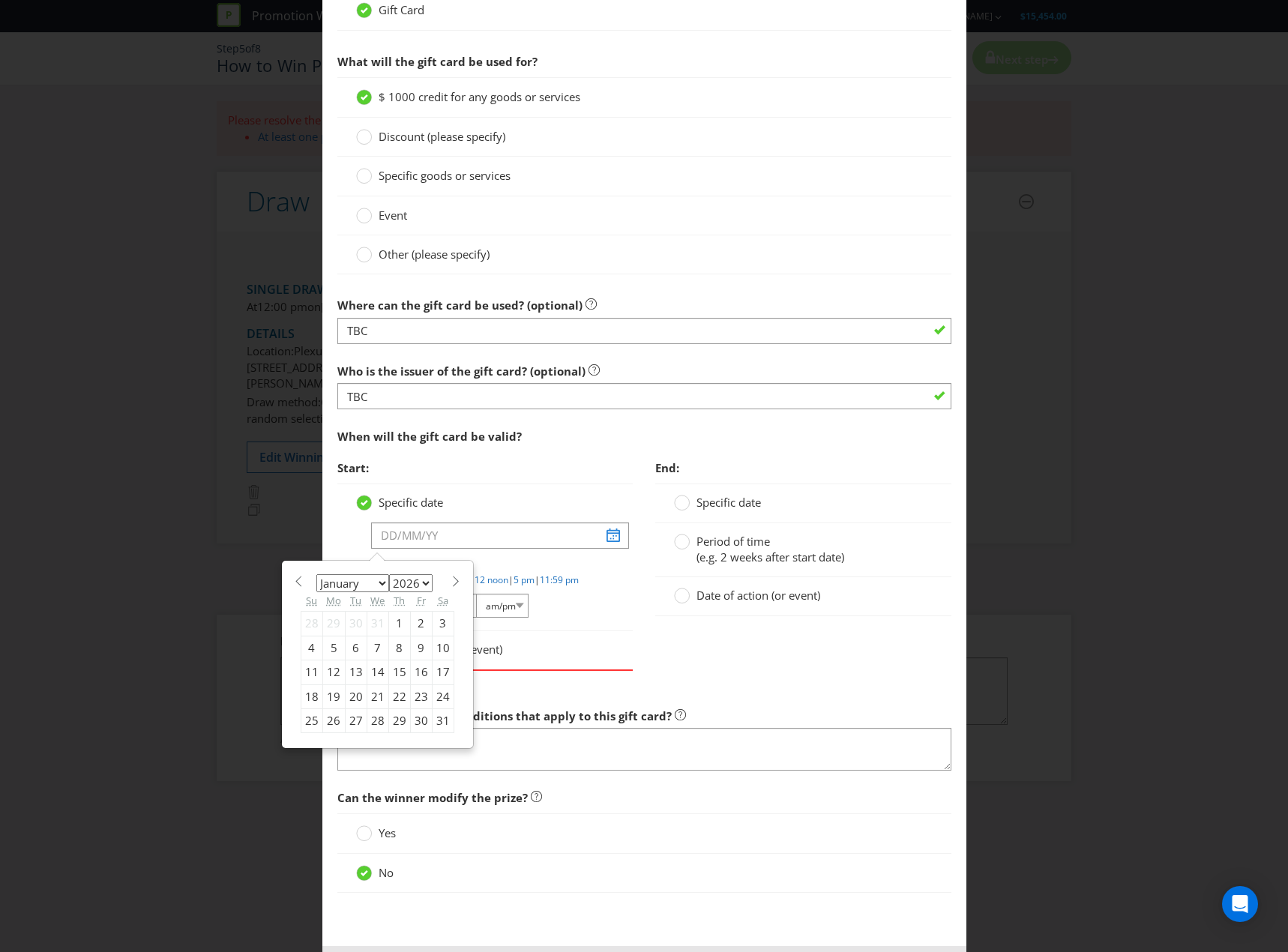
click at [452, 576] on span at bounding box center [456, 581] width 12 height 12
select select "1"
click at [312, 629] on div "1" at bounding box center [311, 623] width 22 height 24
type input "[DATE]"
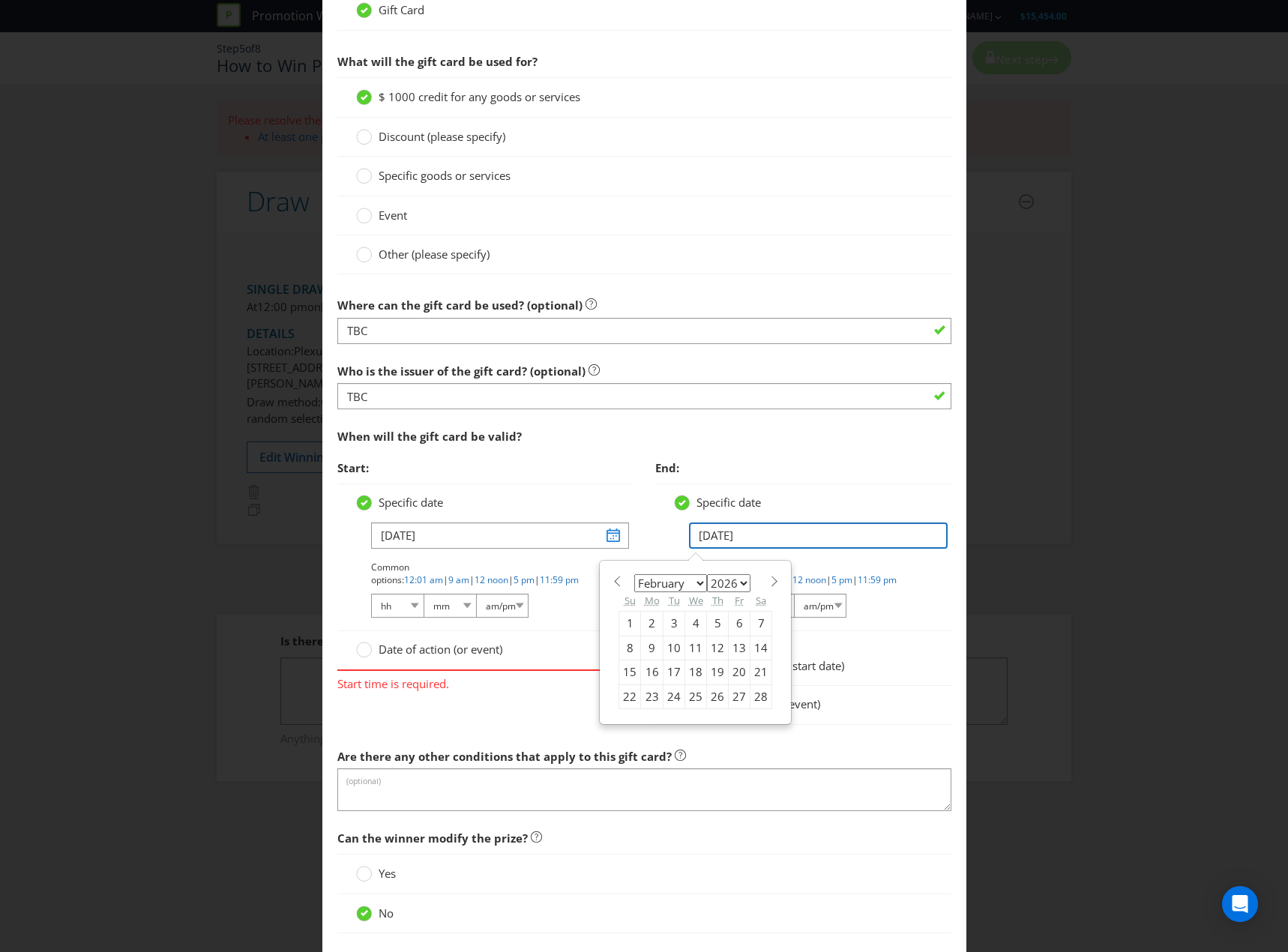
click at [737, 539] on input "[DATE]" at bounding box center [818, 536] width 259 height 26
click at [736, 577] on select "2025 2026 2027 2028 2029 2030 2031 2032 2033 2034 2035" at bounding box center [729, 582] width 44 height 18
select select "2027"
click at [707, 574] on select "2025 2026 2027 2028 2029 2030 2031 2032 2033 2034 2035" at bounding box center [729, 582] width 44 height 18
click at [644, 536] on div "End: Specific date [DATE] January February March April May June July August Sep…" at bounding box center [803, 596] width 319 height 288
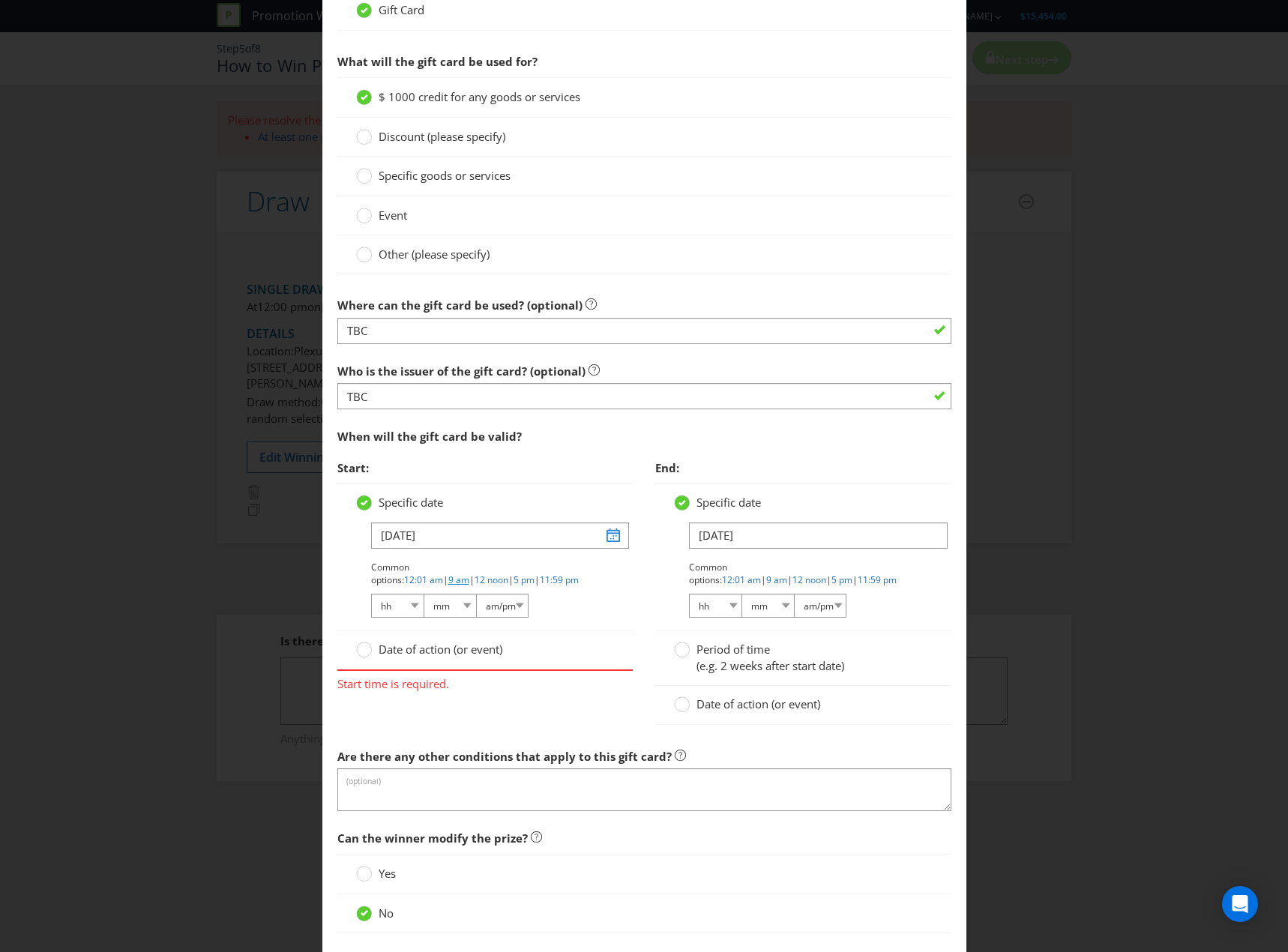
click at [470, 573] on link "9 am" at bounding box center [458, 579] width 21 height 13
select select "09"
select select "00"
select select "am"
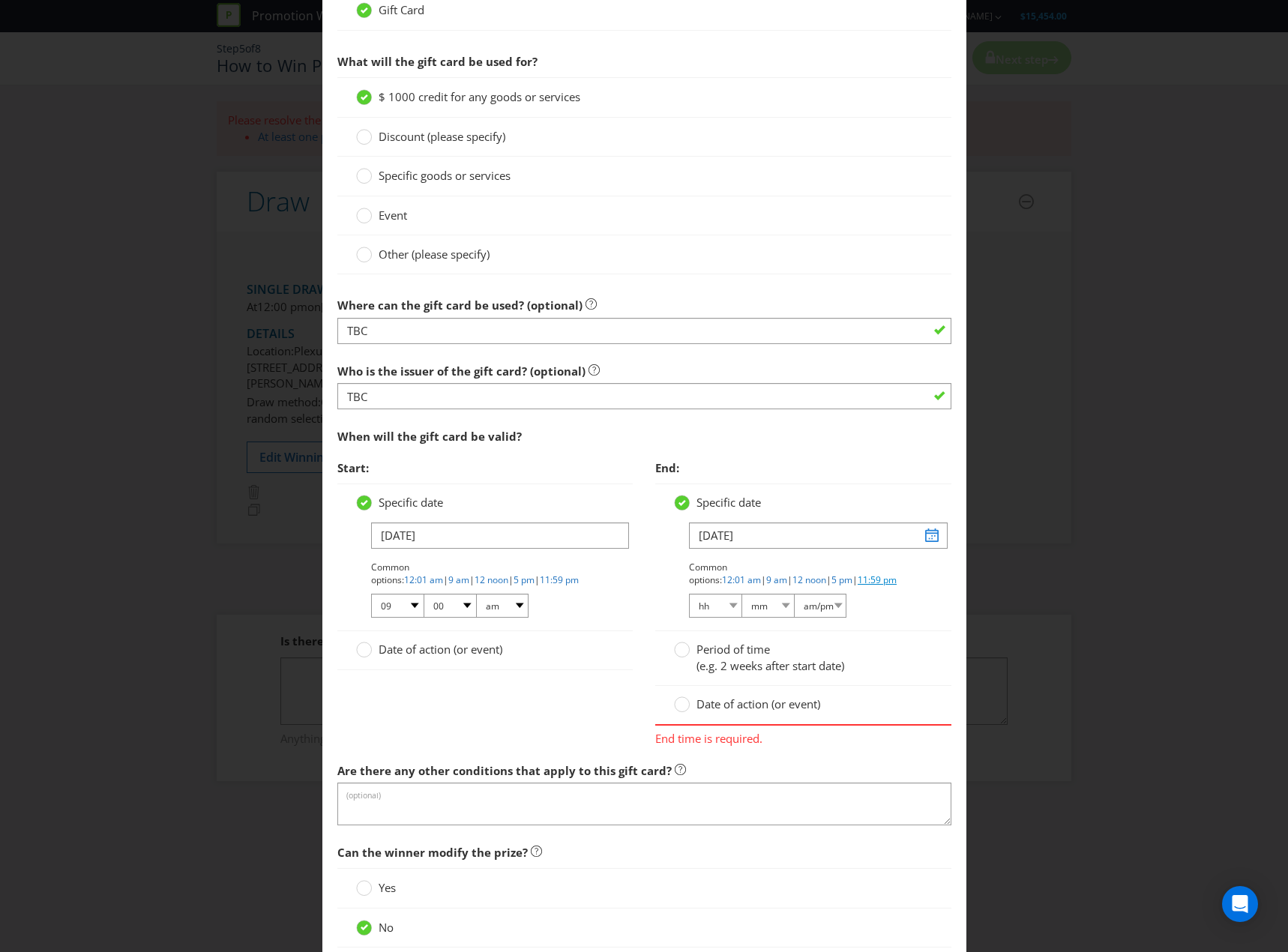
click at [858, 578] on link "11:59 pm" at bounding box center [877, 579] width 39 height 13
select select "11"
select select "59"
select select "pm"
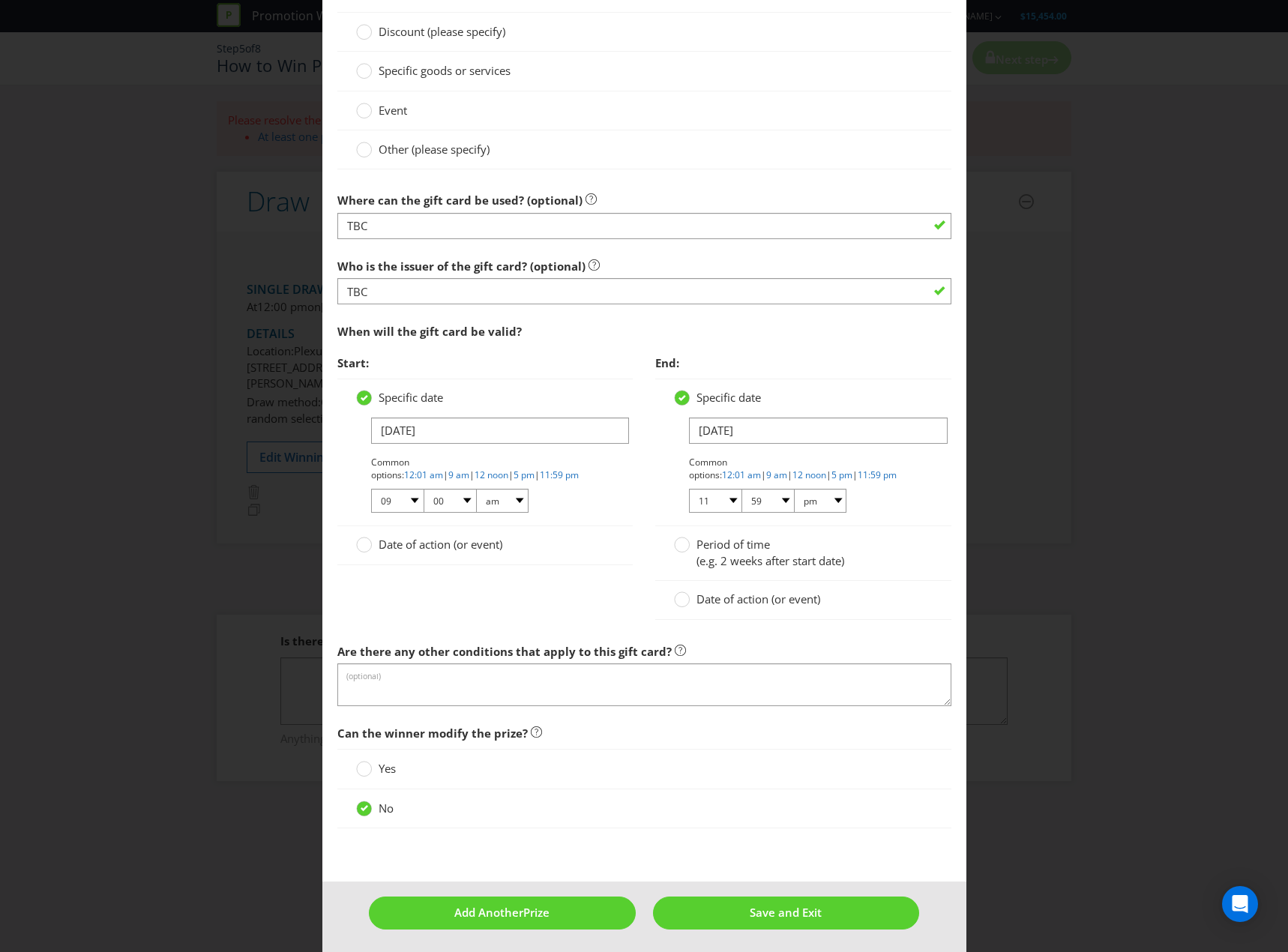
scroll to position [1140, 0]
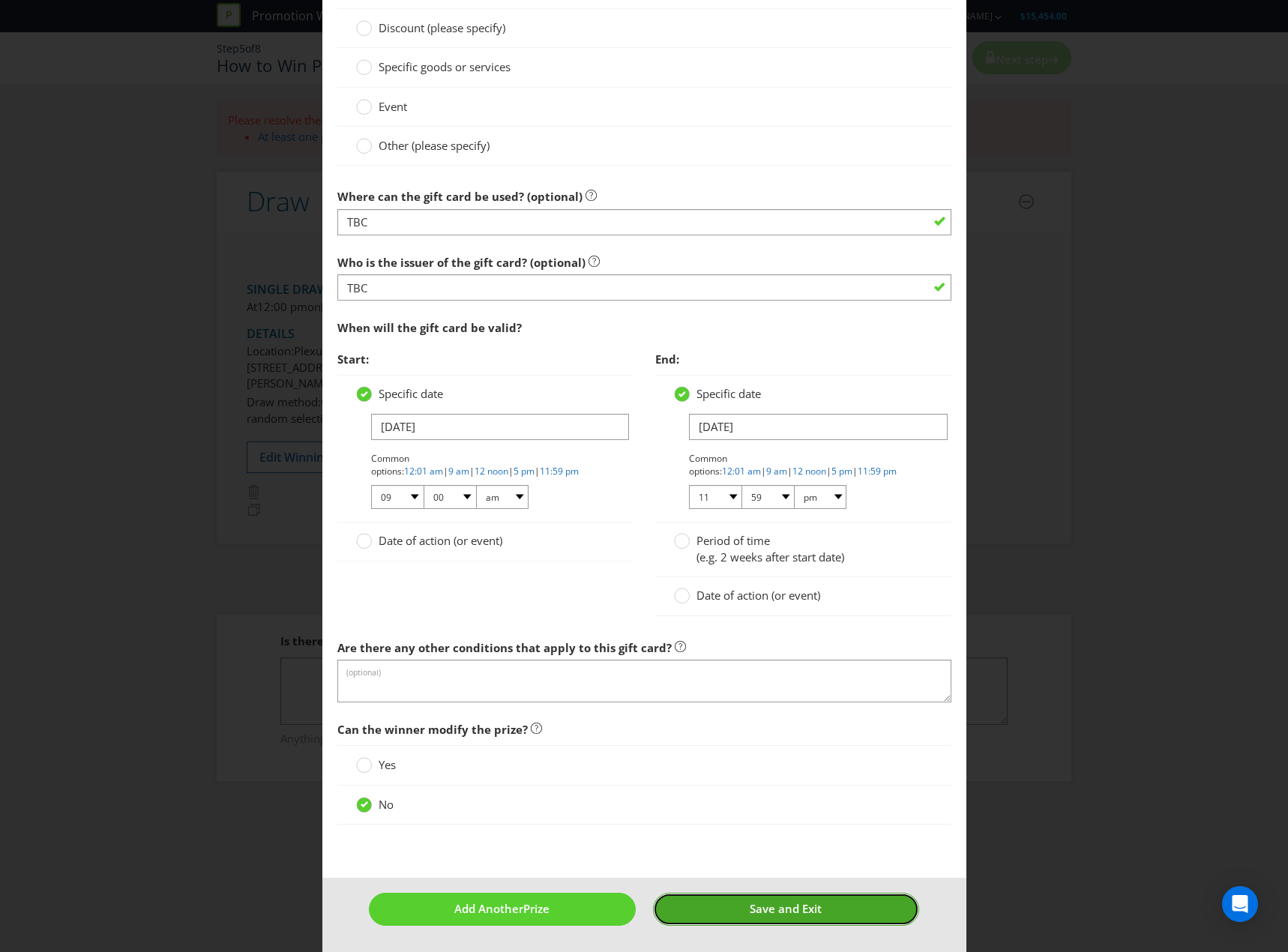
click at [740, 907] on button "Save and Exit" at bounding box center [786, 909] width 266 height 32
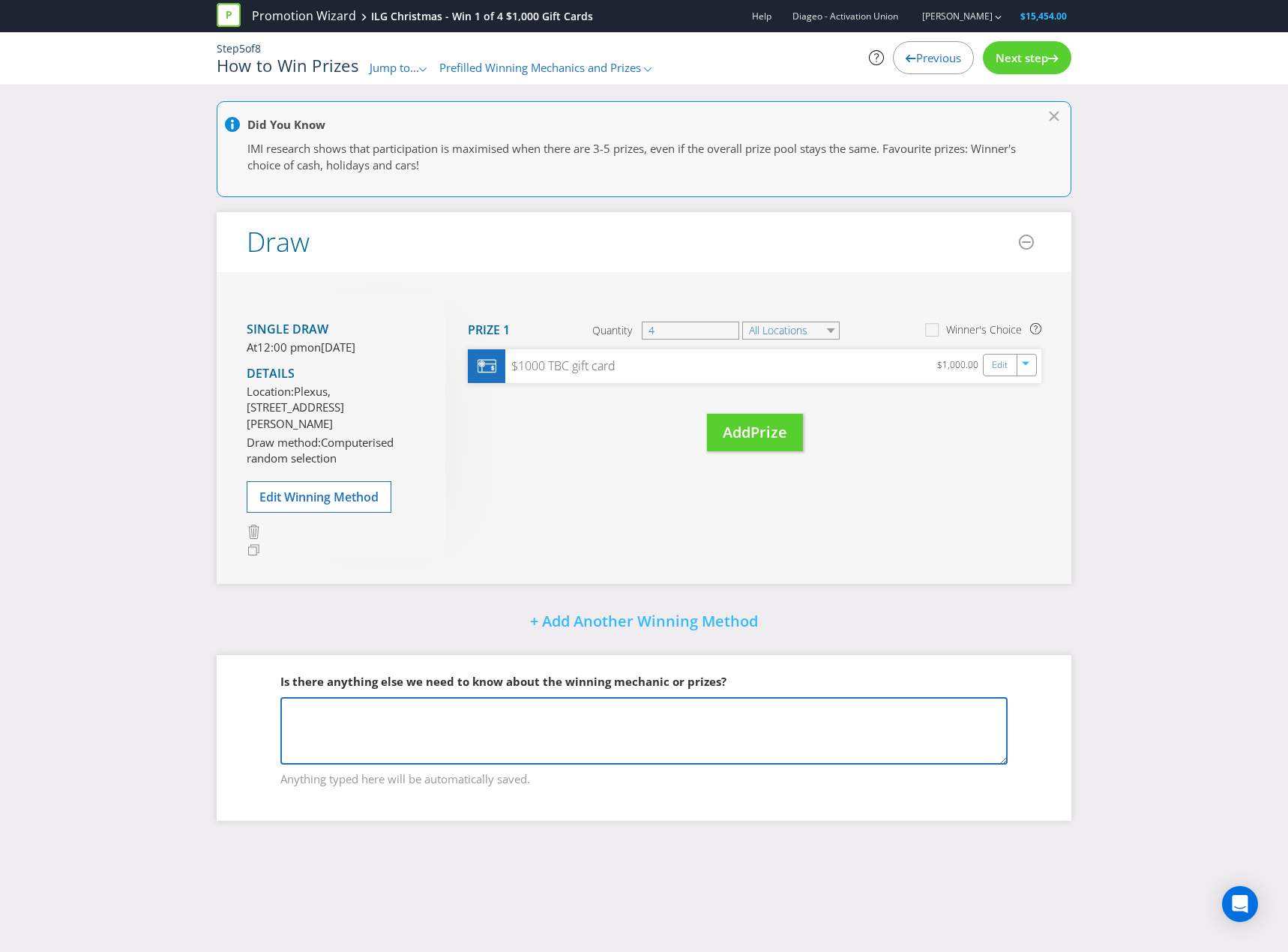
click at [549, 725] on textarea at bounding box center [644, 731] width 727 height 68
paste textarea "ILG retailers include: * Bottler * Supercellars * [GEOGRAPHIC_DATA]"
type textarea "ILG retailers include: * Bottler * Supercellars * [GEOGRAPHIC_DATA]"
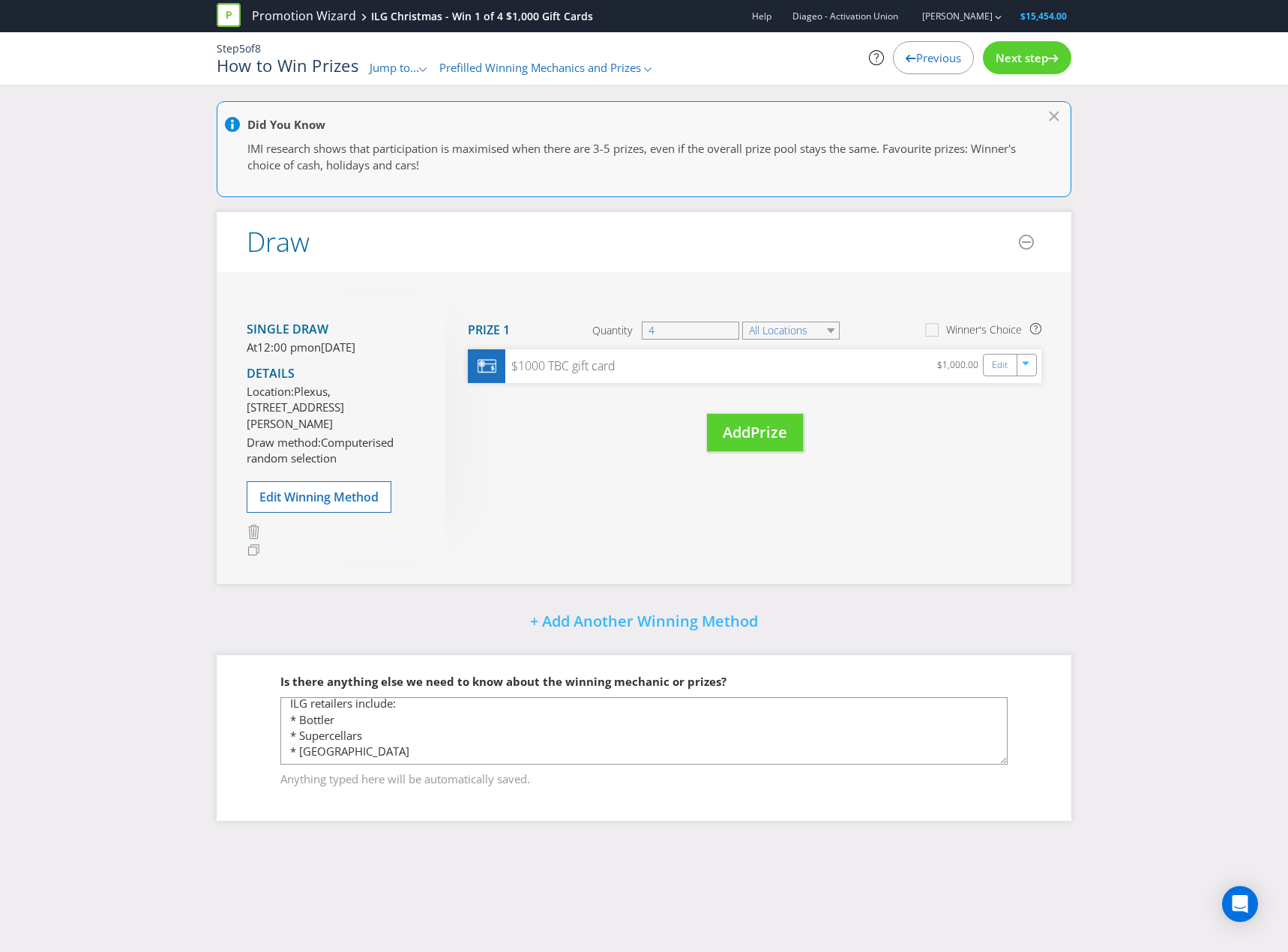
click at [915, 66] on div "Previous" at bounding box center [933, 58] width 81 height 33
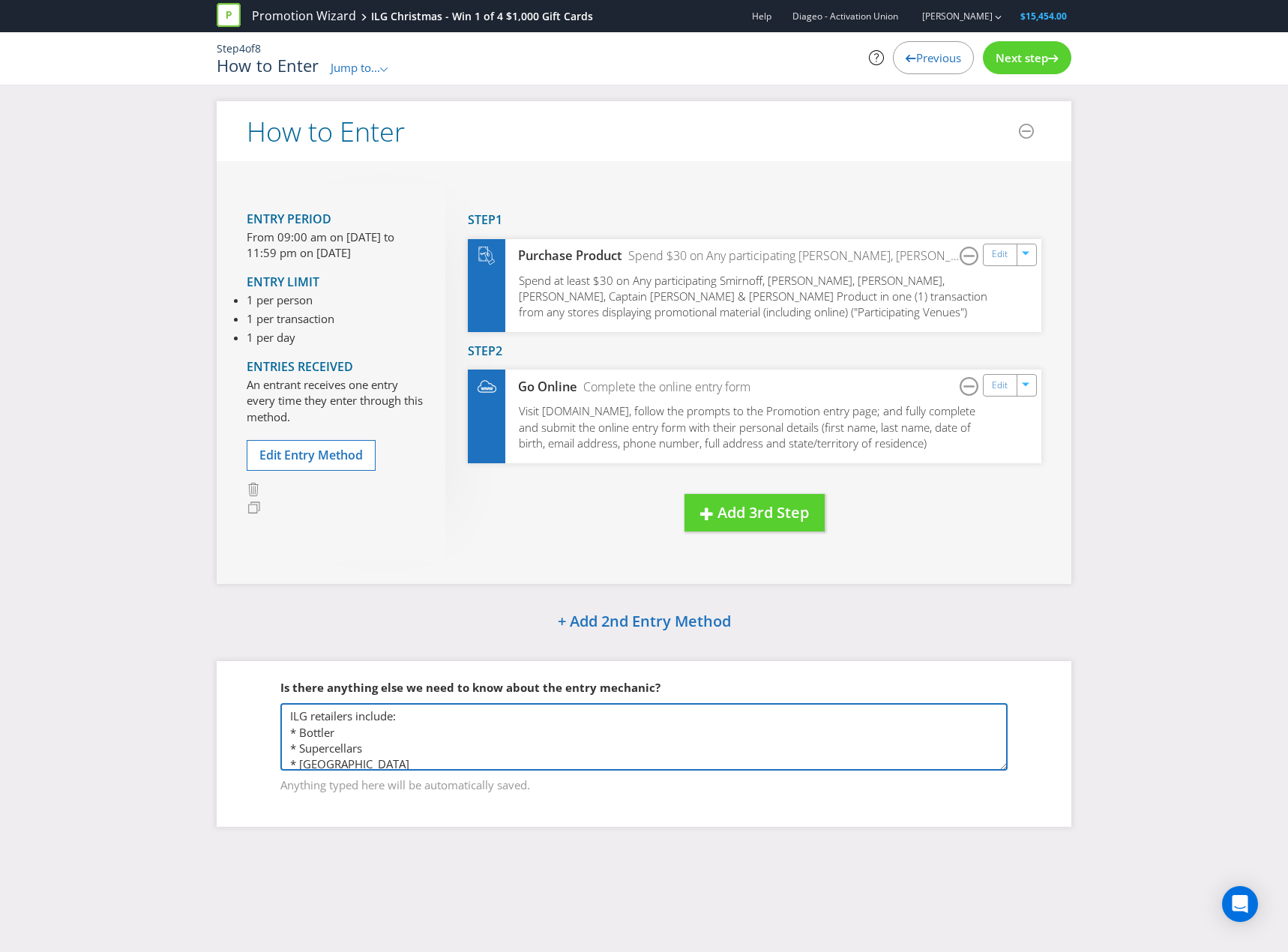
drag, startPoint x: 729, startPoint y: 763, endPoint x: 207, endPoint y: 574, distance: 555.2
click at [207, 574] on div "How to Enter Entry Period From 09:00 am on [DATE] to 11:59 pm on [DATE] Entry L…" at bounding box center [643, 476] width 877 height 748
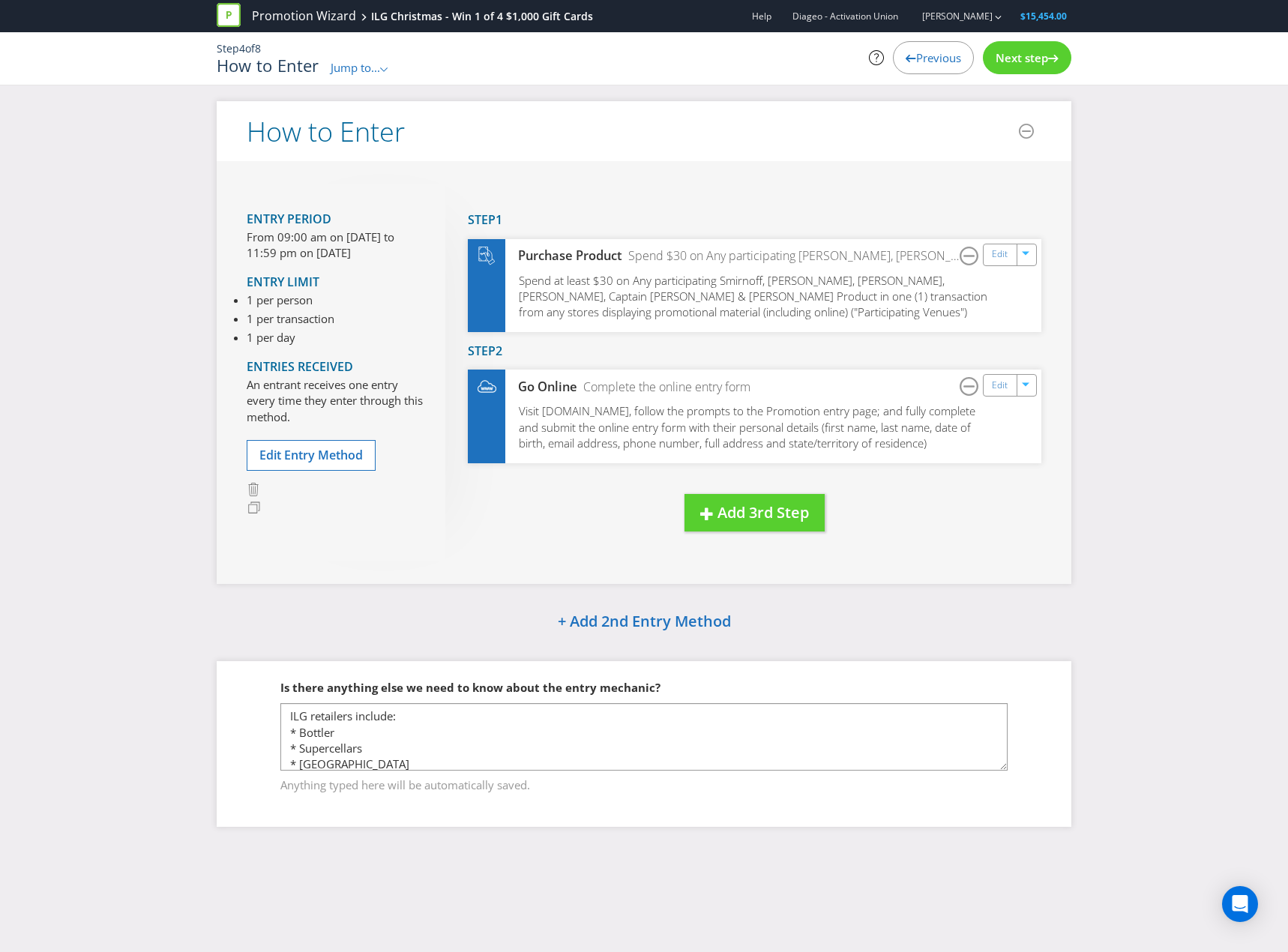
click at [1037, 55] on span "Next step" at bounding box center [1022, 58] width 52 height 15
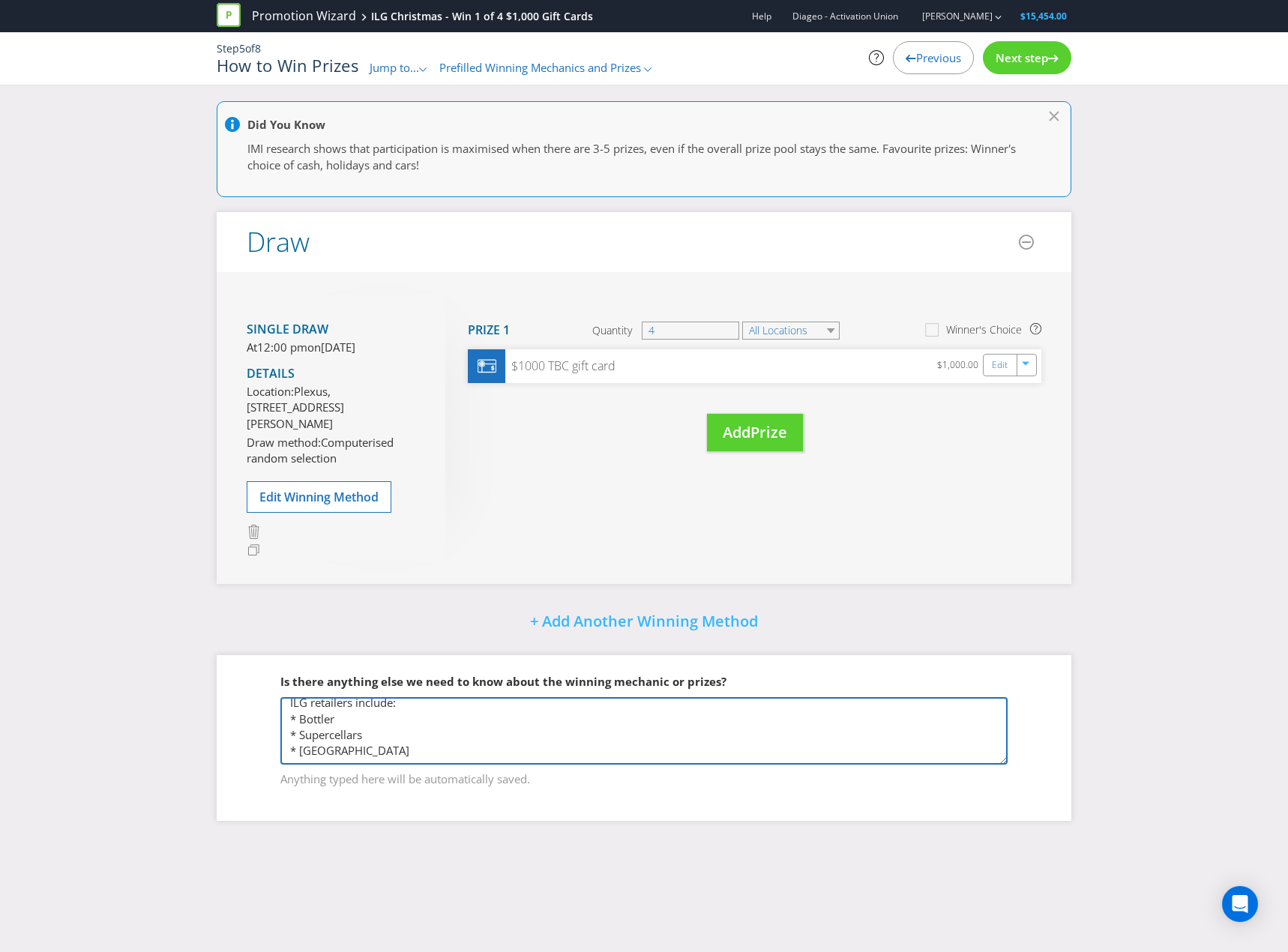
drag, startPoint x: 287, startPoint y: 728, endPoint x: 692, endPoint y: 851, distance: 423.3
click at [685, 844] on div "Did You Know IMI research shows that participation is maximised when there are …" at bounding box center [643, 473] width 877 height 742
paste textarea "Consumers can enter via QR code, which will lead to a microsite of the entry fo…"
type textarea "ILG retailers include: * Bottler * Supercellars * [GEOGRAPHIC_DATA] Consumers c…"
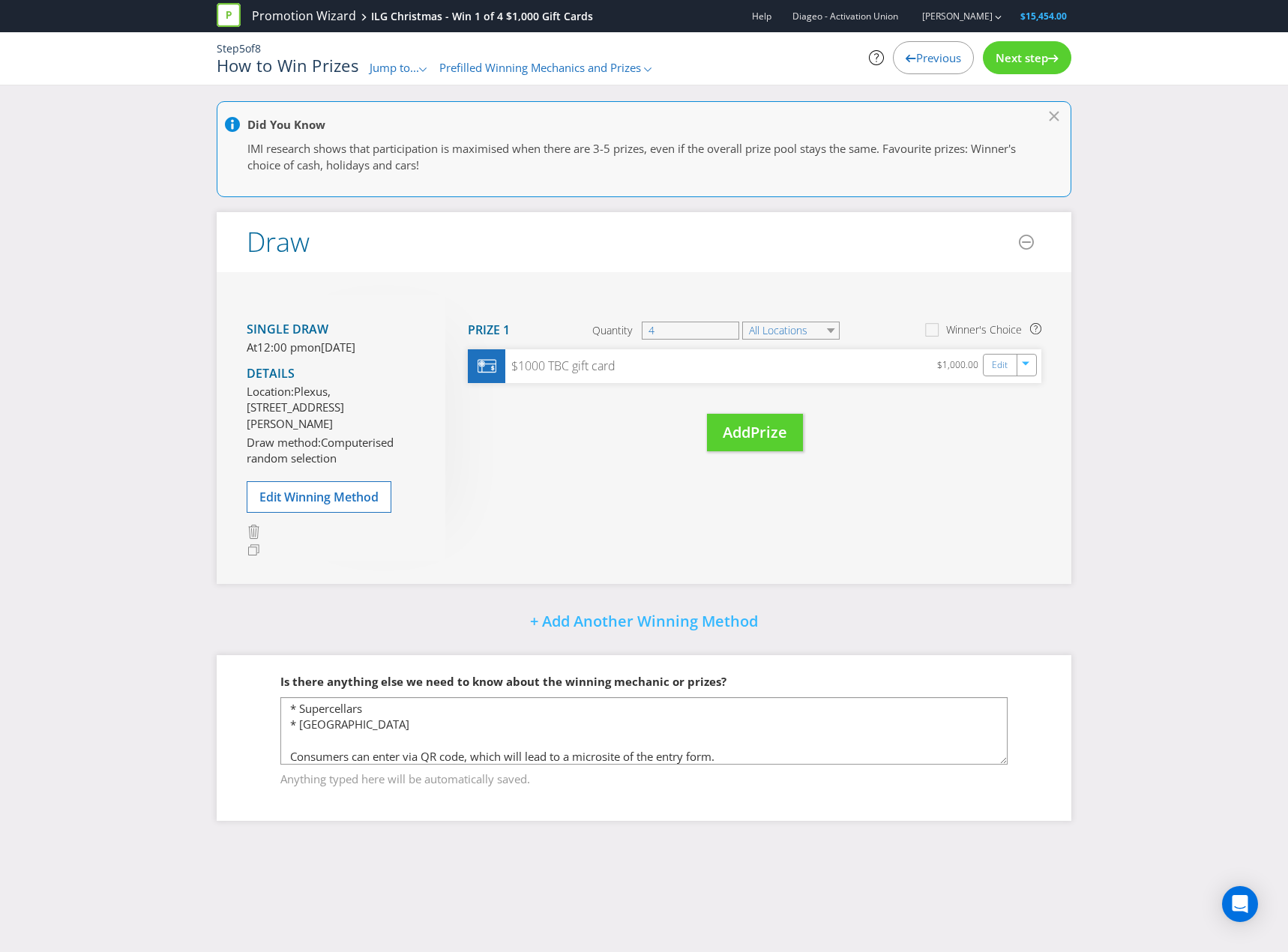
click at [1034, 64] on span "Next step" at bounding box center [1022, 58] width 52 height 15
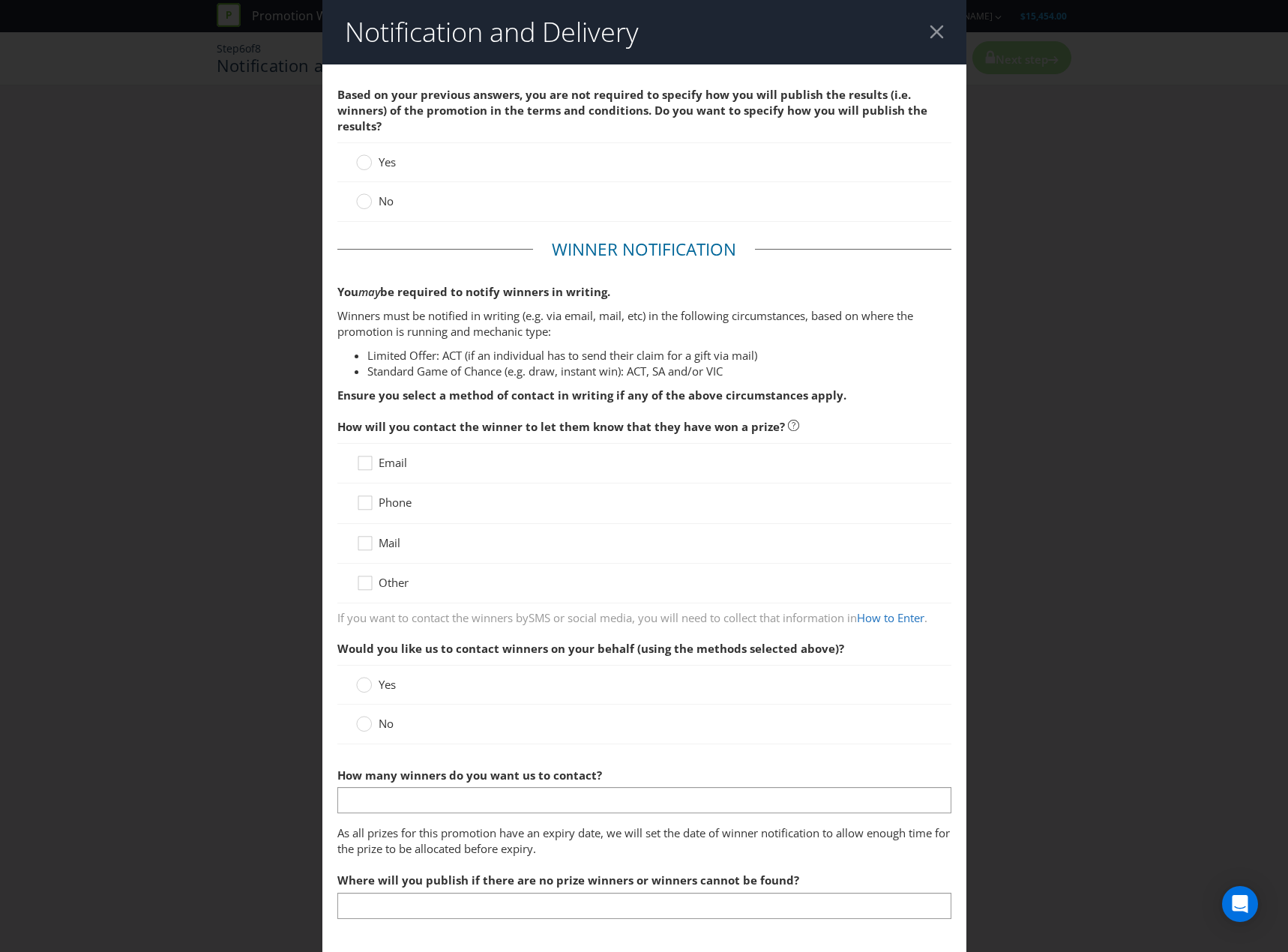
click at [379, 197] on span "No" at bounding box center [387, 201] width 15 height 15
click at [0, 0] on input "No" at bounding box center [0, 0] width 0 height 0
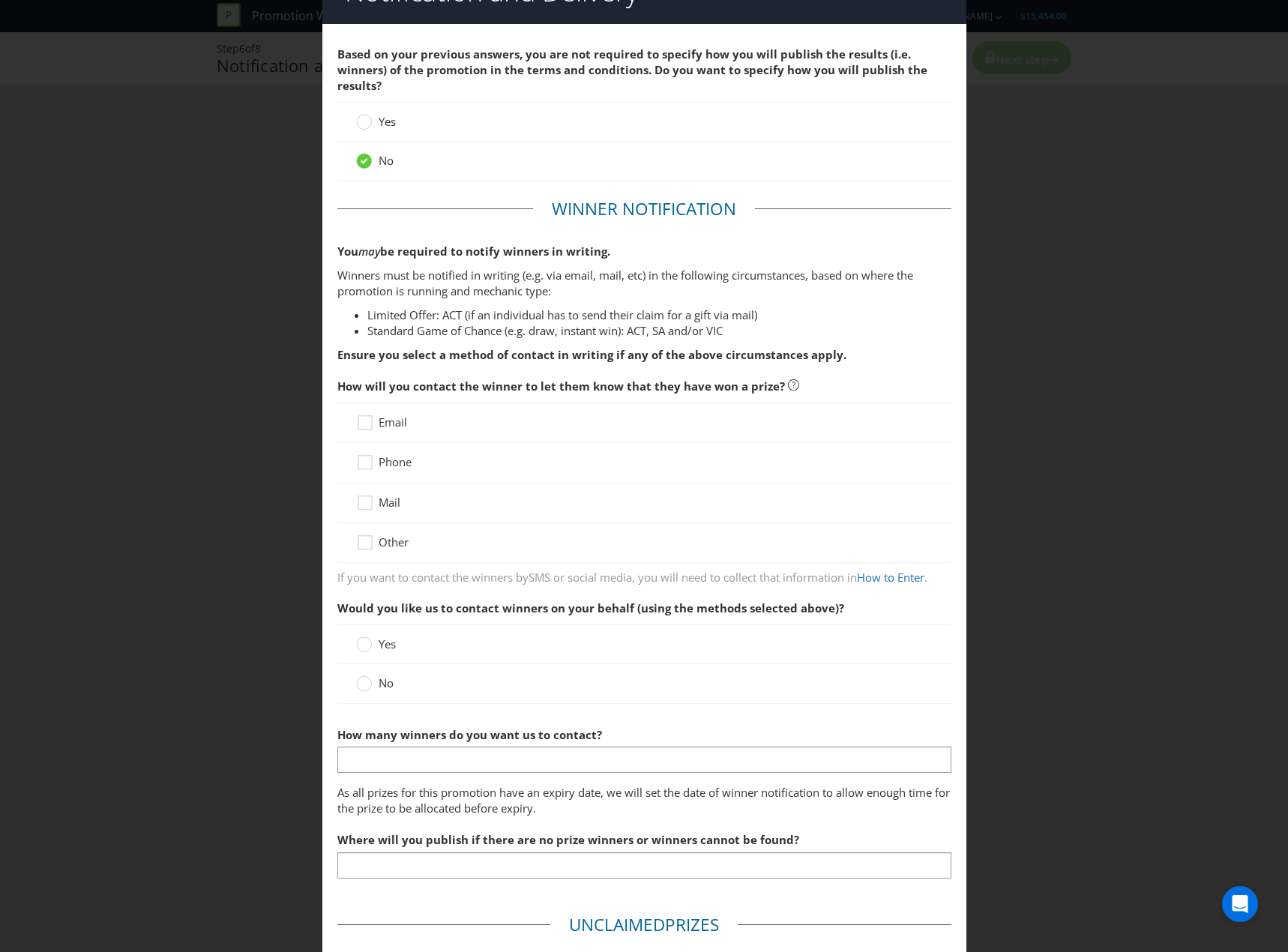
scroll to position [75, 0]
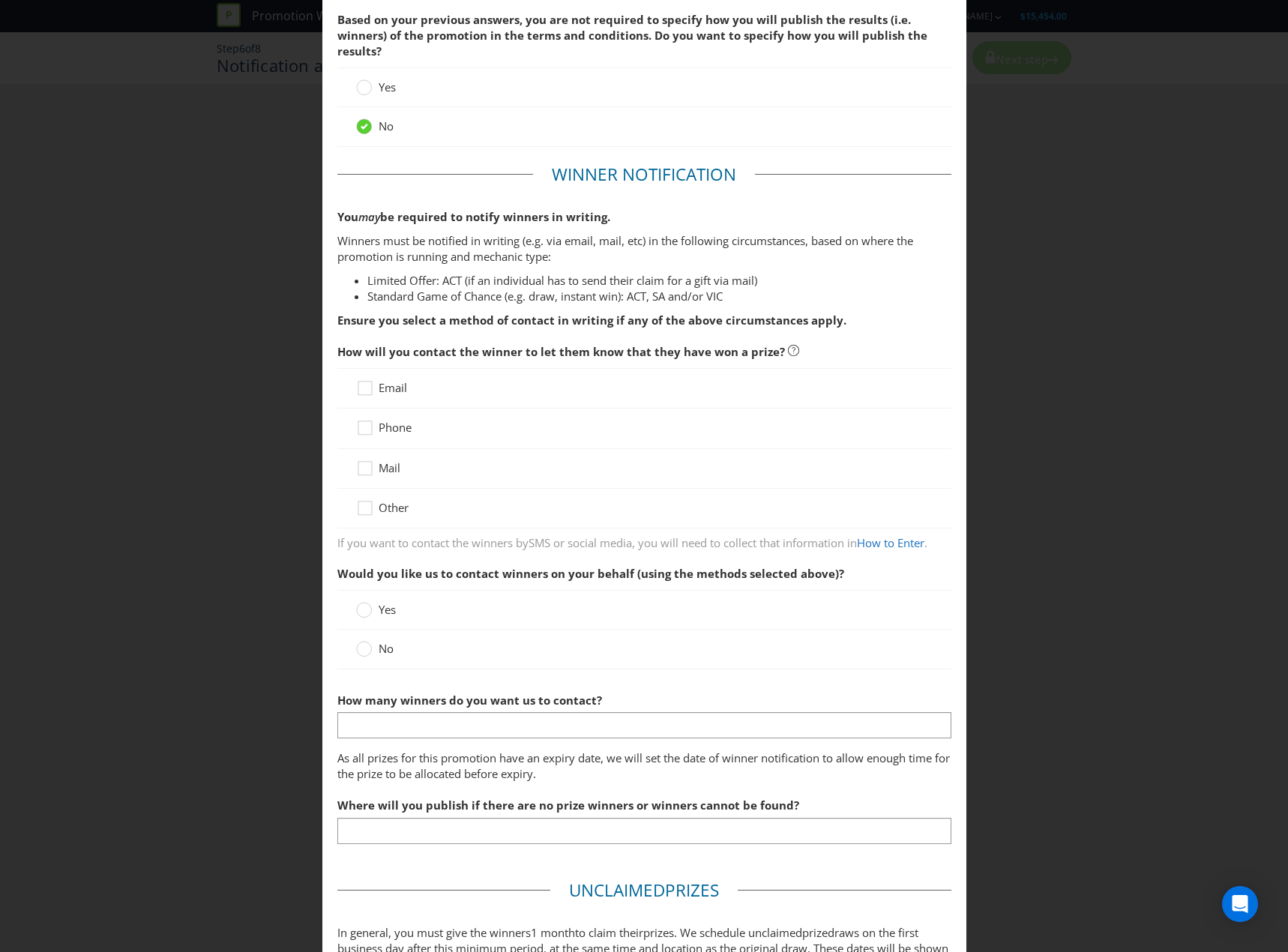
click at [391, 378] on div "Email" at bounding box center [644, 388] width 614 height 41
click at [396, 388] on span "Email" at bounding box center [393, 388] width 28 height 15
click at [0, 0] on input "Email" at bounding box center [0, 0] width 0 height 0
click at [397, 425] on span "Phone" at bounding box center [395, 427] width 33 height 15
click at [0, 0] on input "Phone" at bounding box center [0, 0] width 0 height 0
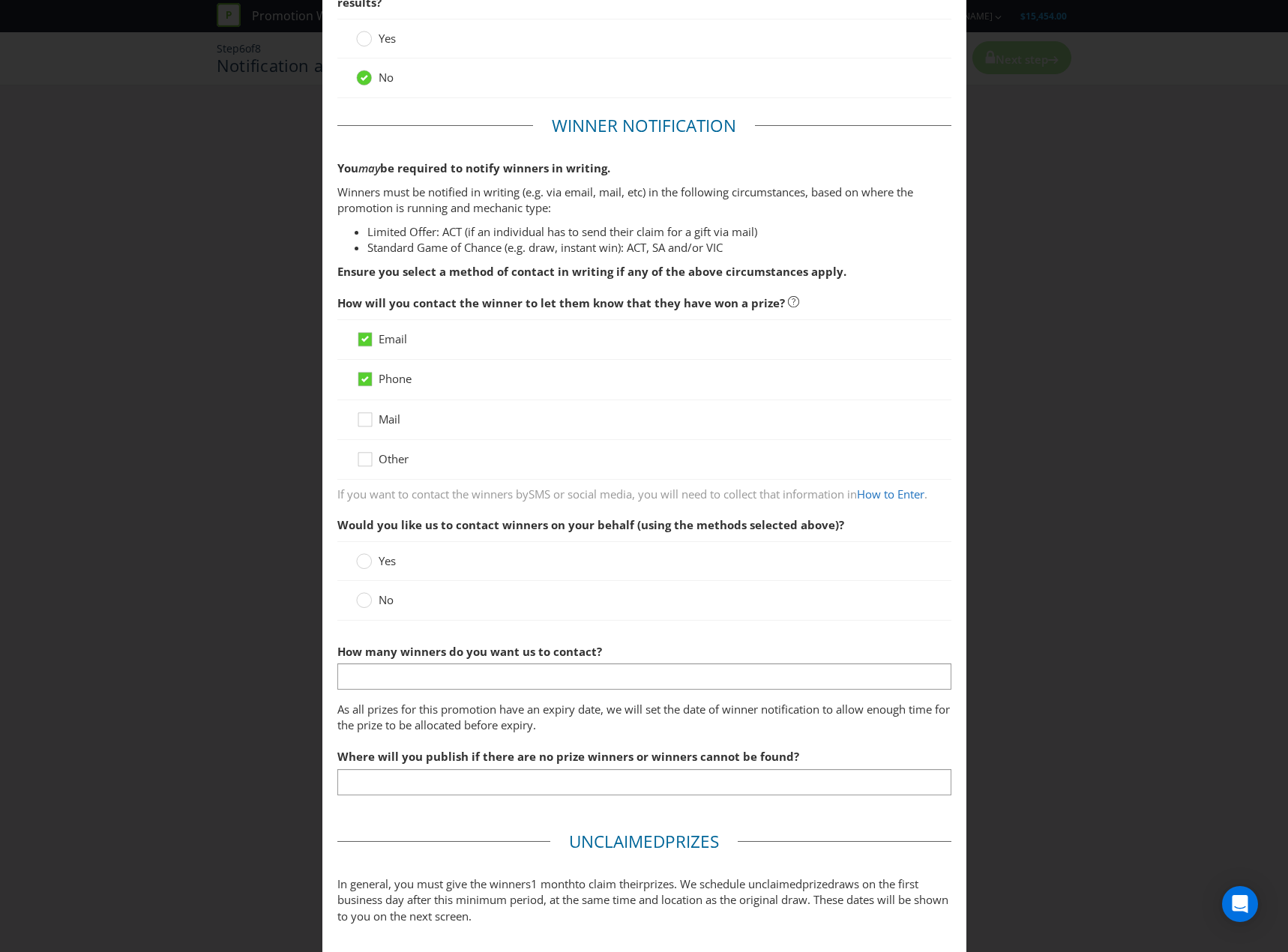
scroll to position [150, 0]
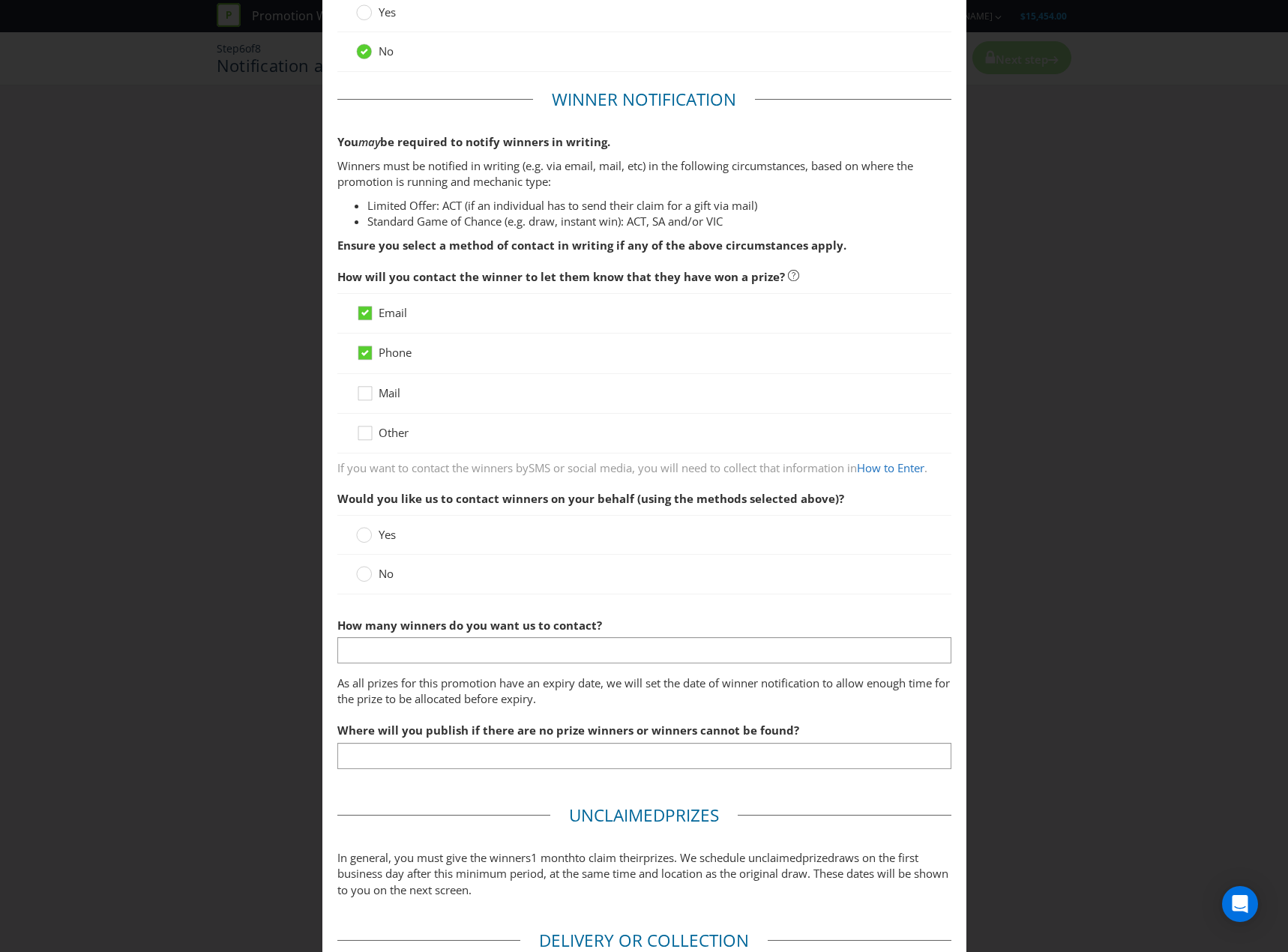
click at [389, 572] on span "No" at bounding box center [387, 574] width 15 height 15
click at [0, 0] on input "No" at bounding box center [0, 0] width 0 height 0
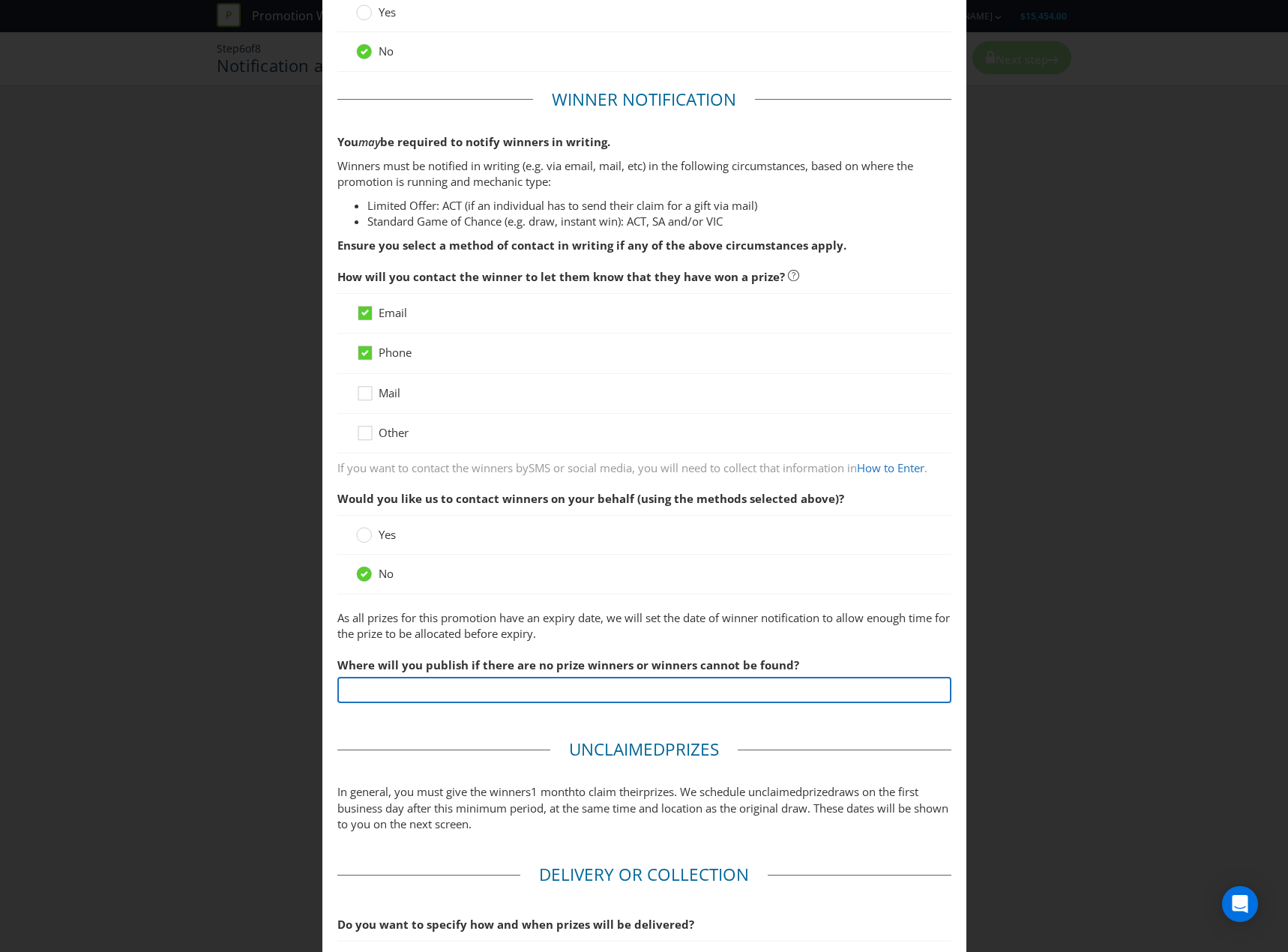
click at [494, 683] on input "text" at bounding box center [644, 690] width 614 height 26
type input "[URL][DOMAIN_NAME]"
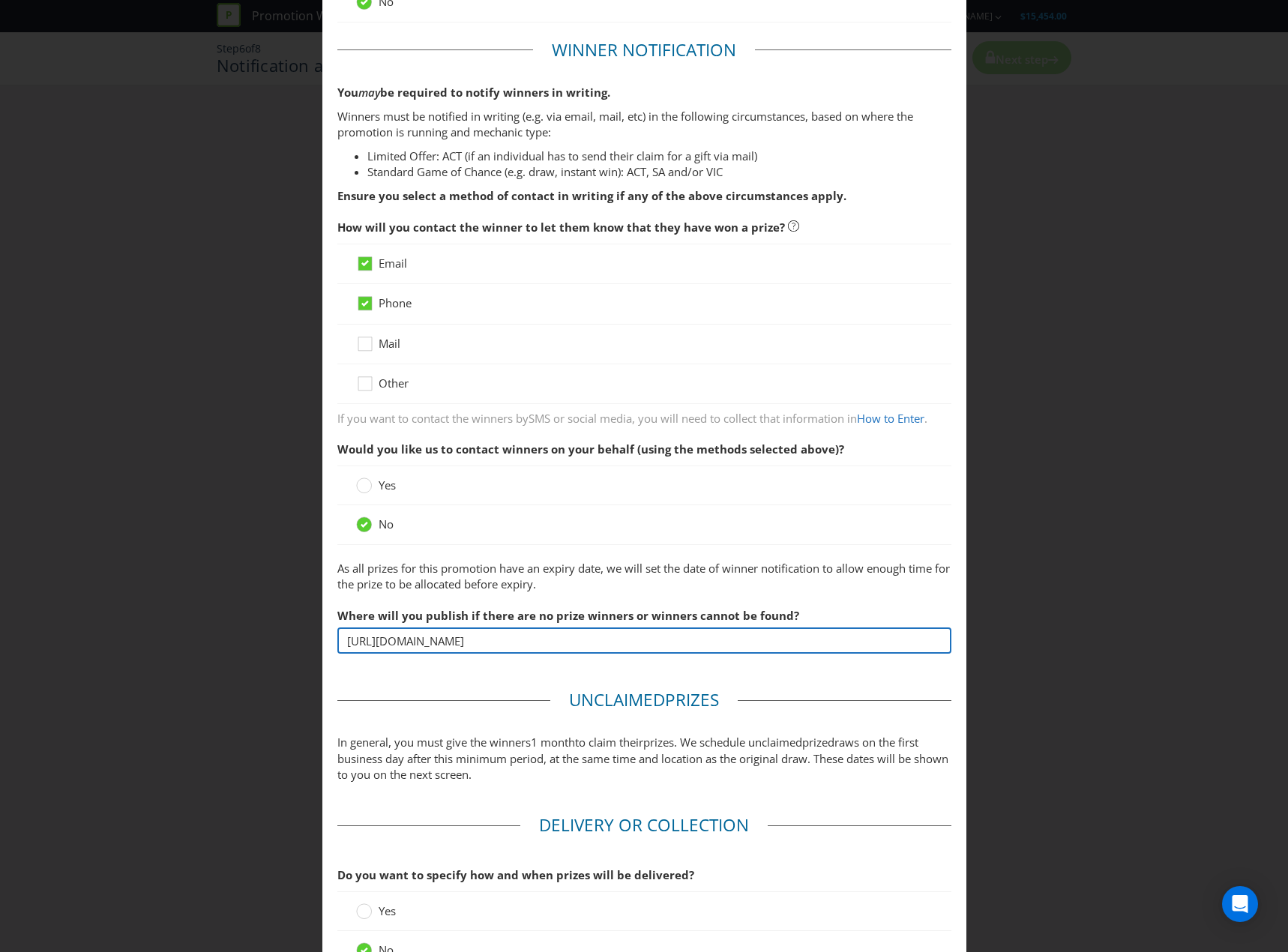
scroll to position [347, 0]
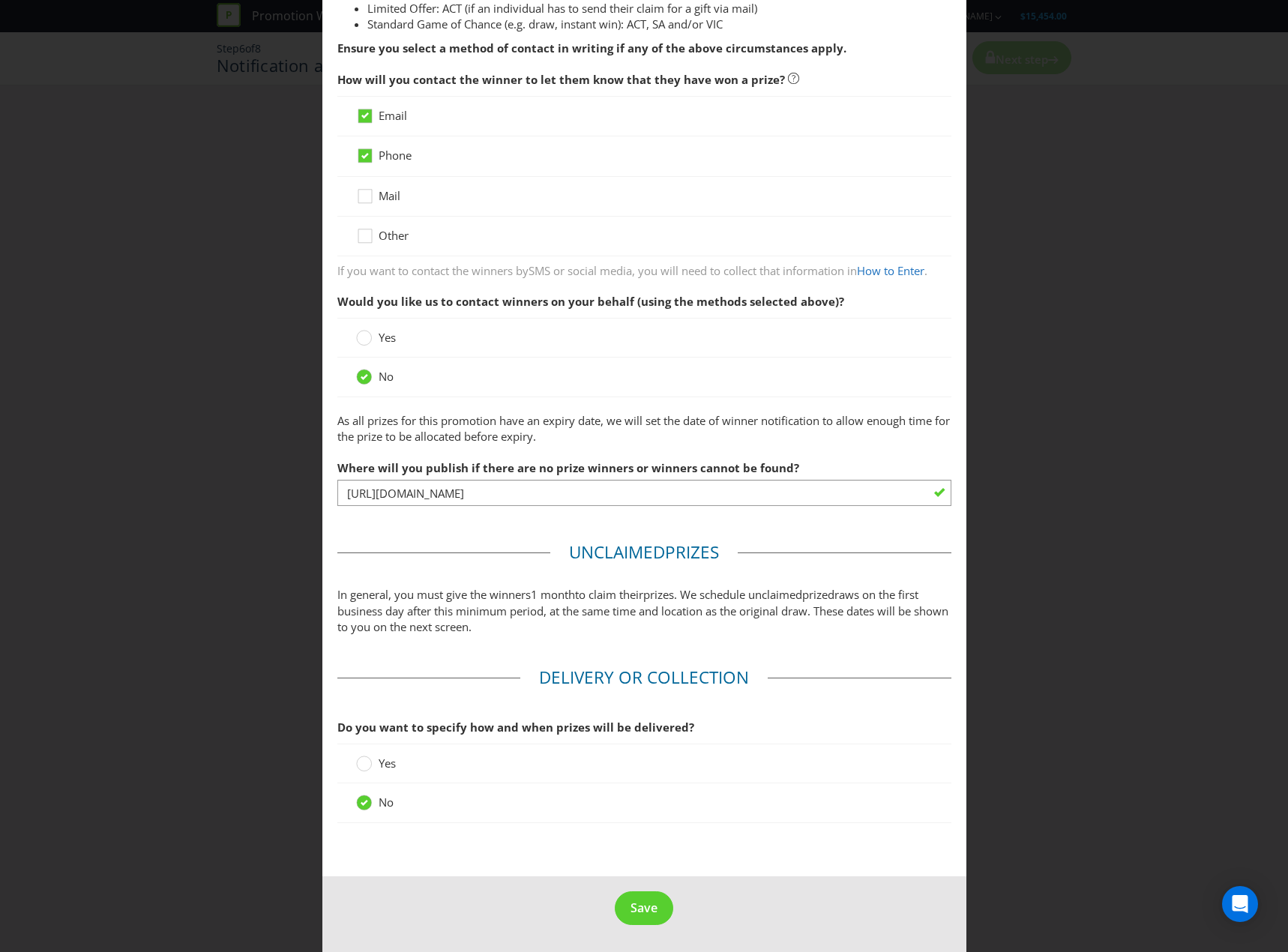
click at [499, 561] on fieldset "Unclaimed Prize s In general, you must give the winners 1 month to claim their …" at bounding box center [644, 592] width 614 height 103
click at [619, 903] on button "Save" at bounding box center [644, 908] width 58 height 34
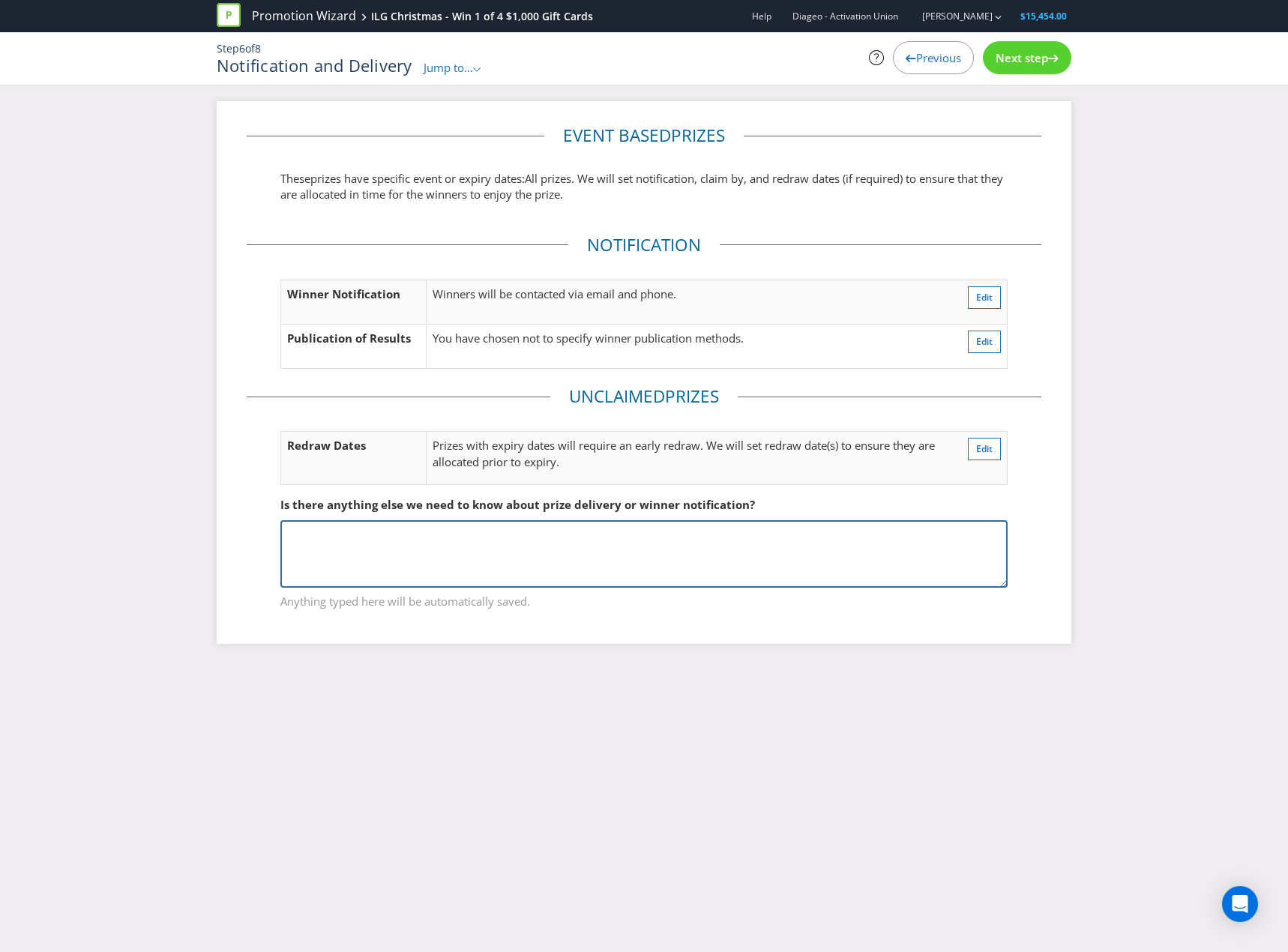
click at [517, 554] on textarea at bounding box center [644, 554] width 727 height 68
paste textarea "ILG retailers include: * Bottler * Supercellars * [GEOGRAPHIC_DATA] Consumers c…"
type textarea "ILG retailers include: * Bottler * Supercellars * [GEOGRAPHIC_DATA] Consumers c…"
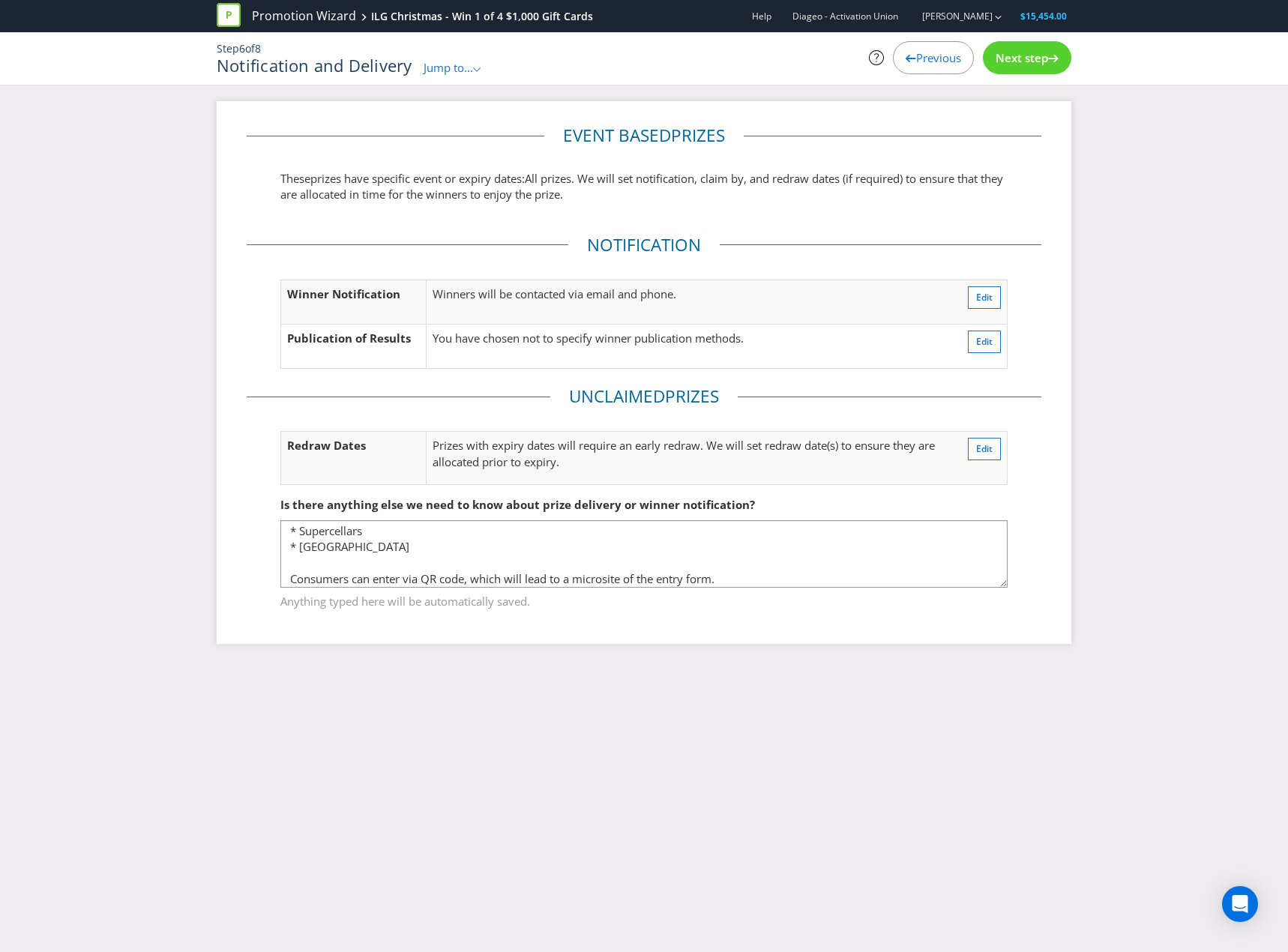
click at [686, 623] on div "Event based prize s These prize s have specific event or expiry dates: All priz…" at bounding box center [644, 372] width 855 height 542
click at [1044, 54] on span "Next step" at bounding box center [1022, 58] width 52 height 15
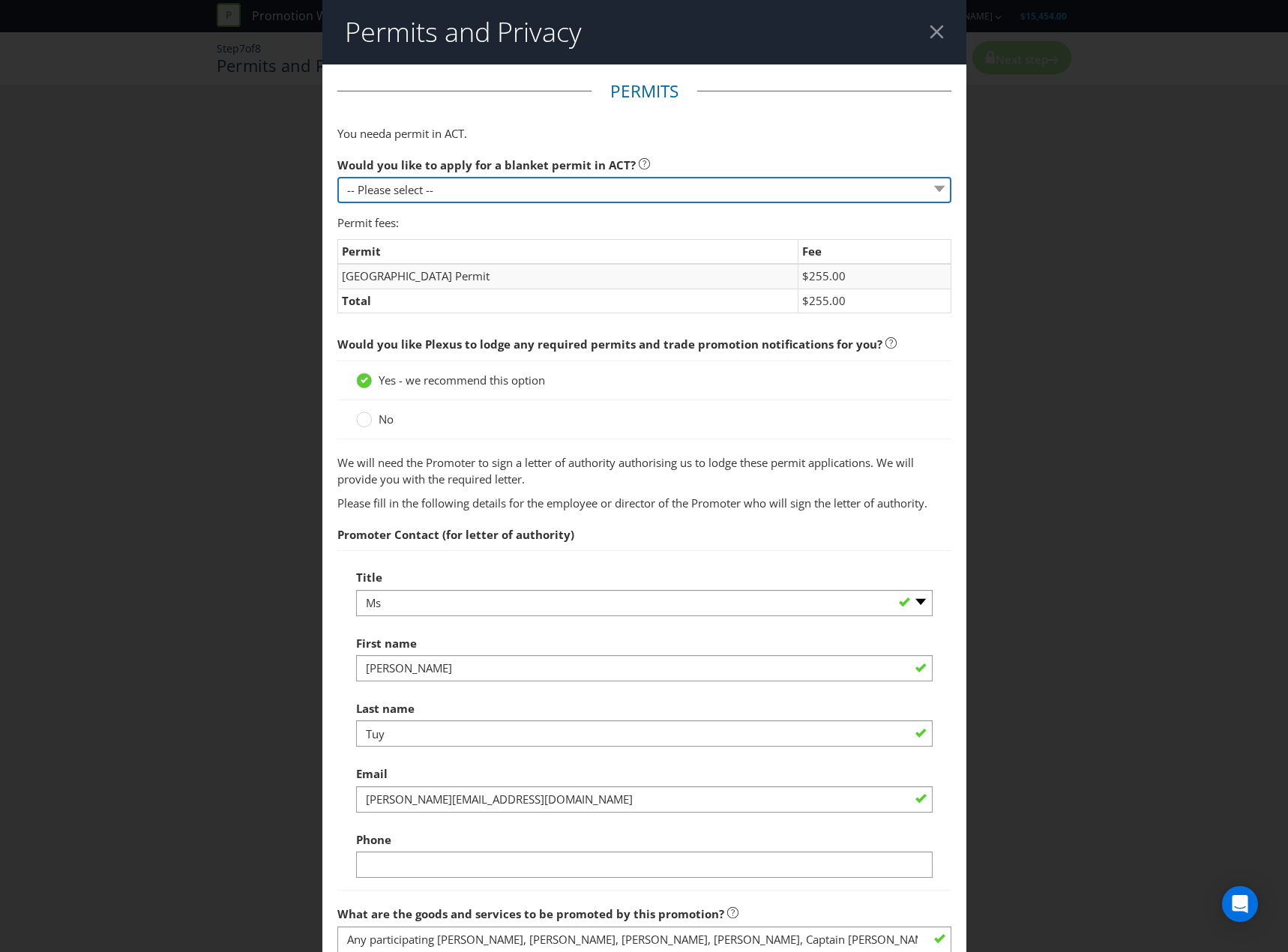
click at [609, 194] on select "-- Please select -- Yes, please apply for a new blanket permit No, this promoti…" at bounding box center [644, 190] width 614 height 26
click at [337, 177] on select "-- Please select -- Yes, please apply for a new blanket permit No, this promoti…" at bounding box center [644, 190] width 614 height 26
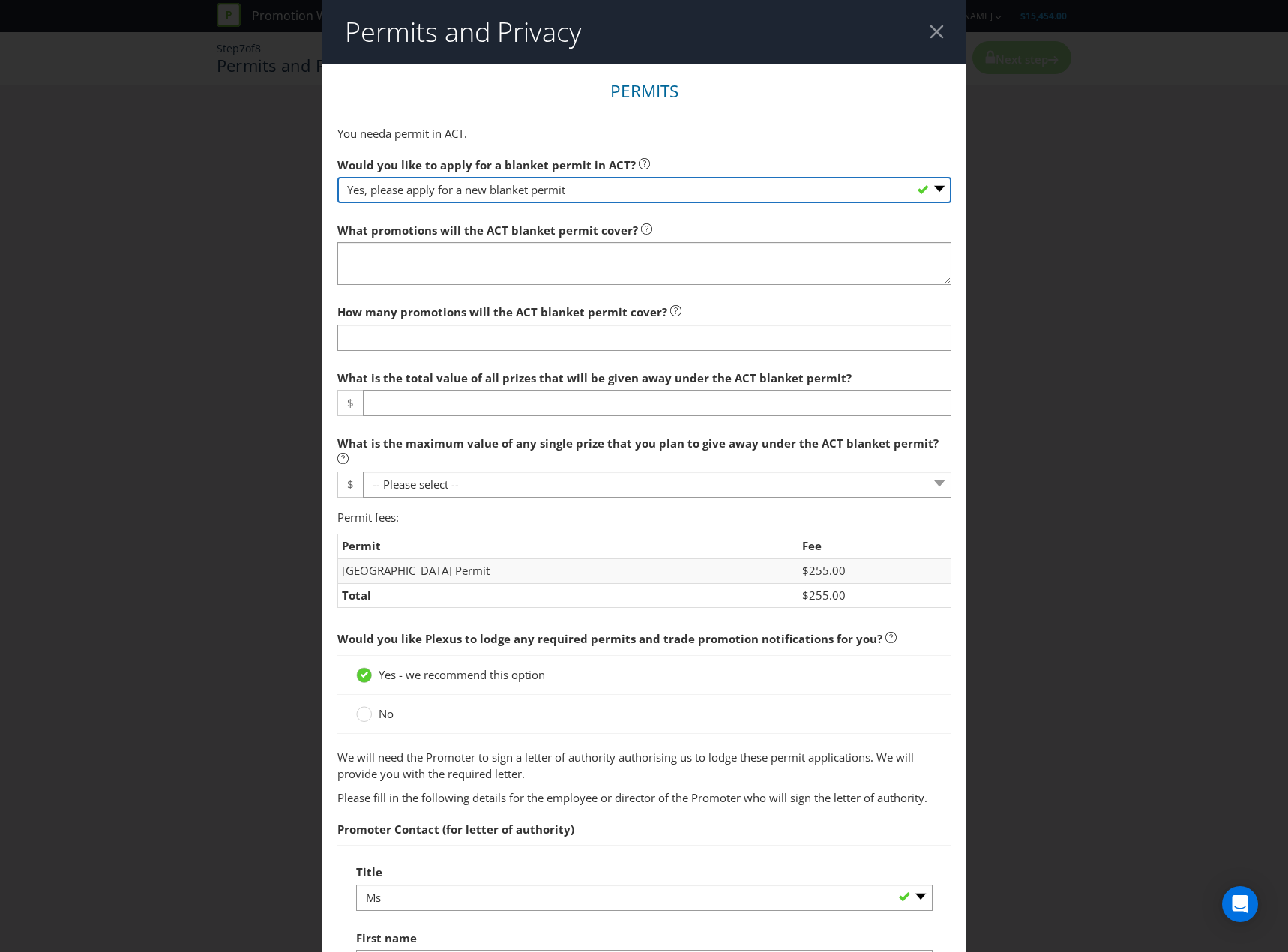
click at [657, 192] on select "-- Please select -- Yes, please apply for a new blanket permit No, this promoti…" at bounding box center [644, 190] width 614 height 26
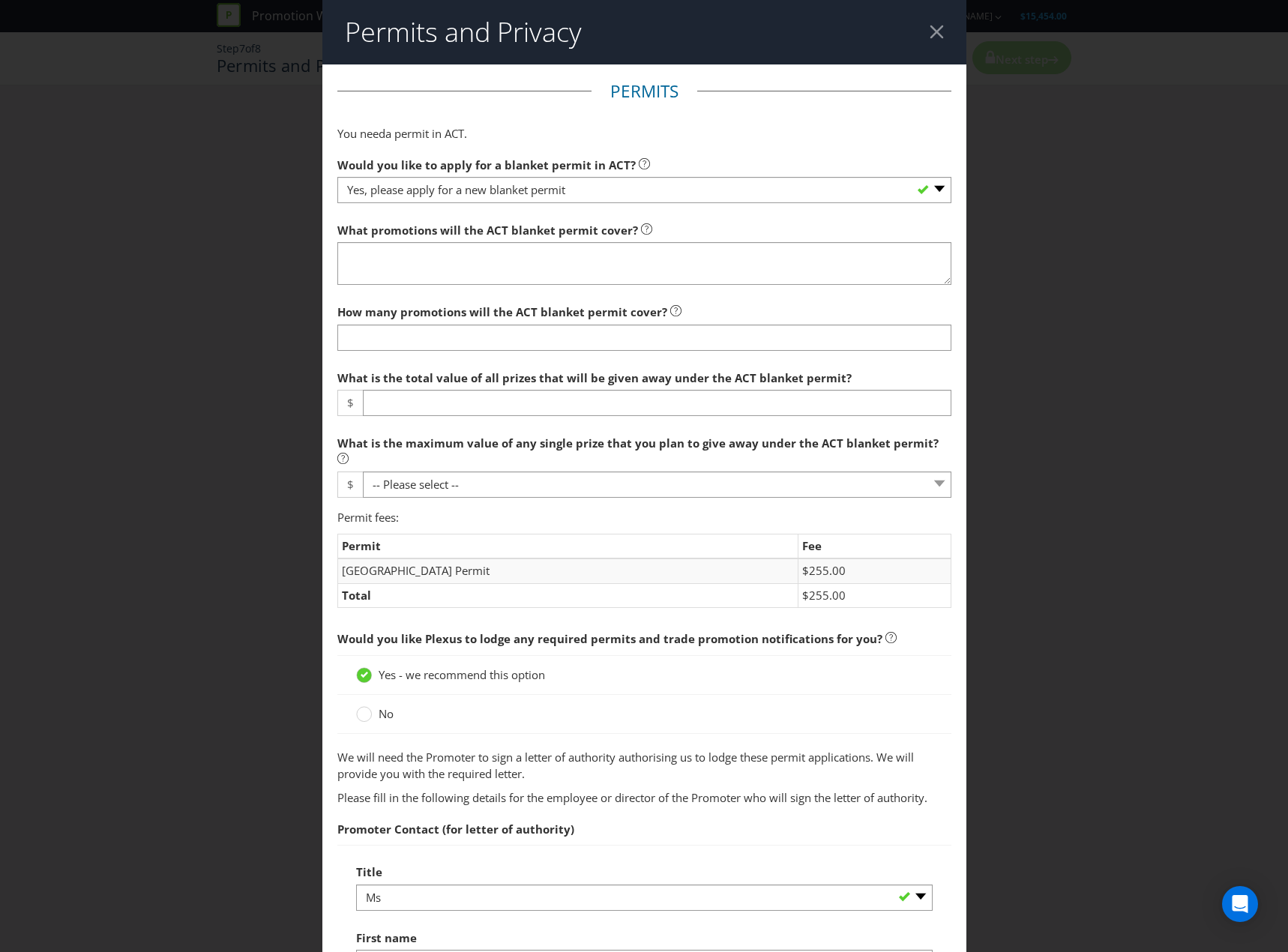
click at [636, 289] on div "Would you like to apply for a blanket permit in ACT? -- Please select -- Yes, p…" at bounding box center [644, 324] width 614 height 349
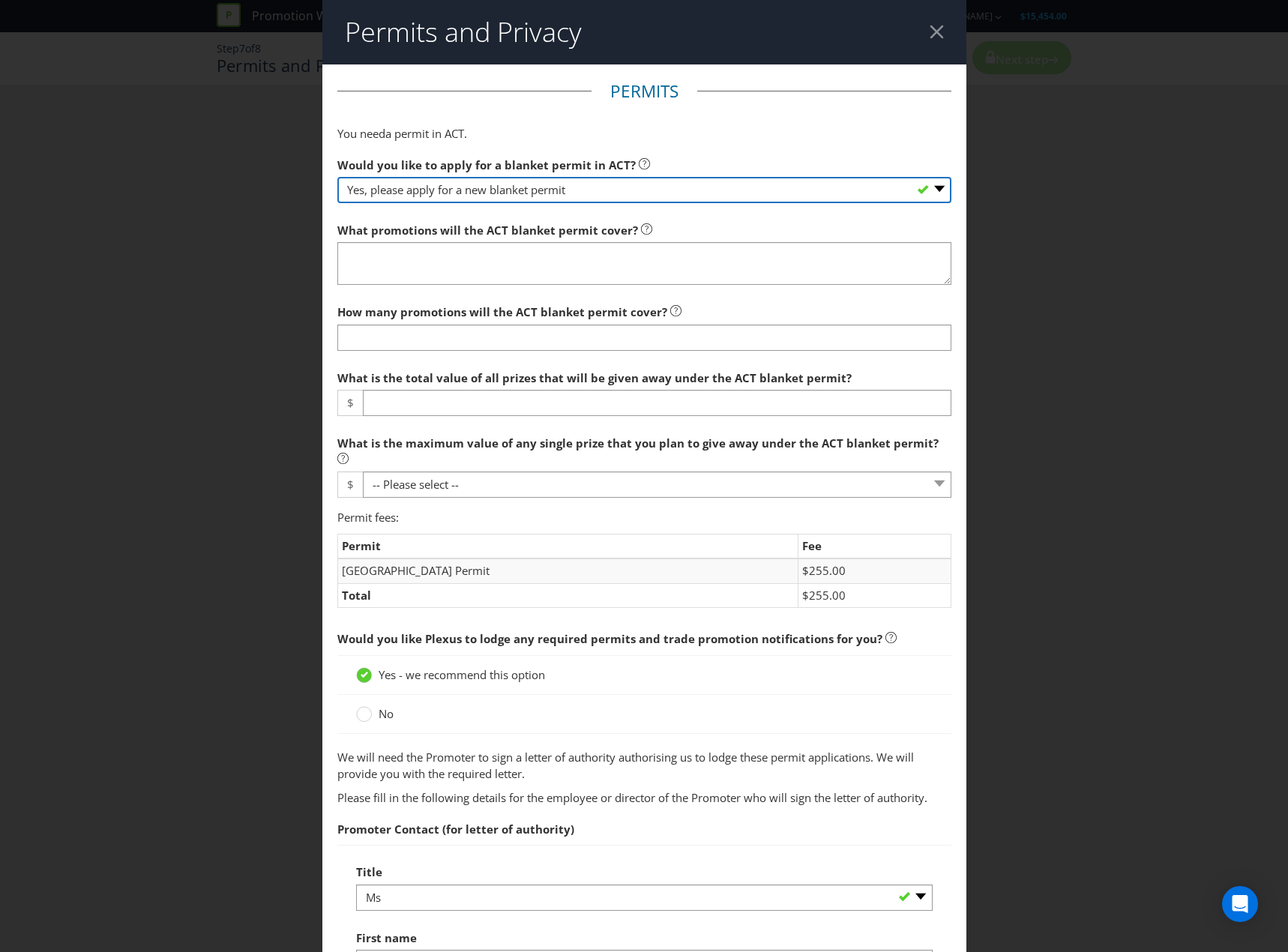
click at [687, 195] on select "-- Please select -- Yes, please apply for a new blanket permit No, this promoti…" at bounding box center [644, 190] width 614 height 26
select select "NO_NONE"
click at [337, 177] on select "-- Please select -- Yes, please apply for a new blanket permit No, this promoti…" at bounding box center [644, 190] width 614 height 26
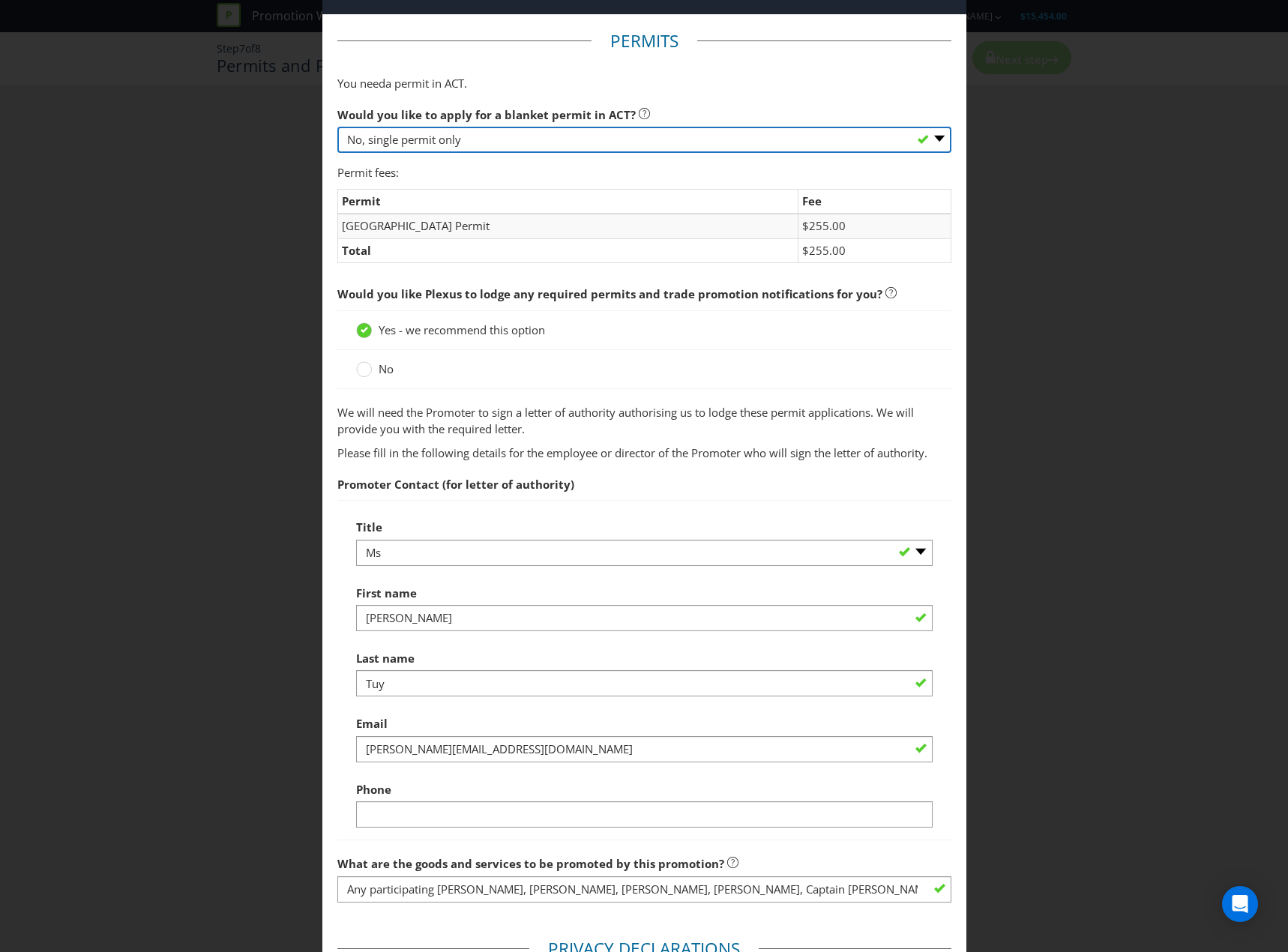
scroll to position [75, 0]
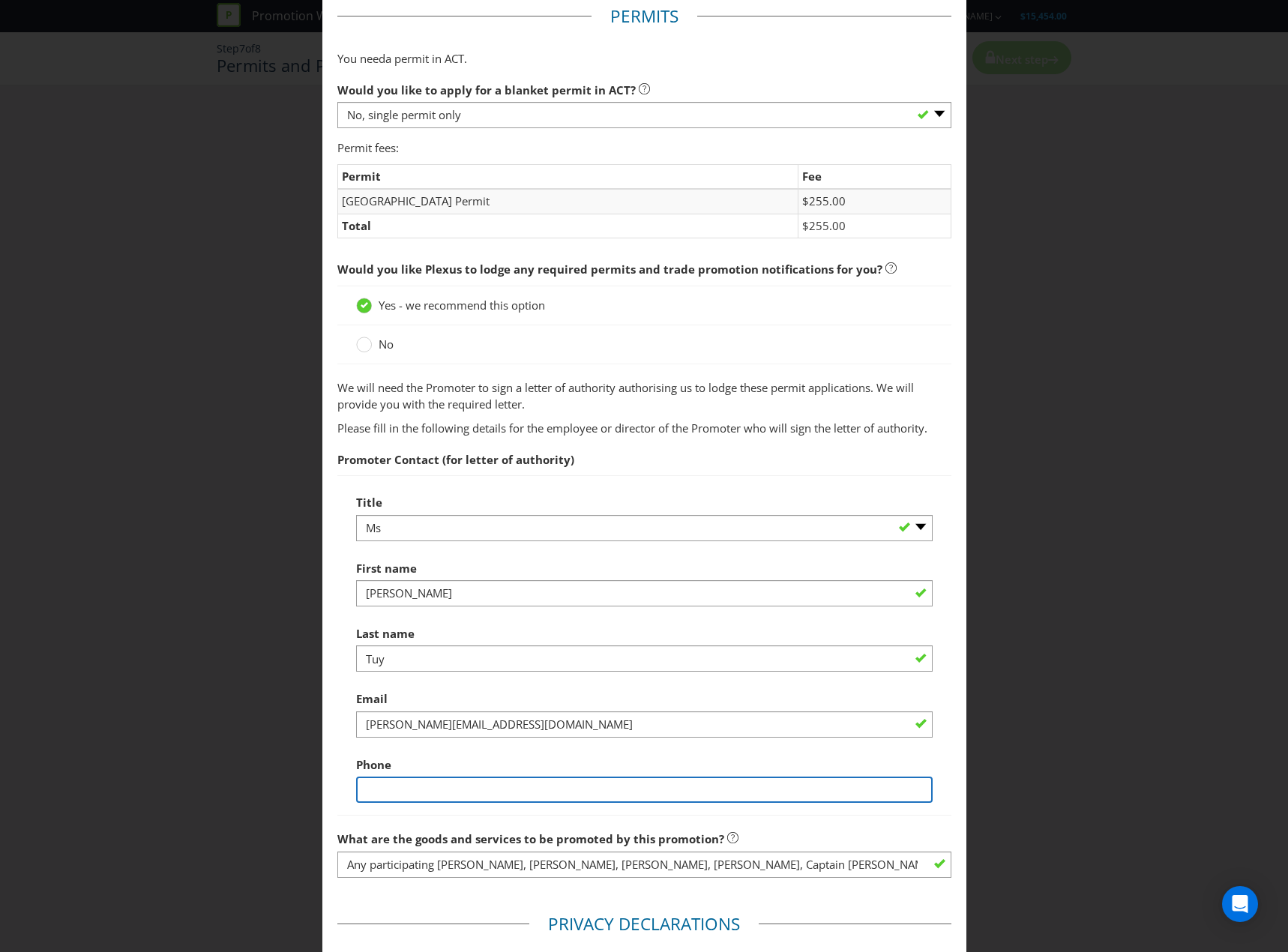
click at [390, 796] on input "text" at bounding box center [644, 790] width 576 height 26
type input "0422389663"
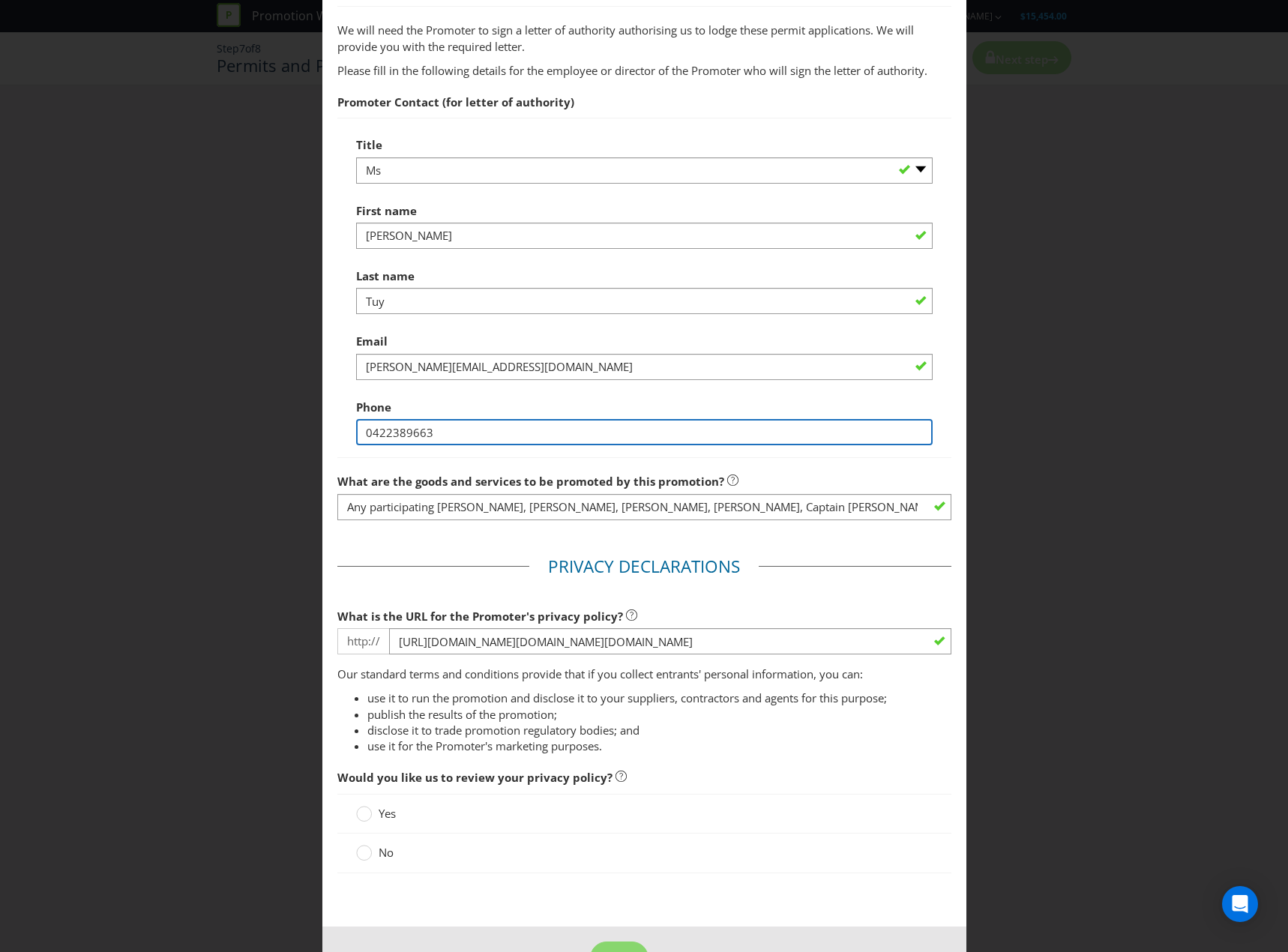
scroll to position [482, 0]
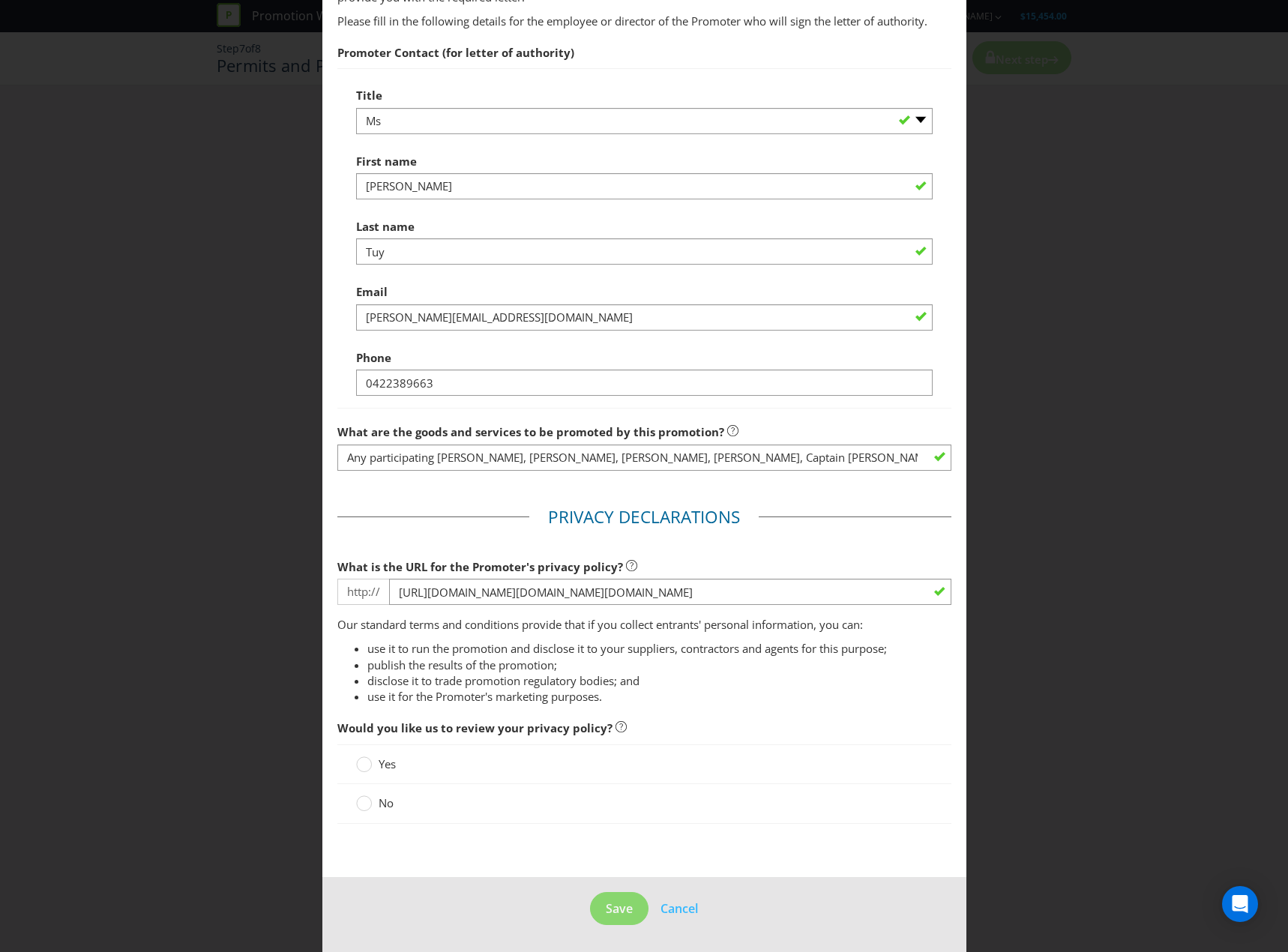
click at [384, 770] on span "Yes" at bounding box center [387, 764] width 17 height 15
click at [0, 0] on input "Yes" at bounding box center [0, 0] width 0 height 0
click at [620, 901] on span "Save" at bounding box center [619, 908] width 27 height 16
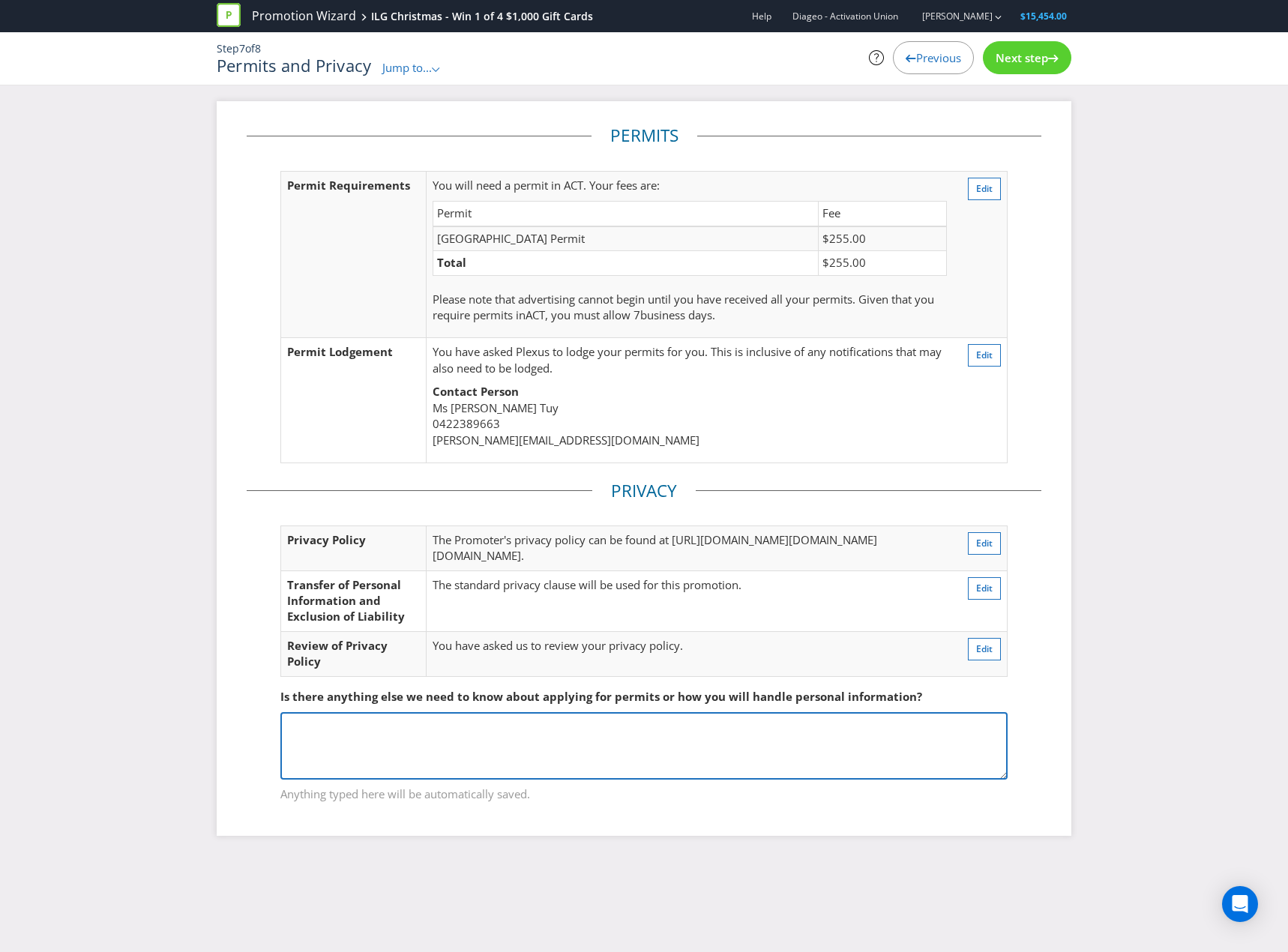
paste textarea "ILG retailers include: * Bottler * Supercellars * [GEOGRAPHIC_DATA] Consumers c…"
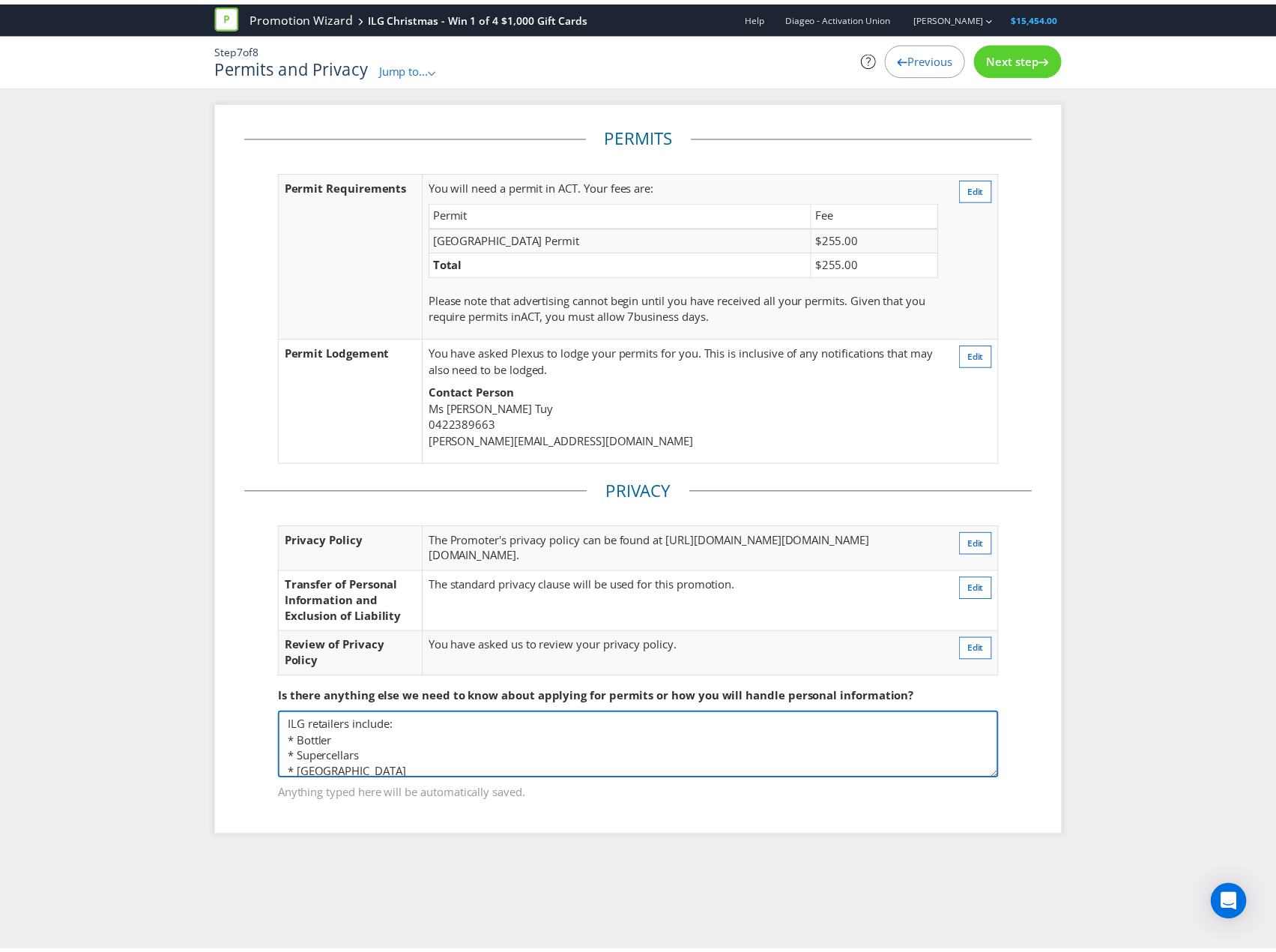
scroll to position [35, 0]
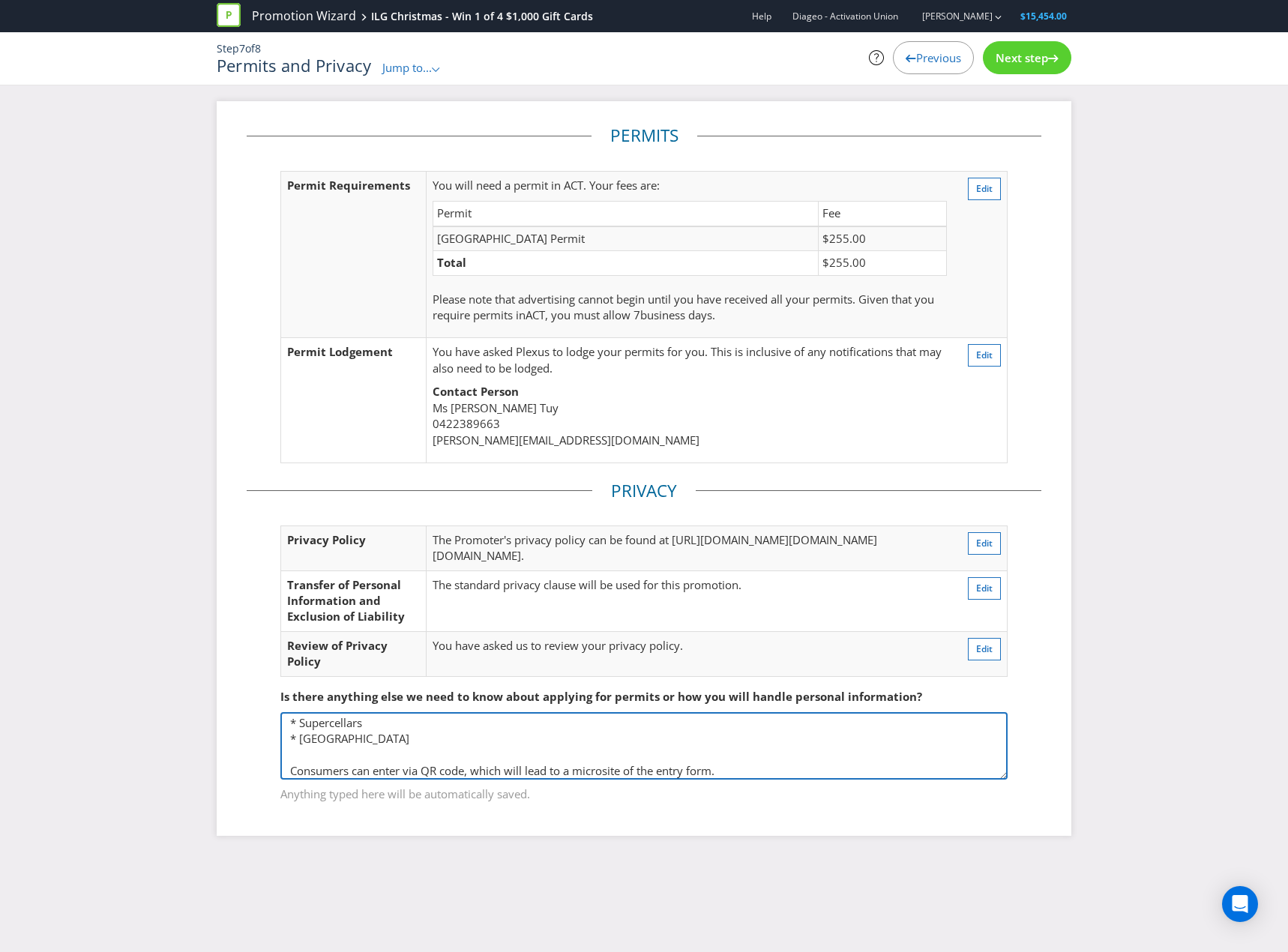
type textarea "ILG retailers include: * Bottler * Supercellars * [GEOGRAPHIC_DATA] Consumers c…"
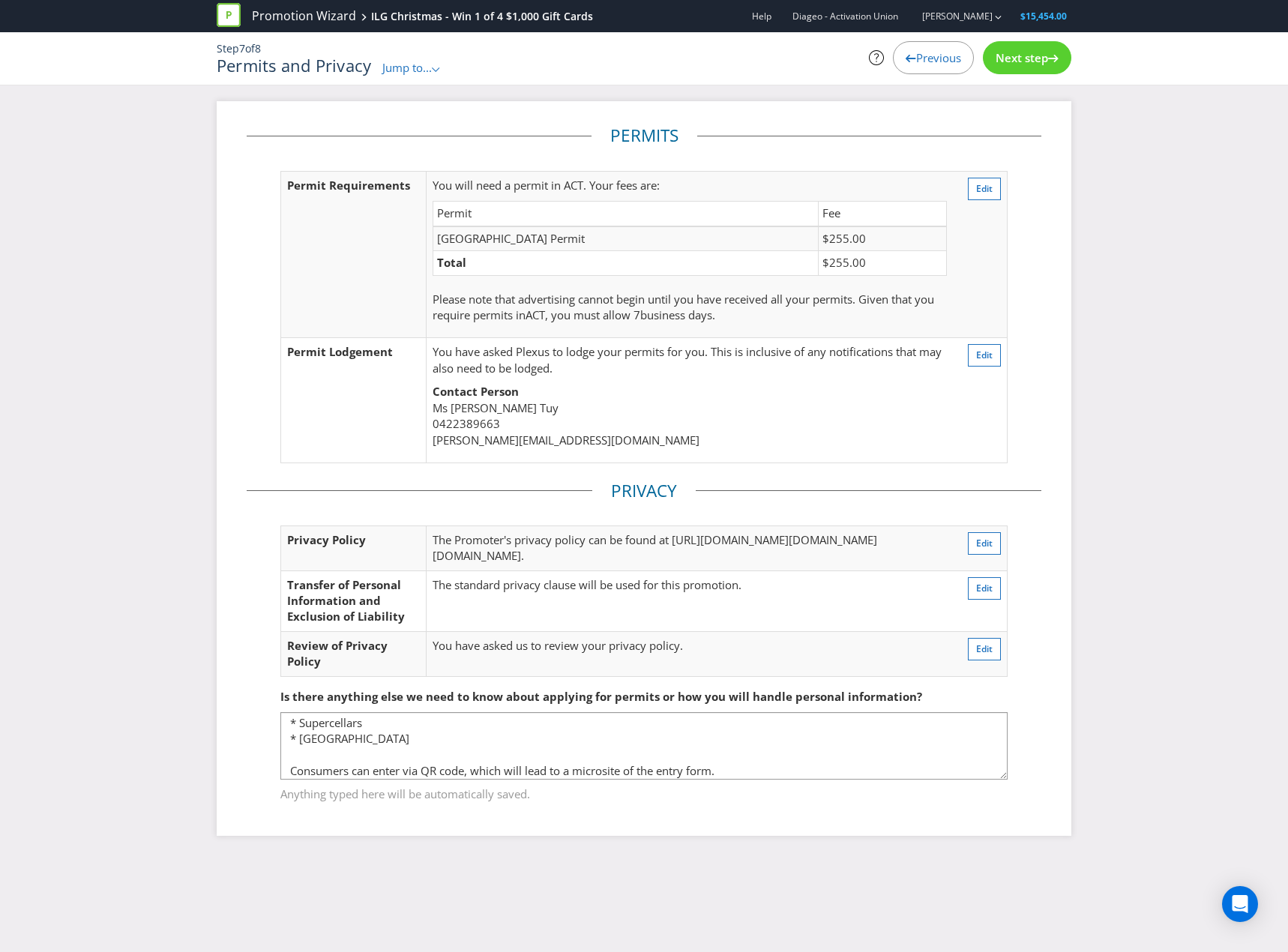
click at [1040, 55] on span "Next step" at bounding box center [1022, 58] width 52 height 15
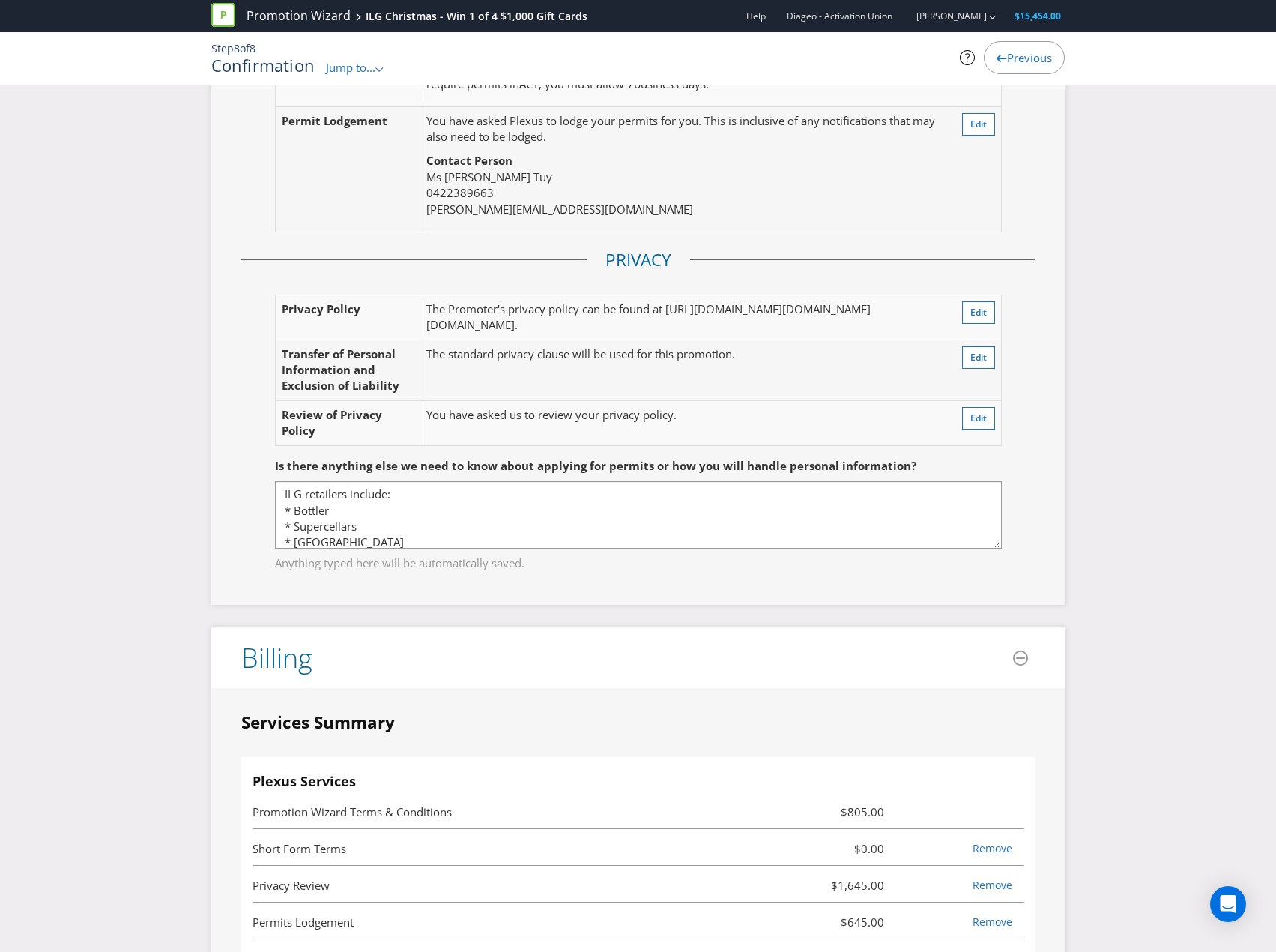
scroll to position [3748, 0]
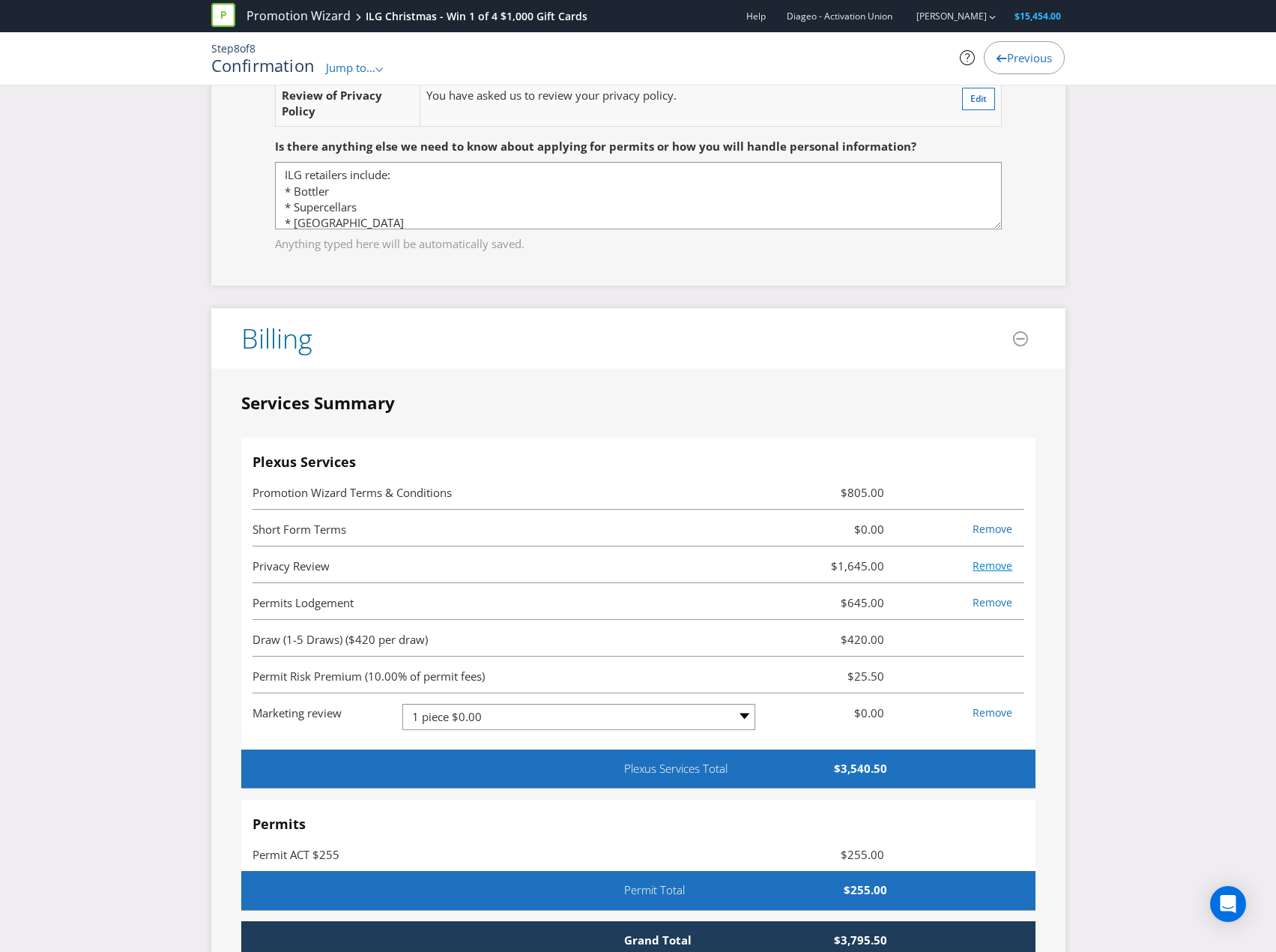
click at [992, 572] on link "Remove" at bounding box center [993, 566] width 40 height 15
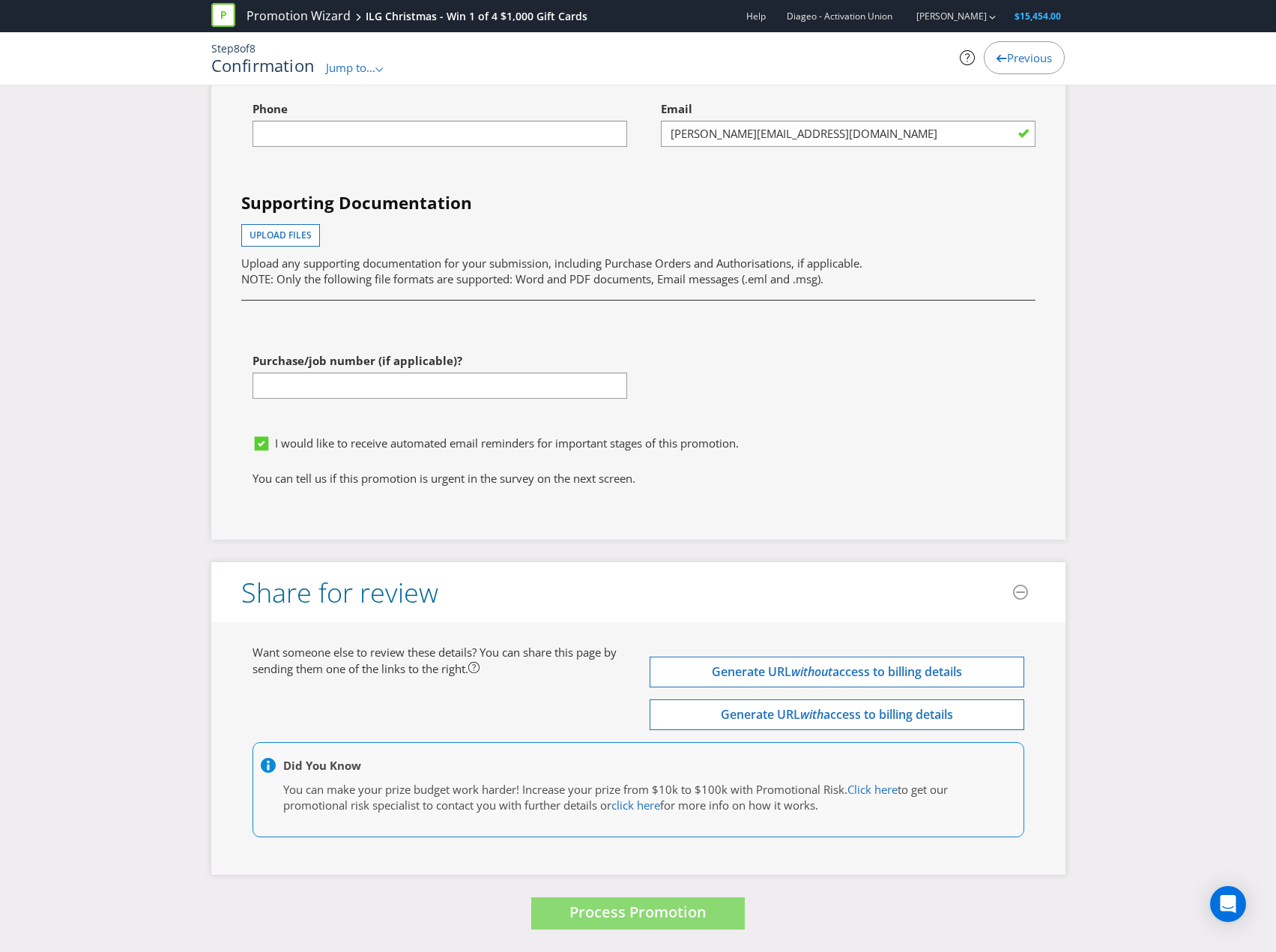
scroll to position [5097, 0]
